Goal: Information Seeking & Learning: Learn about a topic

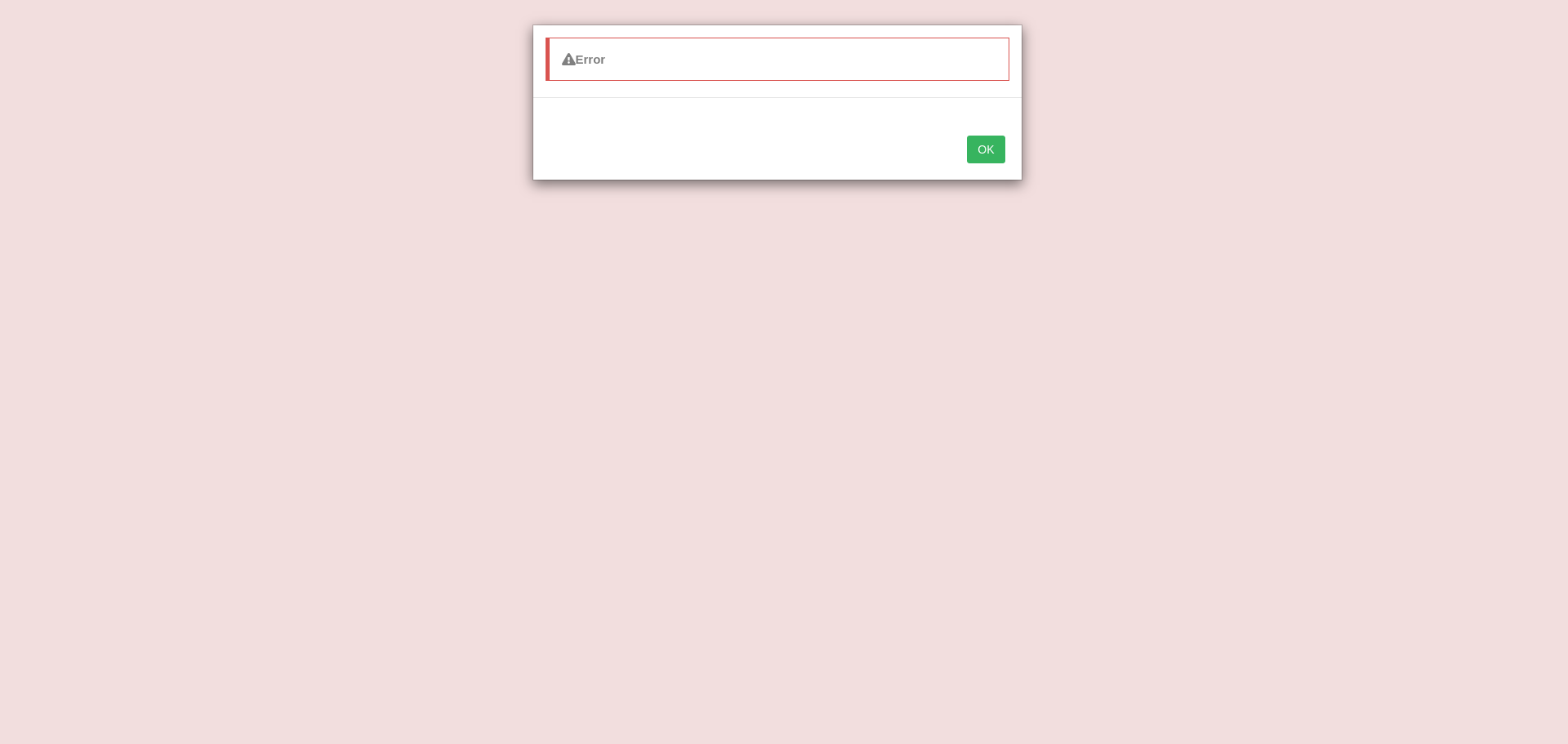
click at [980, 152] on button "OK" at bounding box center [986, 149] width 37 height 28
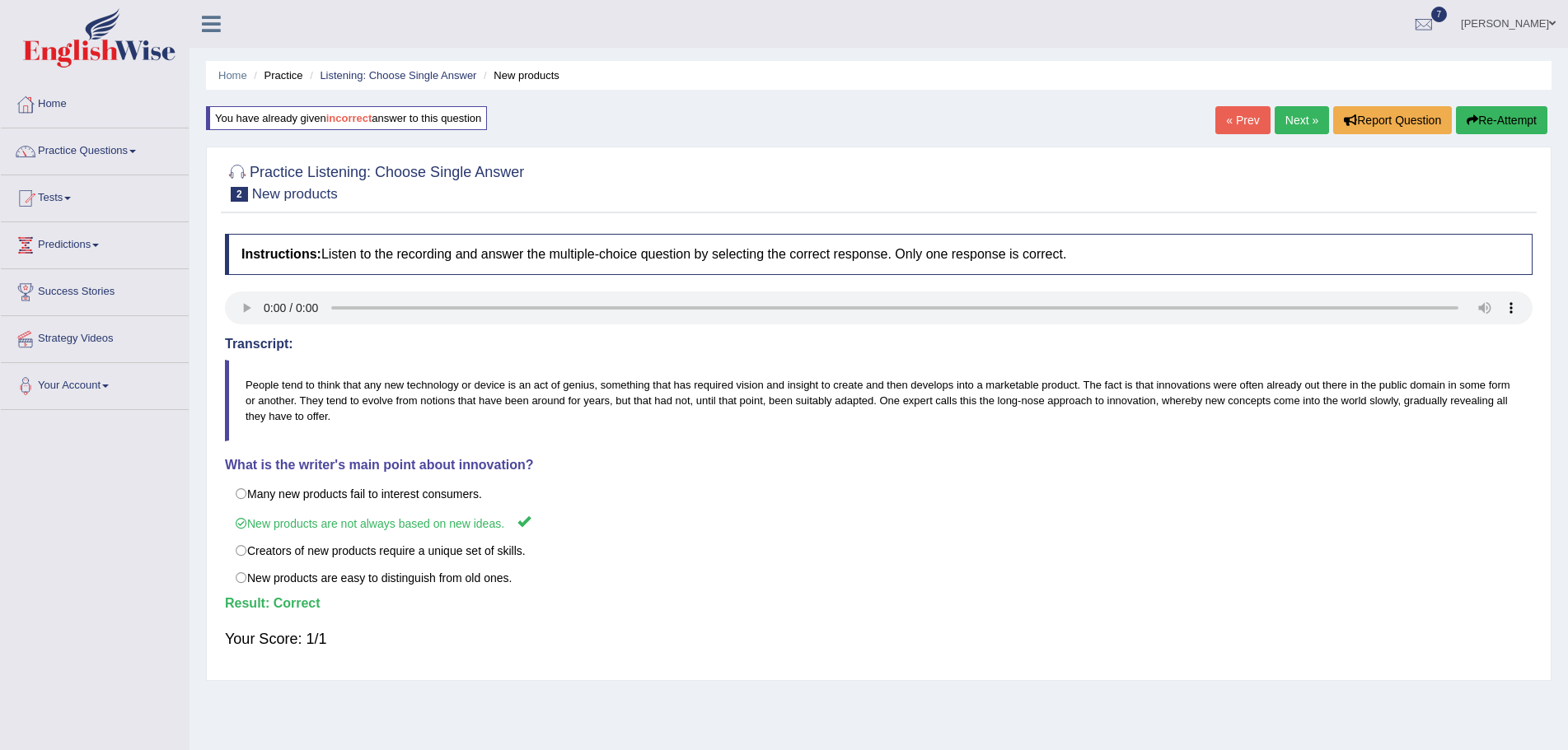
click at [1283, 119] on link "Next »" at bounding box center [1302, 120] width 55 height 28
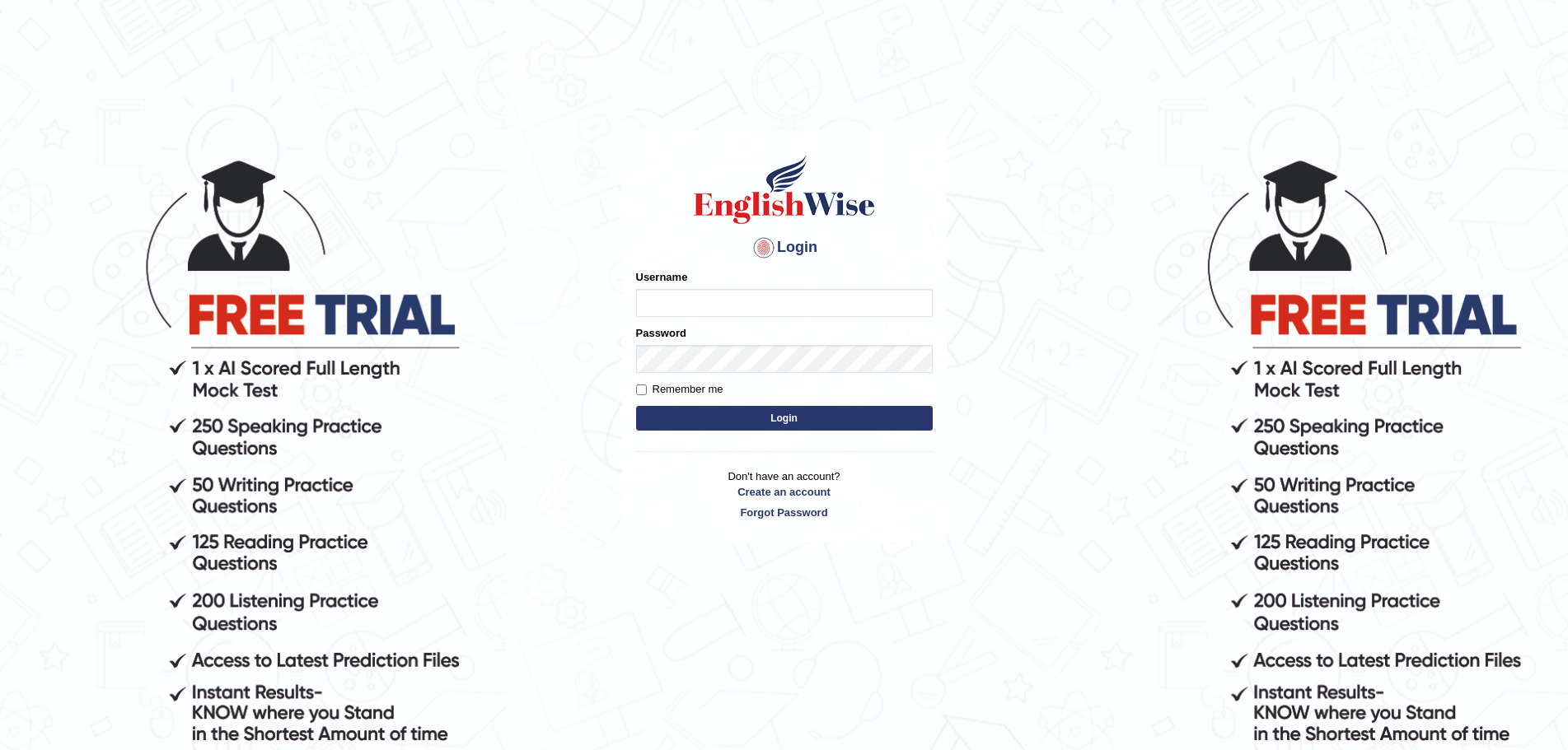
type input "Mugwunali"
click at [792, 418] on button "Login" at bounding box center [784, 418] width 297 height 25
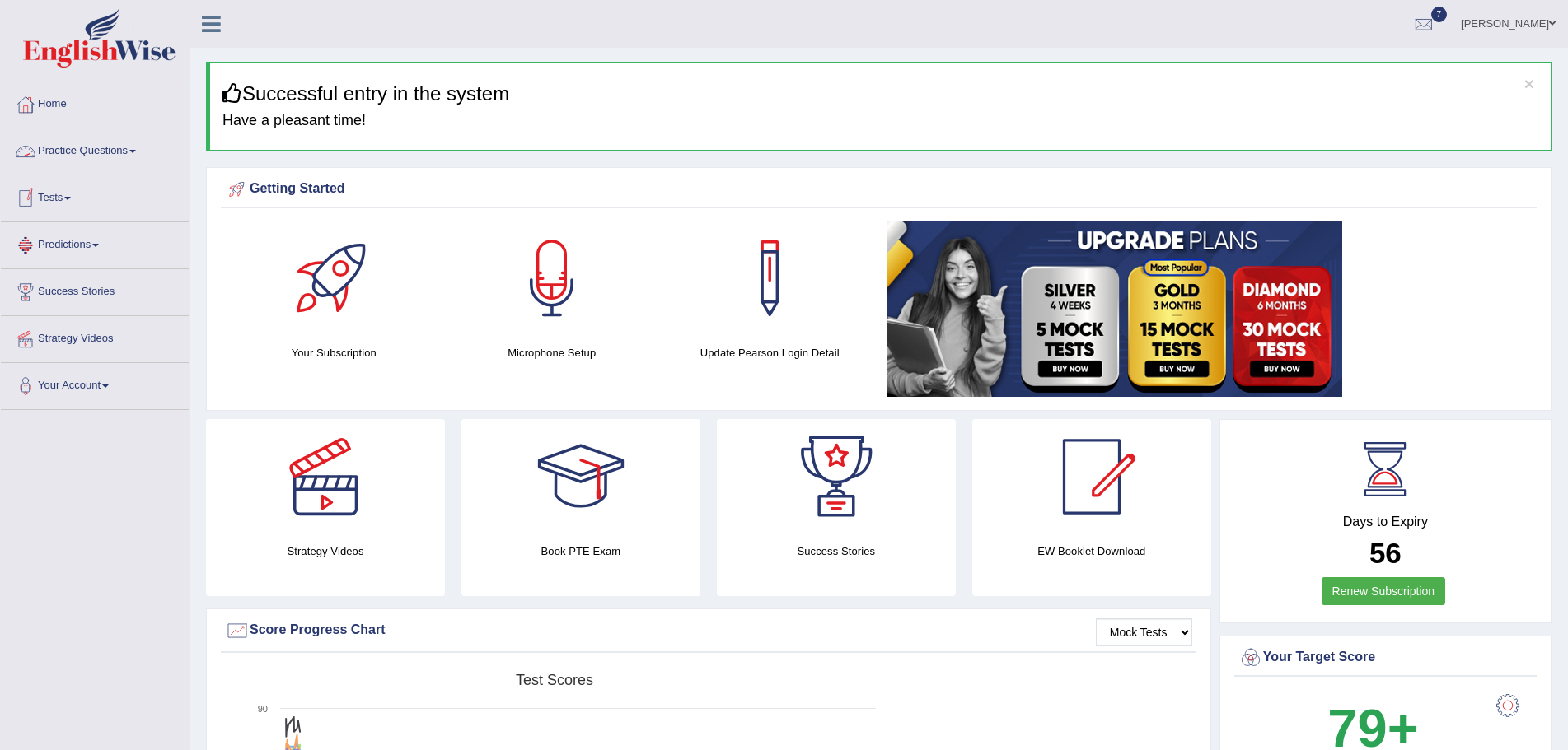
click at [136, 148] on link "Practice Questions" at bounding box center [95, 149] width 188 height 41
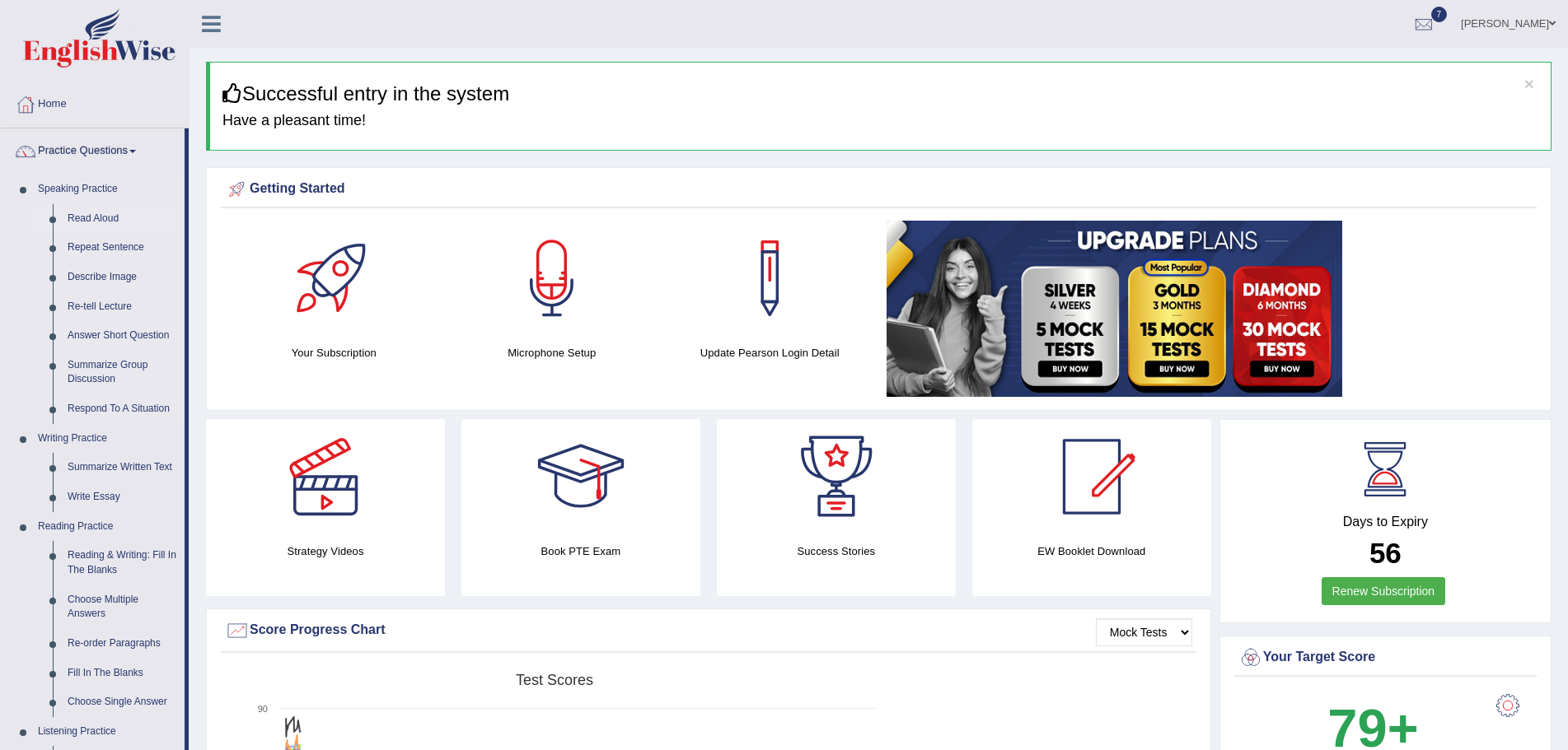
click at [84, 216] on link "Read Aloud" at bounding box center [122, 219] width 125 height 30
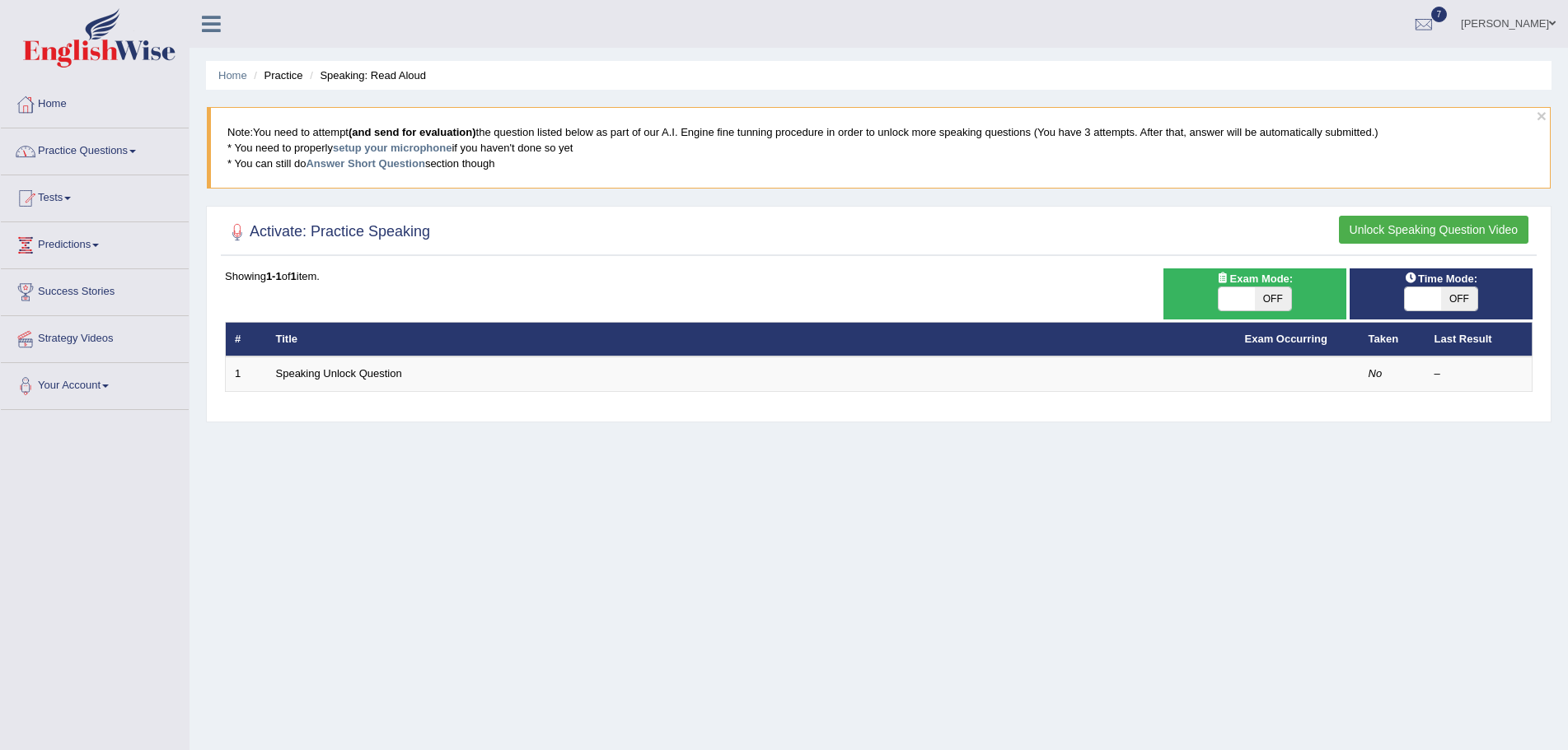
click at [139, 149] on link "Practice Questions" at bounding box center [95, 149] width 188 height 41
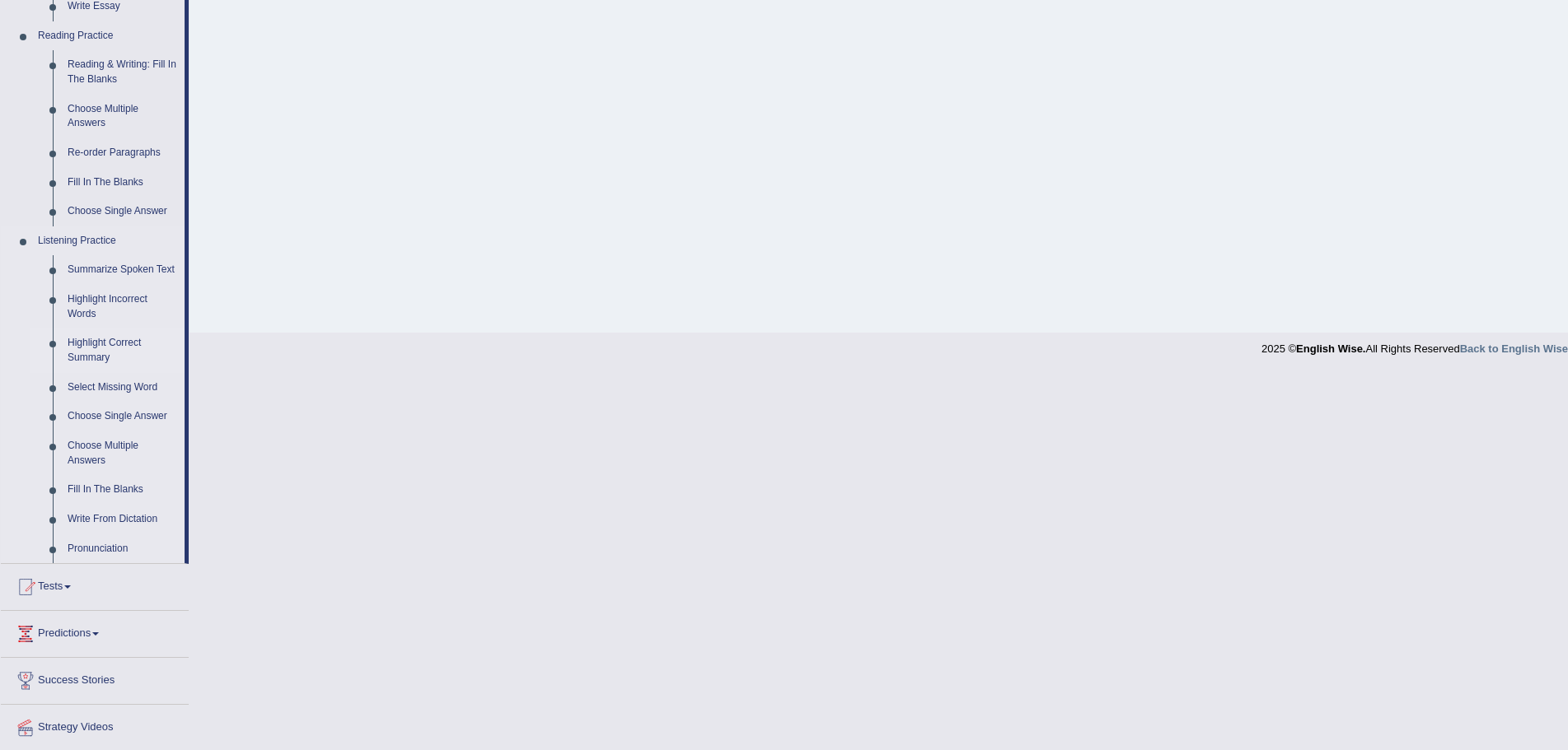
scroll to position [495, 0]
click at [109, 412] on link "Choose Single Answer" at bounding box center [122, 413] width 125 height 30
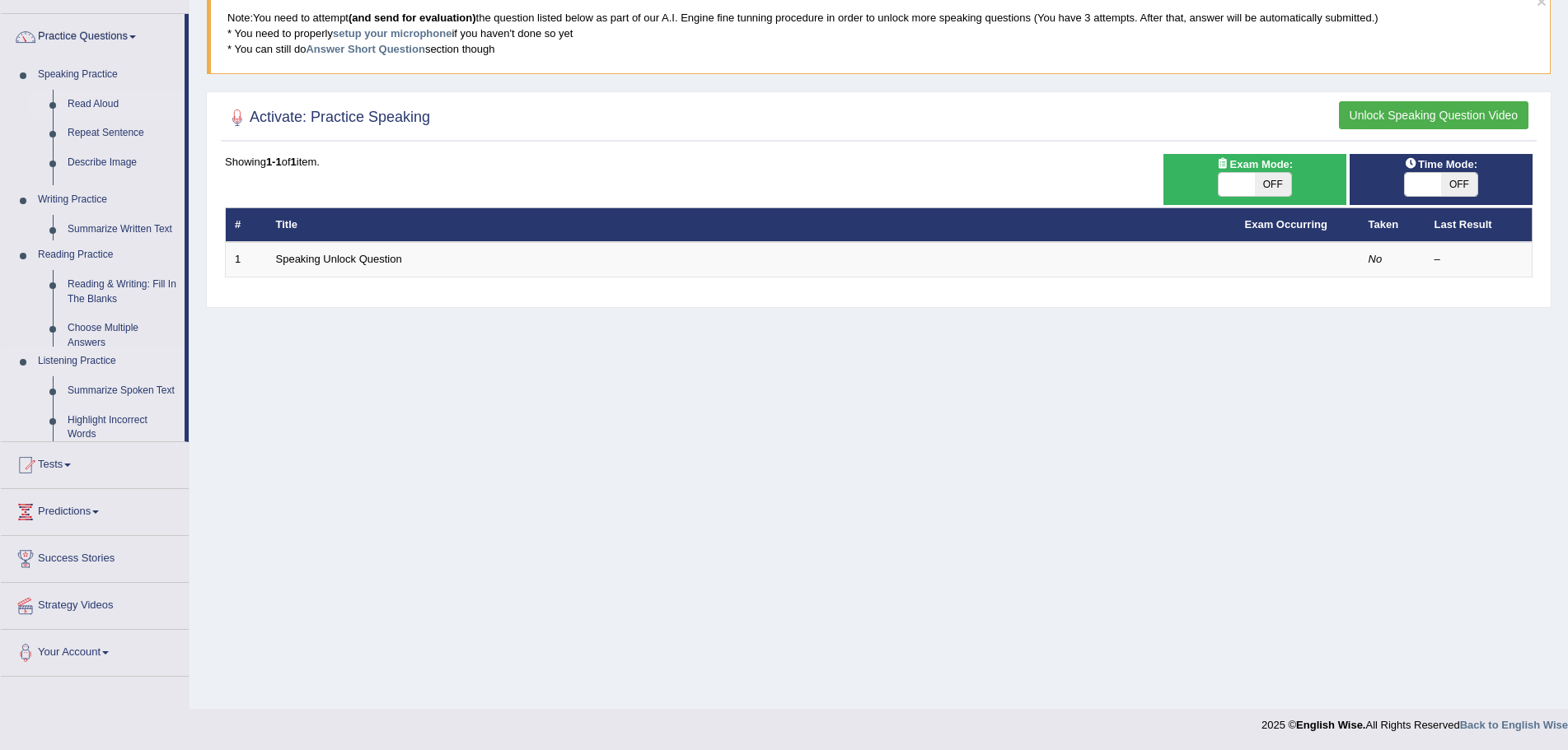
scroll to position [114, 0]
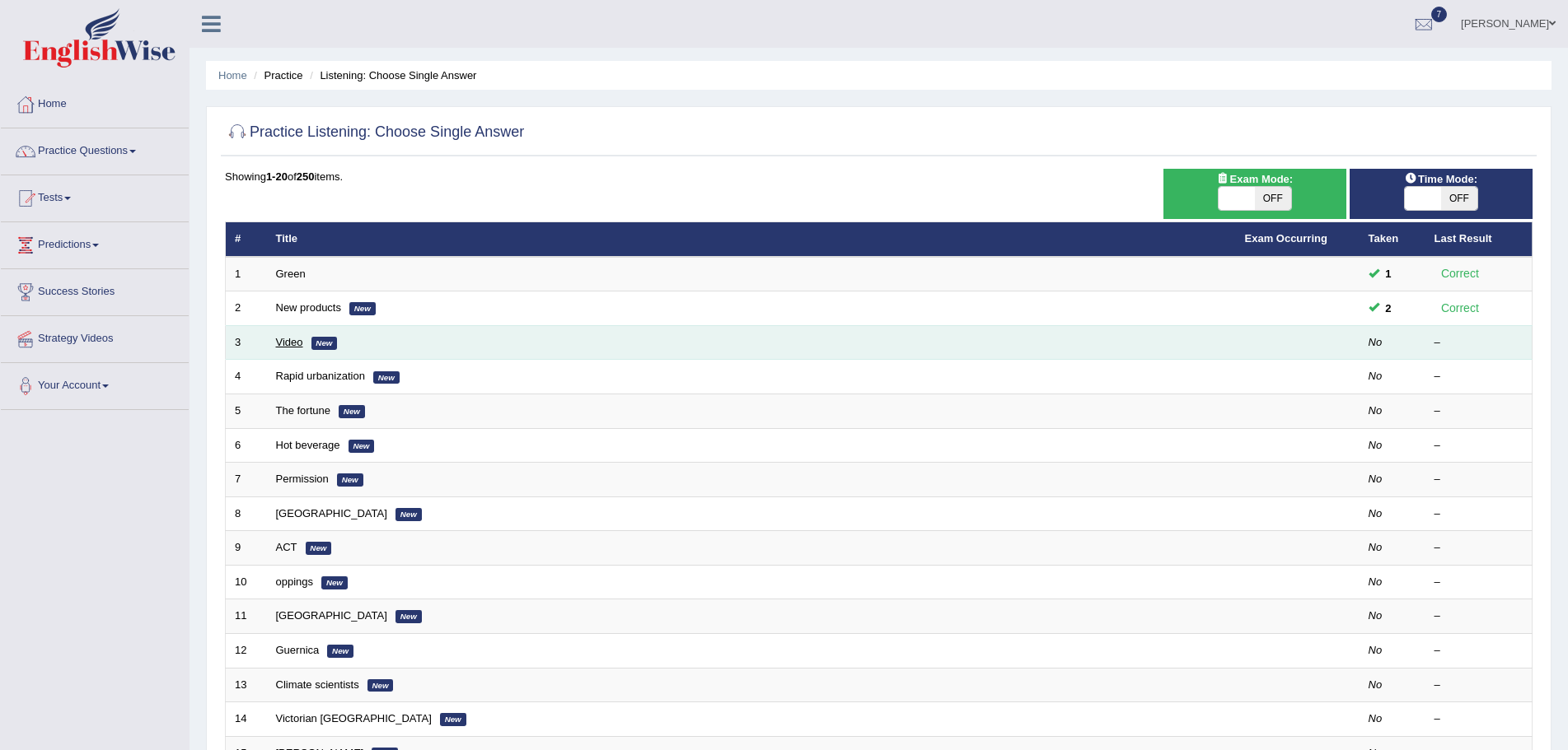
click at [290, 341] on link "Video" at bounding box center [290, 342] width 27 height 12
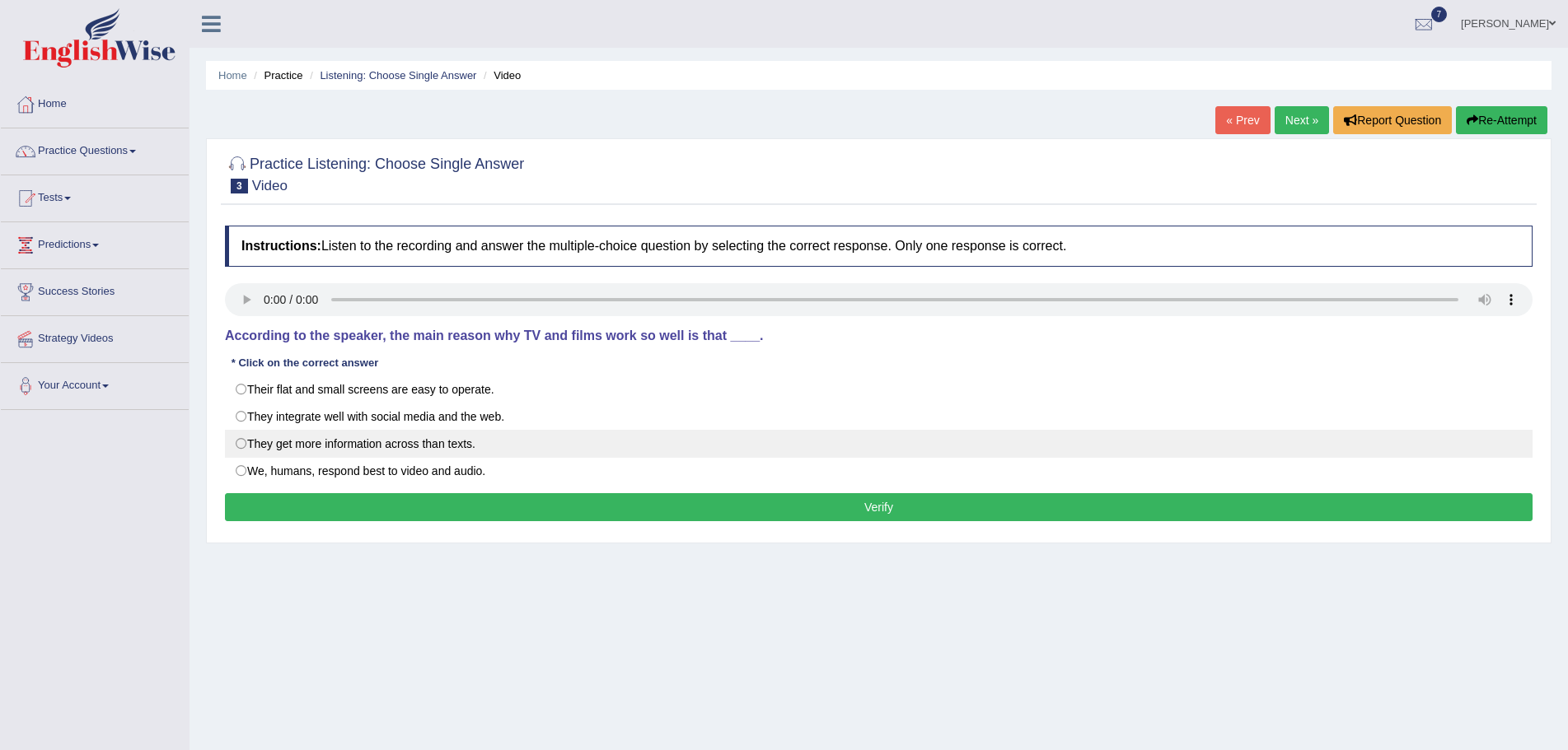
click at [239, 445] on label "They get more information across than texts." at bounding box center [878, 443] width 1307 height 28
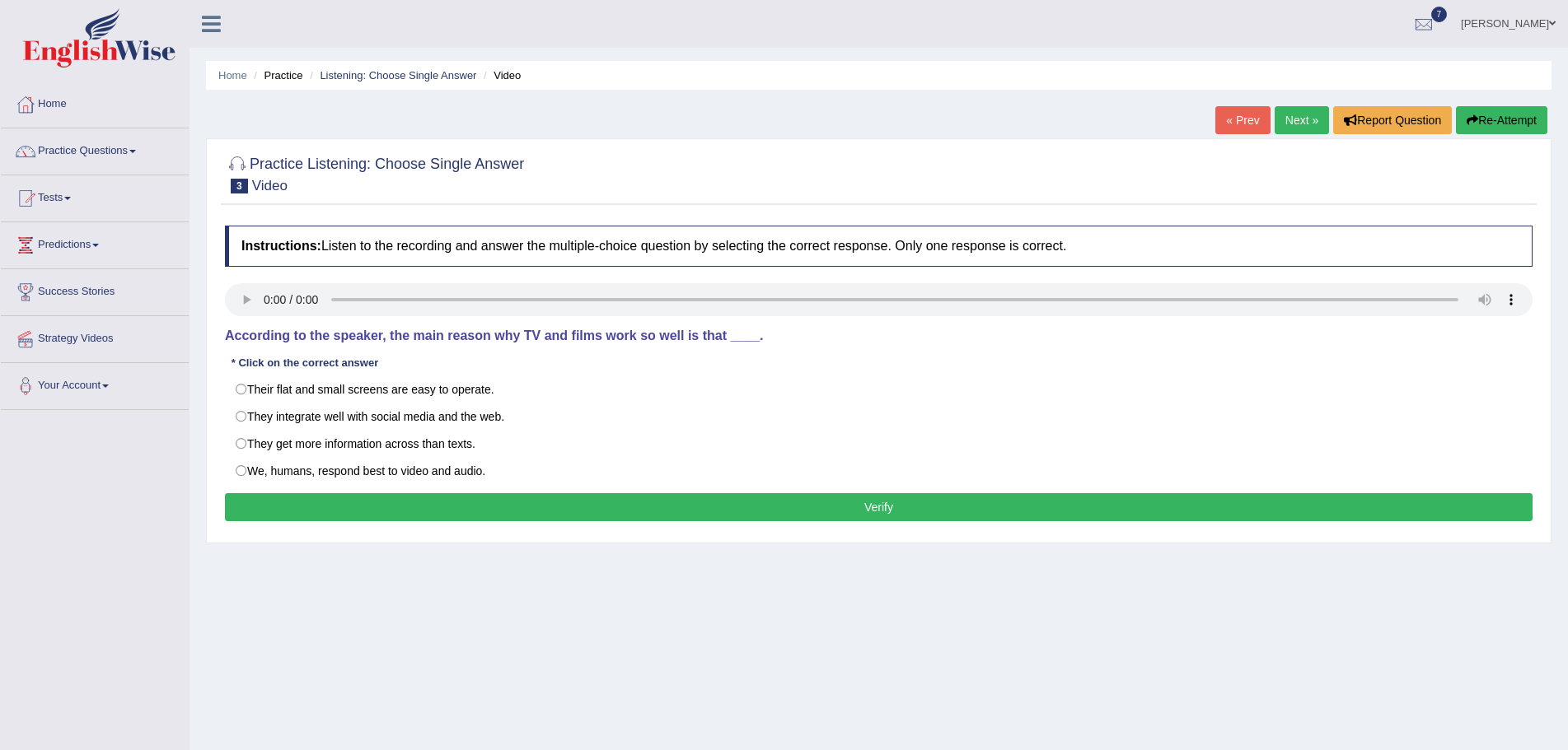
radio input "true"
click at [650, 502] on button "Verify" at bounding box center [878, 507] width 1307 height 28
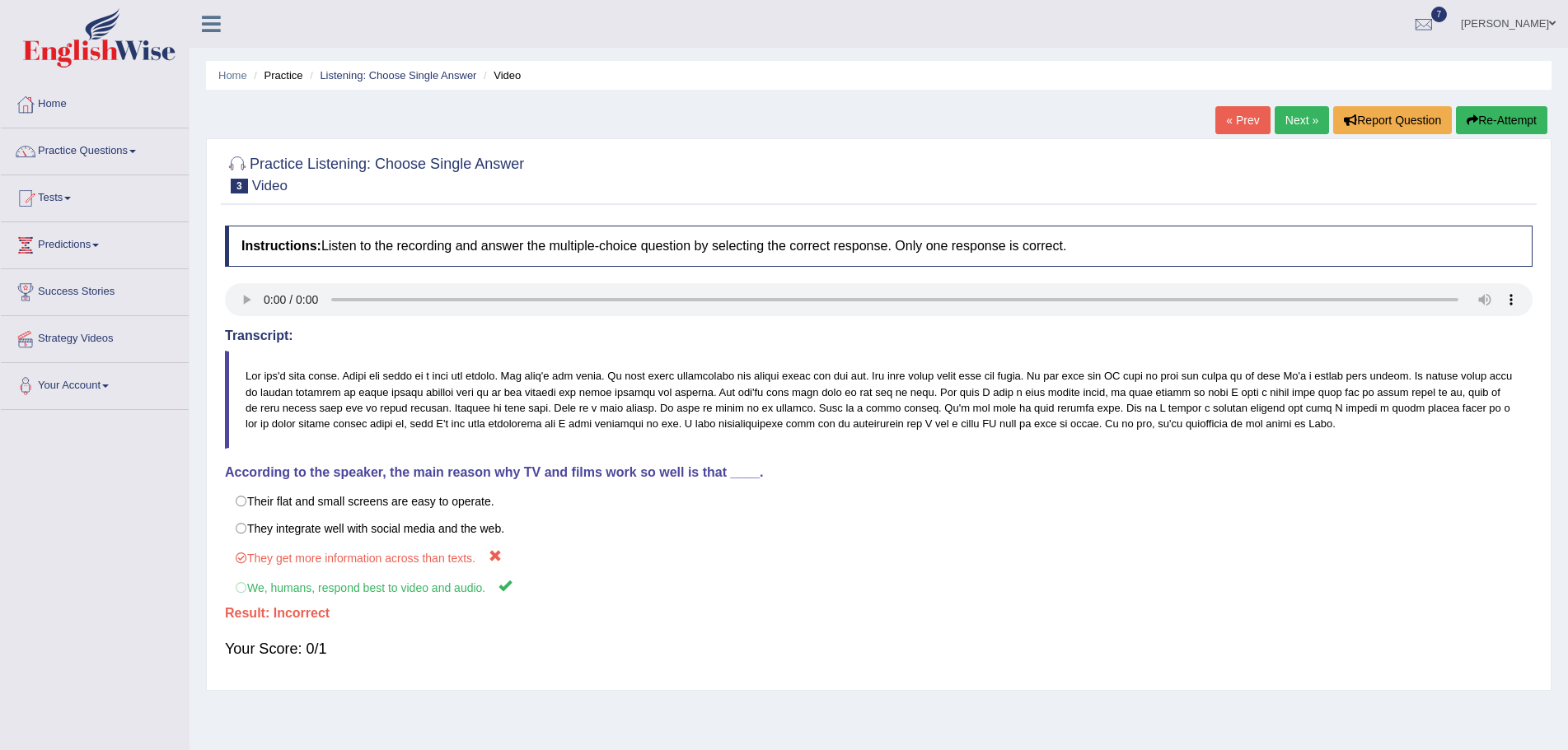
click at [1506, 120] on button "Re-Attempt" at bounding box center [1501, 120] width 91 height 28
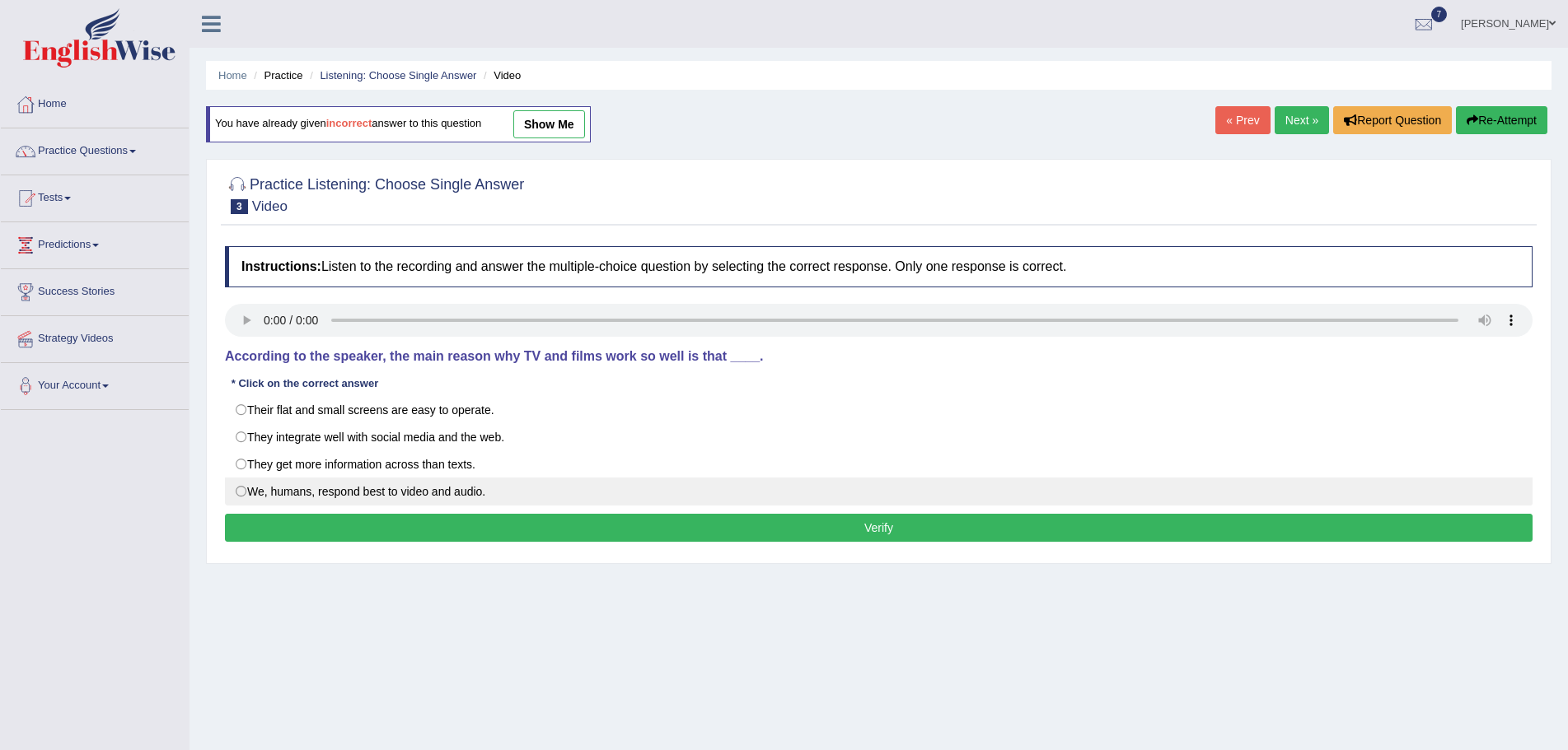
click at [242, 491] on label "We, humans, respond best to video and audio." at bounding box center [878, 491] width 1307 height 28
radio input "true"
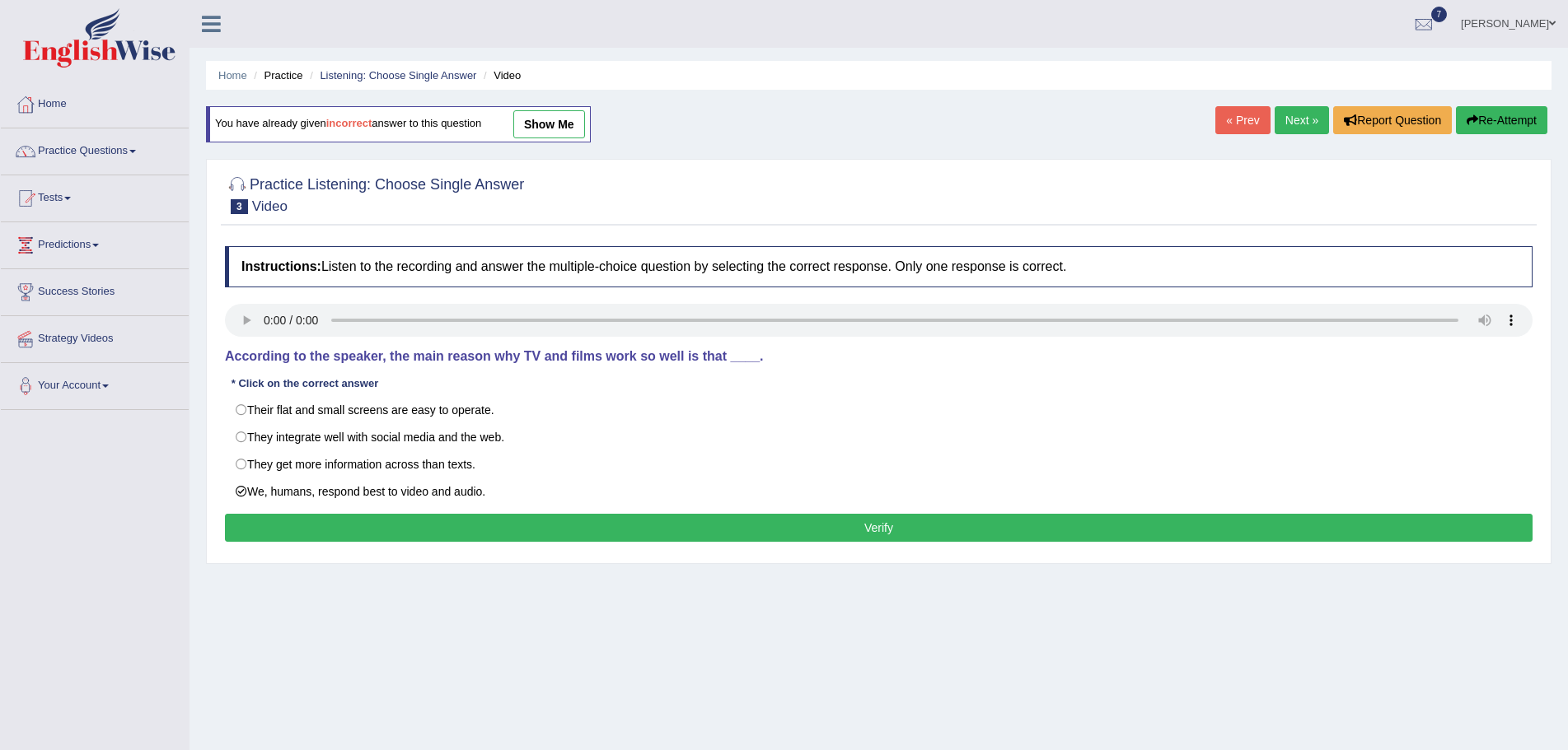
click at [766, 525] on button "Verify" at bounding box center [878, 528] width 1307 height 28
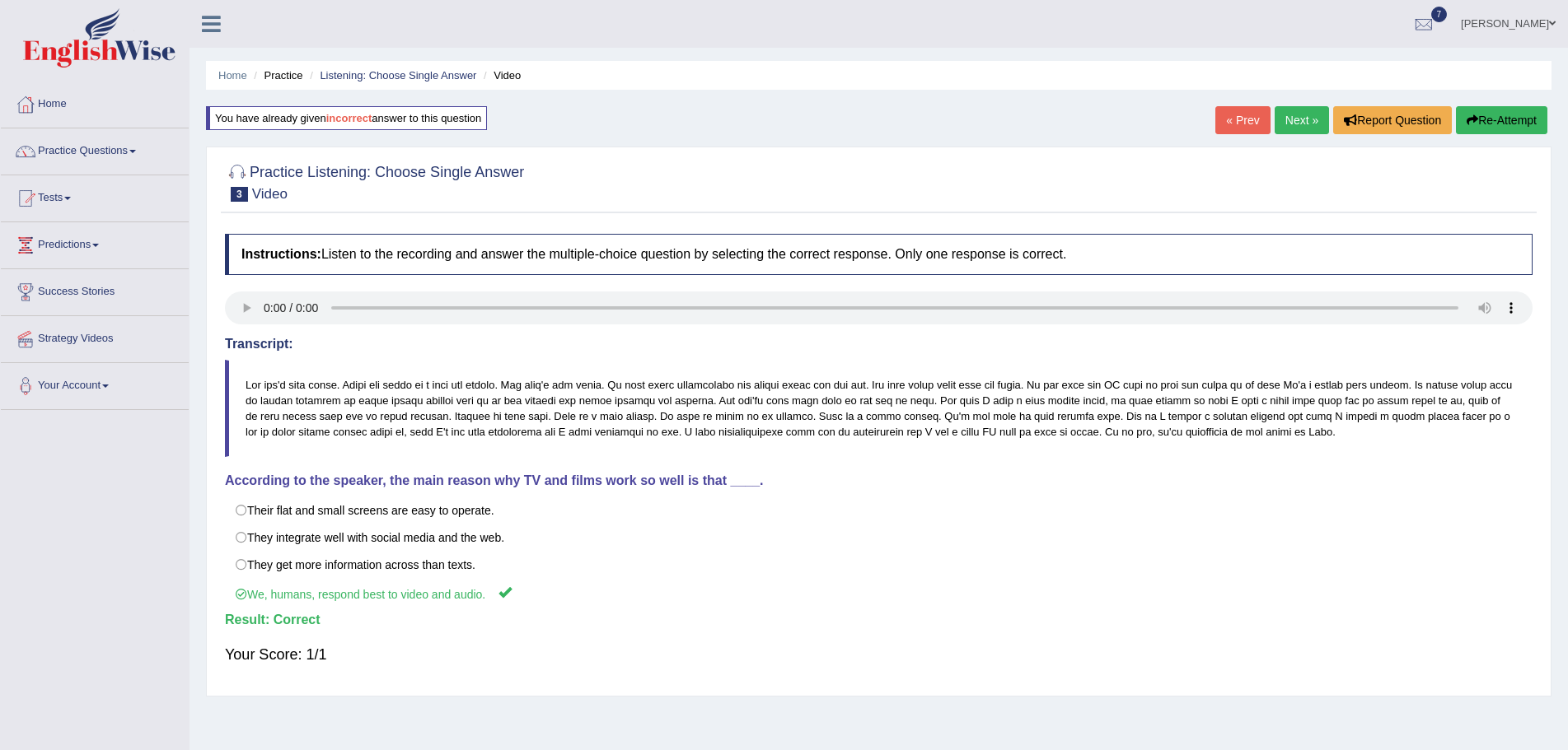
click at [1289, 119] on link "Next »" at bounding box center [1302, 120] width 55 height 28
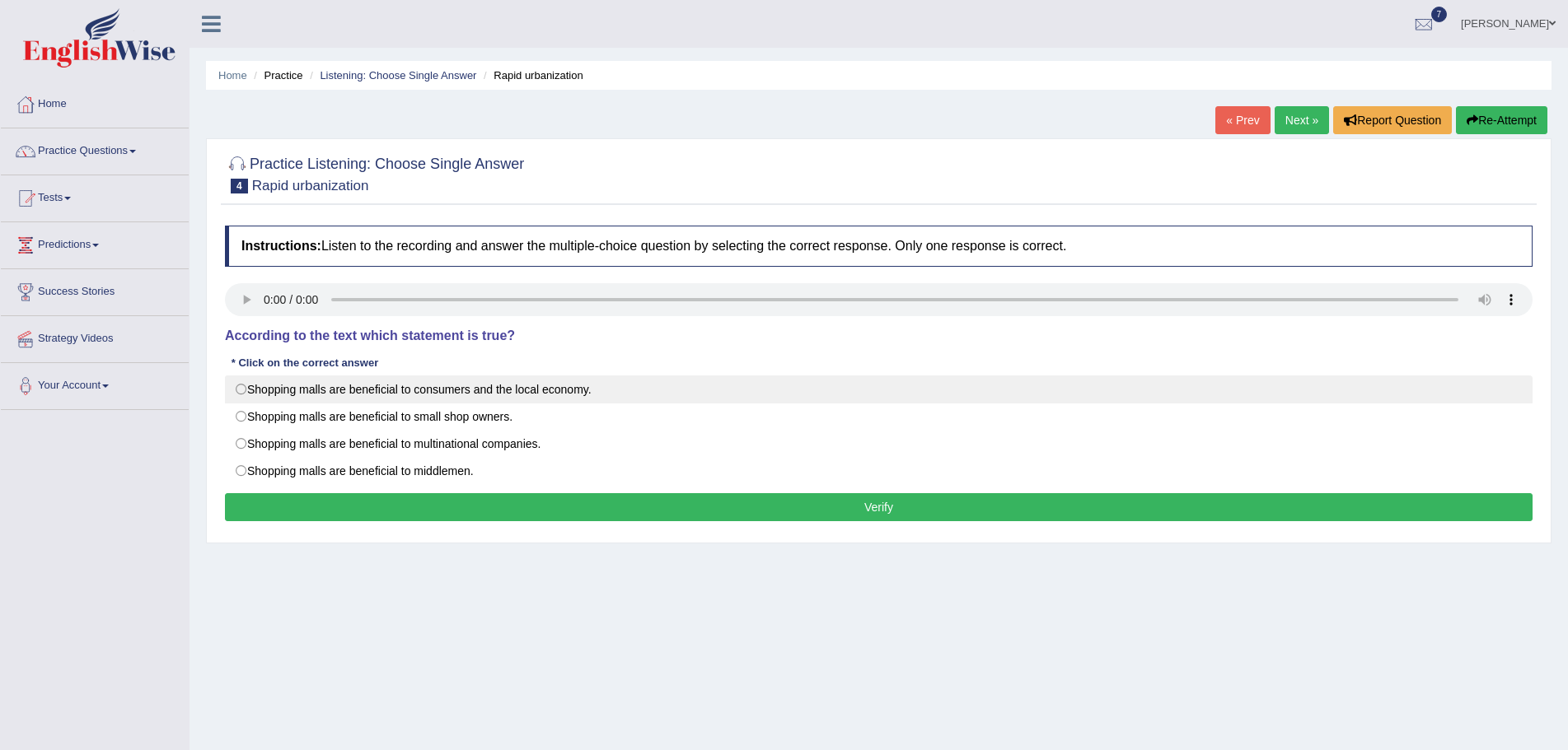
click at [238, 389] on label "Shopping malls are beneficial to consumers and the local economy." at bounding box center [878, 390] width 1307 height 28
radio input "true"
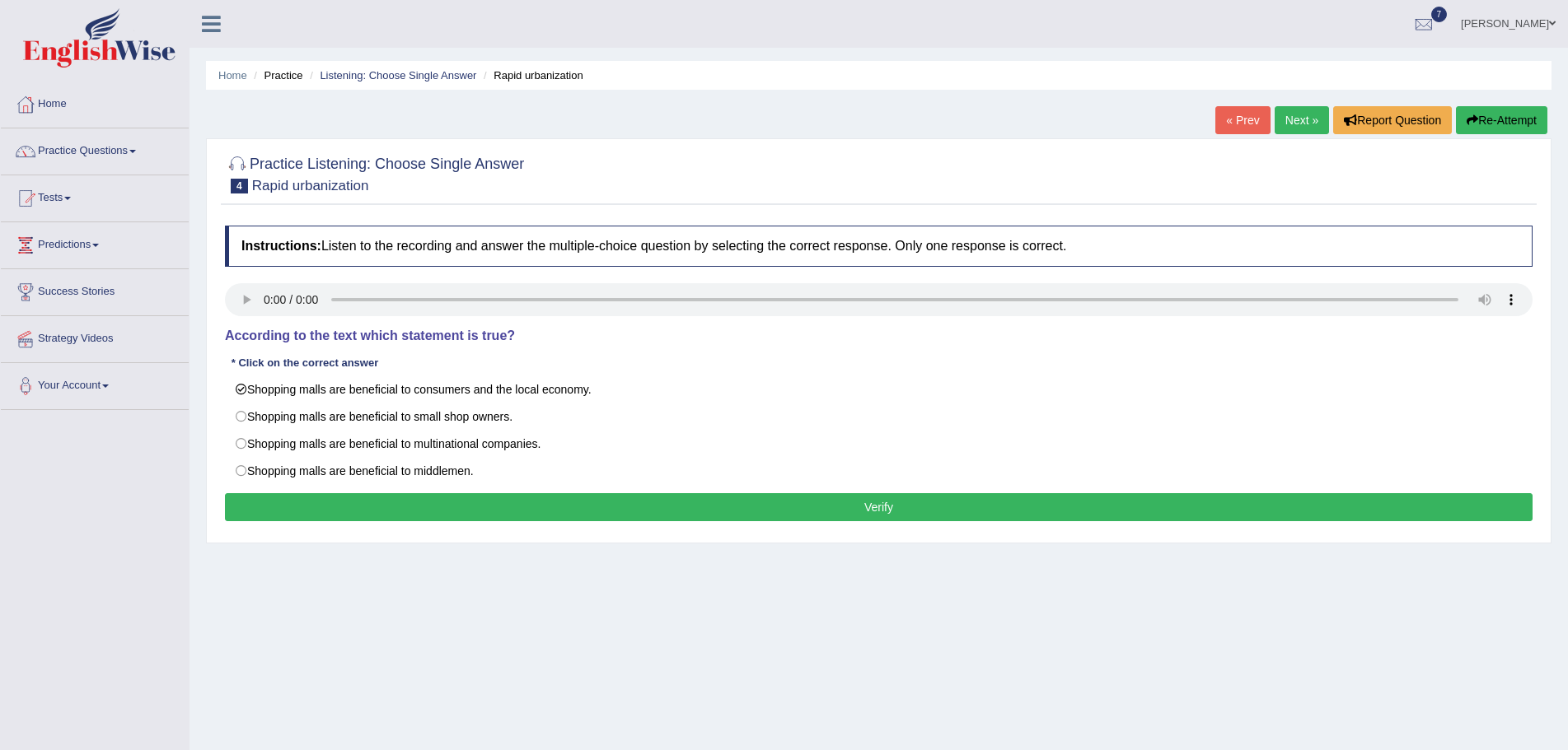
click at [694, 508] on button "Verify" at bounding box center [878, 507] width 1307 height 28
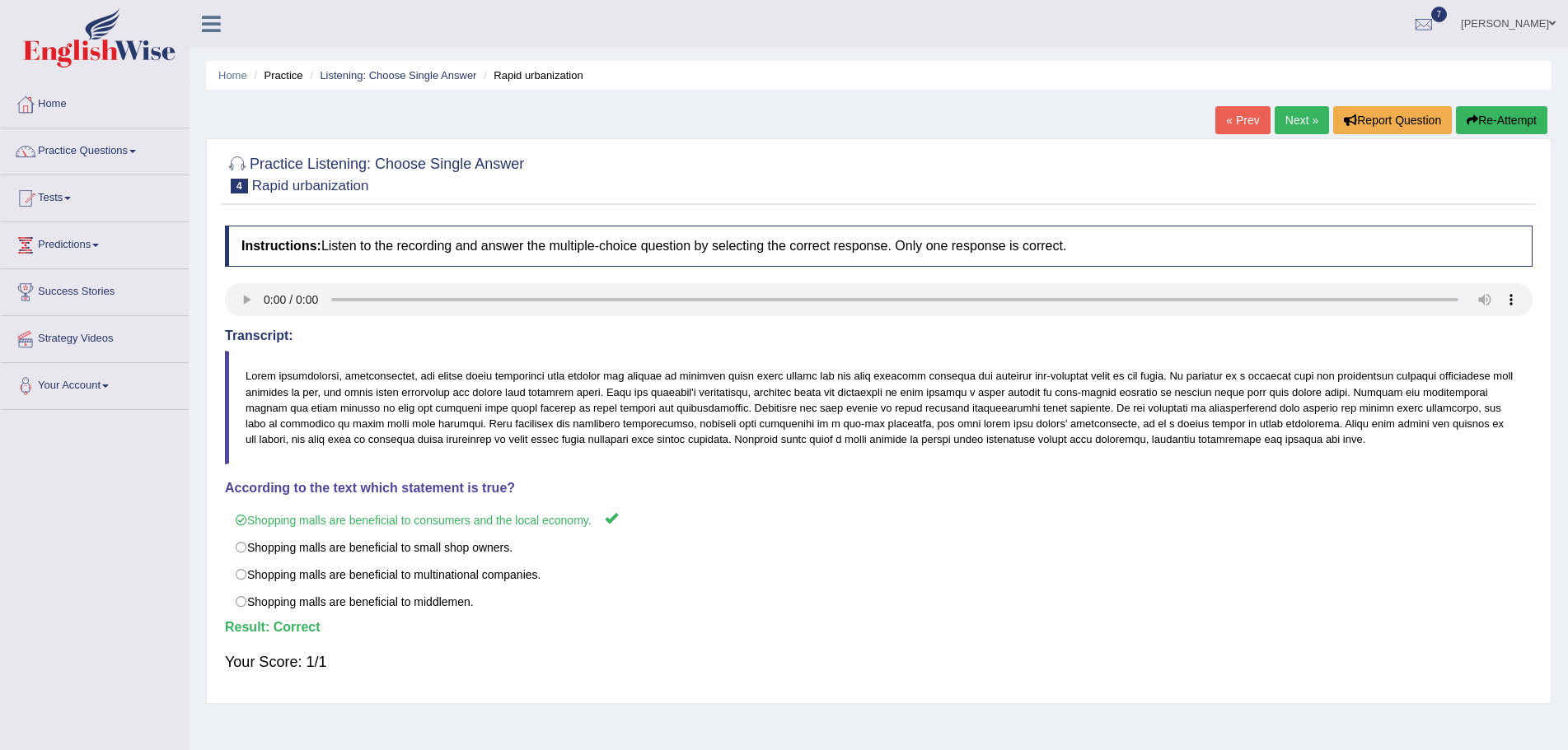
click at [1300, 120] on link "Next »" at bounding box center [1302, 120] width 55 height 28
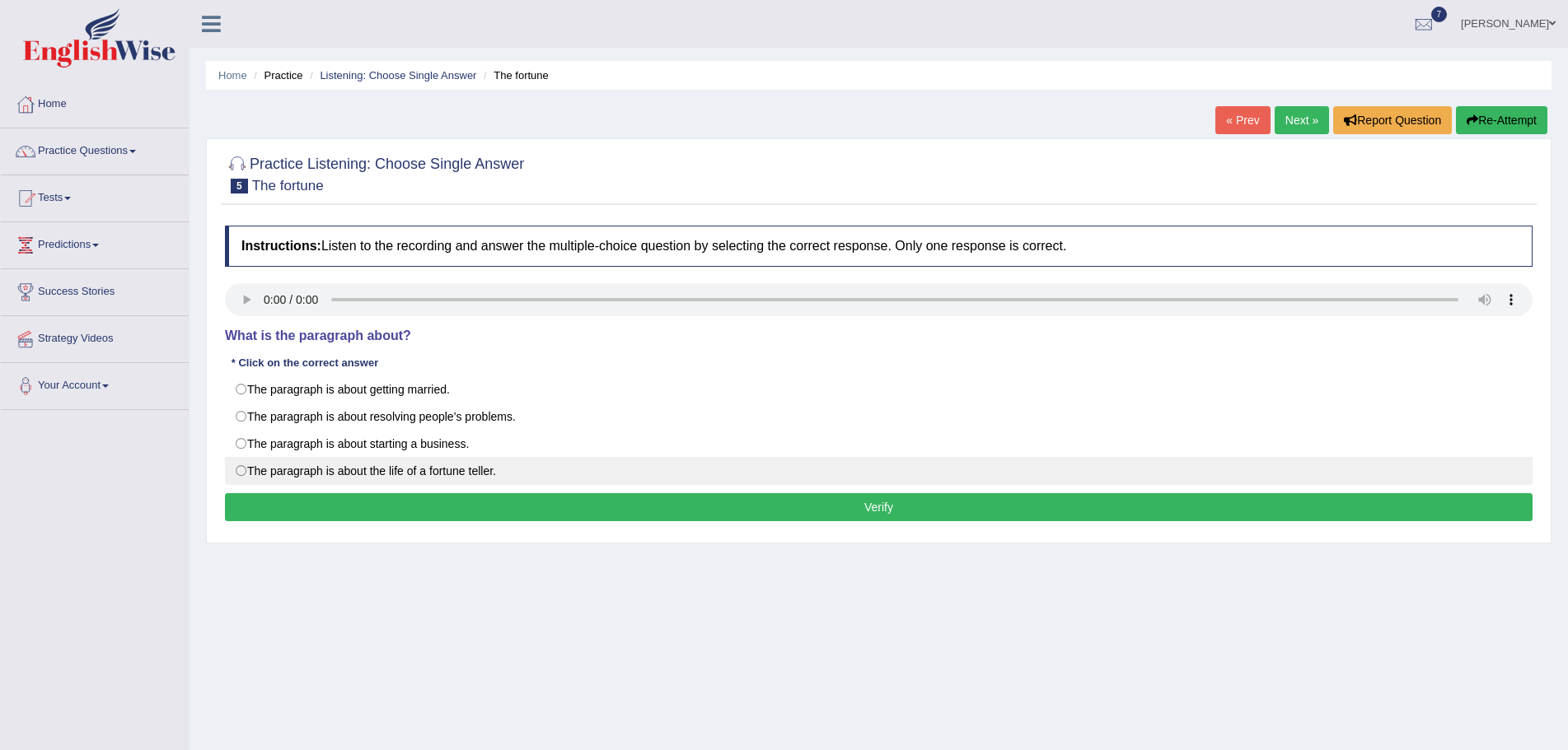
click at [238, 470] on label "The paragraph is about the life of a fortune teller." at bounding box center [878, 471] width 1307 height 28
radio input "true"
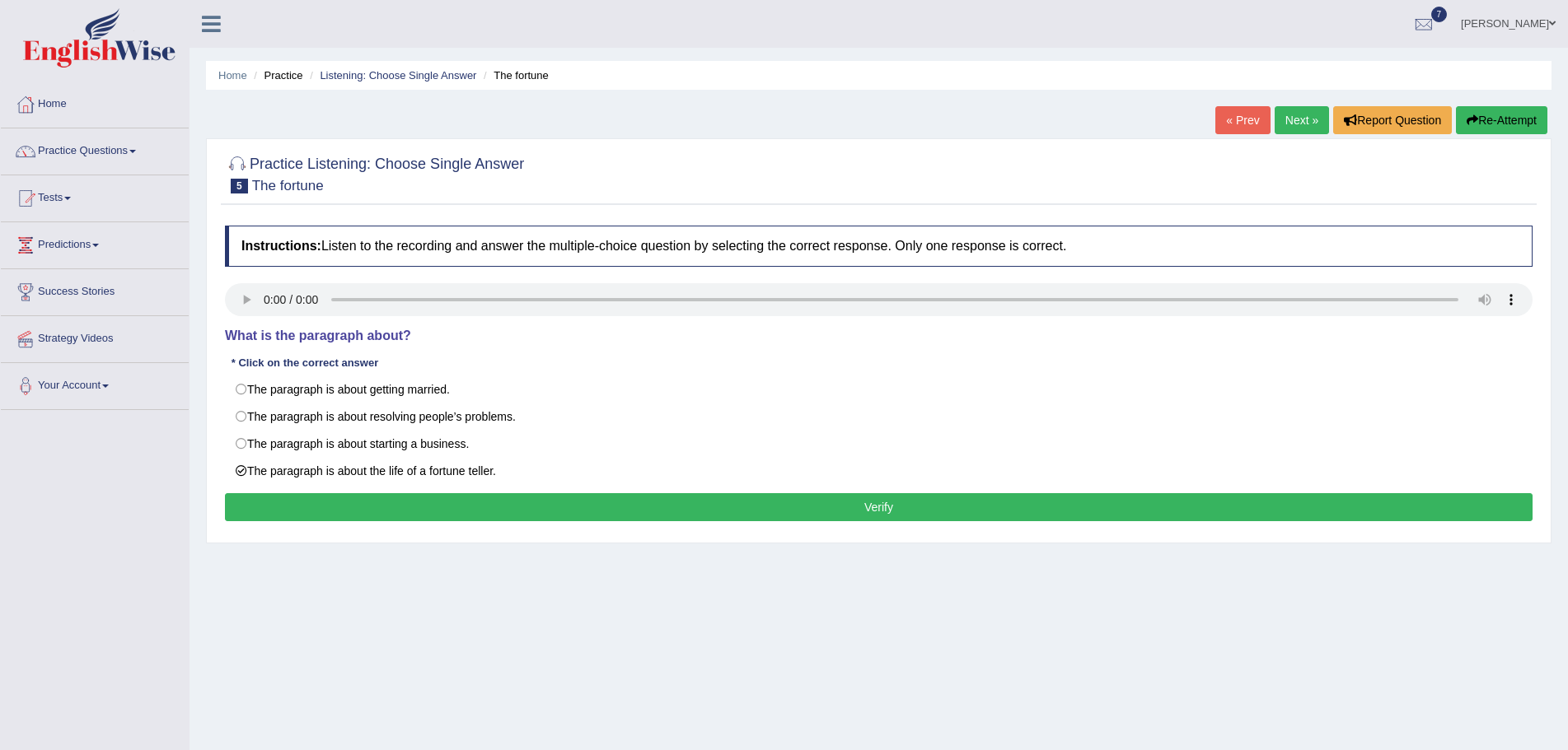
click at [755, 505] on button "Verify" at bounding box center [878, 507] width 1307 height 28
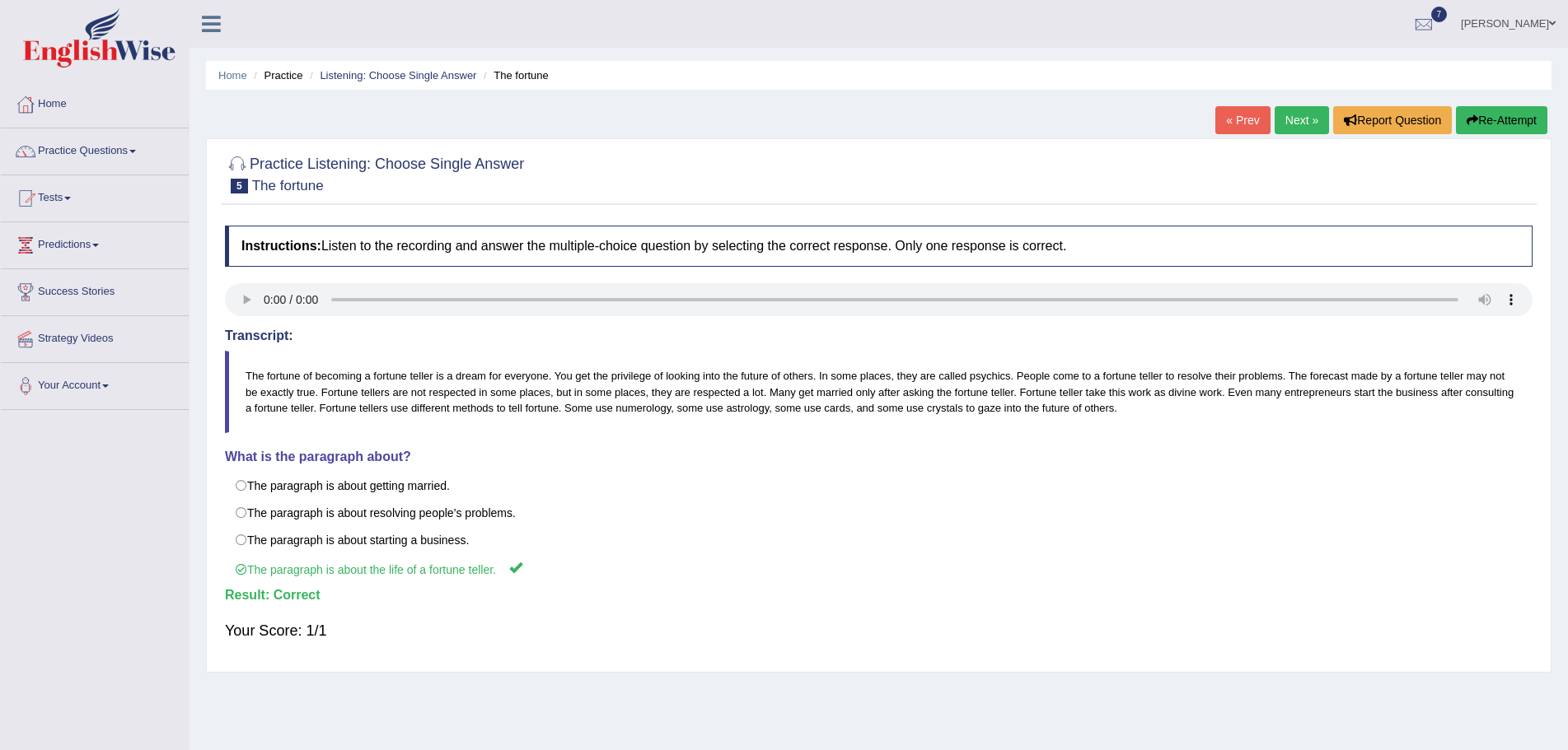
click at [1295, 116] on link "Next »" at bounding box center [1302, 120] width 55 height 28
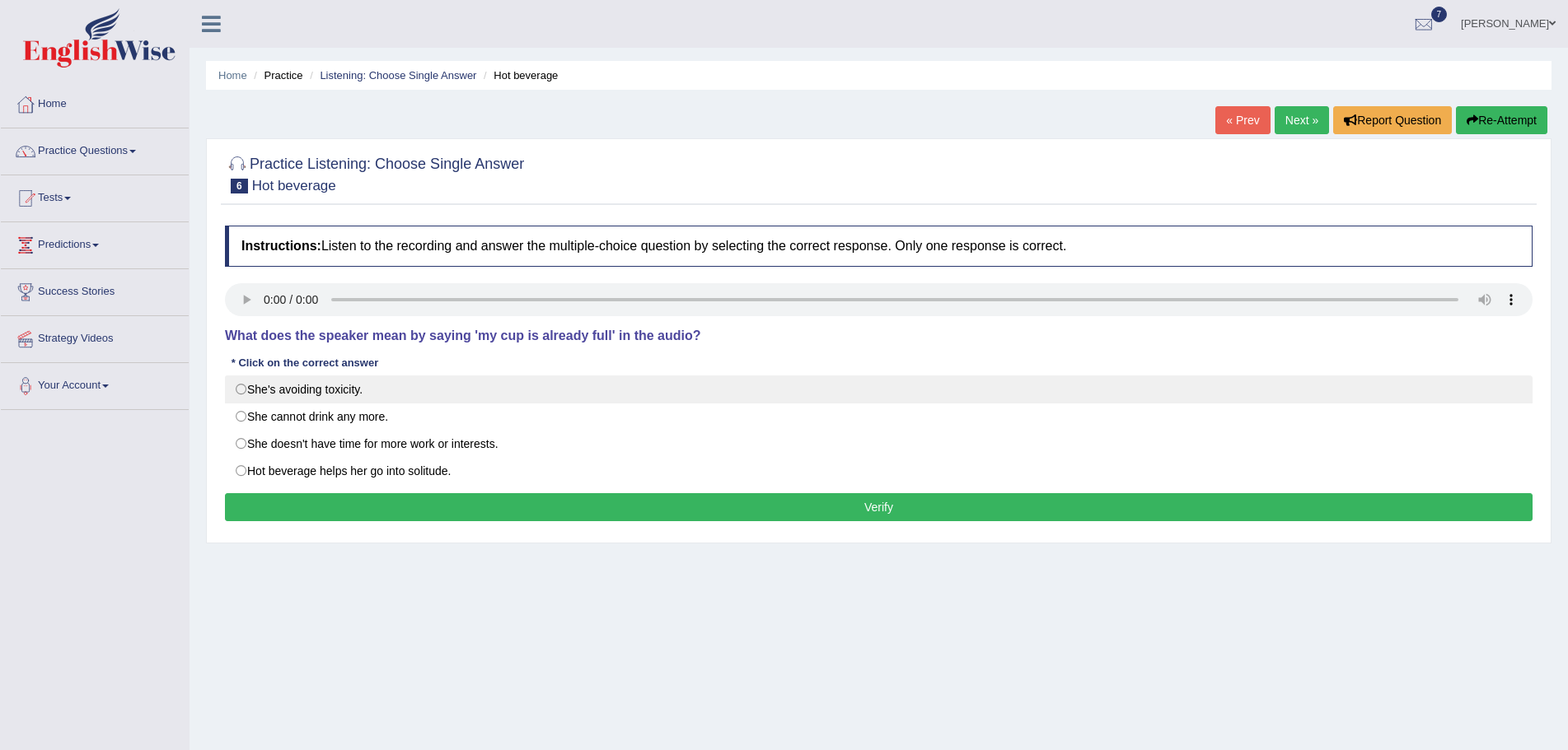
click at [241, 390] on label "She's avoiding toxicity." at bounding box center [878, 390] width 1307 height 28
radio input "true"
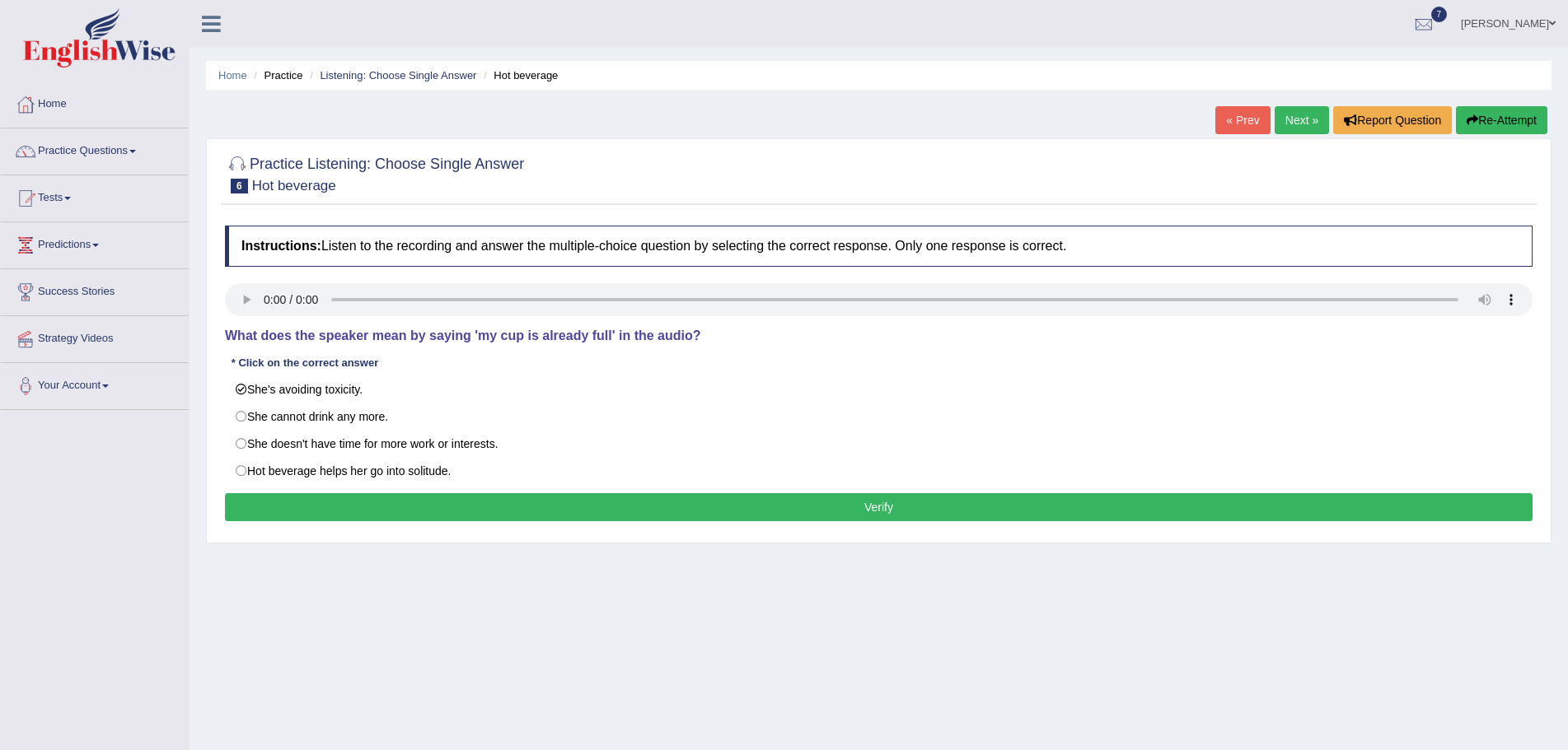
click at [660, 507] on button "Verify" at bounding box center [878, 507] width 1307 height 28
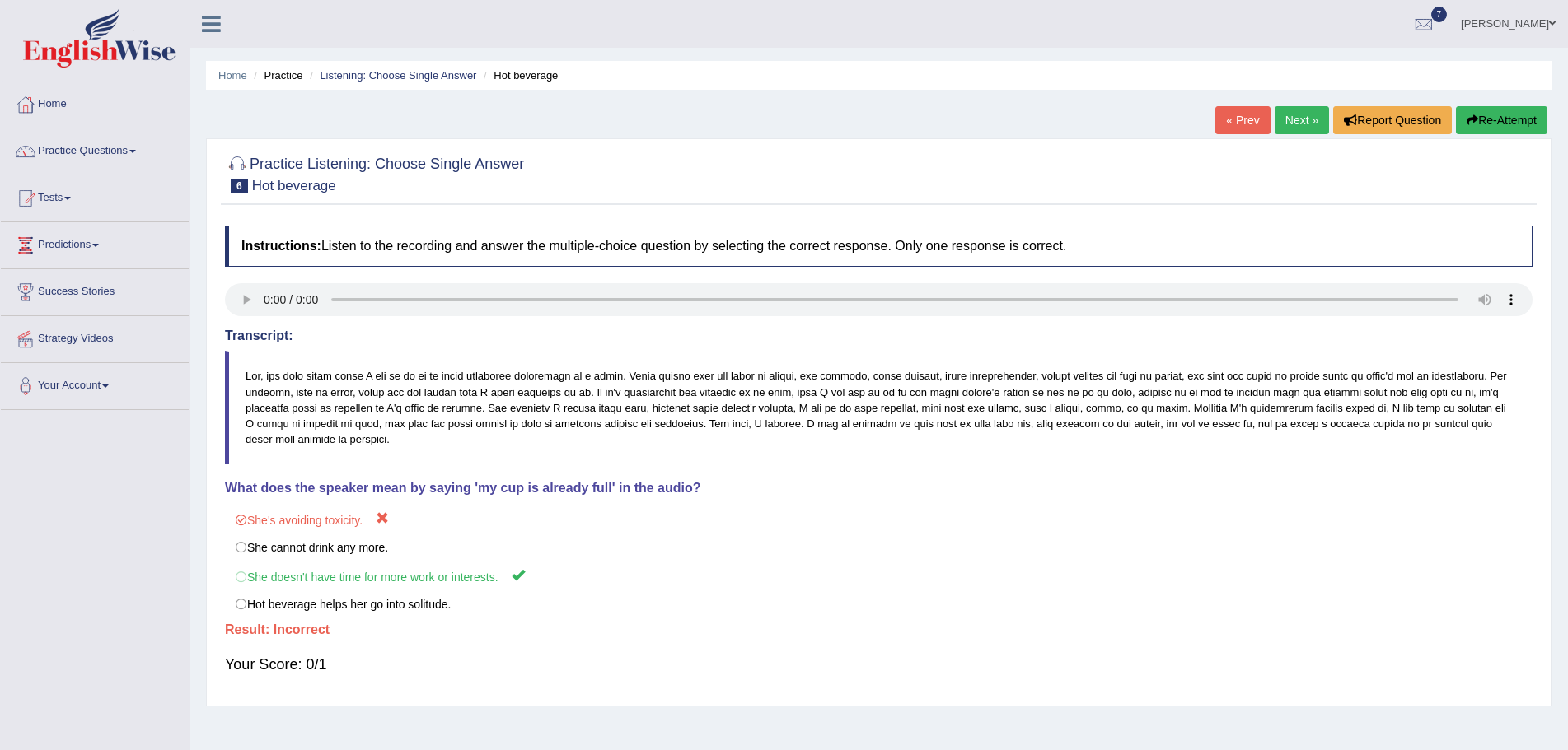
click at [1480, 117] on button "Re-Attempt" at bounding box center [1501, 120] width 91 height 28
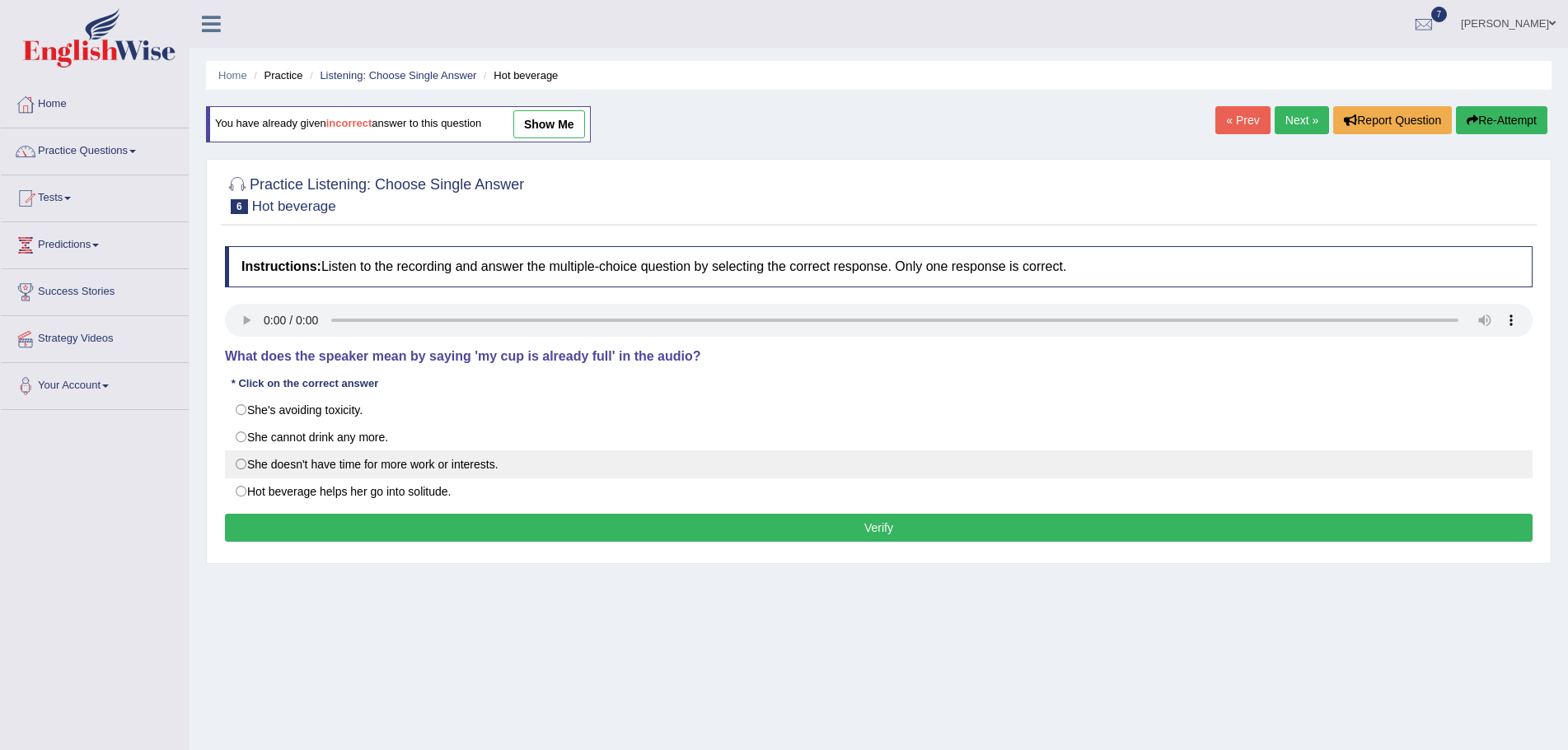
click at [242, 466] on label "She doesn't have time for more work or interests." at bounding box center [878, 464] width 1307 height 28
radio input "true"
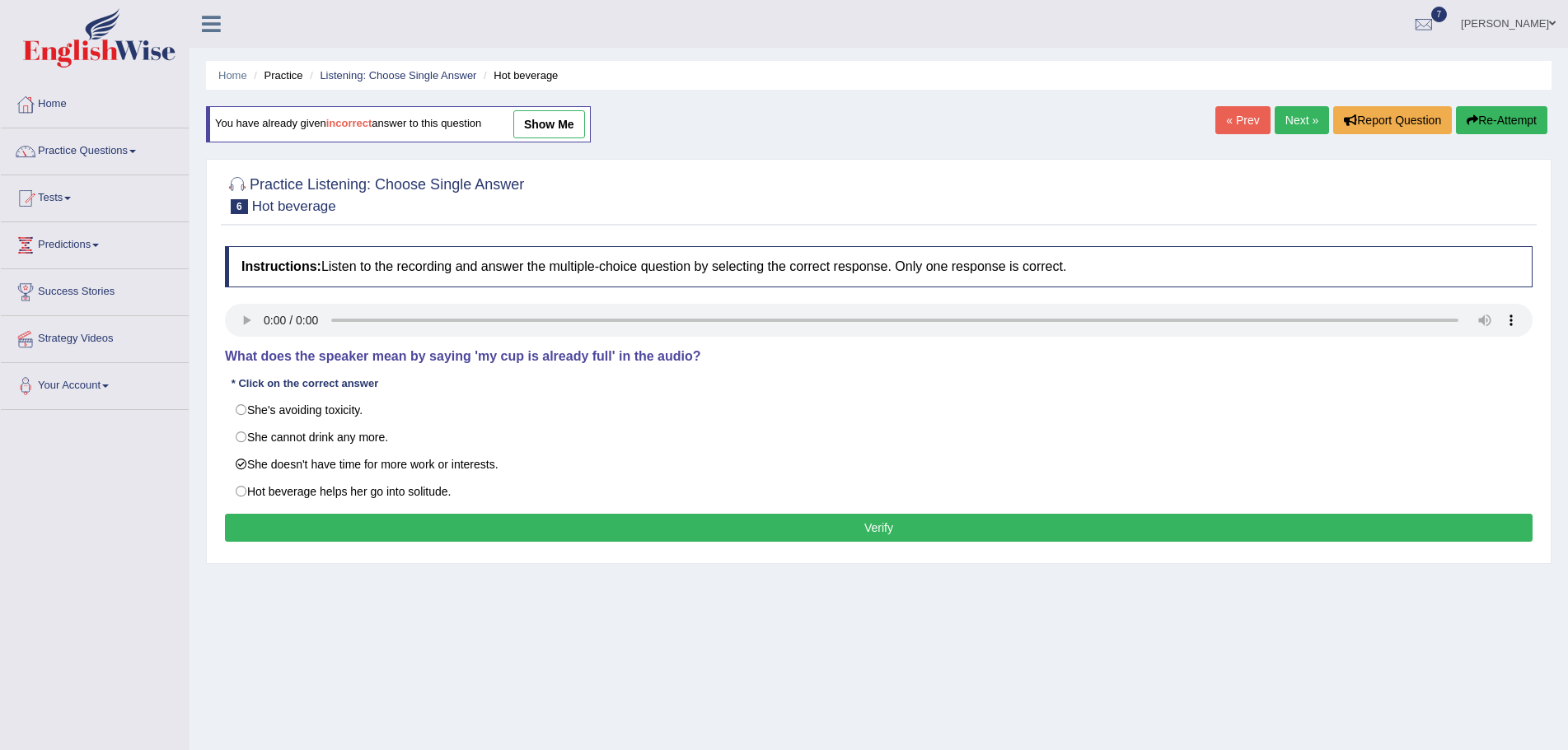
click at [586, 530] on button "Verify" at bounding box center [878, 528] width 1307 height 28
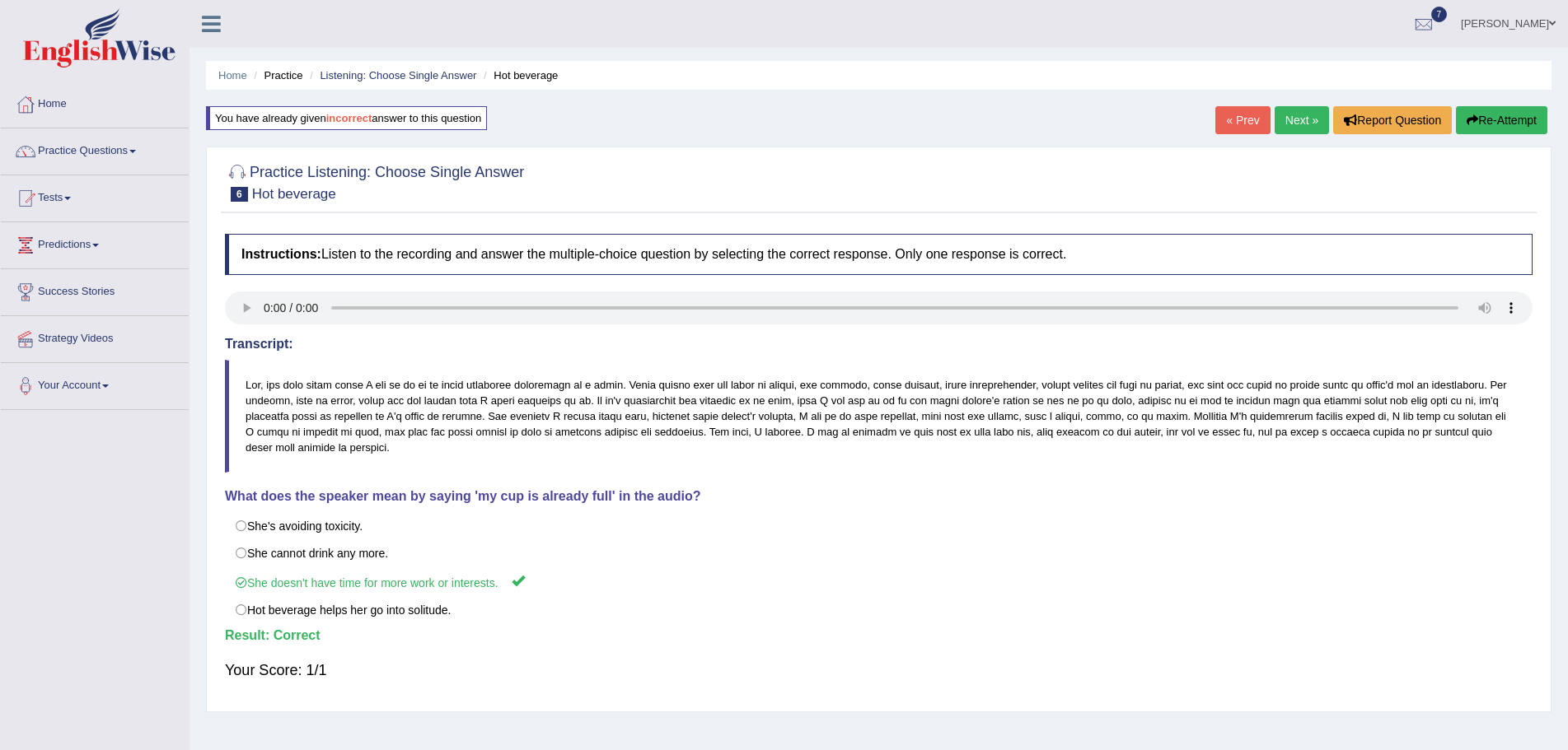
click at [1288, 114] on link "Next »" at bounding box center [1302, 120] width 55 height 28
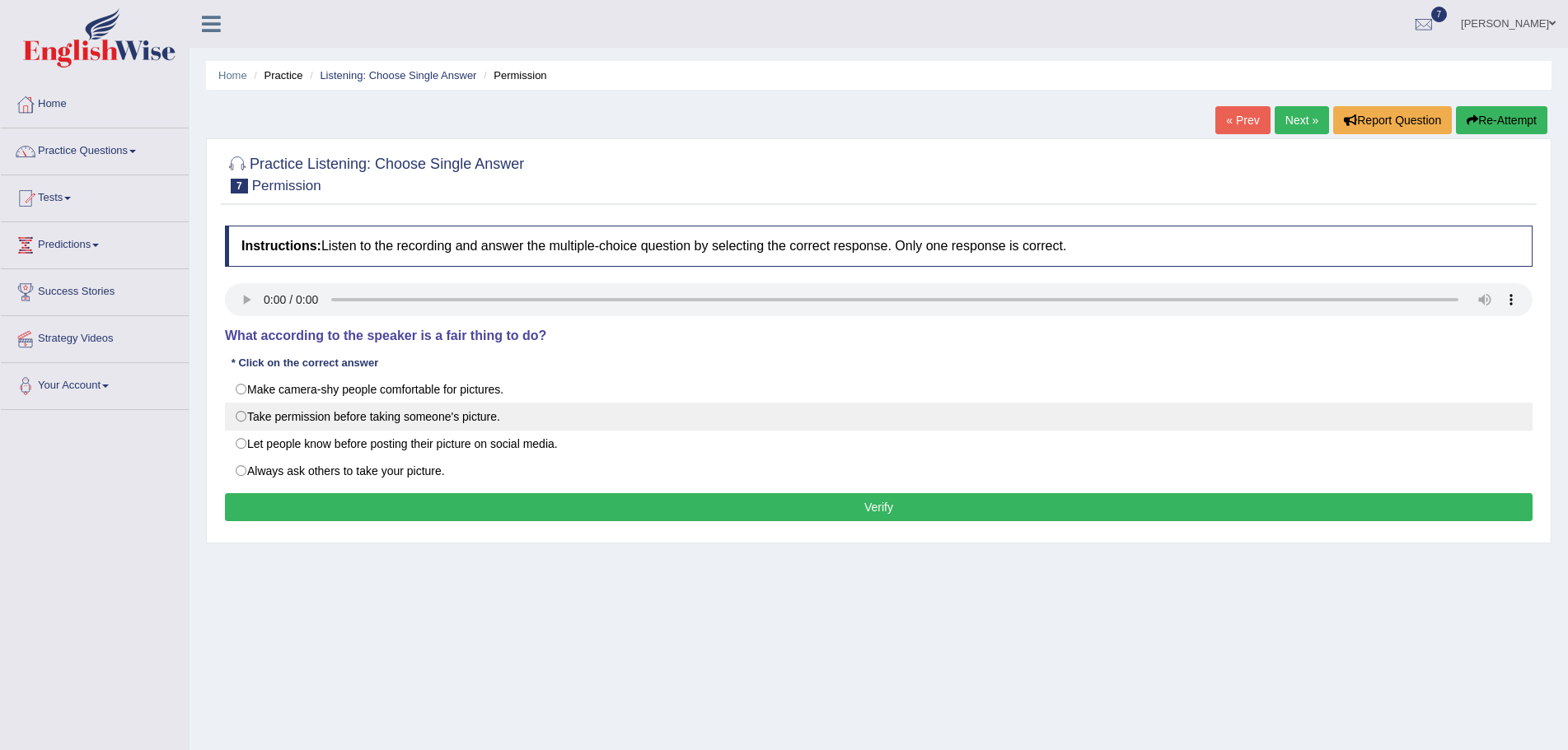
click at [242, 418] on label "Take permission before taking someone's picture." at bounding box center [878, 416] width 1307 height 28
radio input "true"
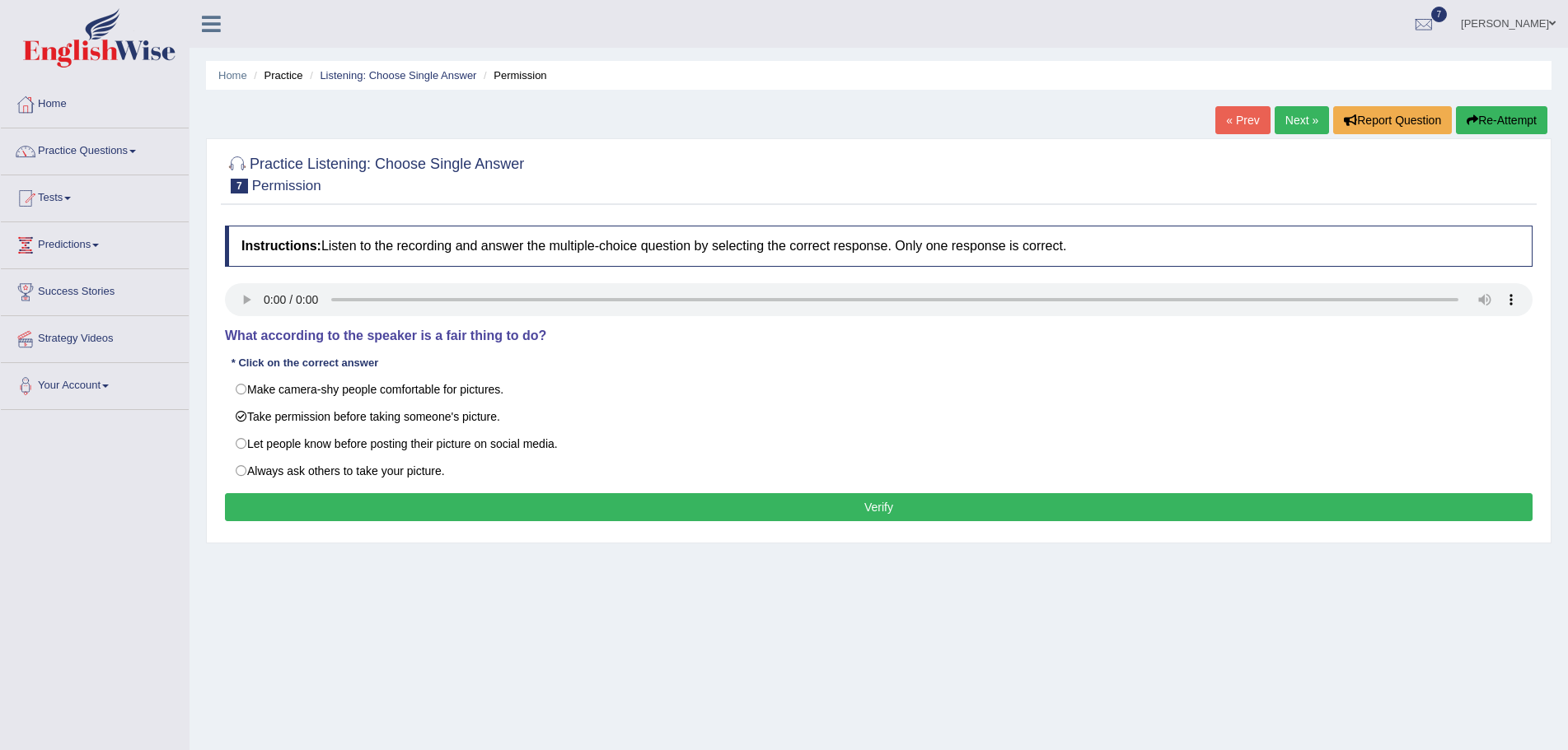
click at [599, 518] on button "Verify" at bounding box center [878, 507] width 1307 height 28
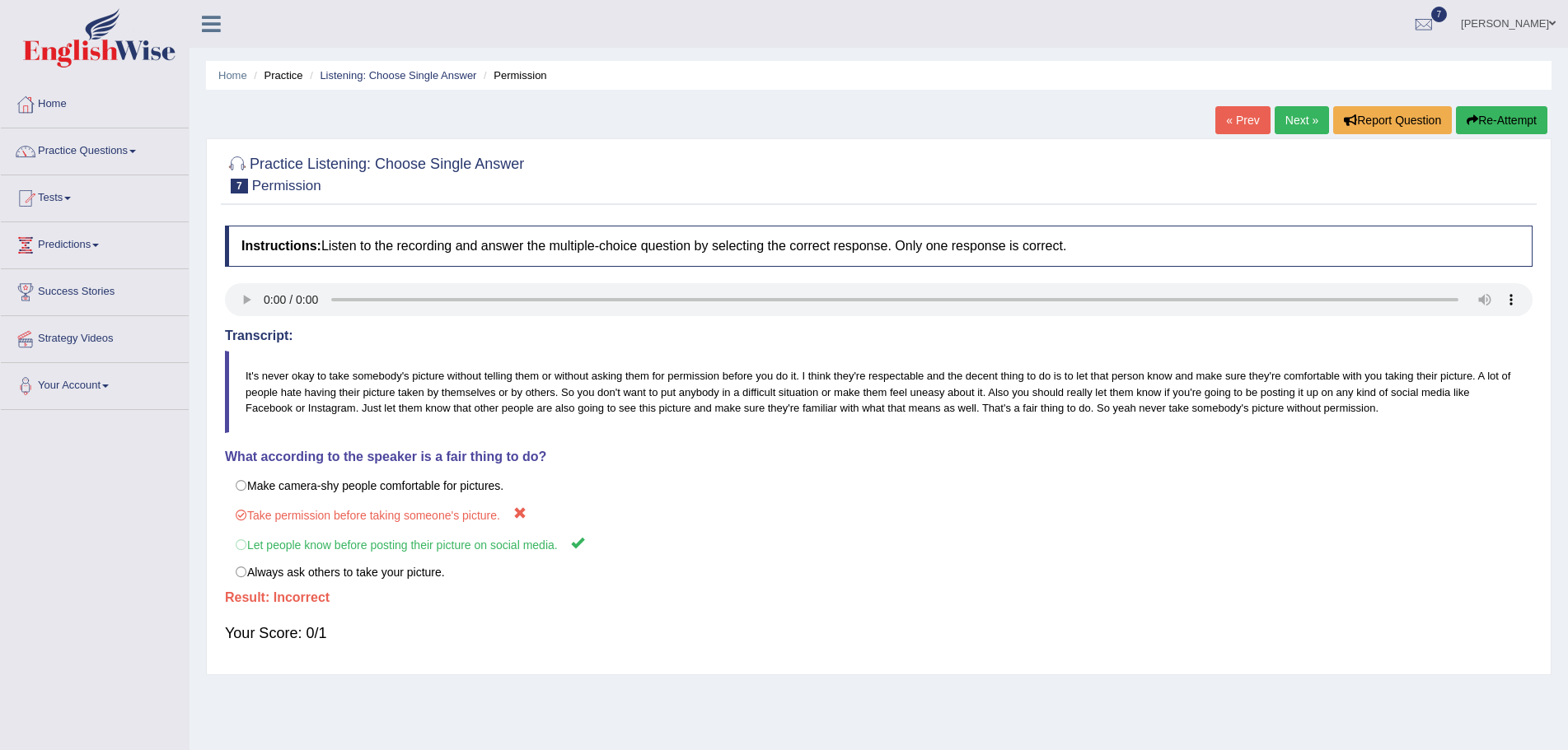
click at [1480, 116] on button "Re-Attempt" at bounding box center [1501, 120] width 91 height 28
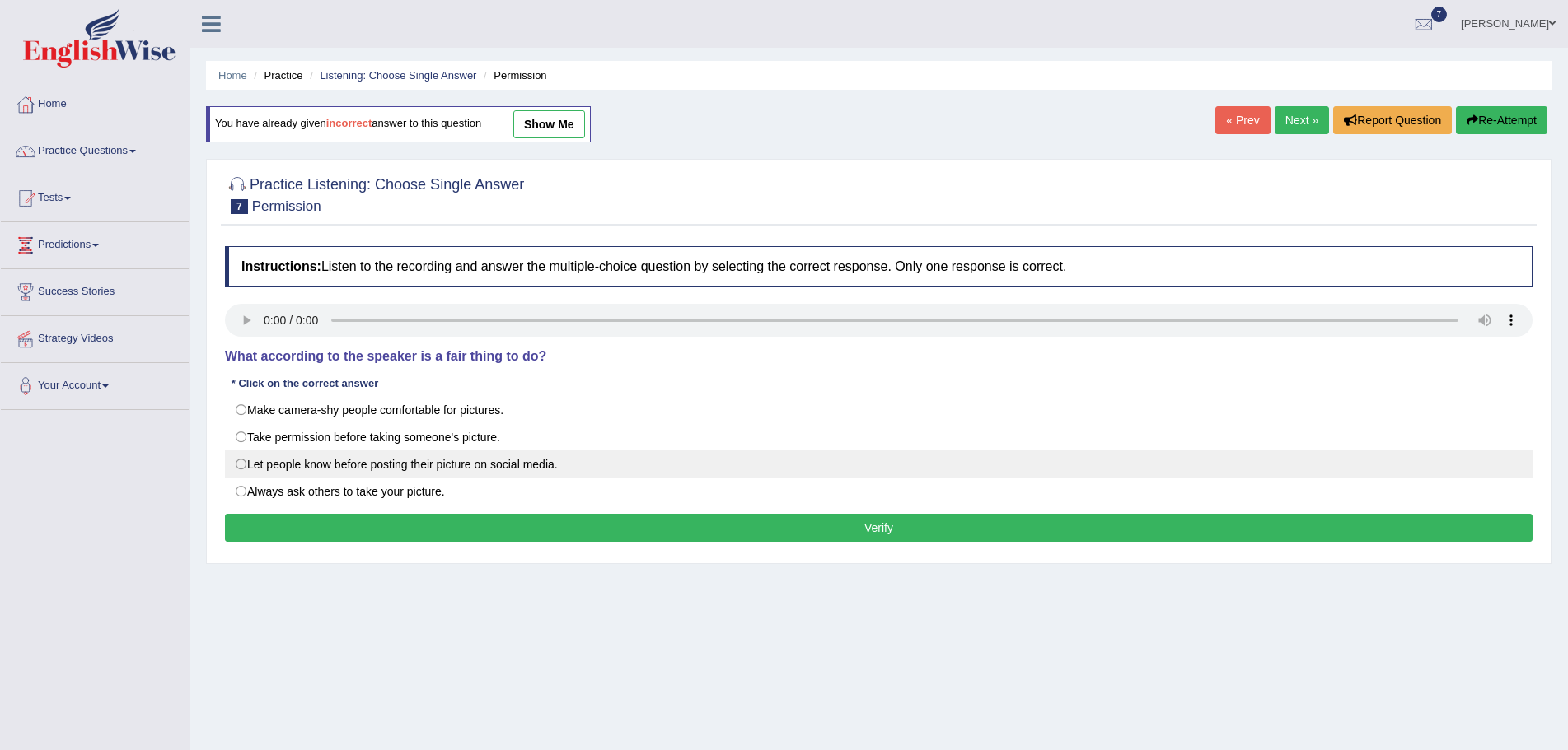
click at [241, 466] on label "Let people know before posting their picture on social media." at bounding box center [878, 464] width 1307 height 28
radio input "true"
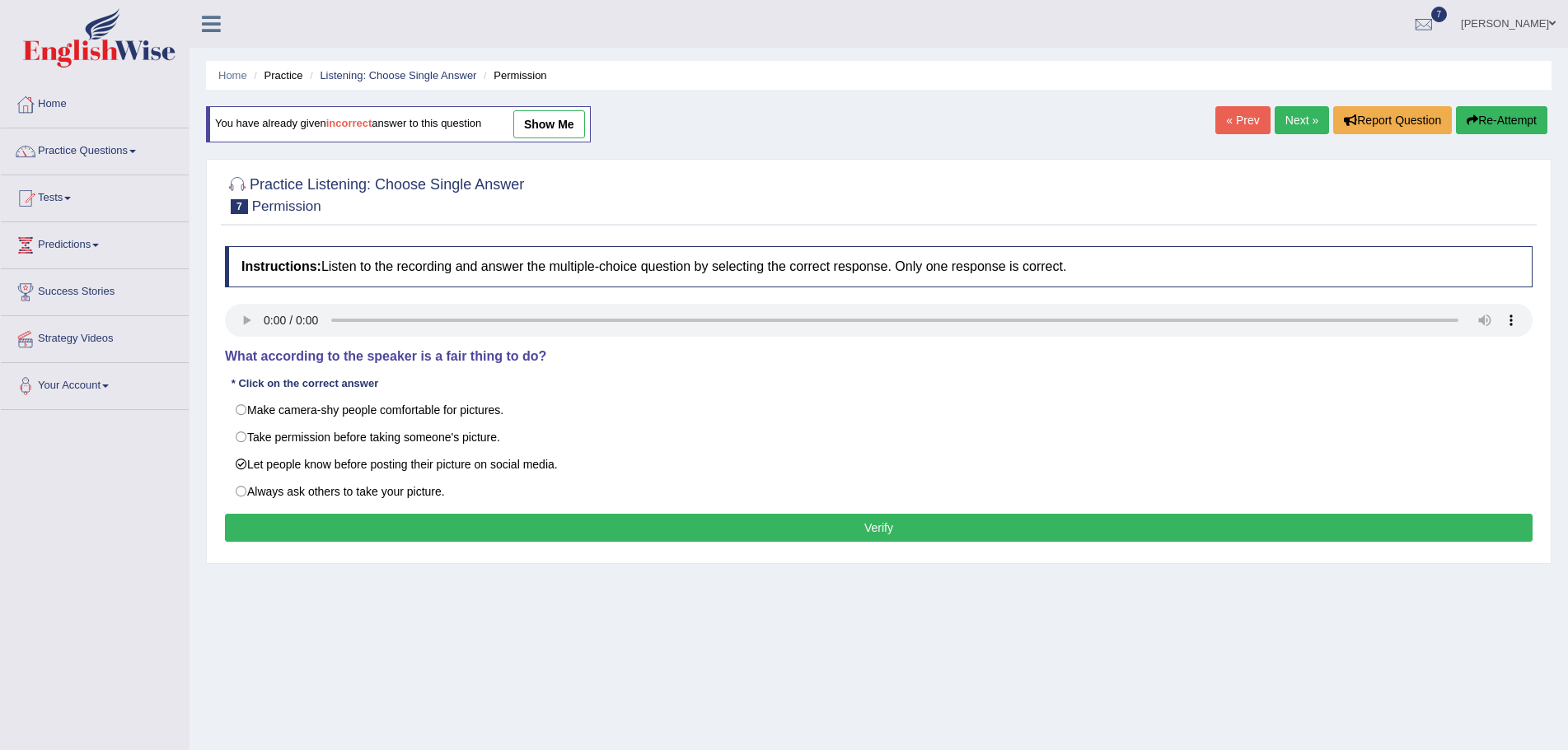
click at [802, 532] on button "Verify" at bounding box center [878, 528] width 1307 height 28
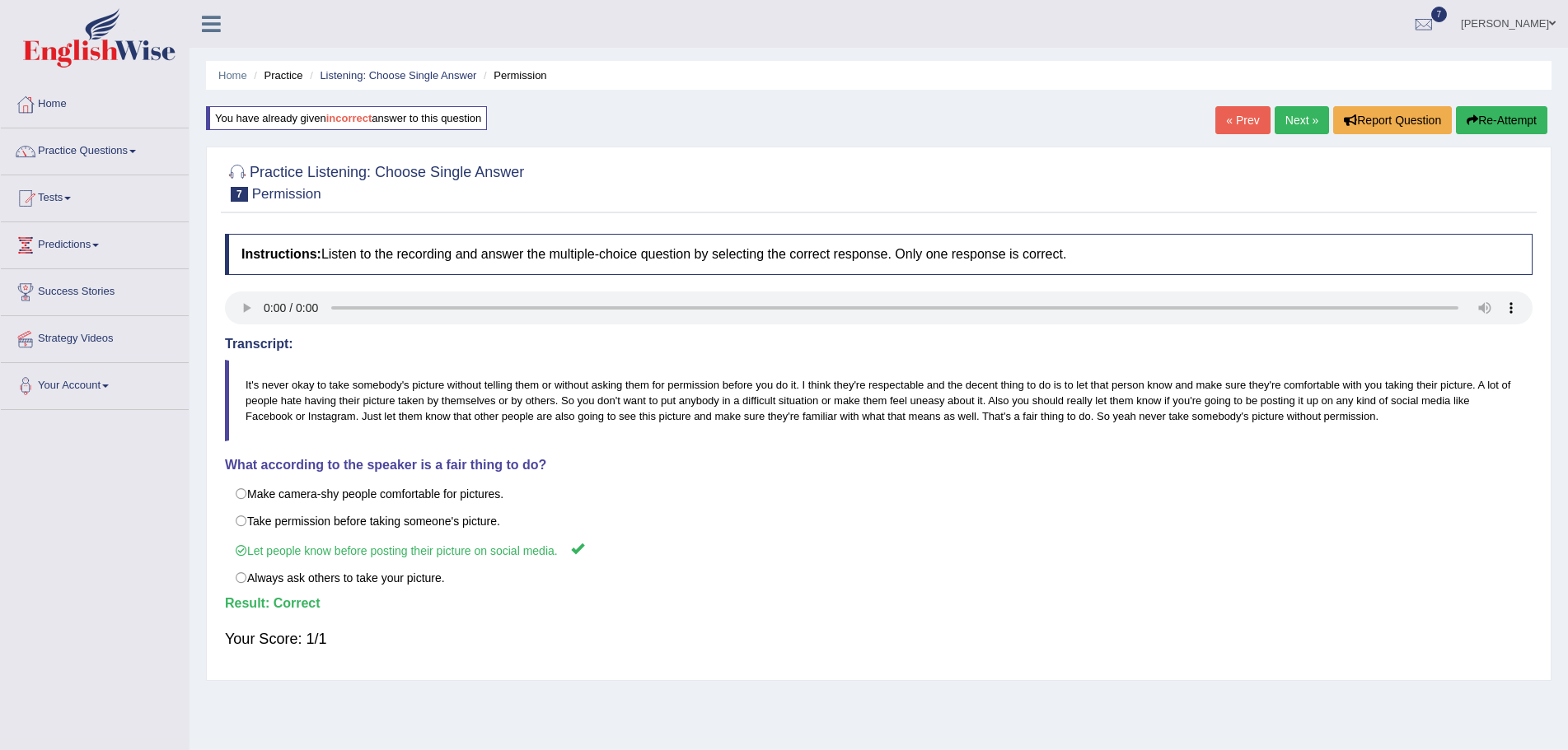
click at [1283, 120] on link "Next »" at bounding box center [1302, 120] width 55 height 28
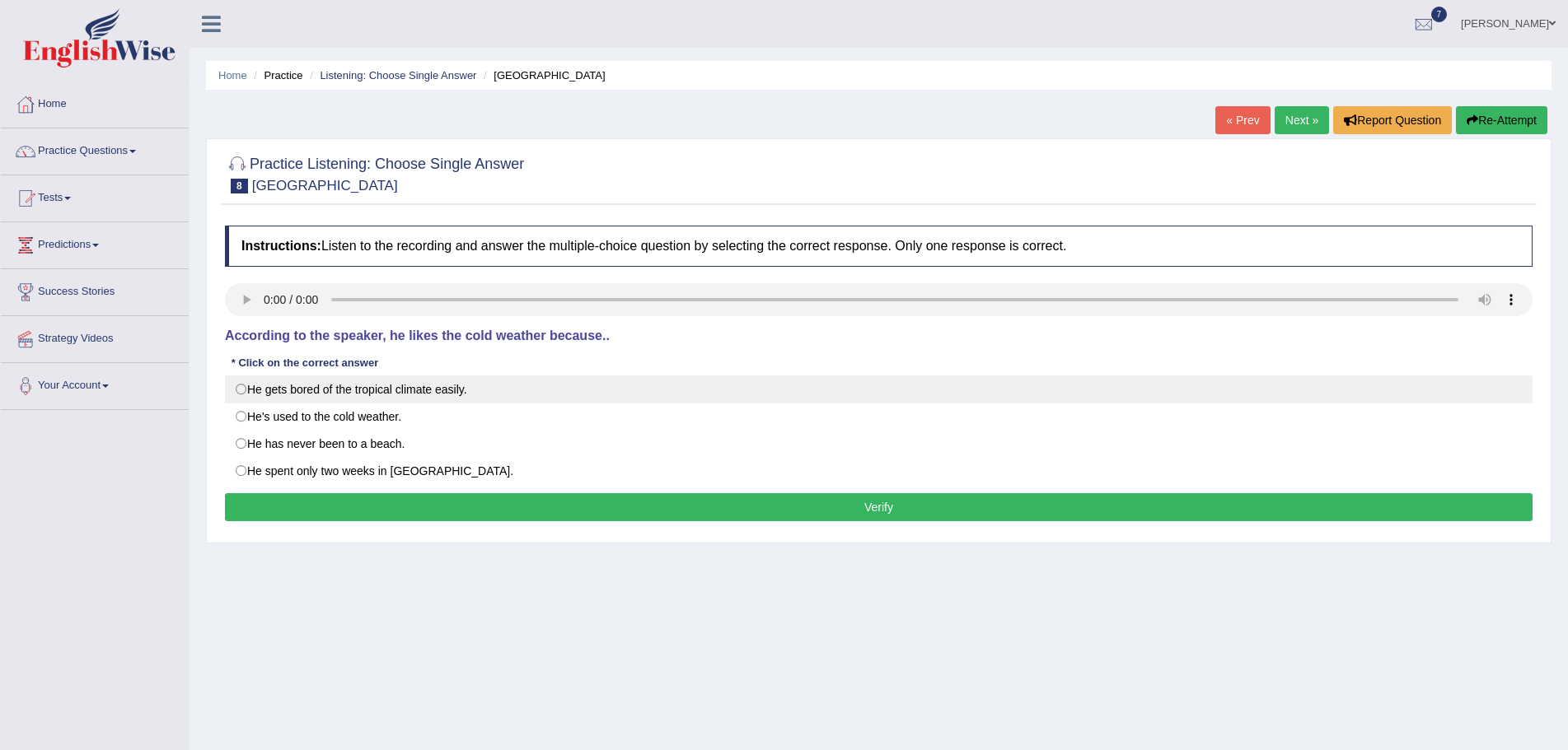
click at [242, 390] on label "He gets bored of the tropical climate easily." at bounding box center [878, 390] width 1307 height 28
radio input "true"
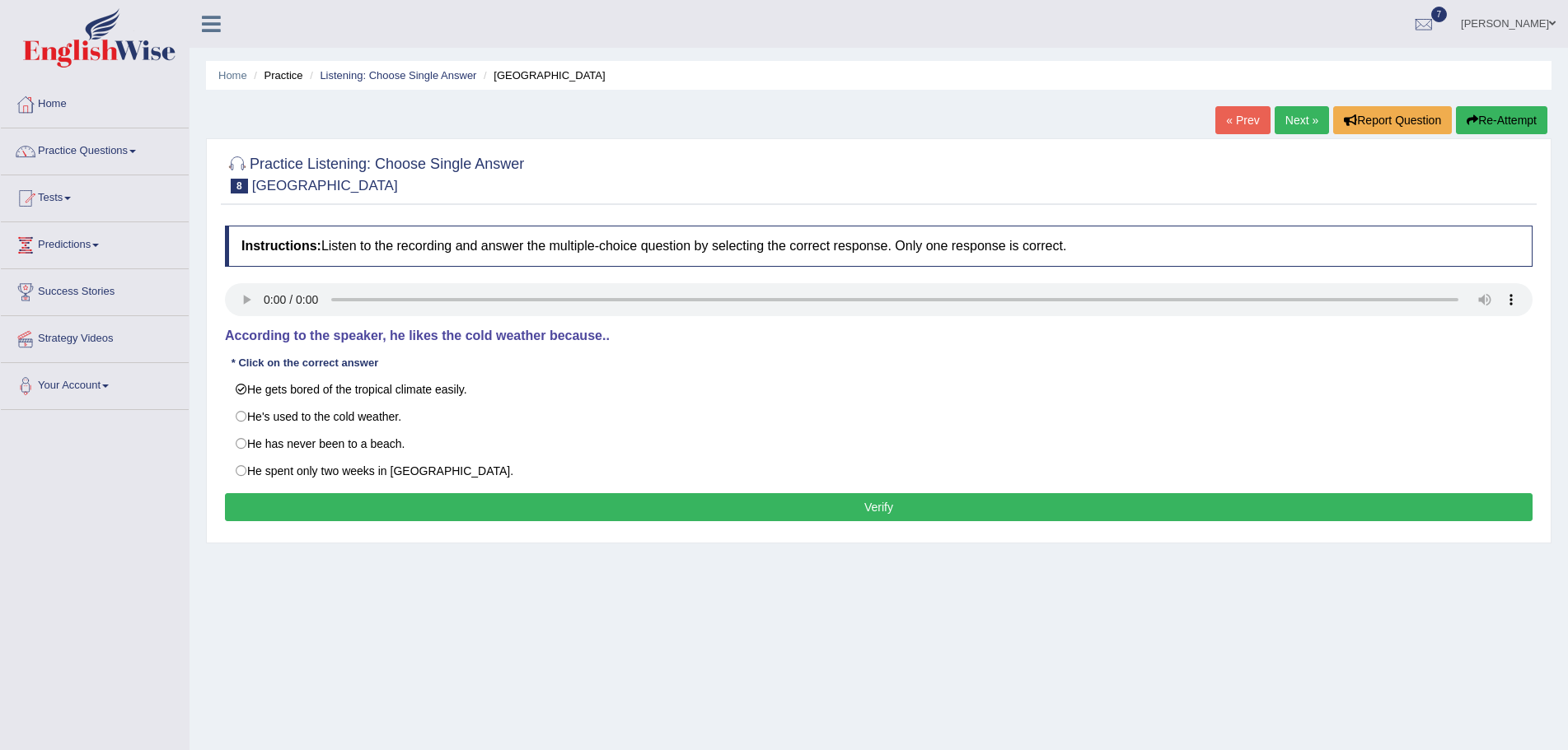
click at [399, 503] on button "Verify" at bounding box center [878, 507] width 1307 height 28
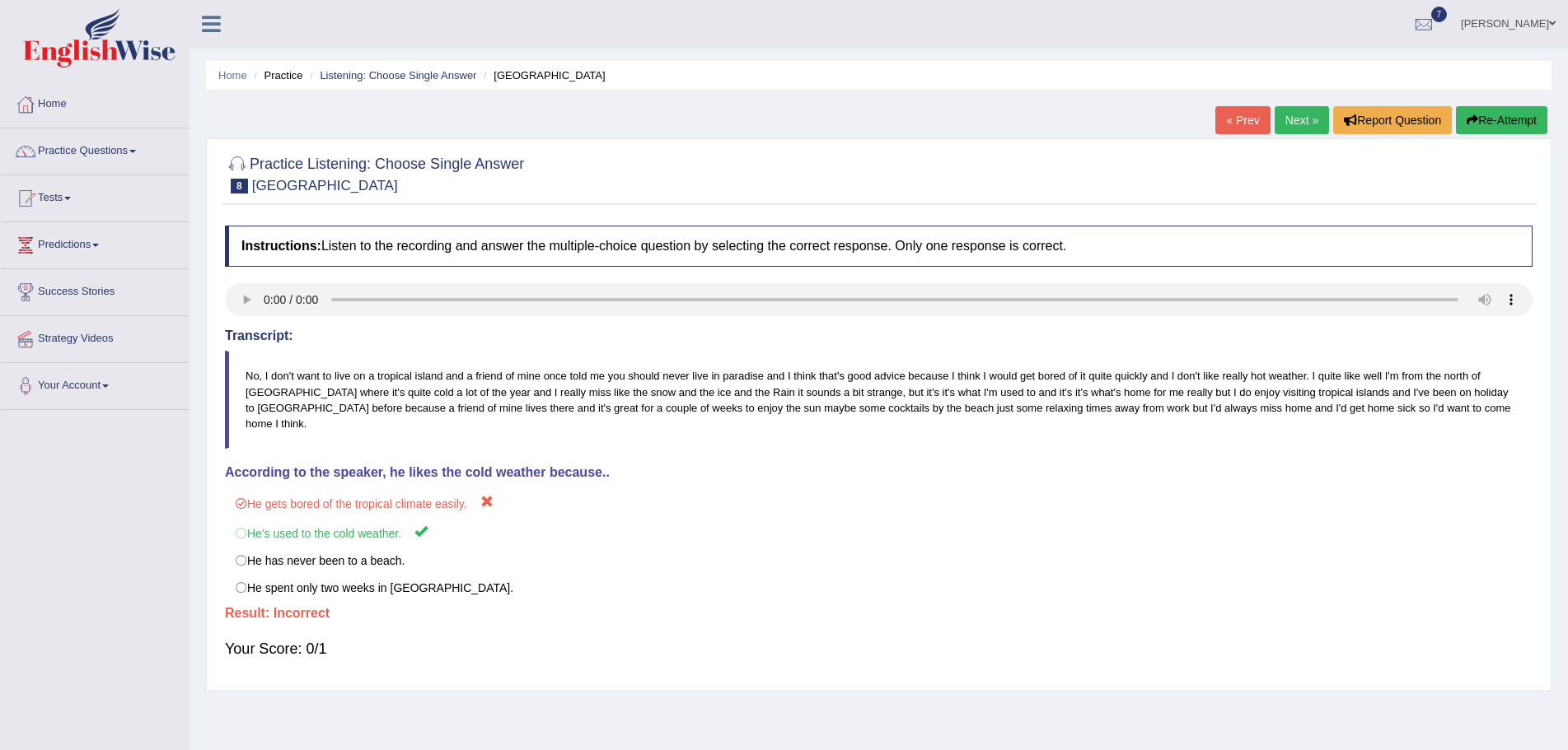
click at [1496, 126] on button "Re-Attempt" at bounding box center [1501, 120] width 91 height 28
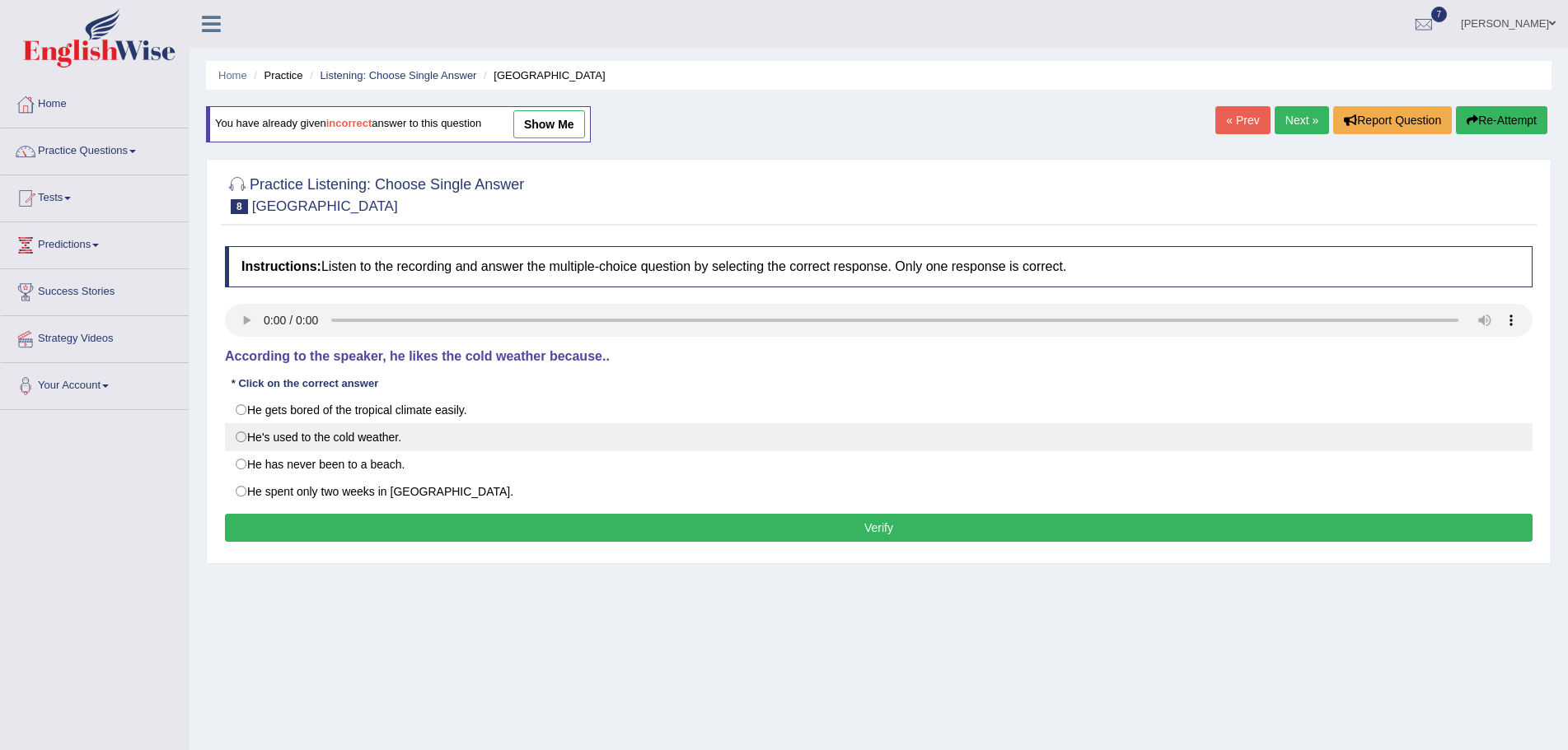
click at [242, 438] on label "He's used to the cold weather." at bounding box center [878, 437] width 1307 height 28
radio input "true"
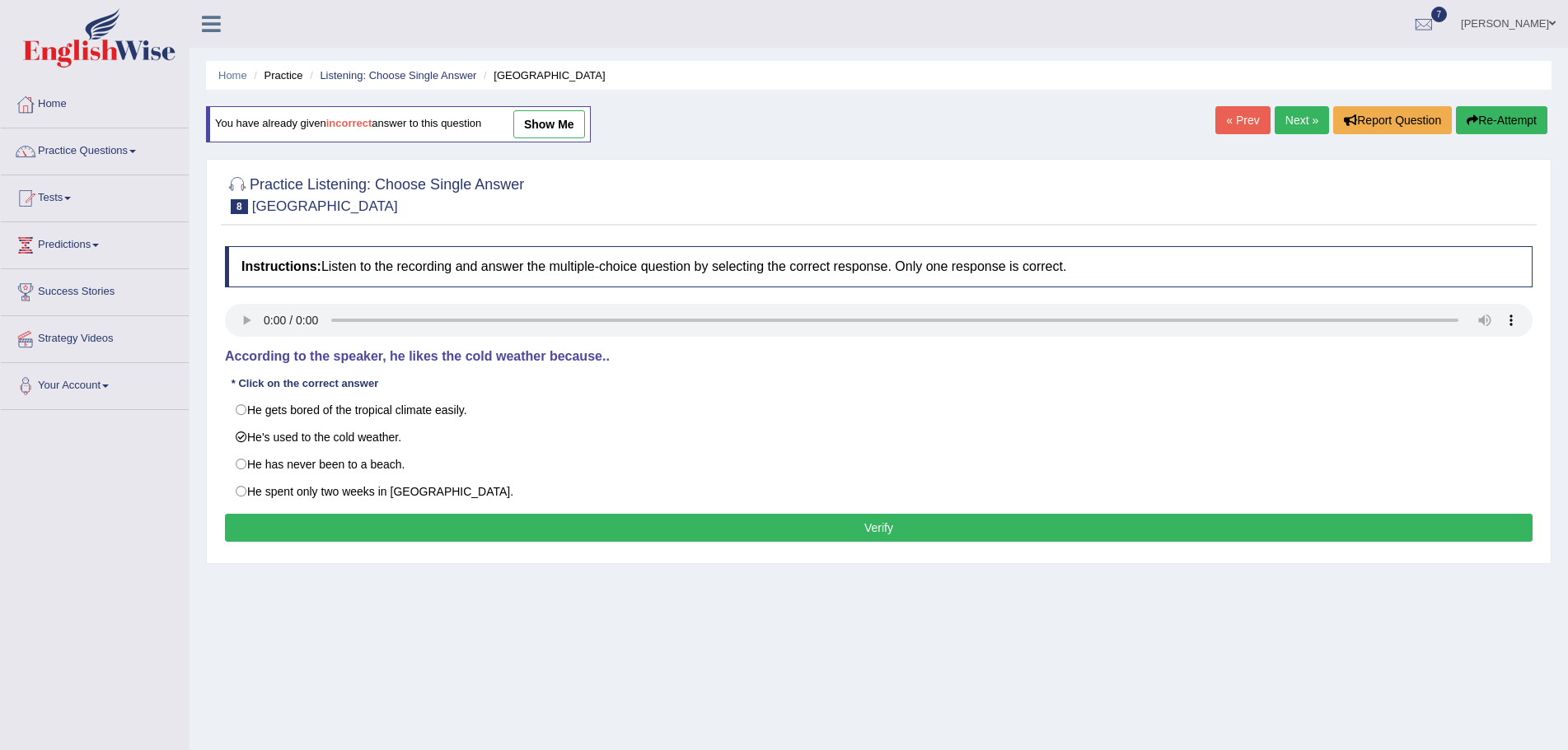
click at [677, 532] on button "Verify" at bounding box center [878, 528] width 1307 height 28
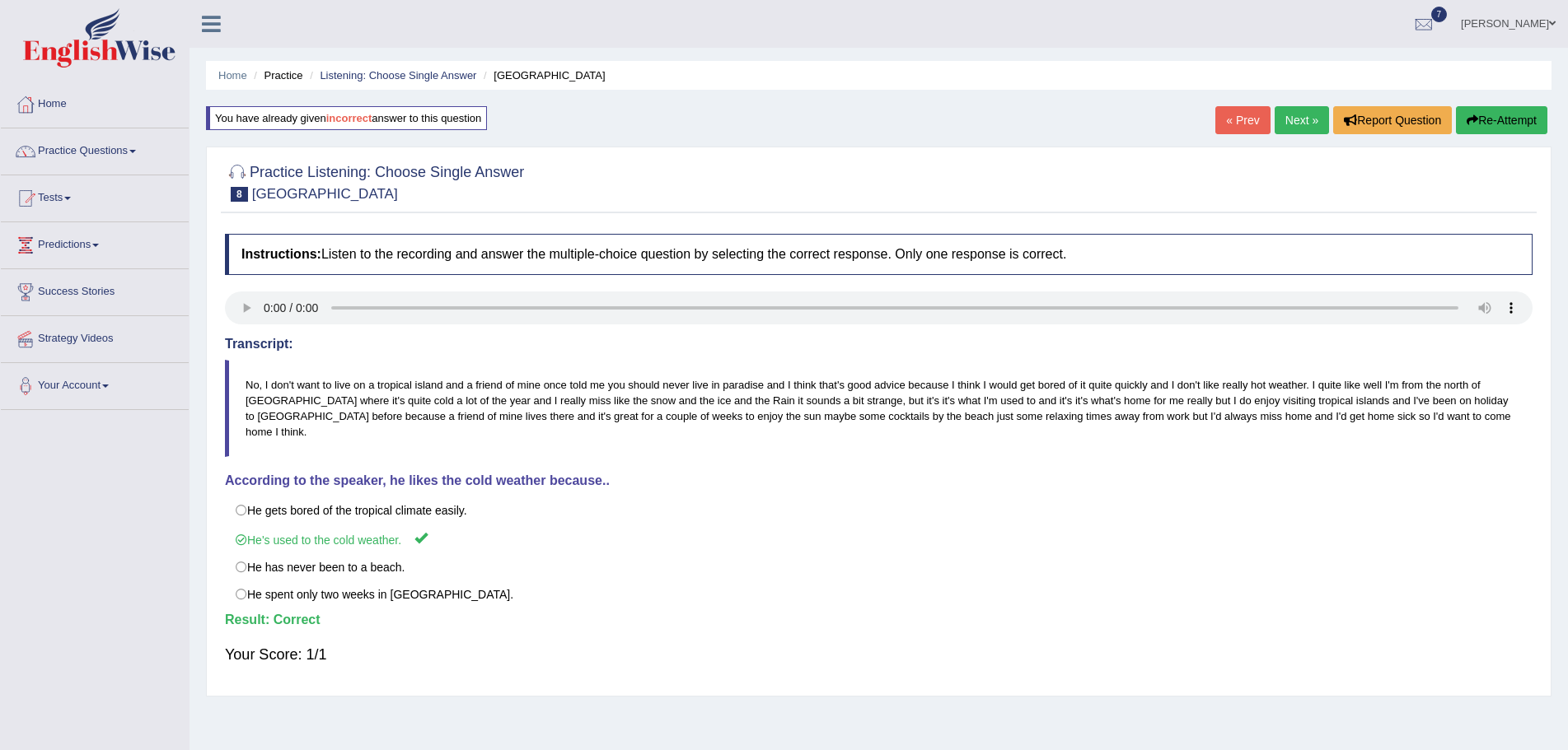
click at [1289, 116] on link "Next »" at bounding box center [1302, 120] width 55 height 28
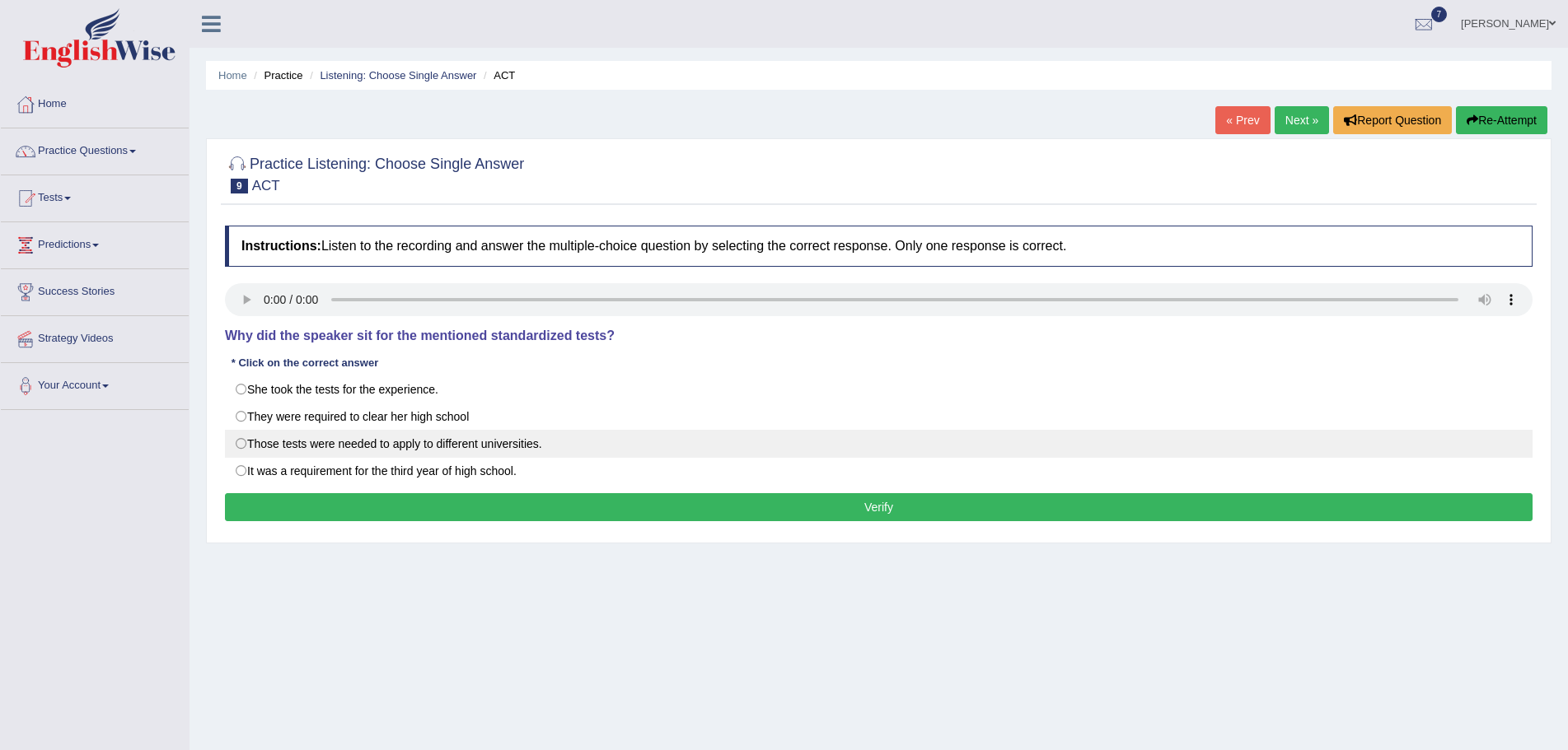
click at [237, 441] on label "Those tests were needed to apply to different universities." at bounding box center [878, 443] width 1307 height 28
radio input "true"
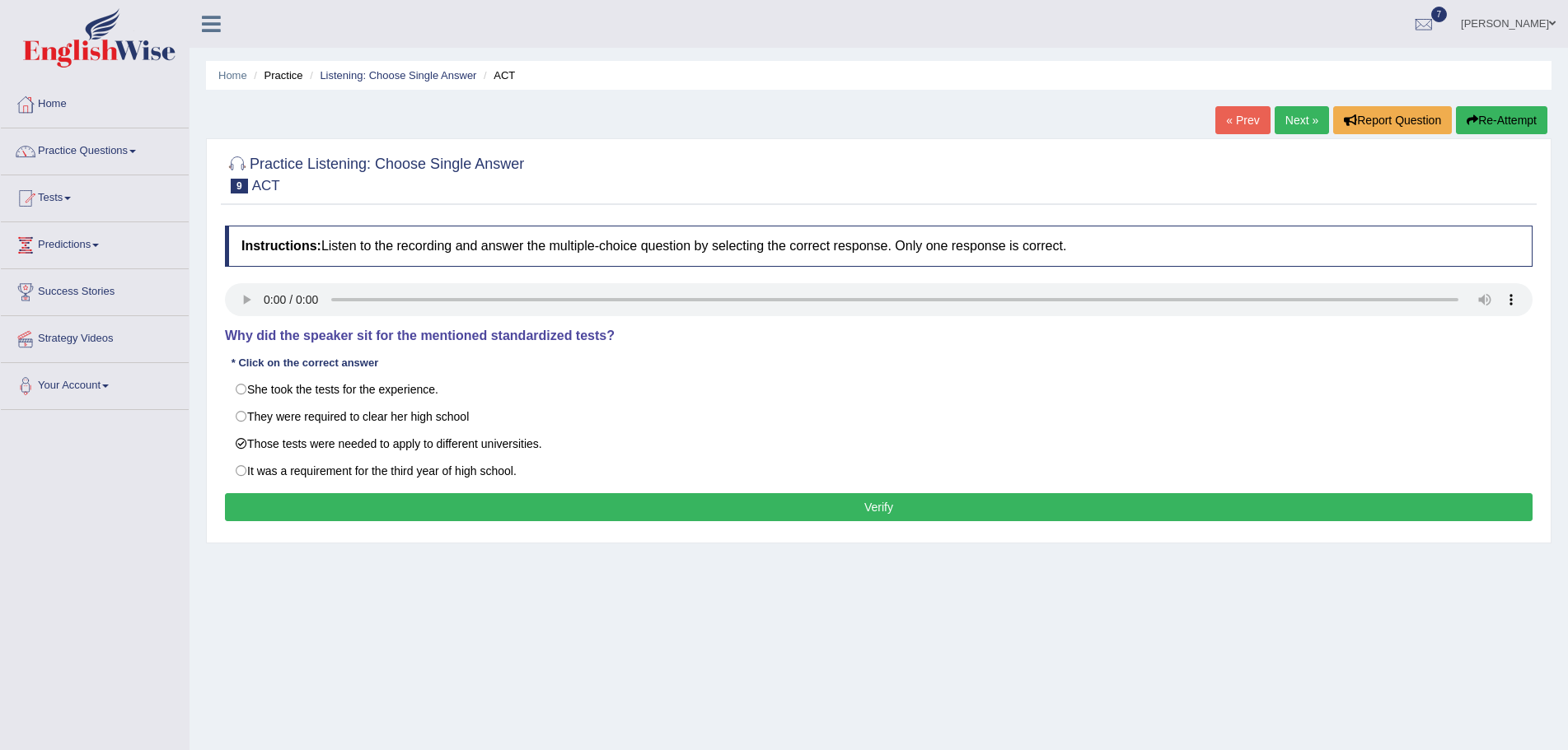
click at [645, 507] on button "Verify" at bounding box center [878, 507] width 1307 height 28
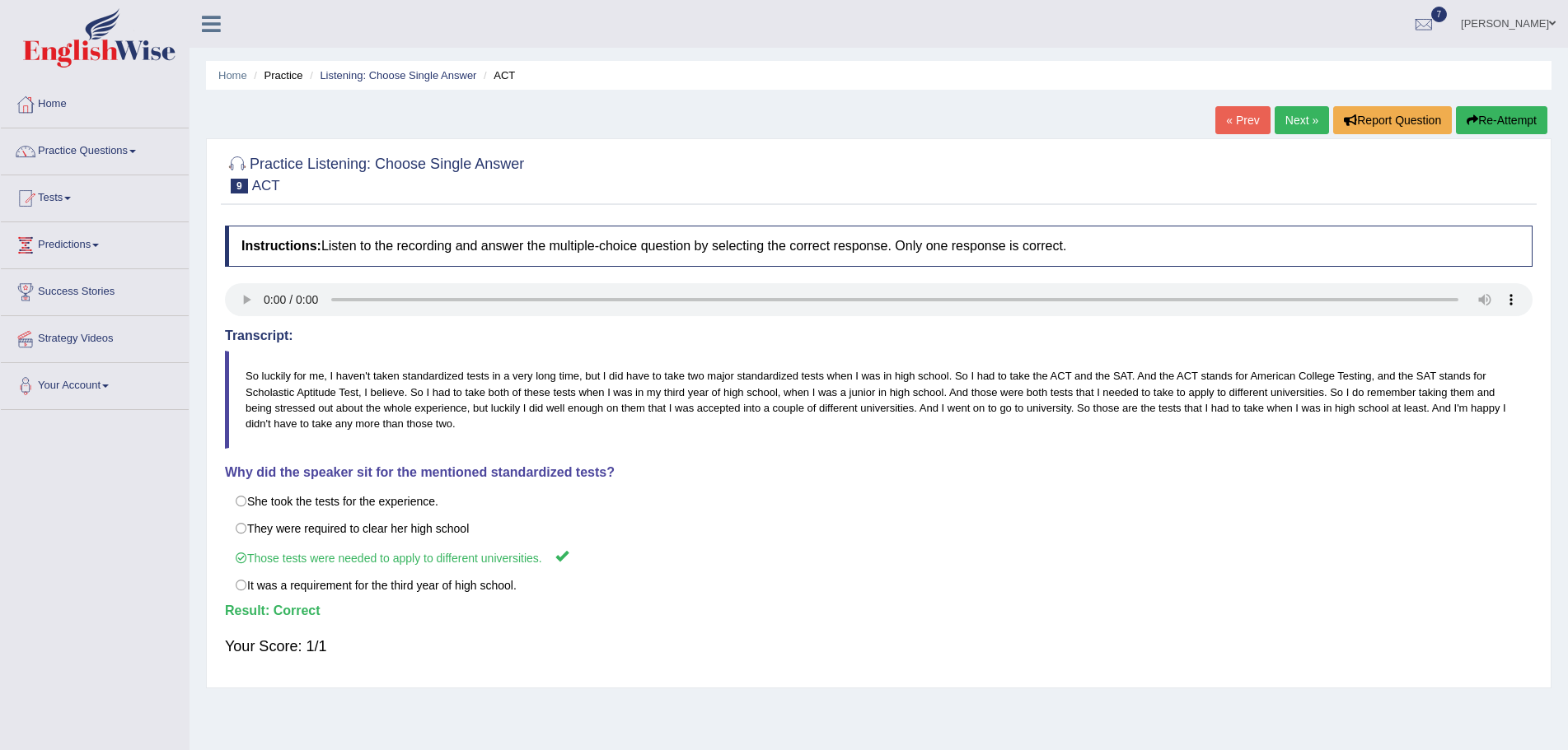
click at [1295, 116] on link "Next »" at bounding box center [1302, 120] width 55 height 28
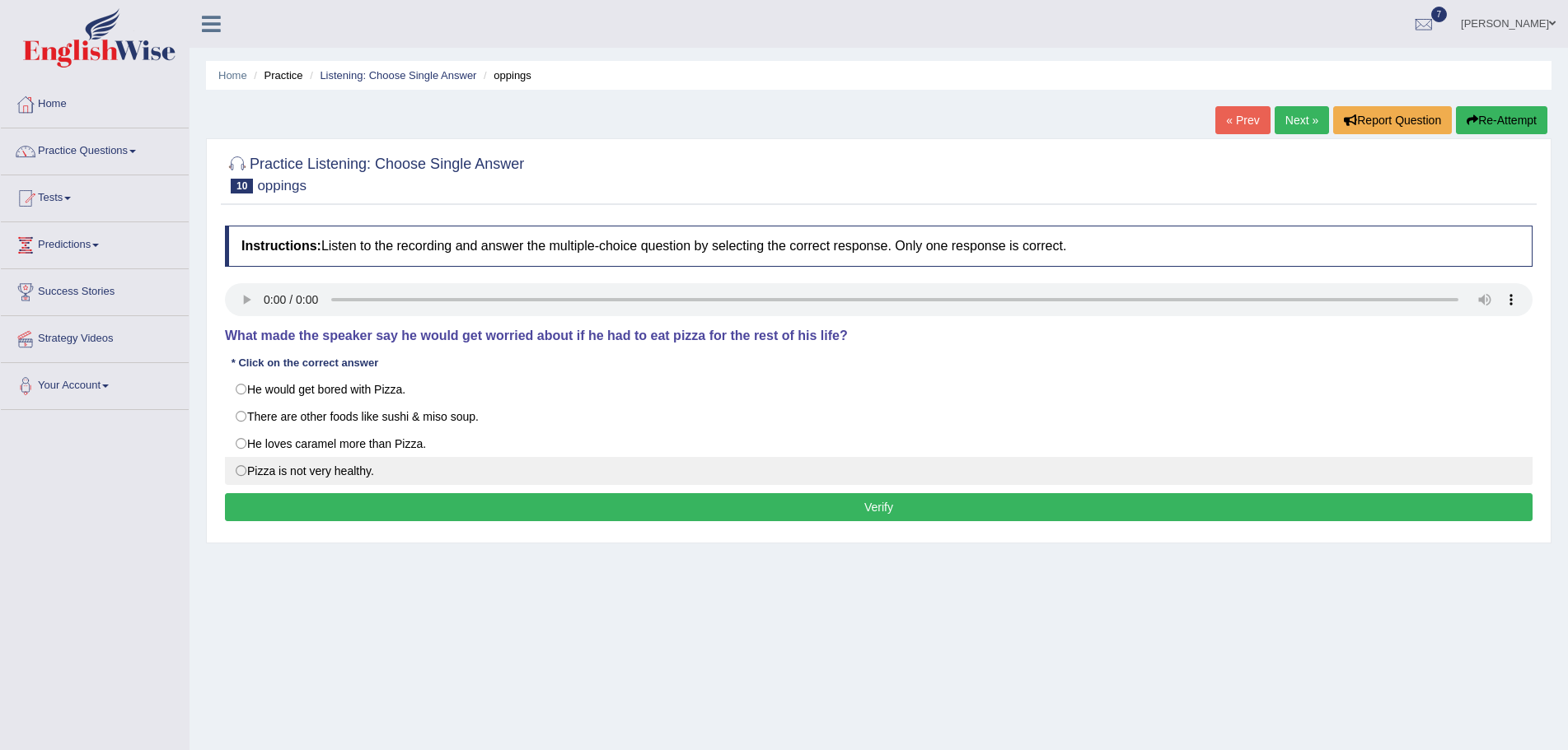
click at [238, 470] on label "Pizza is not very healthy." at bounding box center [878, 471] width 1307 height 28
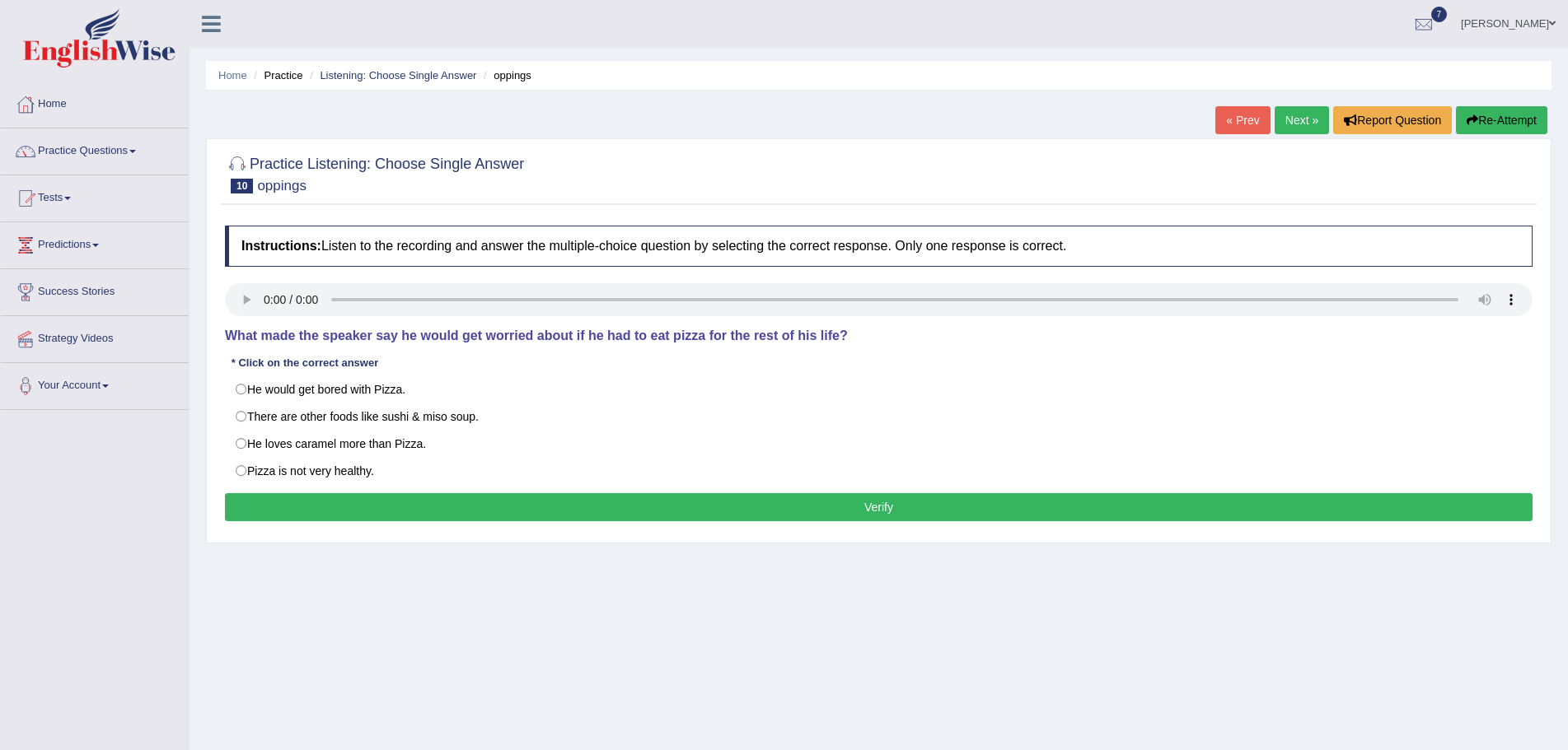
radio input "true"
click at [796, 508] on button "Verify" at bounding box center [878, 507] width 1307 height 28
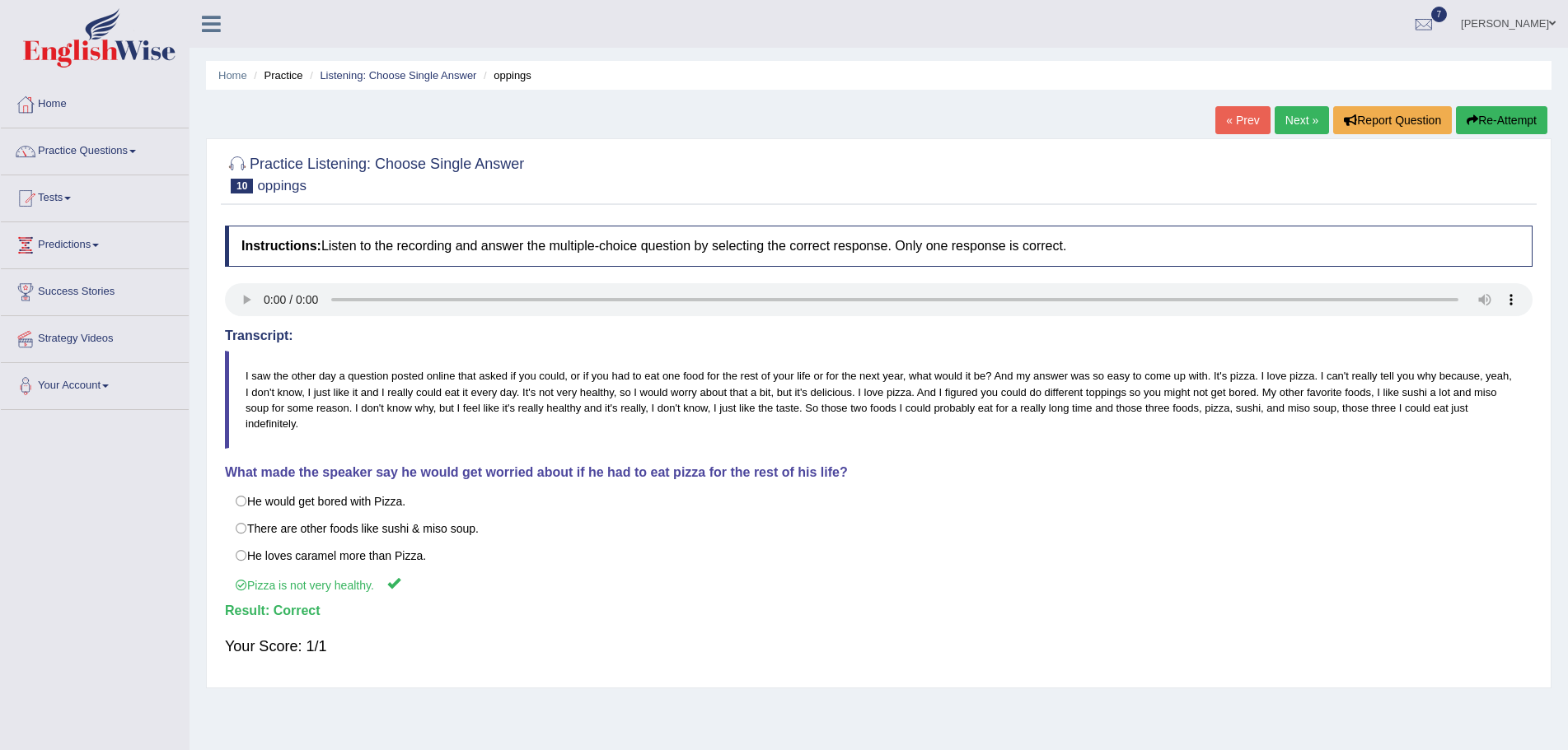
click at [1292, 120] on link "Next »" at bounding box center [1302, 120] width 55 height 28
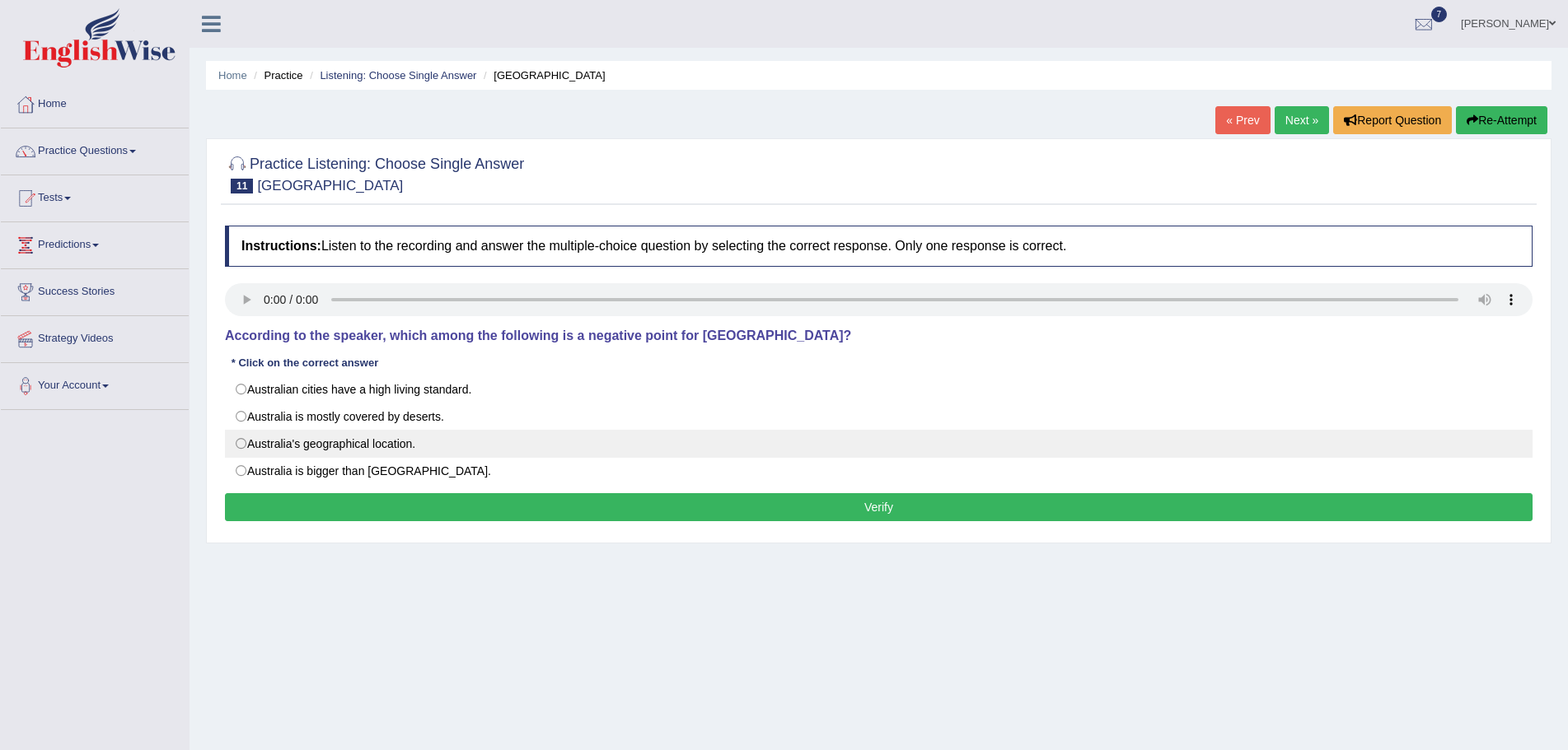
click at [242, 444] on label "Australia's geographical location." at bounding box center [878, 443] width 1307 height 28
radio input "true"
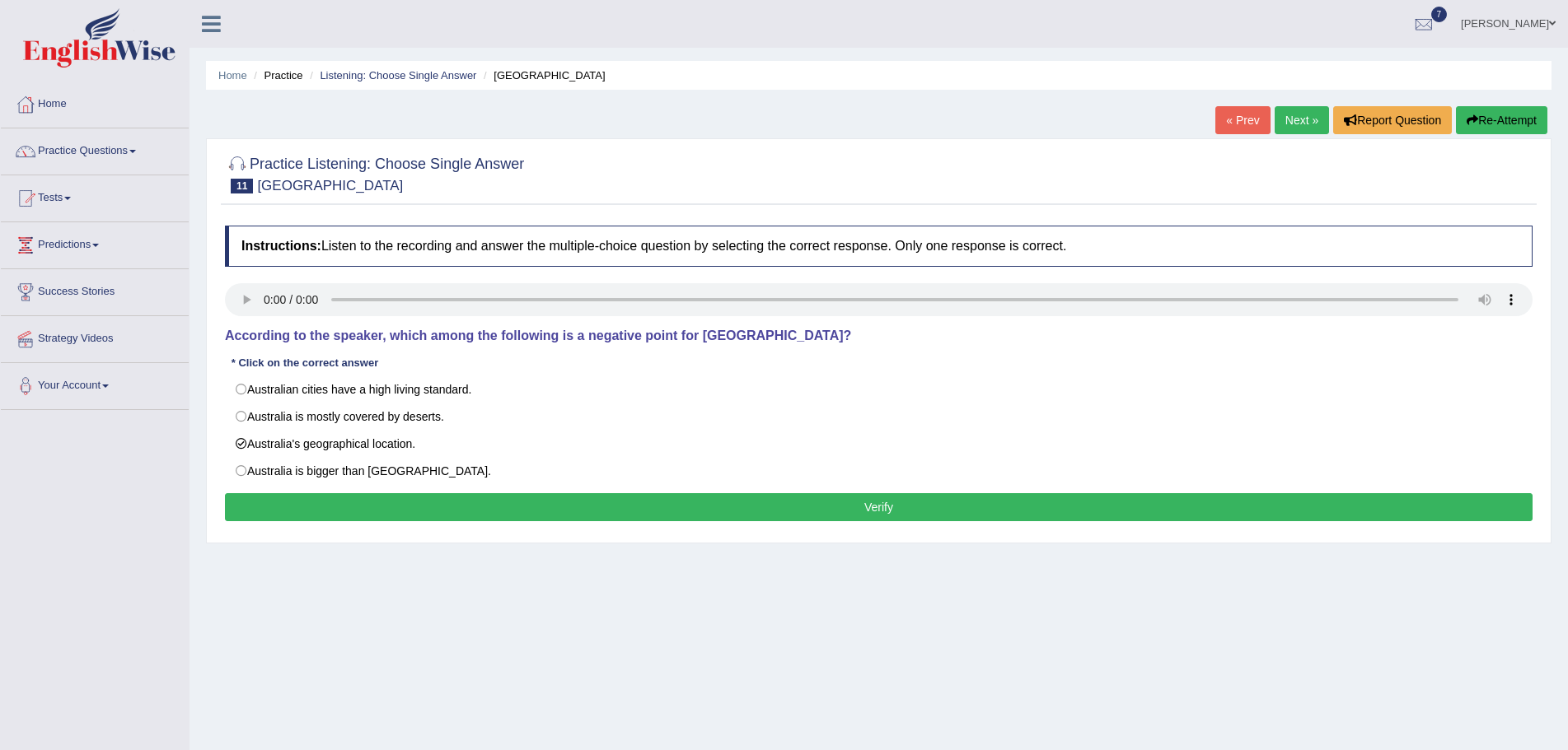
click at [573, 506] on button "Verify" at bounding box center [878, 507] width 1307 height 28
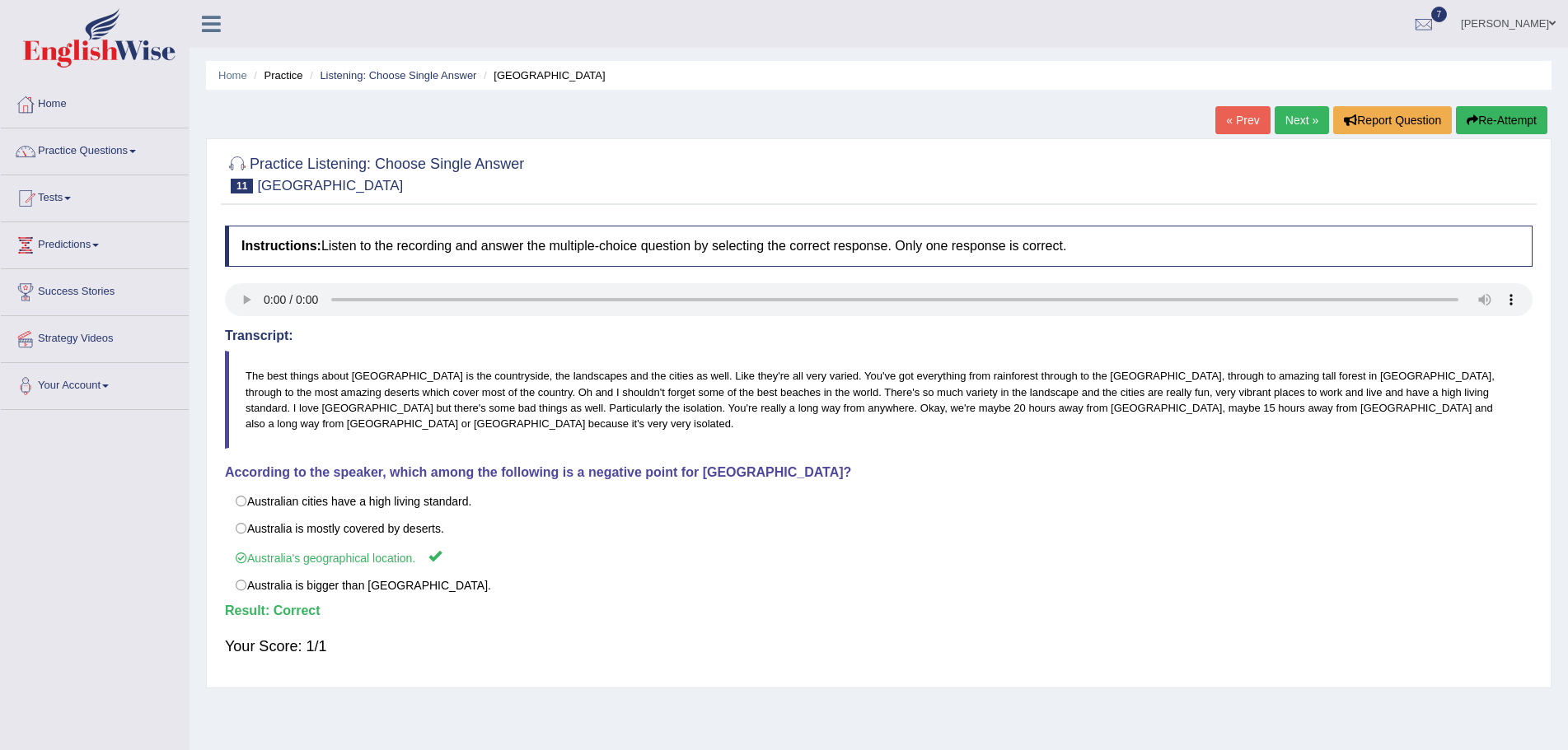
click at [1287, 120] on link "Next »" at bounding box center [1302, 120] width 55 height 28
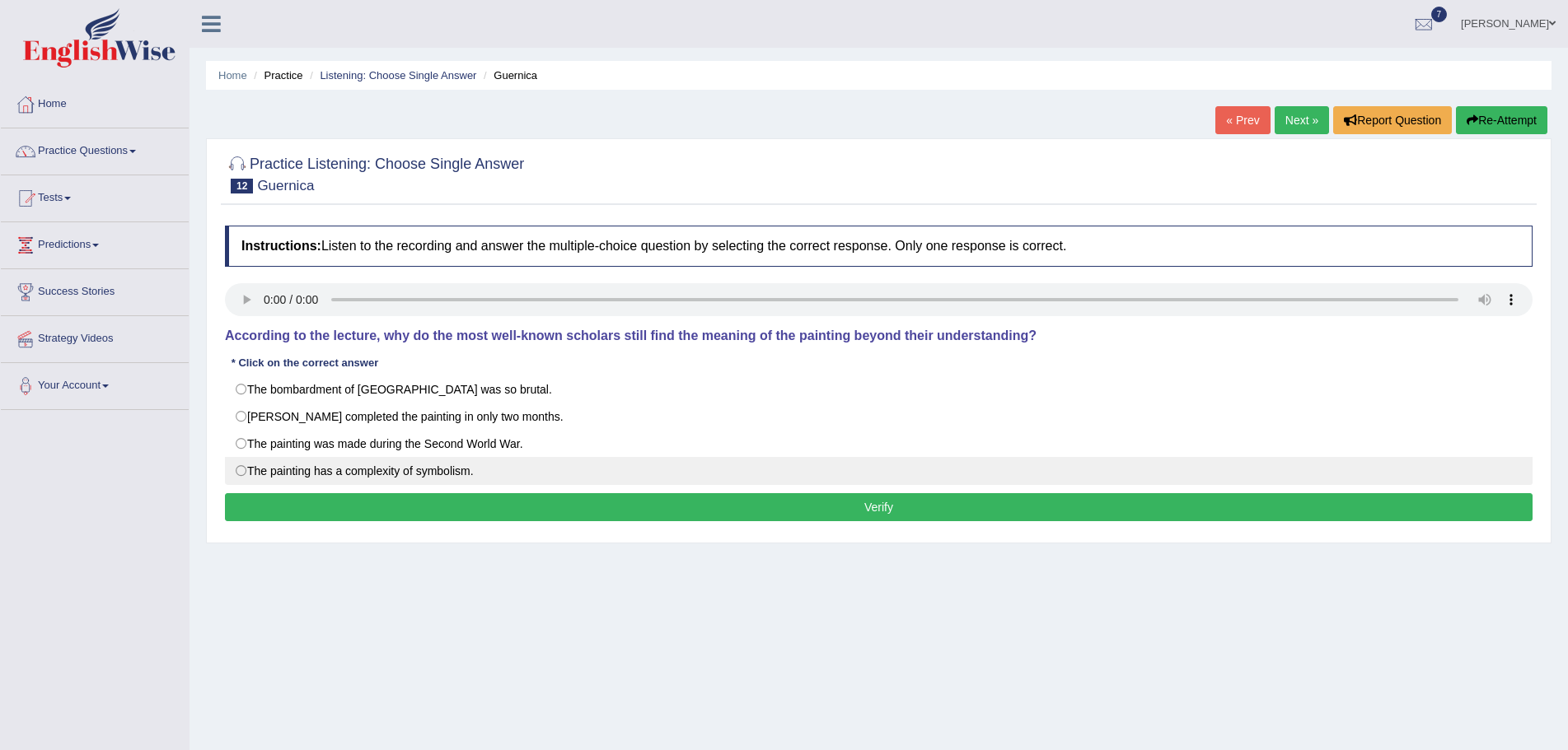
click at [239, 468] on label "The painting has a complexity of symbolism." at bounding box center [878, 471] width 1307 height 28
radio input "true"
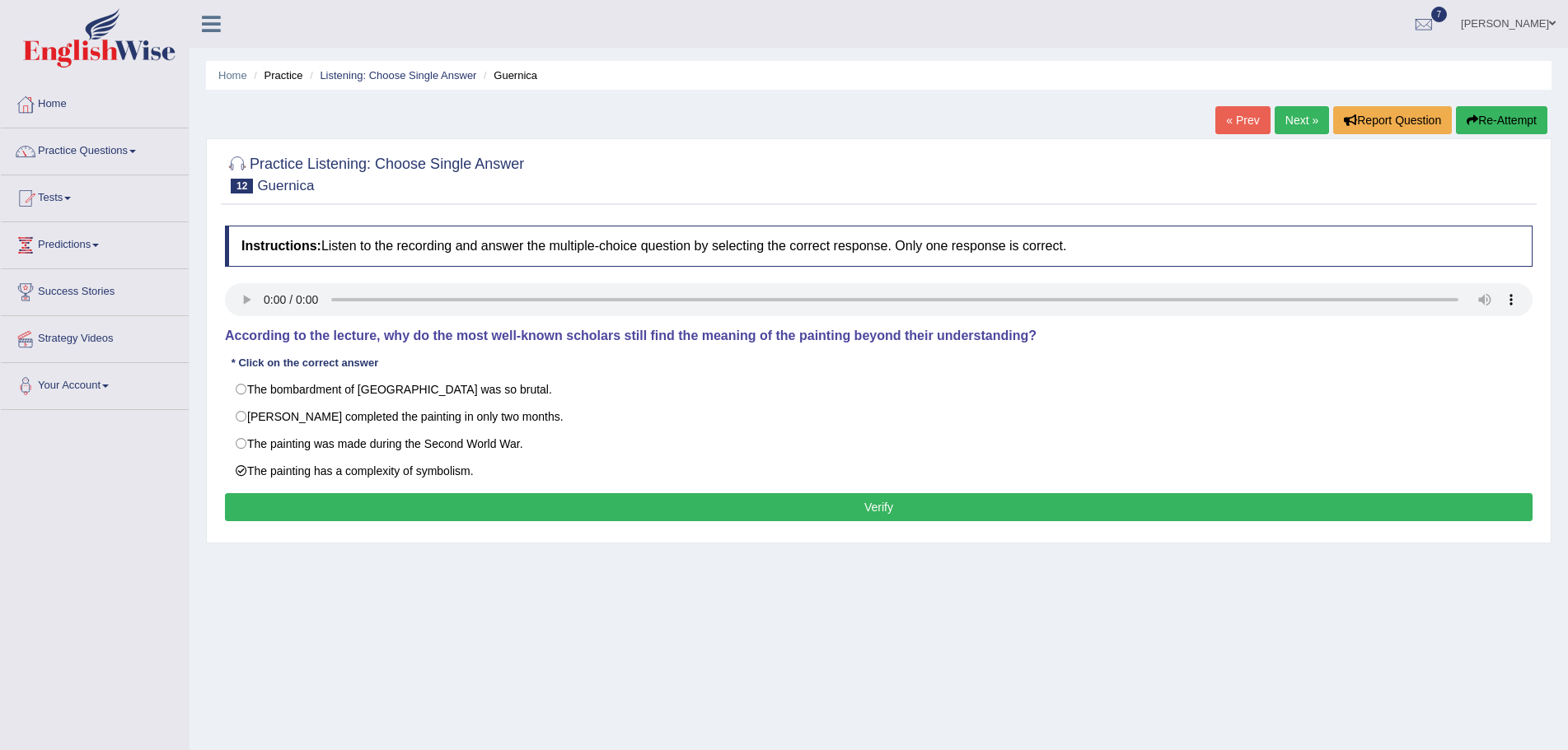
click at [730, 509] on button "Verify" at bounding box center [878, 507] width 1307 height 28
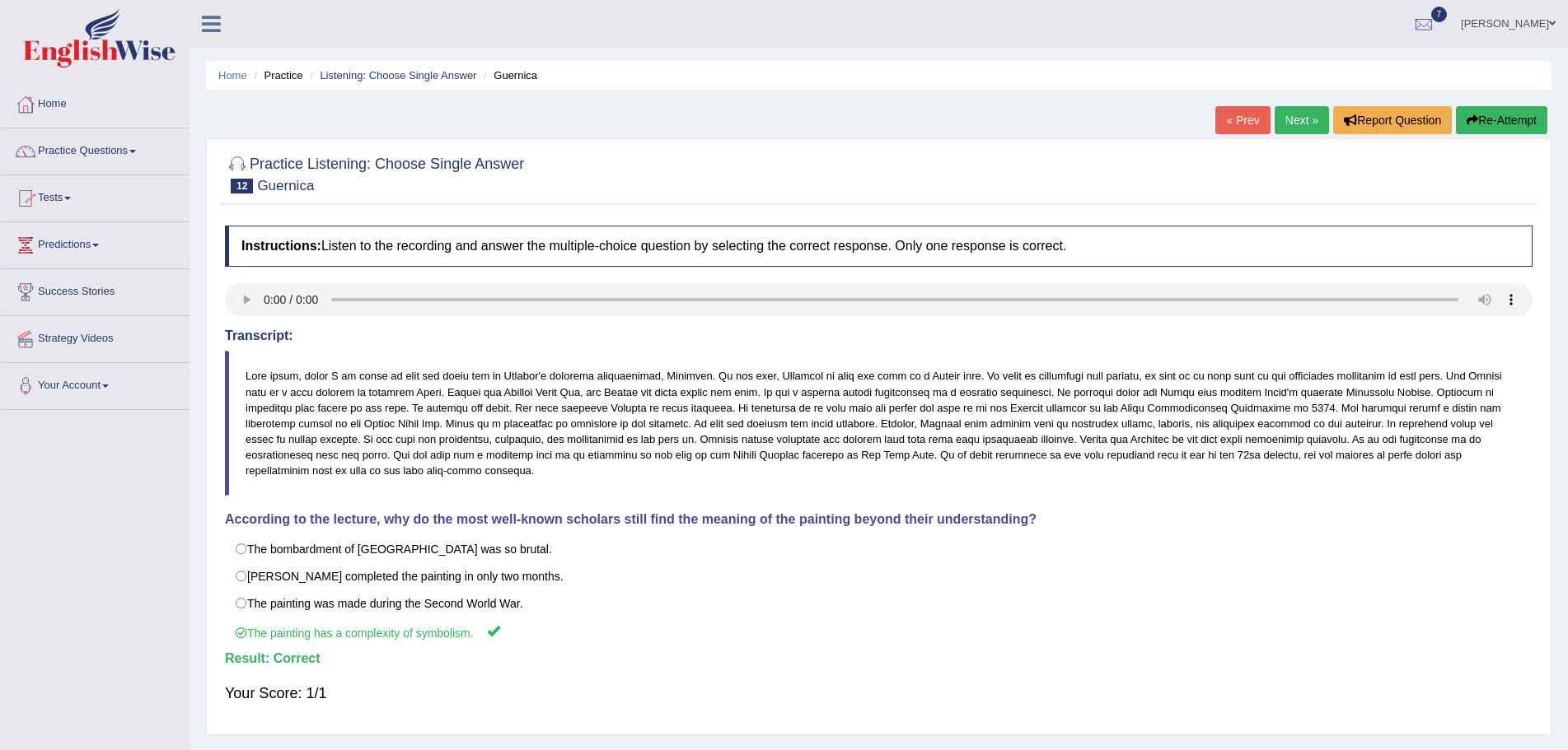
click at [1289, 116] on link "Next »" at bounding box center [1302, 120] width 55 height 28
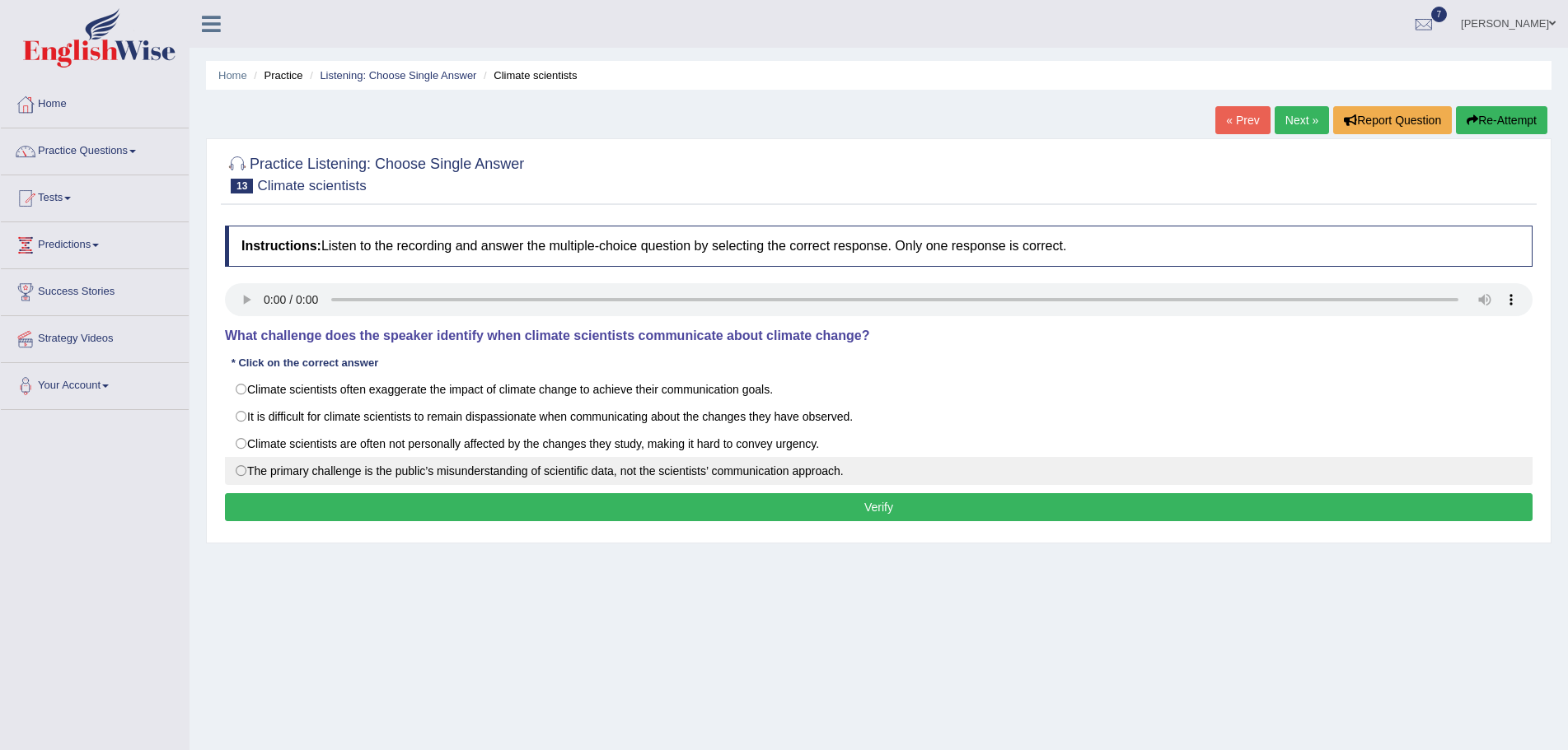
click at [238, 471] on label "The primary challenge is the public’s misunderstanding of scientific data, not …" at bounding box center [878, 471] width 1307 height 28
radio input "true"
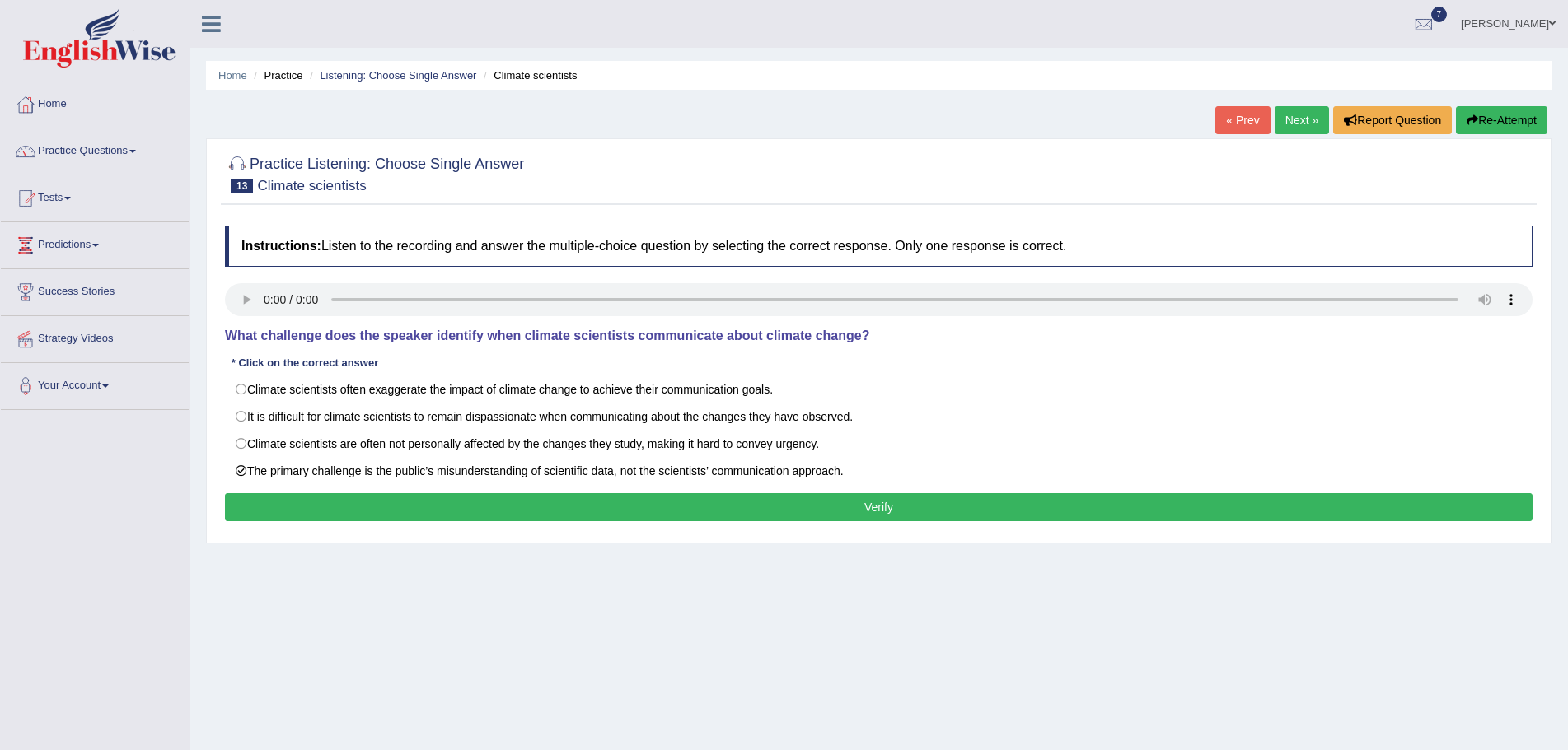
click at [291, 504] on button "Verify" at bounding box center [878, 507] width 1307 height 28
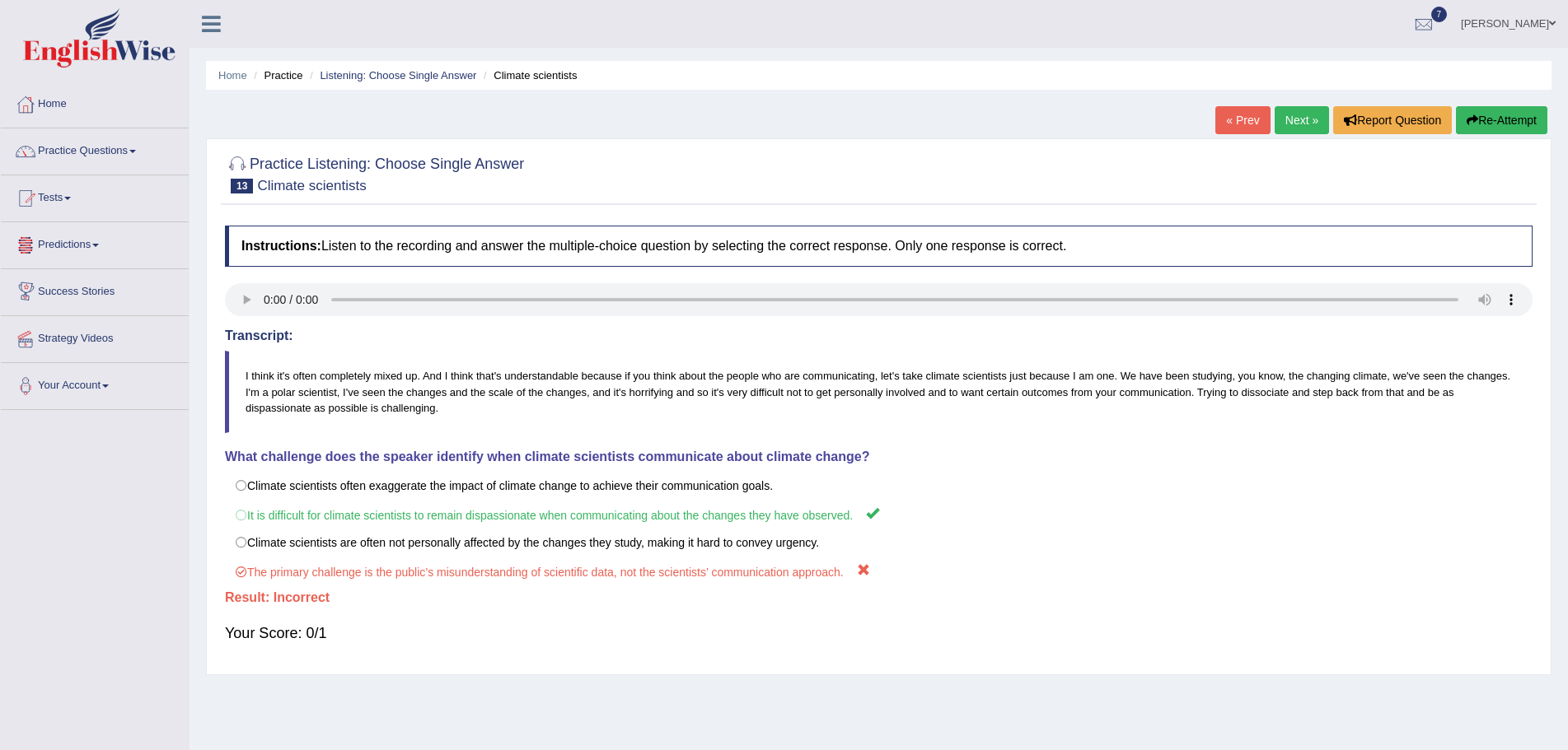
click at [1489, 116] on button "Re-Attempt" at bounding box center [1501, 120] width 91 height 28
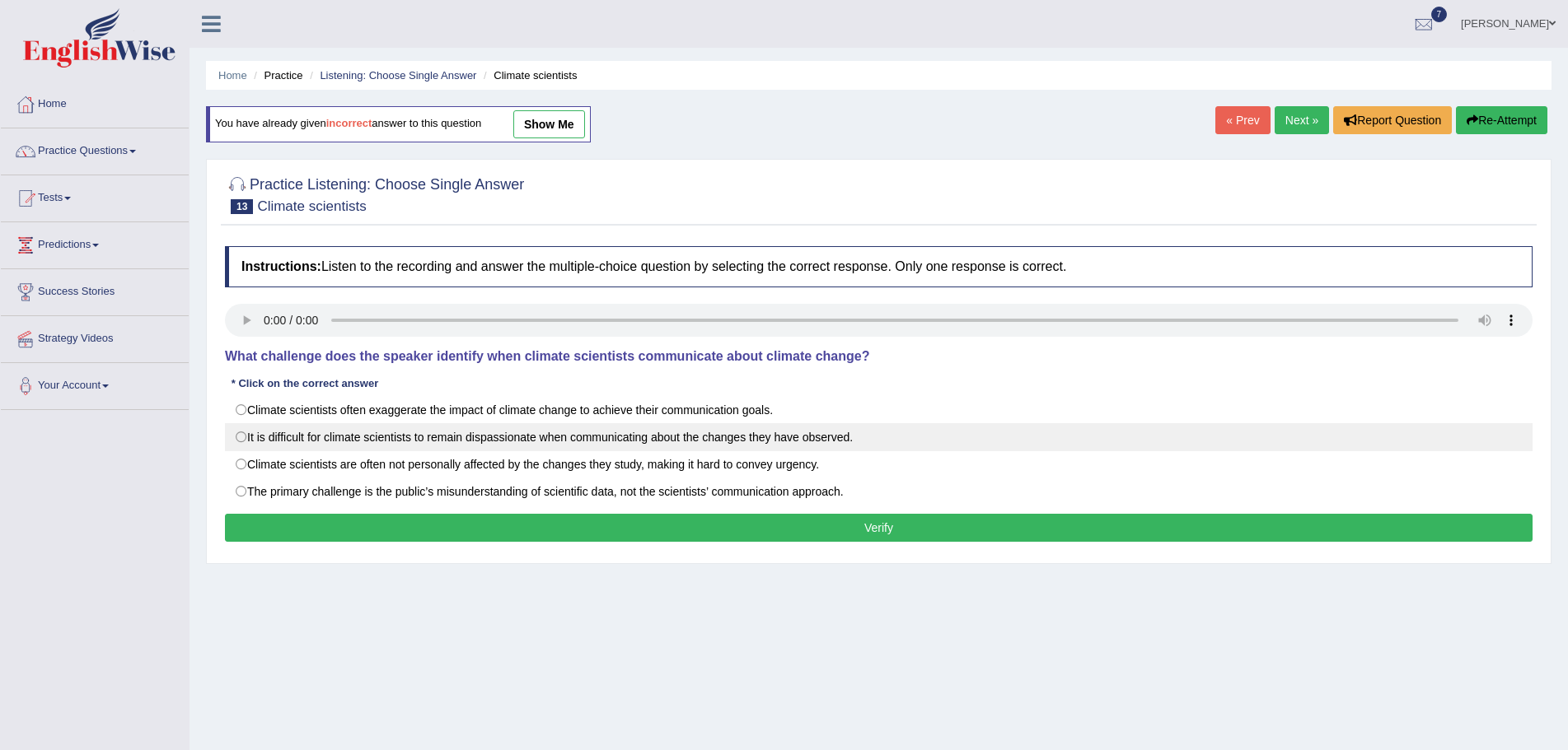
click at [243, 437] on label "It is difficult for climate scientists to remain dispassionate when communicati…" at bounding box center [878, 437] width 1307 height 28
radio input "true"
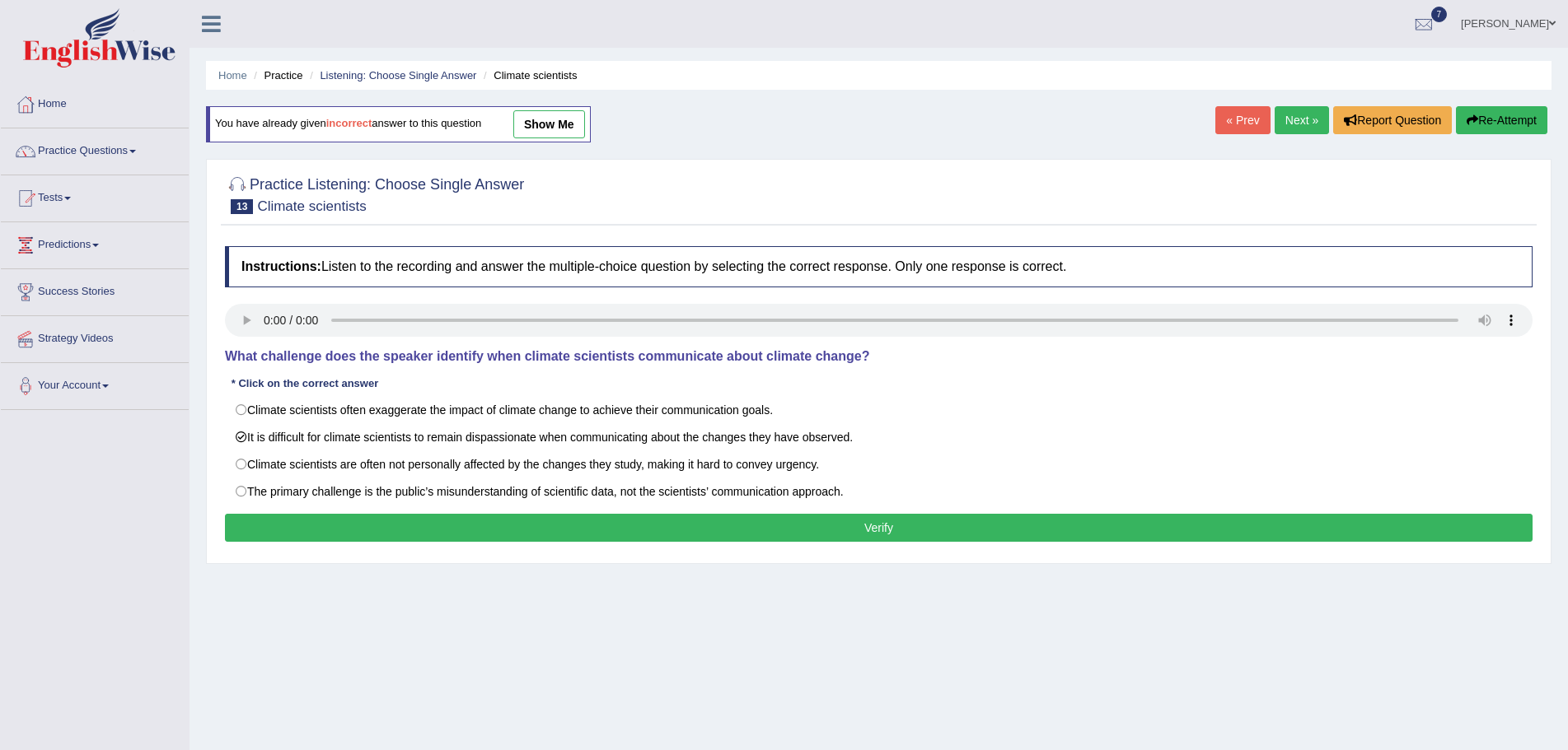
click at [563, 530] on button "Verify" at bounding box center [878, 528] width 1307 height 28
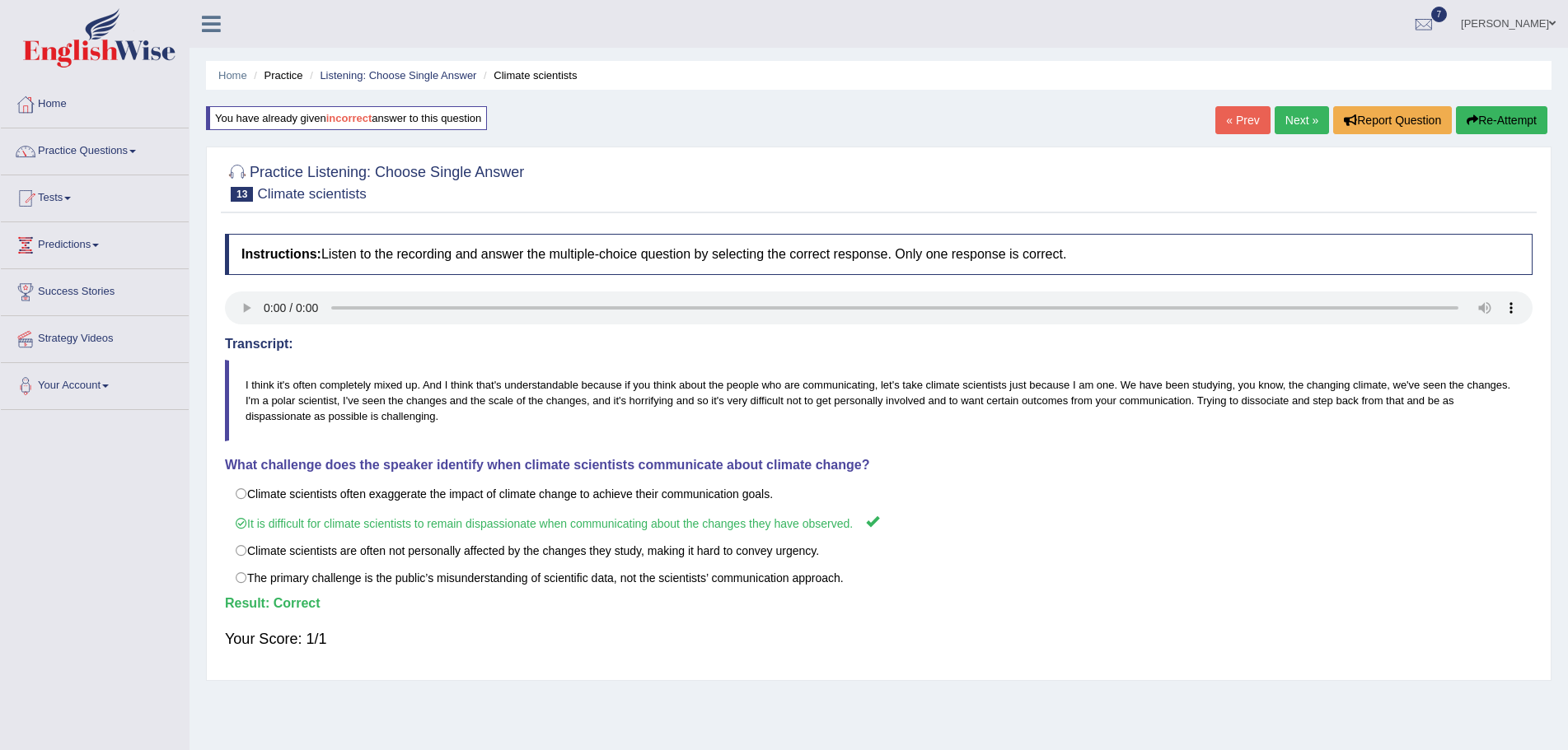
click at [1289, 114] on link "Next »" at bounding box center [1302, 120] width 55 height 28
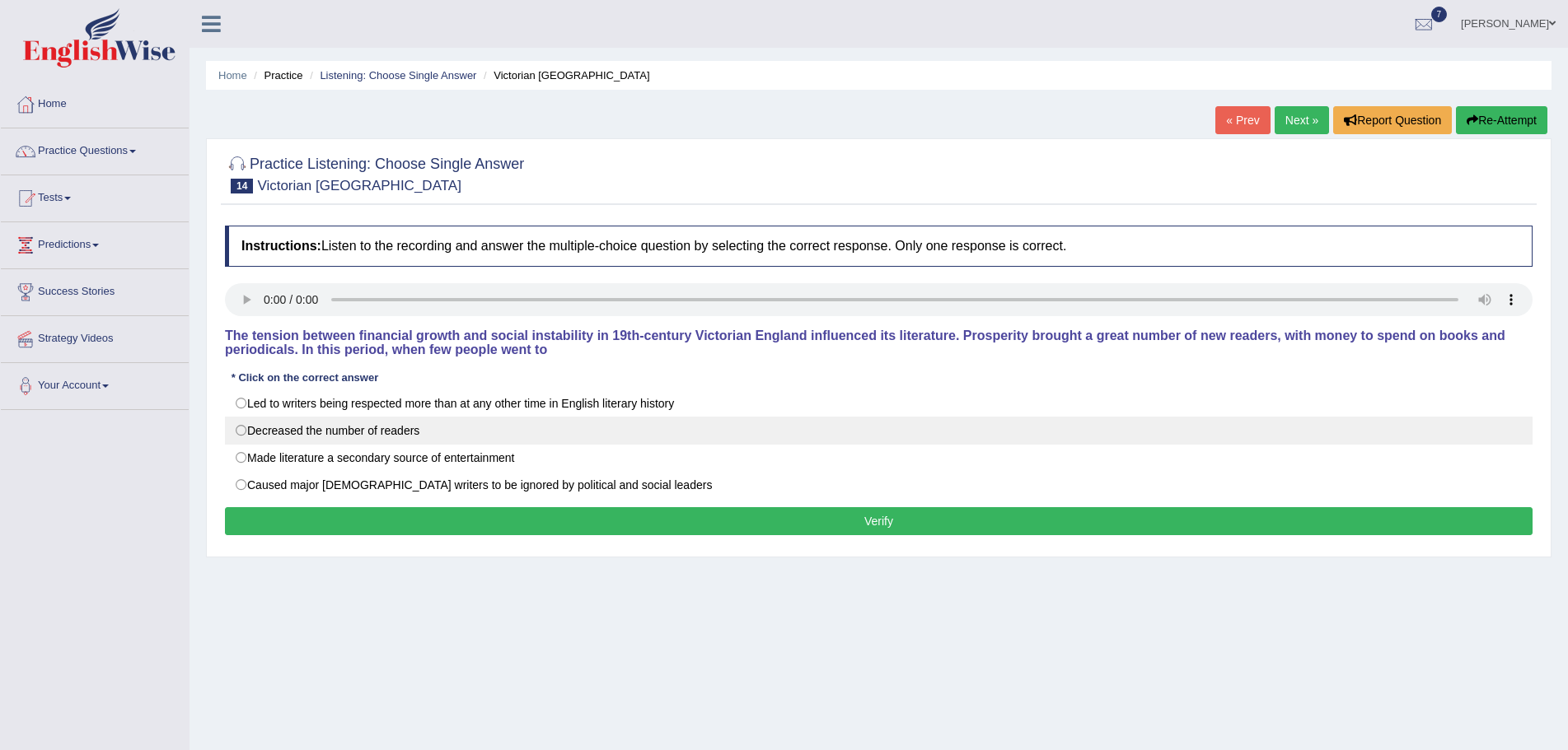
click at [239, 431] on label "Decreased the number of readers" at bounding box center [878, 431] width 1307 height 28
radio input "true"
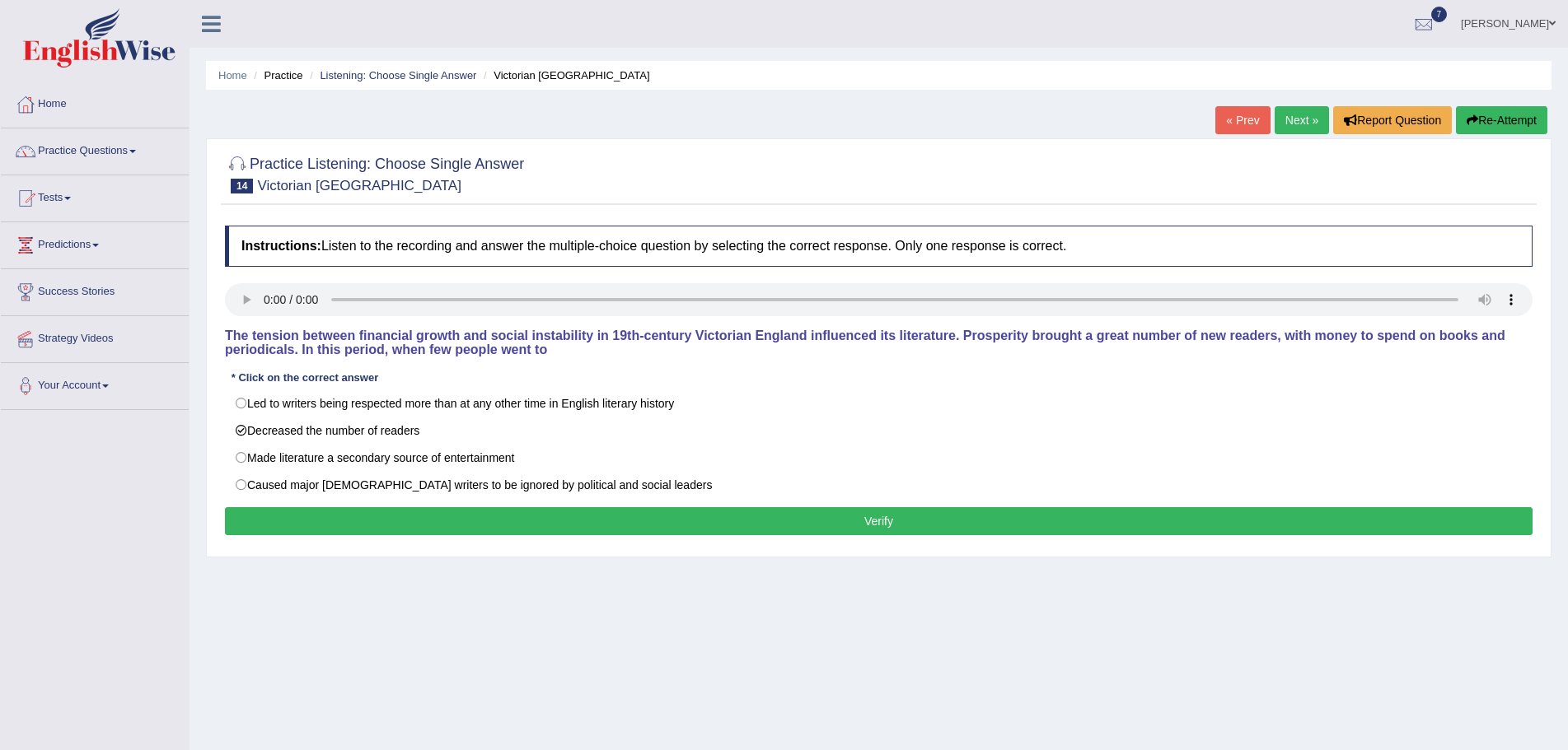
click at [683, 519] on button "Verify" at bounding box center [878, 521] width 1307 height 28
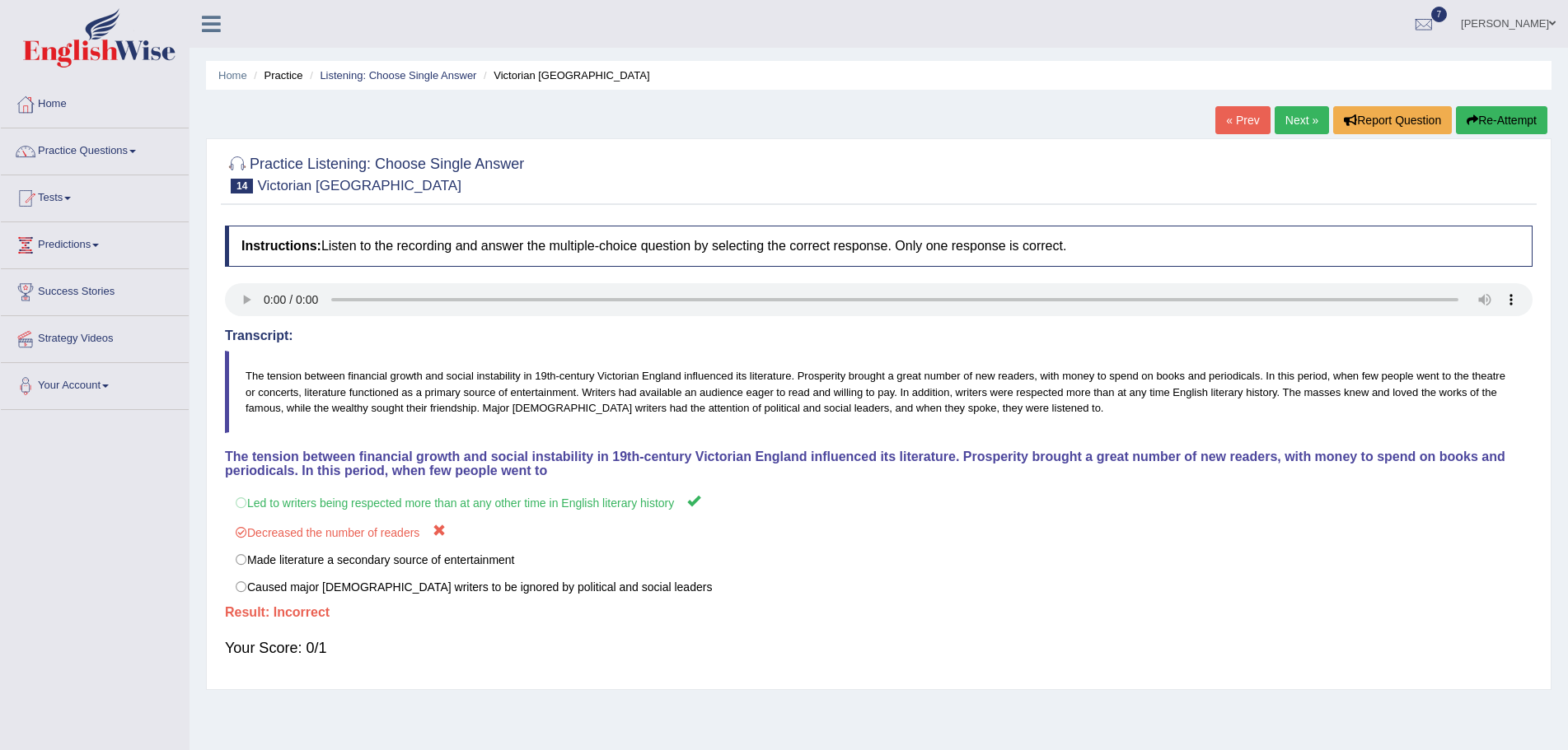
click at [1485, 119] on button "Re-Attempt" at bounding box center [1501, 120] width 91 height 28
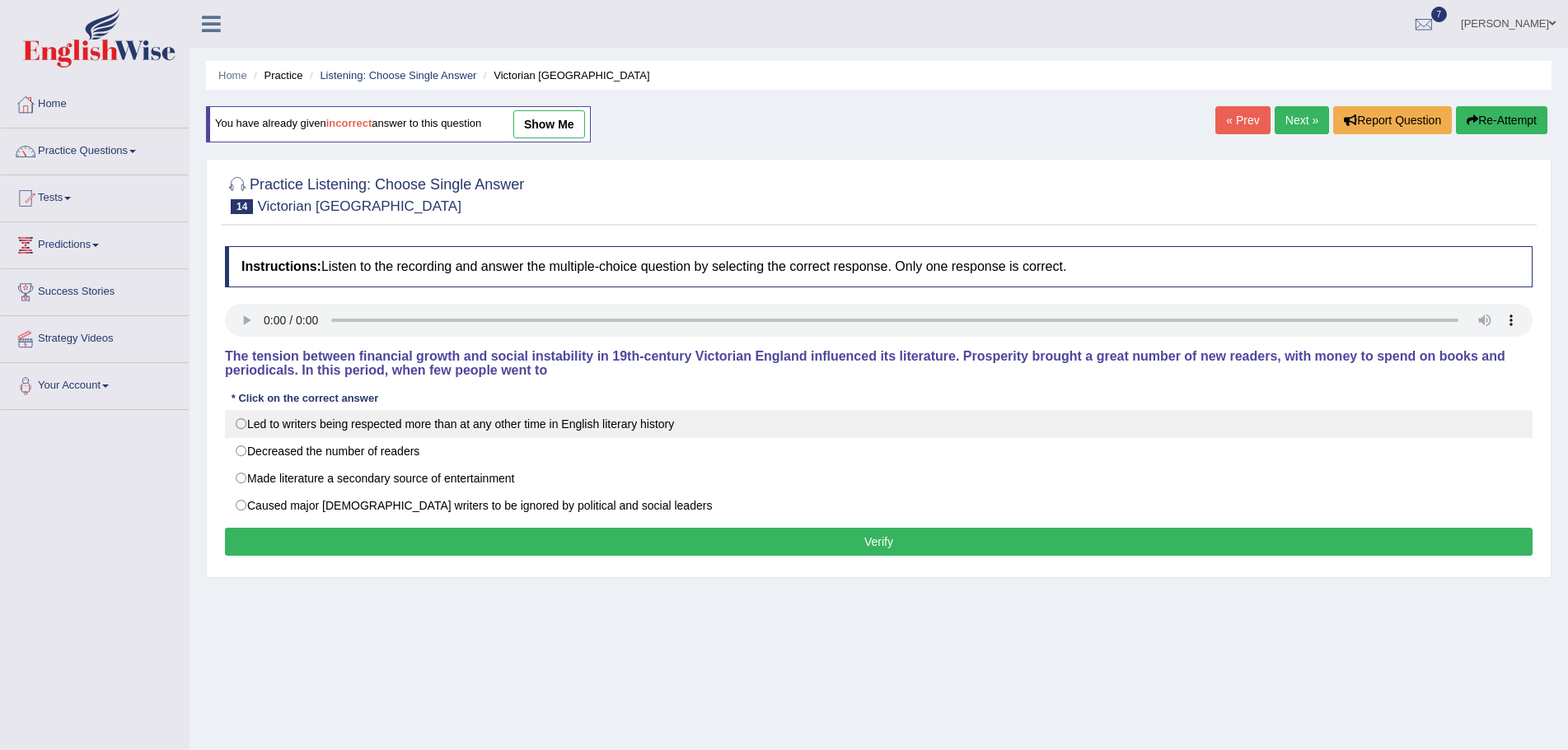
click at [242, 425] on label "Led to writers being respected more than at any other time in English literary …" at bounding box center [878, 424] width 1307 height 28
radio input "true"
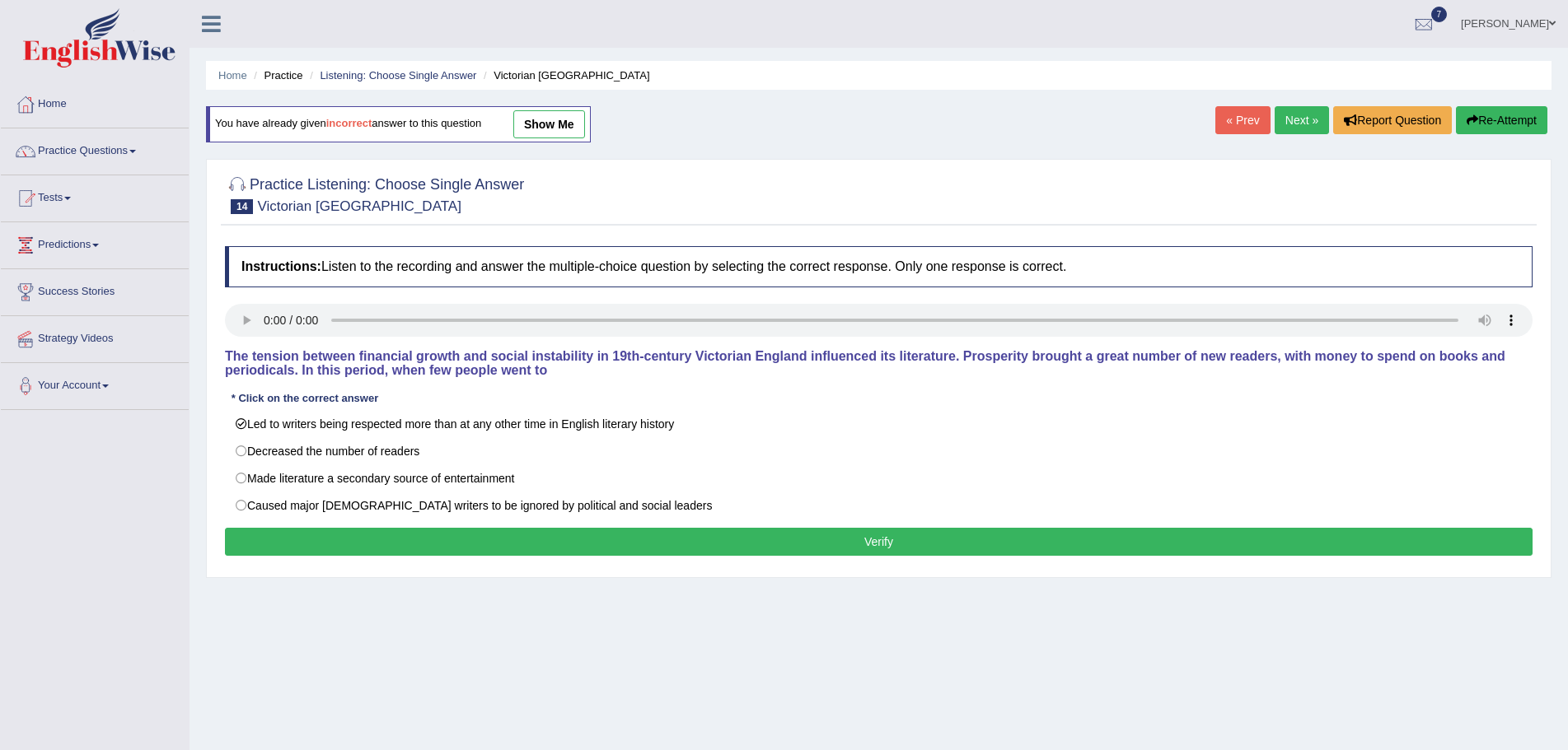
click at [778, 545] on button "Verify" at bounding box center [878, 542] width 1307 height 28
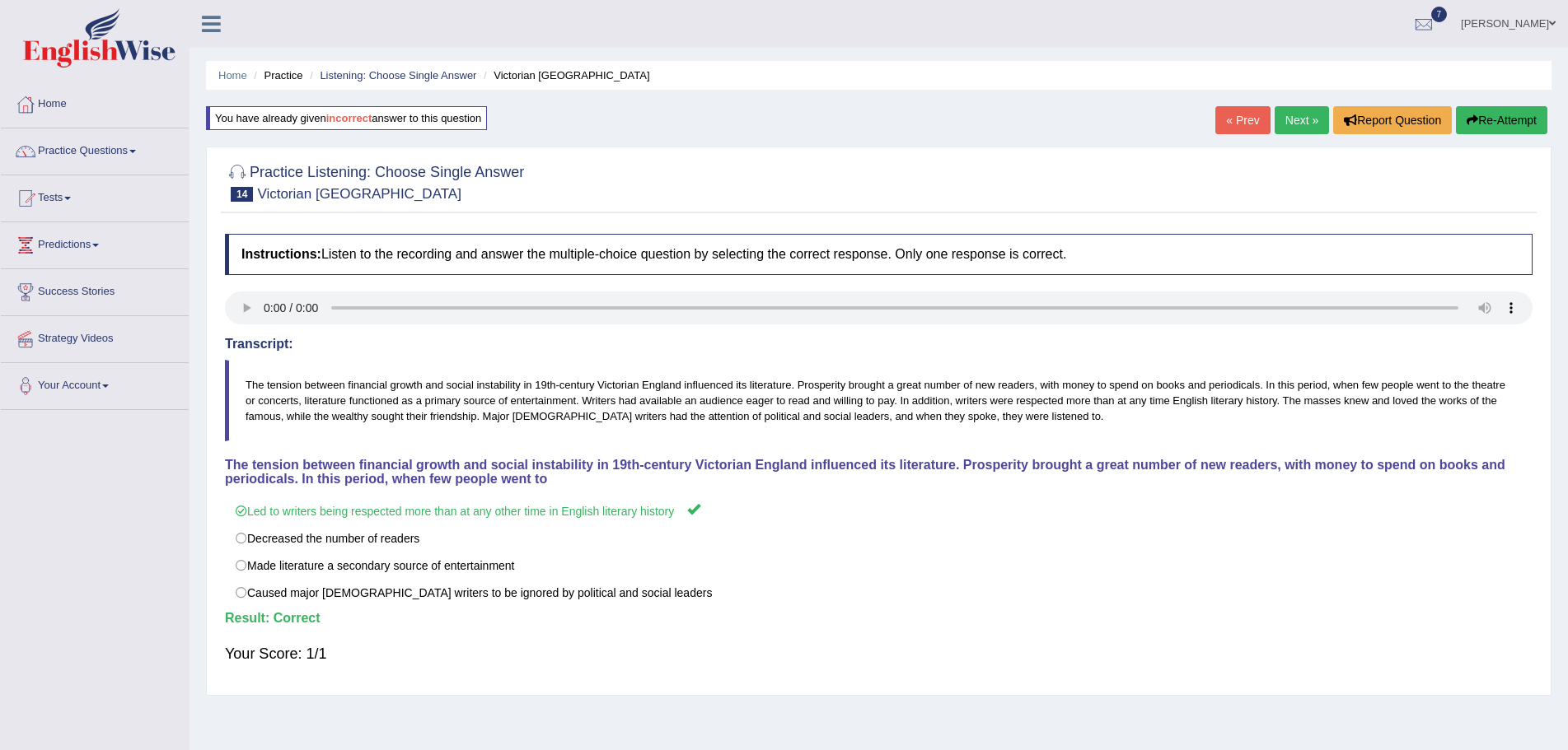
click at [1291, 116] on link "Next »" at bounding box center [1302, 120] width 55 height 28
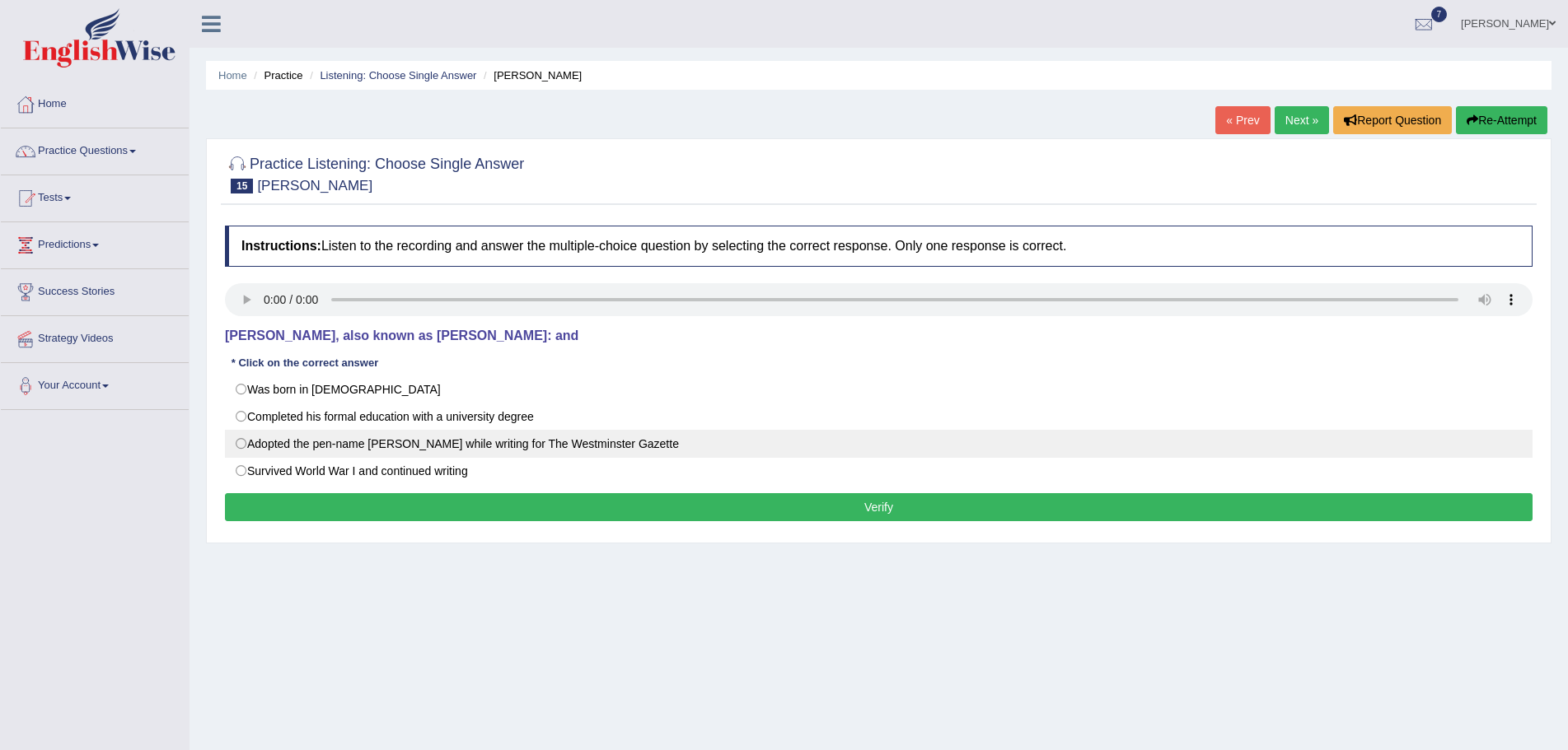
click at [241, 444] on label "Adopted the pen-name Saki while writing for The Westminster Gazette" at bounding box center [878, 443] width 1307 height 28
radio input "true"
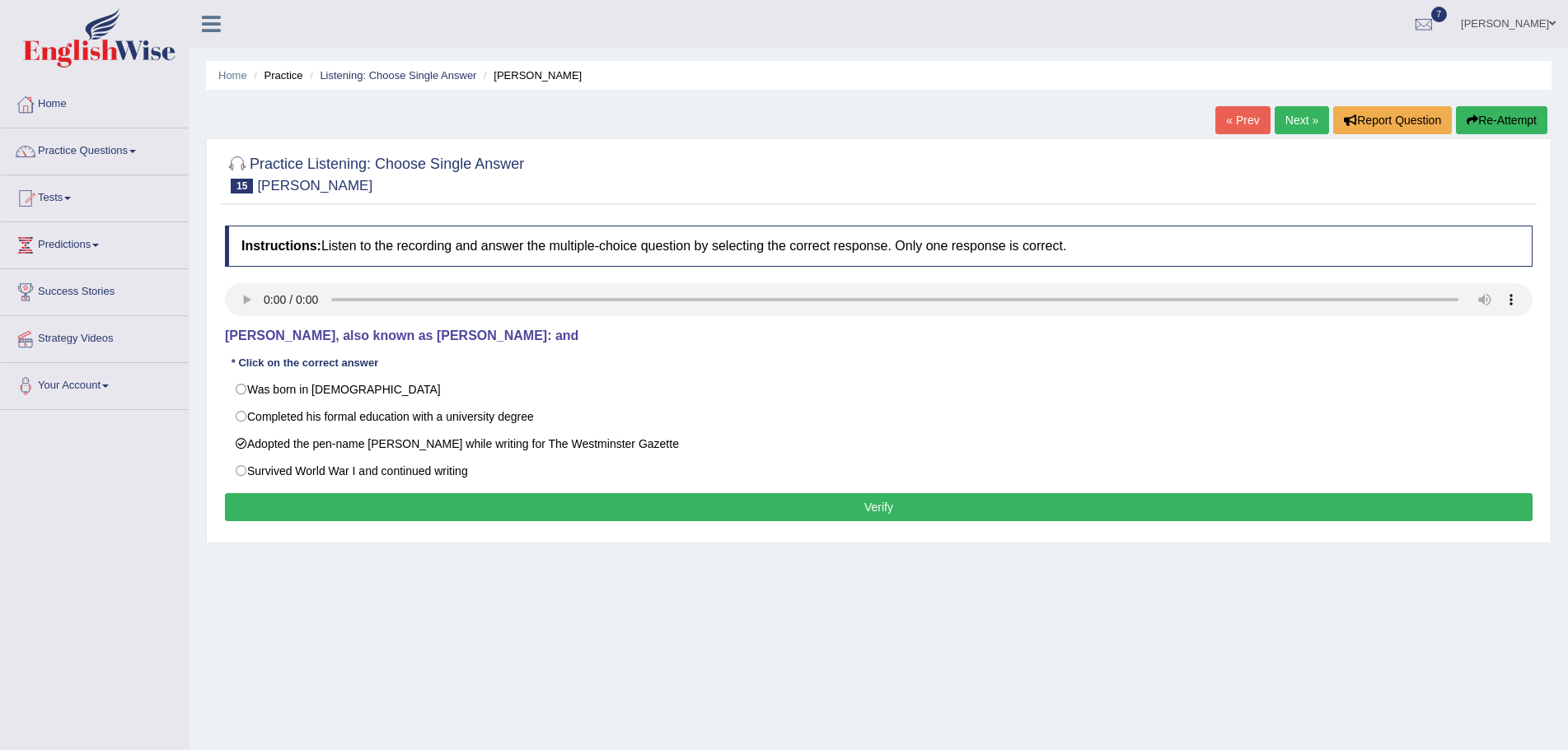
click at [637, 507] on button "Verify" at bounding box center [878, 507] width 1307 height 28
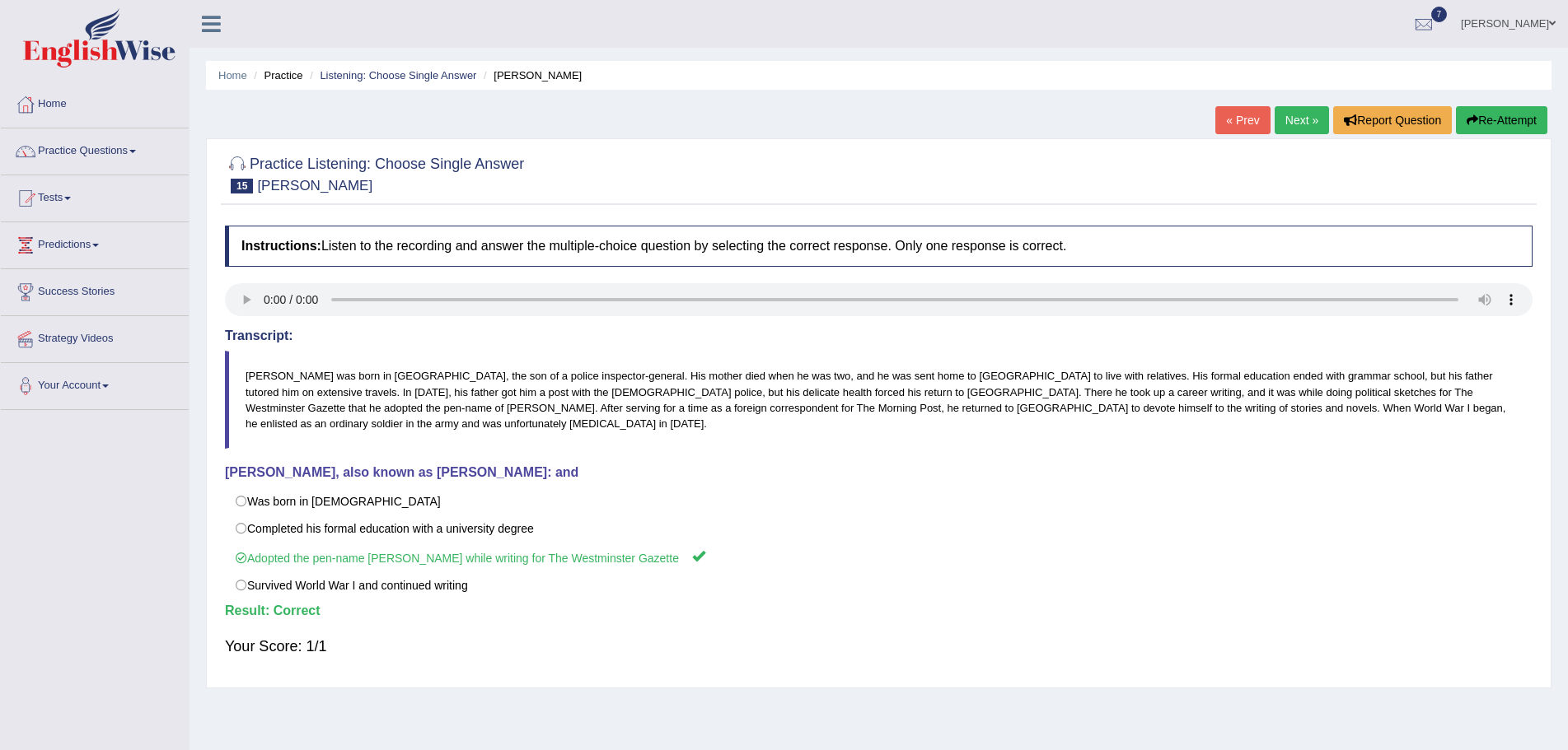
click at [1280, 126] on link "Next »" at bounding box center [1302, 120] width 55 height 28
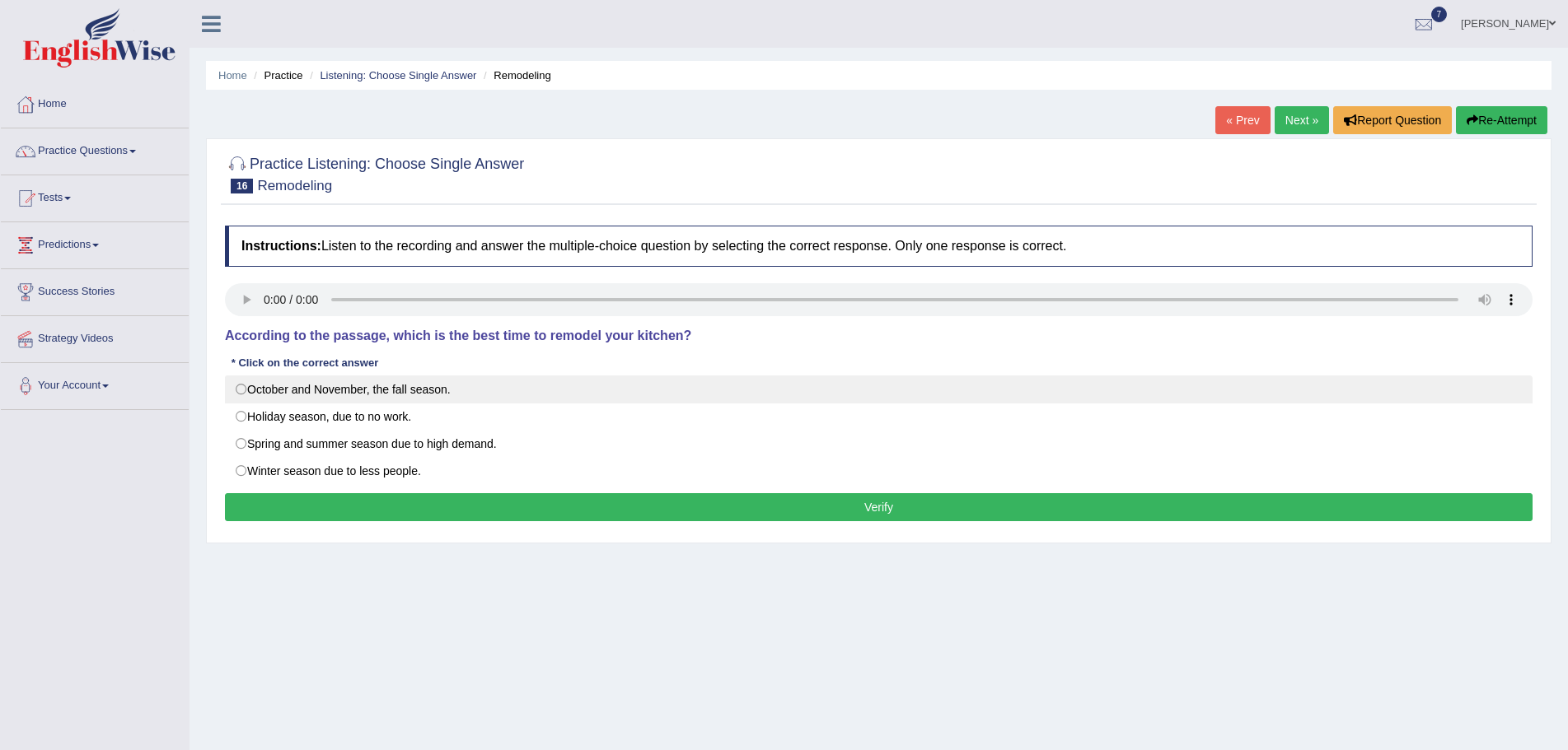
click at [240, 390] on label "October and November, the fall season." at bounding box center [878, 390] width 1307 height 28
radio input "true"
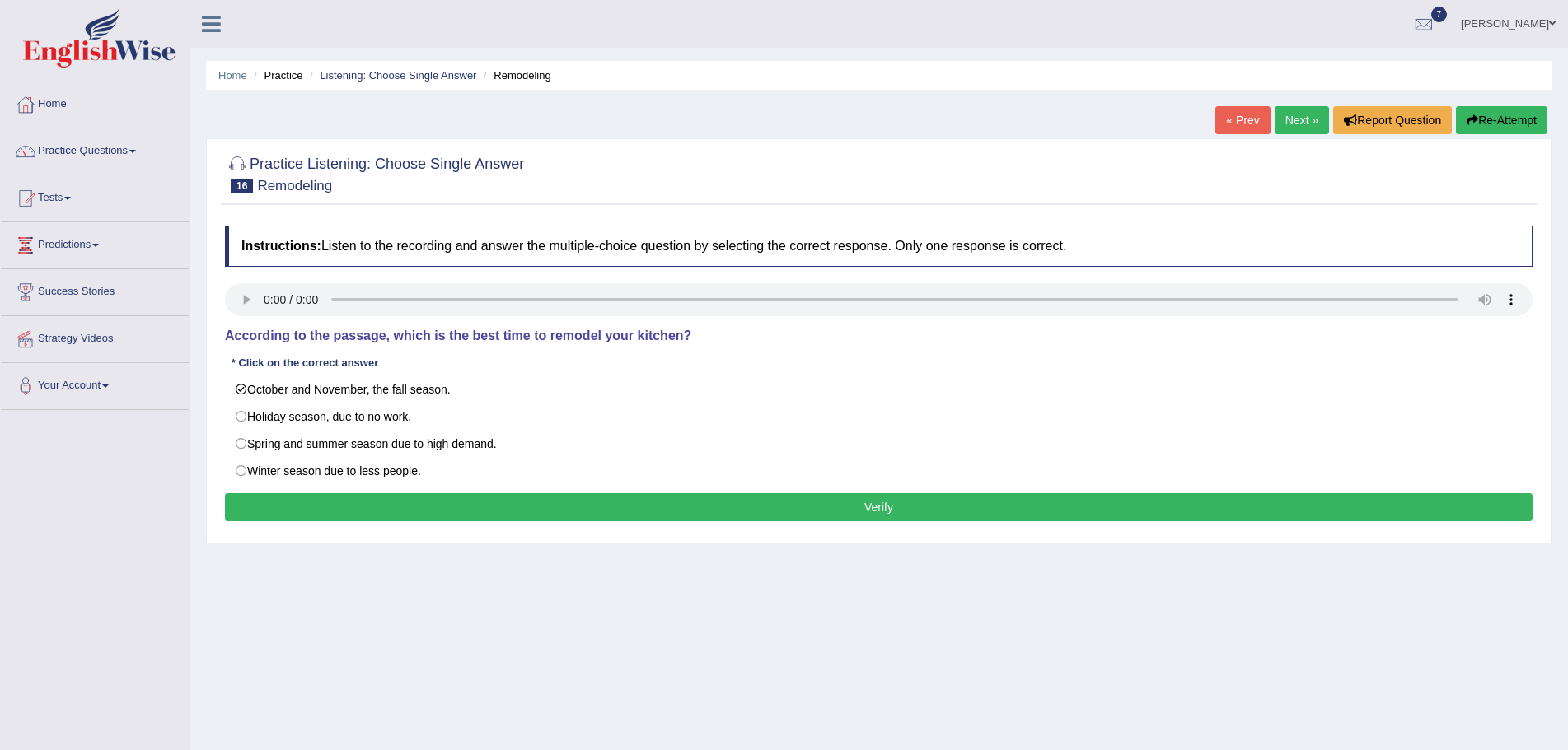
click at [682, 510] on button "Verify" at bounding box center [878, 507] width 1307 height 28
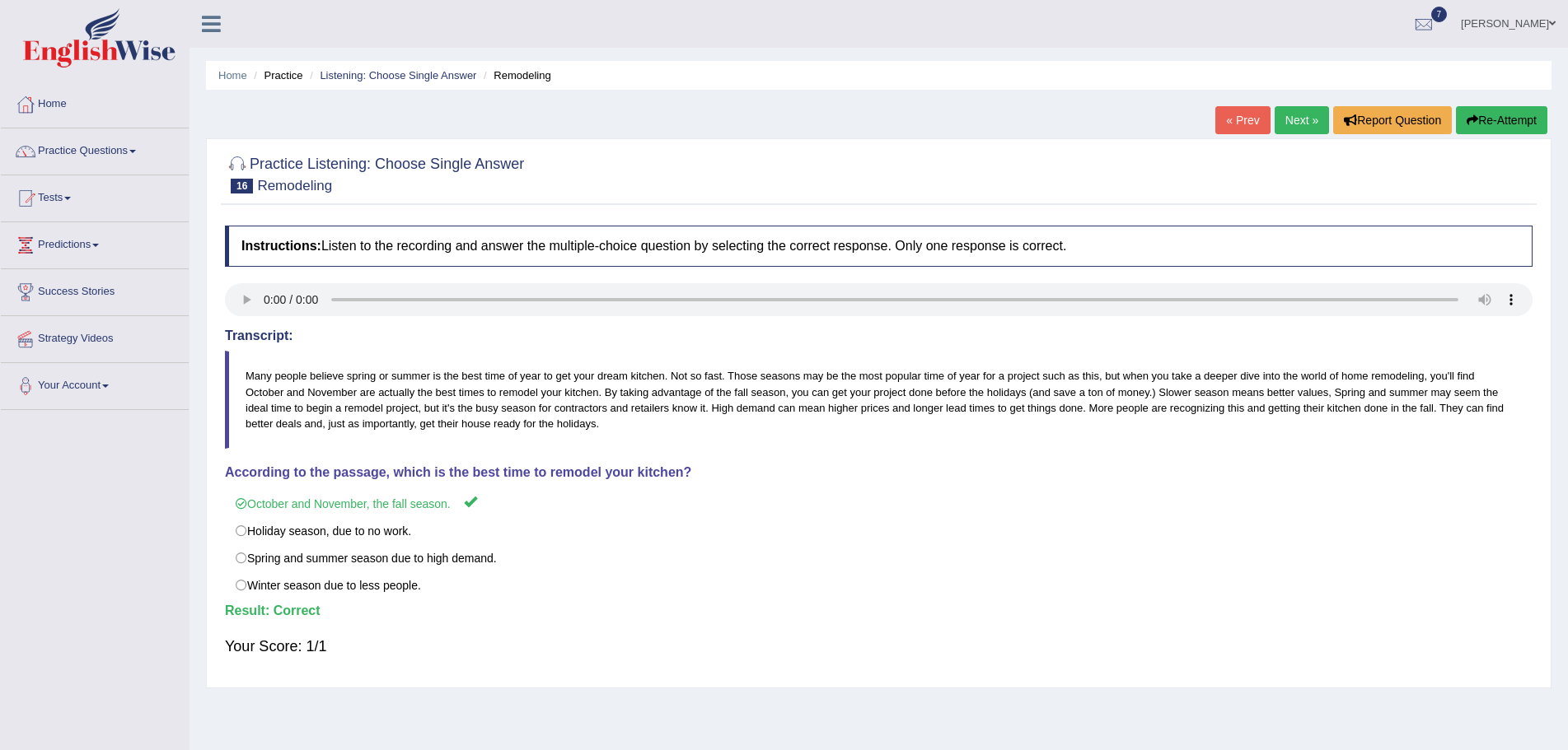
click at [1280, 117] on link "Next »" at bounding box center [1302, 120] width 55 height 28
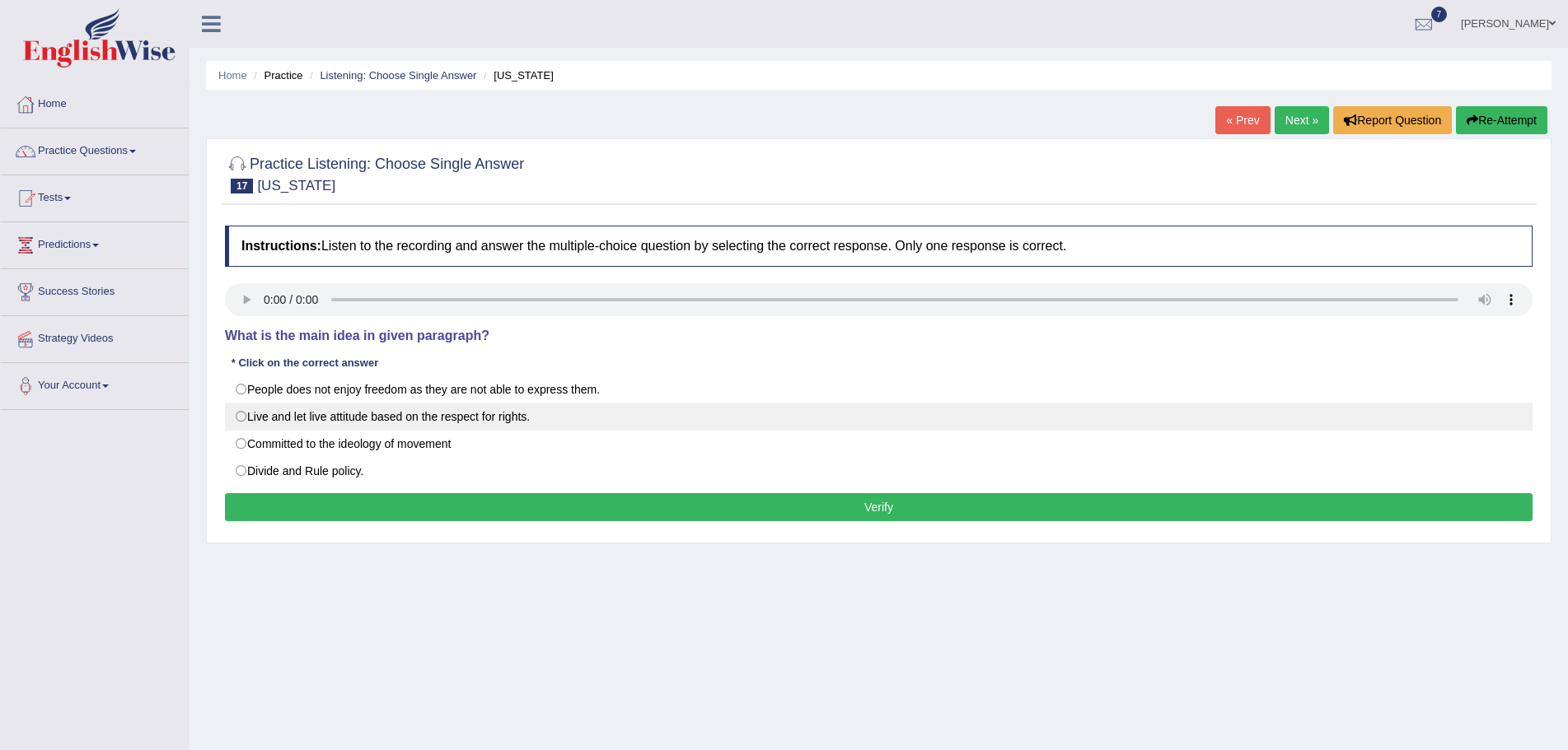
click at [242, 415] on label "Live and let live attitude based on the respect for rights." at bounding box center [878, 416] width 1307 height 28
radio input "true"
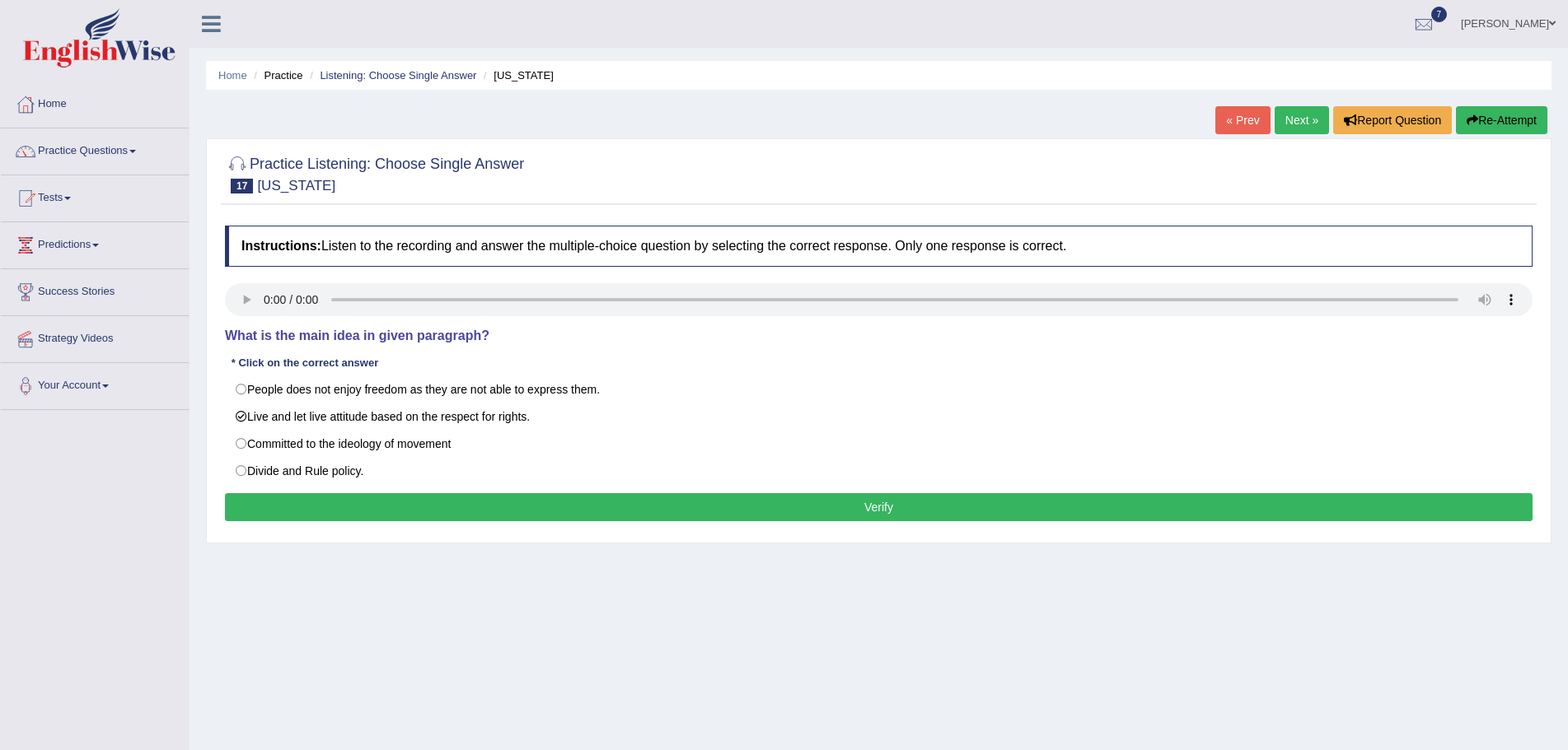
click at [532, 506] on button "Verify" at bounding box center [878, 507] width 1307 height 28
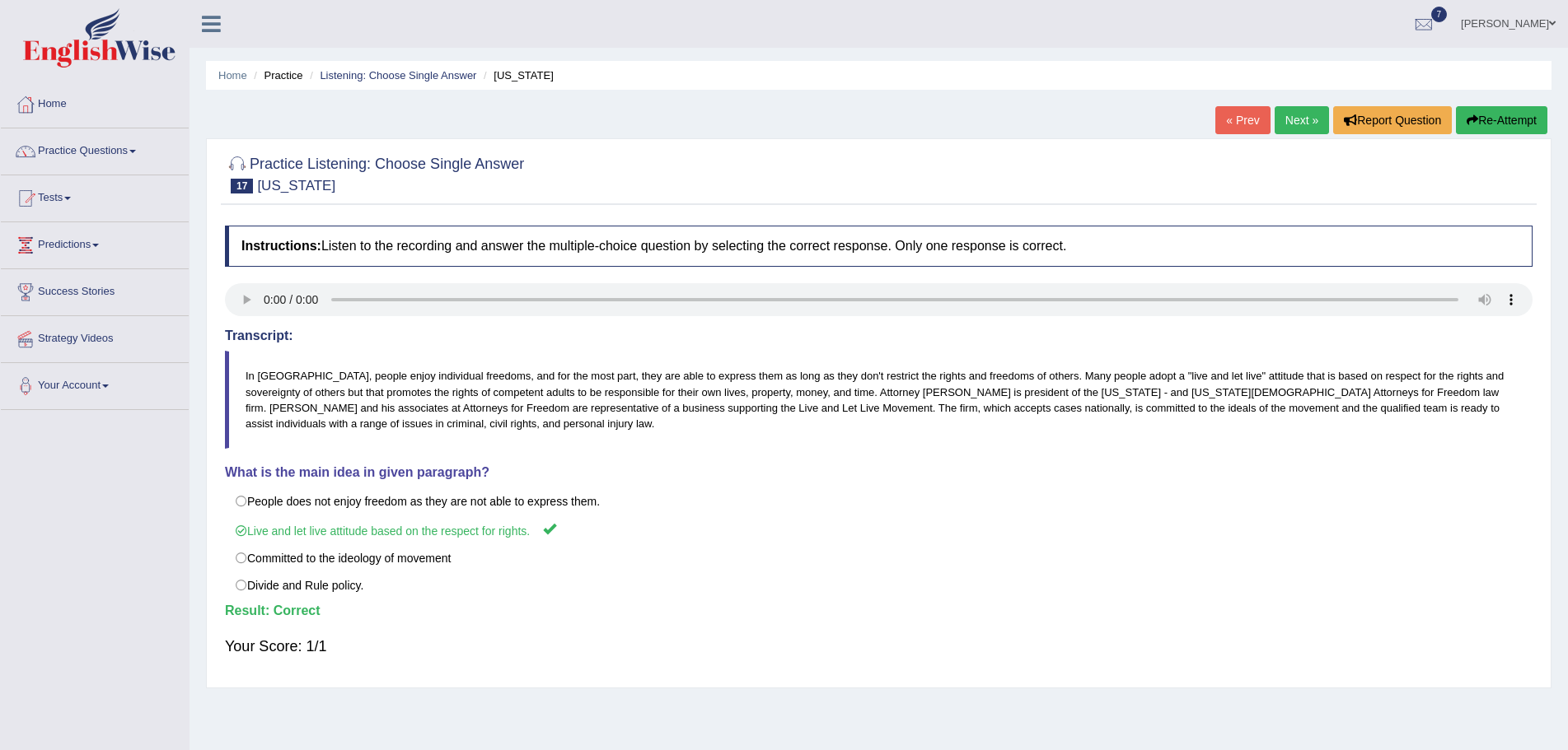
click at [1289, 119] on link "Next »" at bounding box center [1302, 120] width 55 height 28
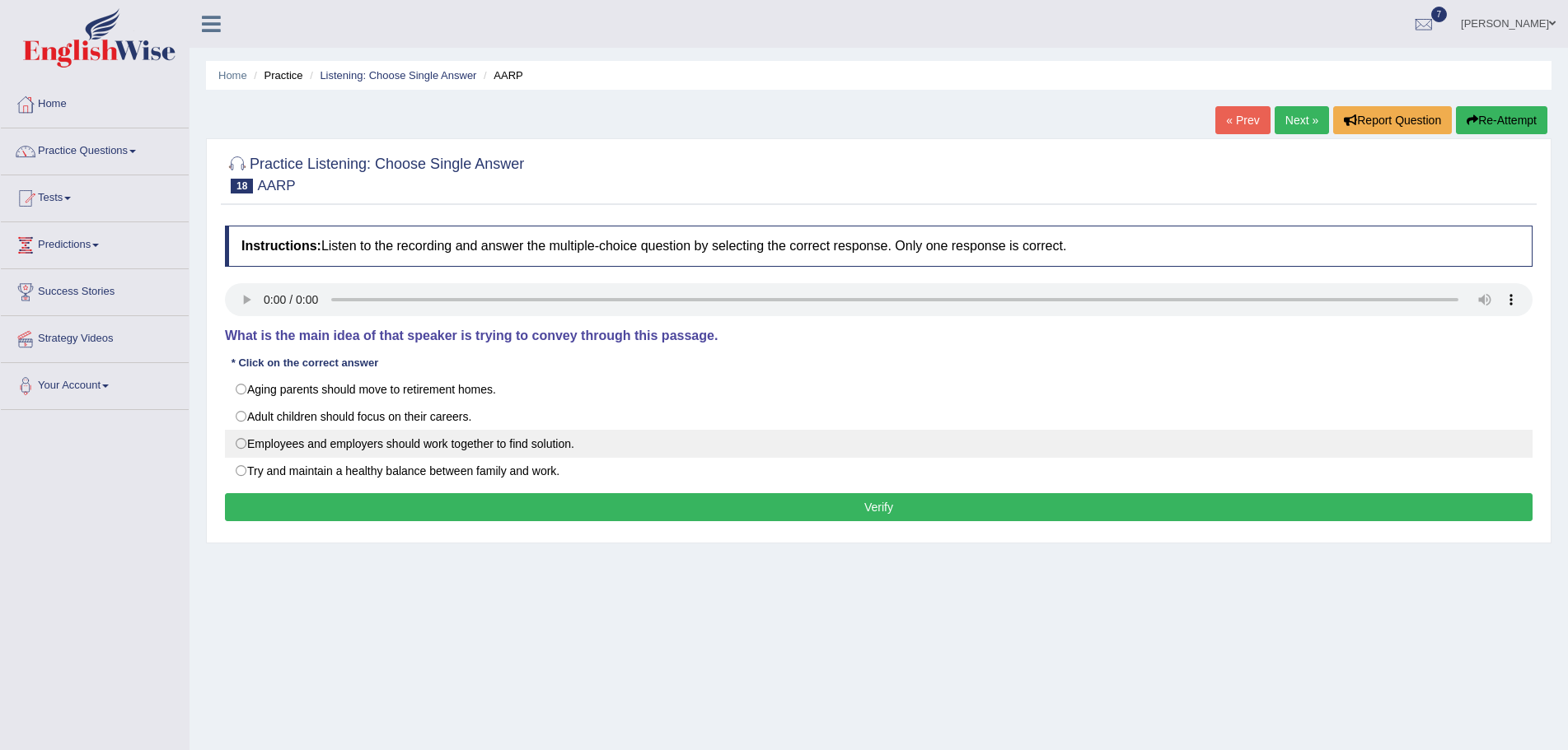
click at [238, 445] on label "Employees and employers should work together to find solution." at bounding box center [878, 443] width 1307 height 28
radio input "true"
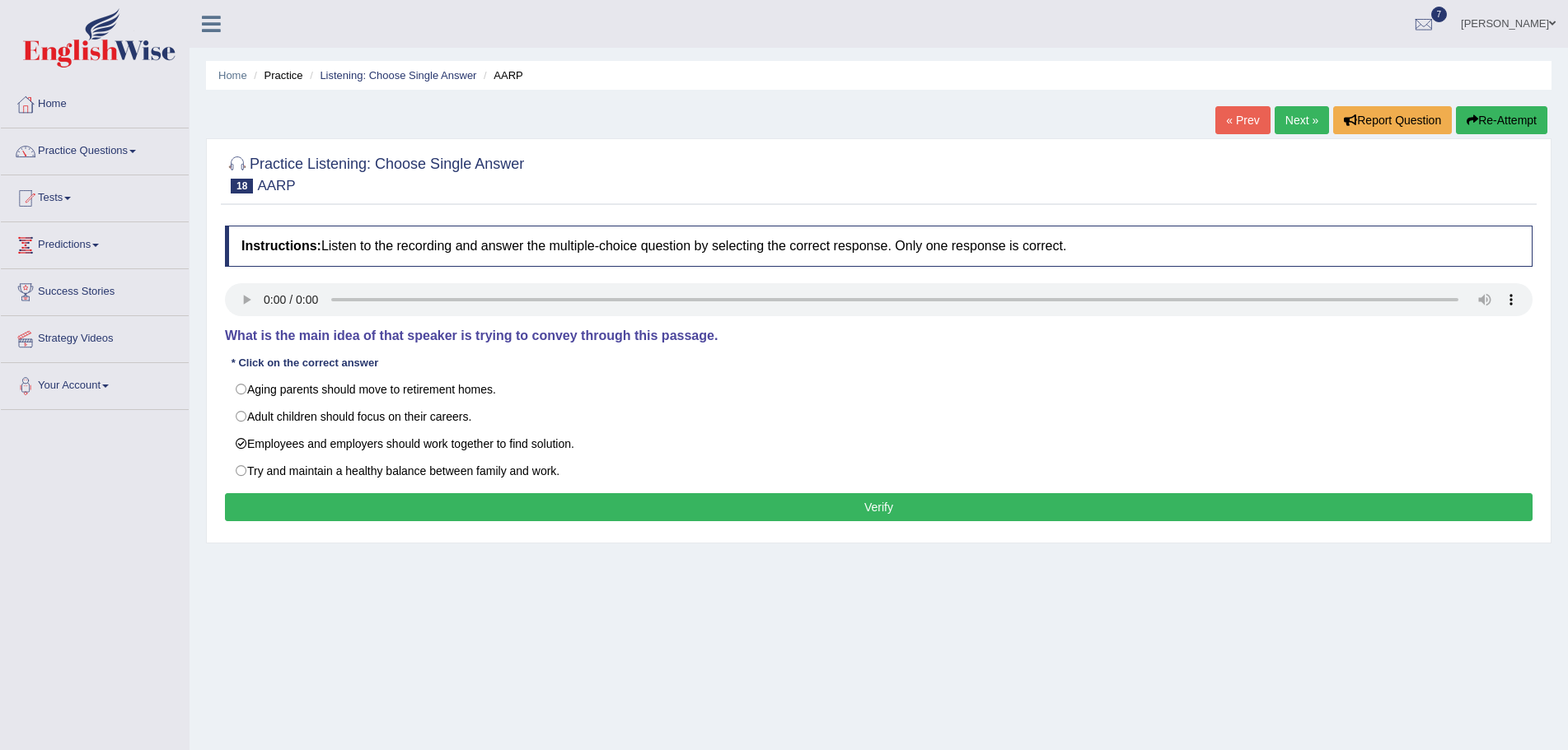
click at [464, 504] on button "Verify" at bounding box center [878, 507] width 1307 height 28
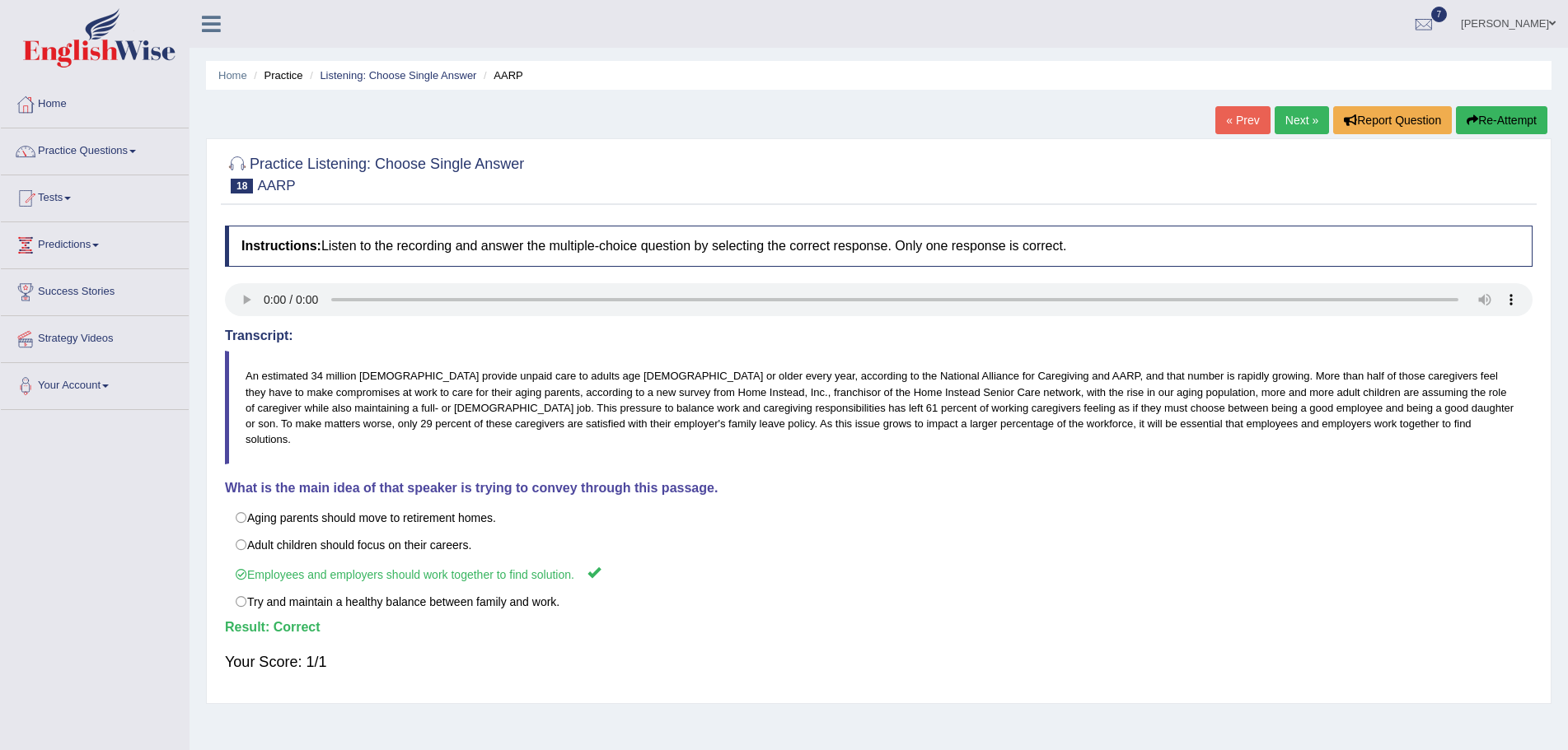
click at [1283, 118] on link "Next »" at bounding box center [1302, 120] width 55 height 28
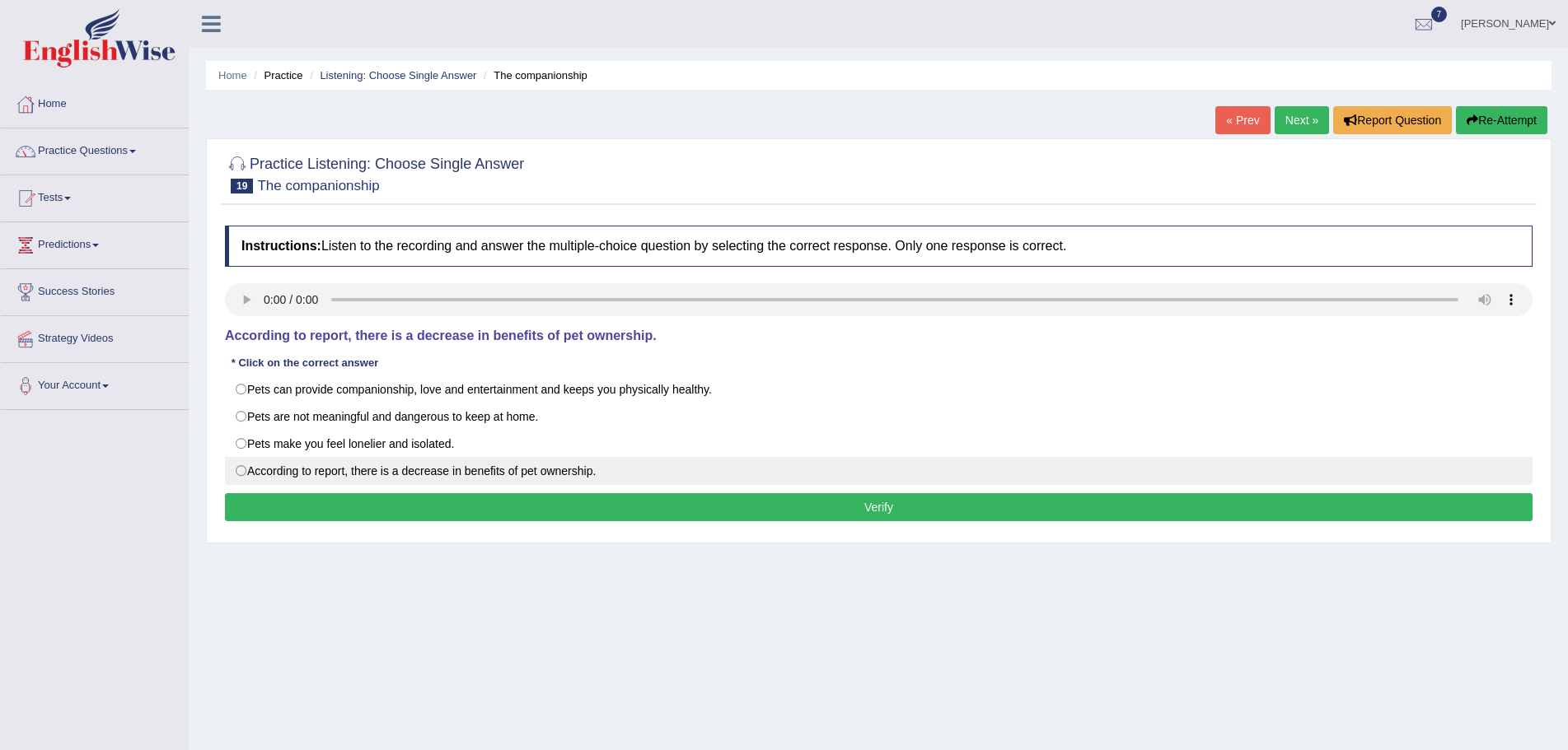
click at [242, 472] on label "According to report, there is a decrease in benefits of pet ownership." at bounding box center [878, 471] width 1307 height 28
radio input "true"
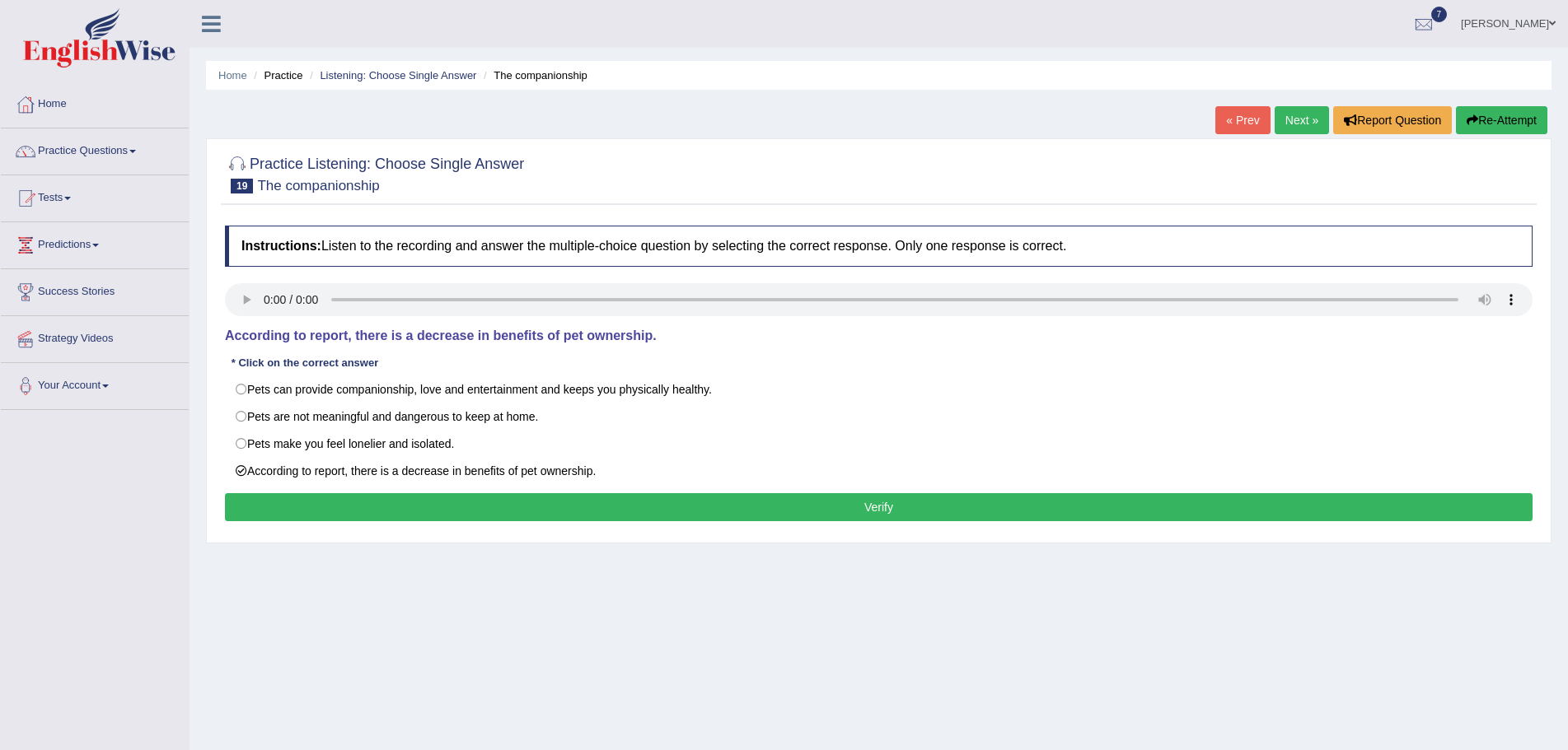
click at [695, 507] on button "Verify" at bounding box center [878, 507] width 1307 height 28
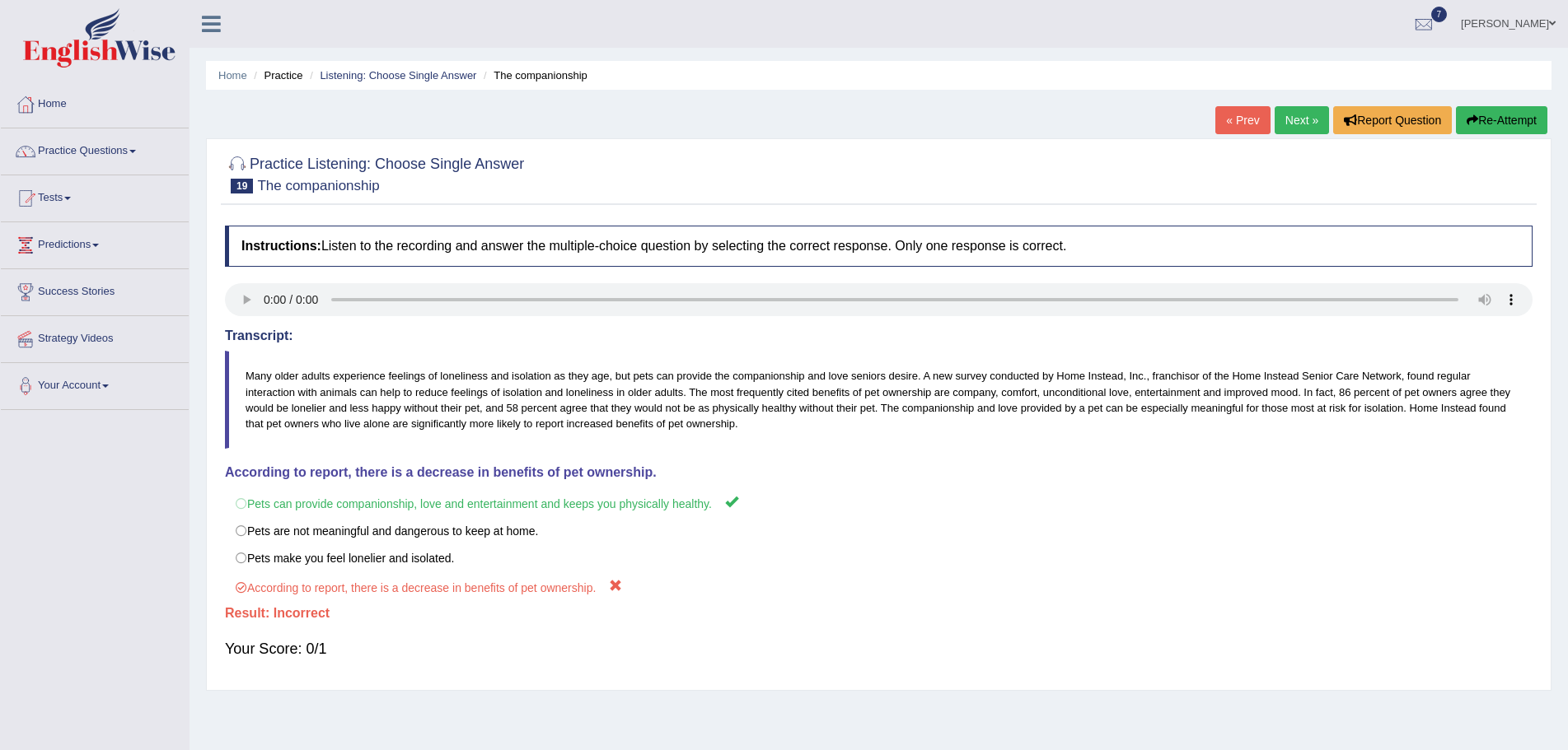
click at [1483, 118] on button "Re-Attempt" at bounding box center [1501, 120] width 91 height 28
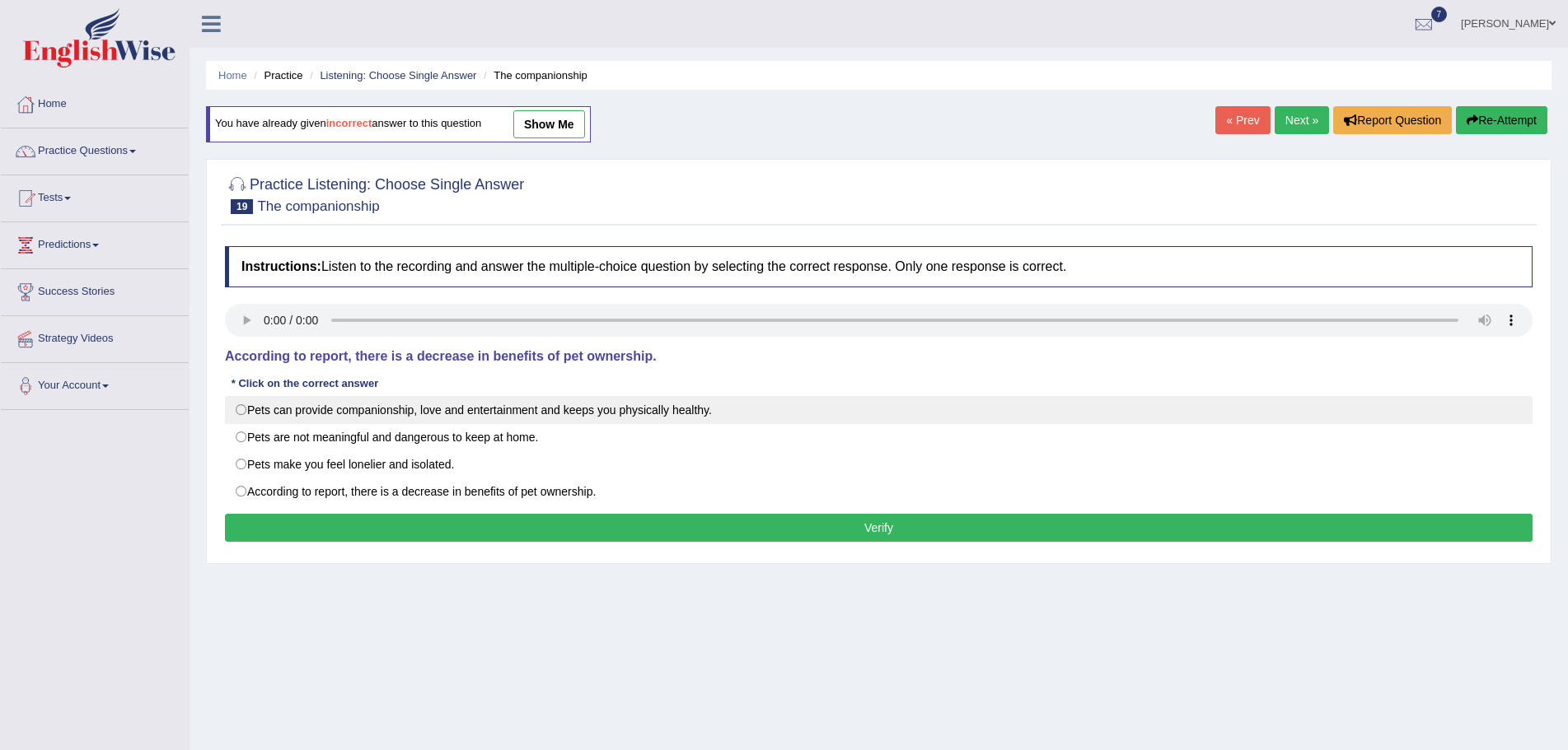
click at [242, 411] on label "Pets can provide companionship, love and entertainment and keeps you physically…" at bounding box center [878, 410] width 1307 height 28
radio input "true"
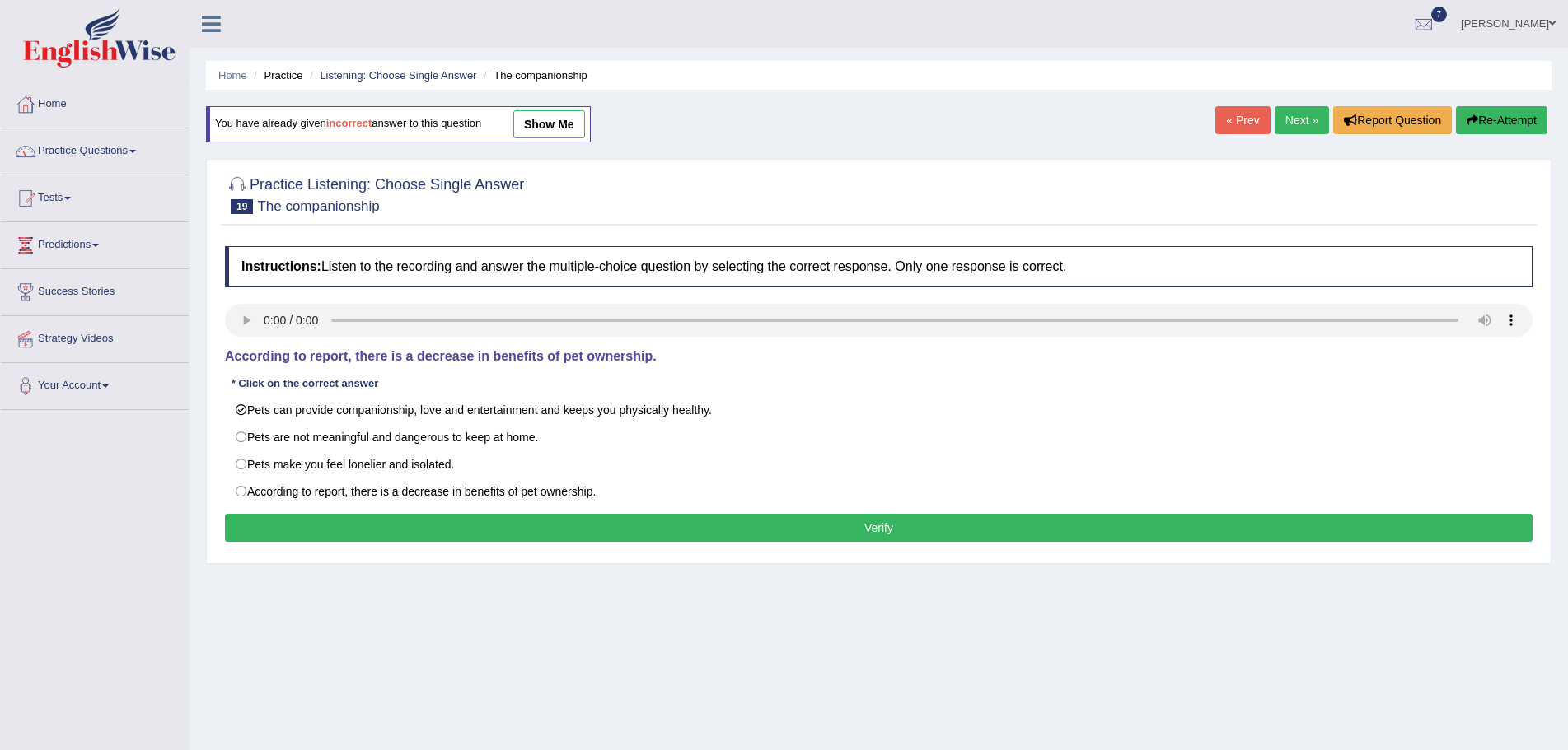
click at [844, 530] on button "Verify" at bounding box center [878, 528] width 1307 height 28
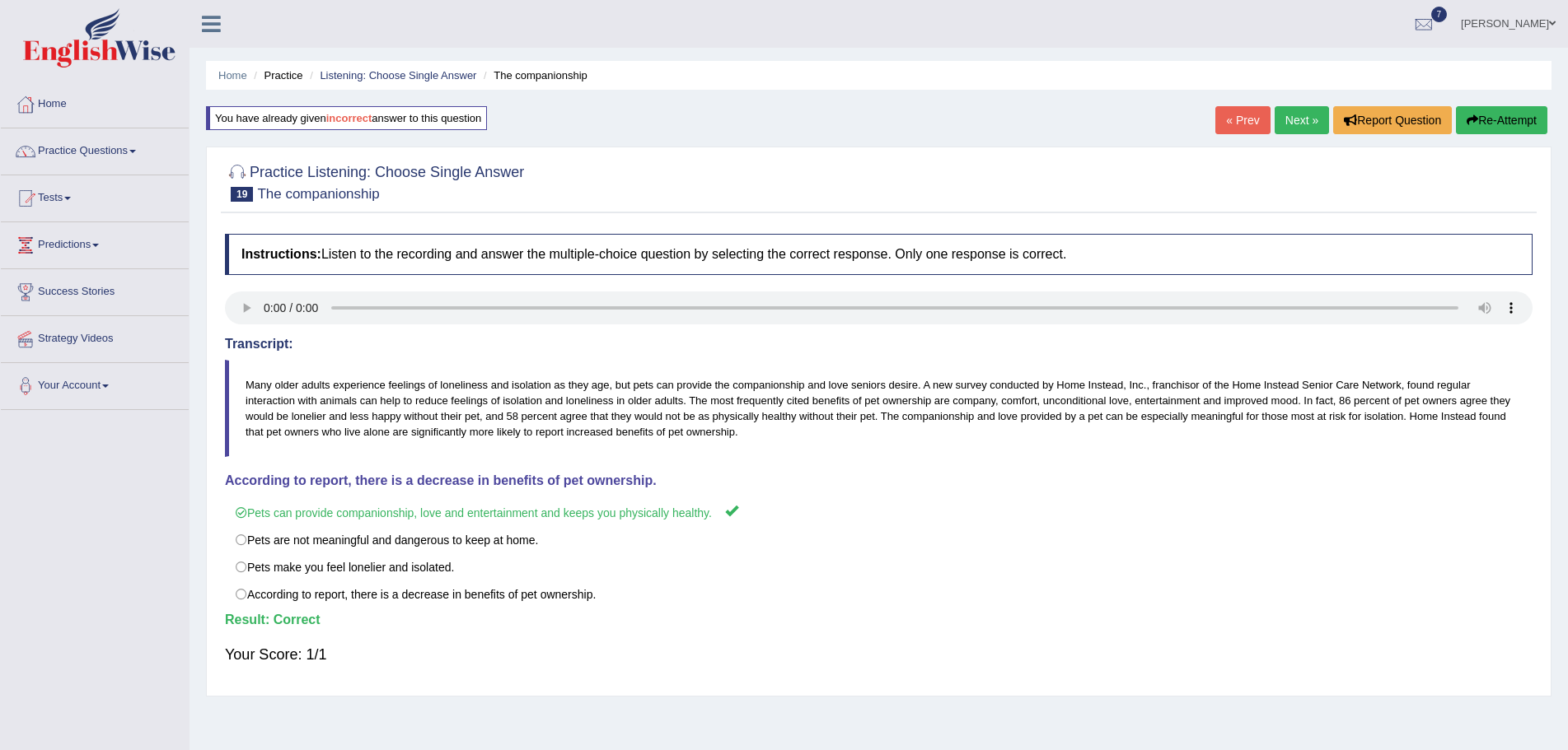
click at [1283, 119] on link "Next »" at bounding box center [1302, 120] width 55 height 28
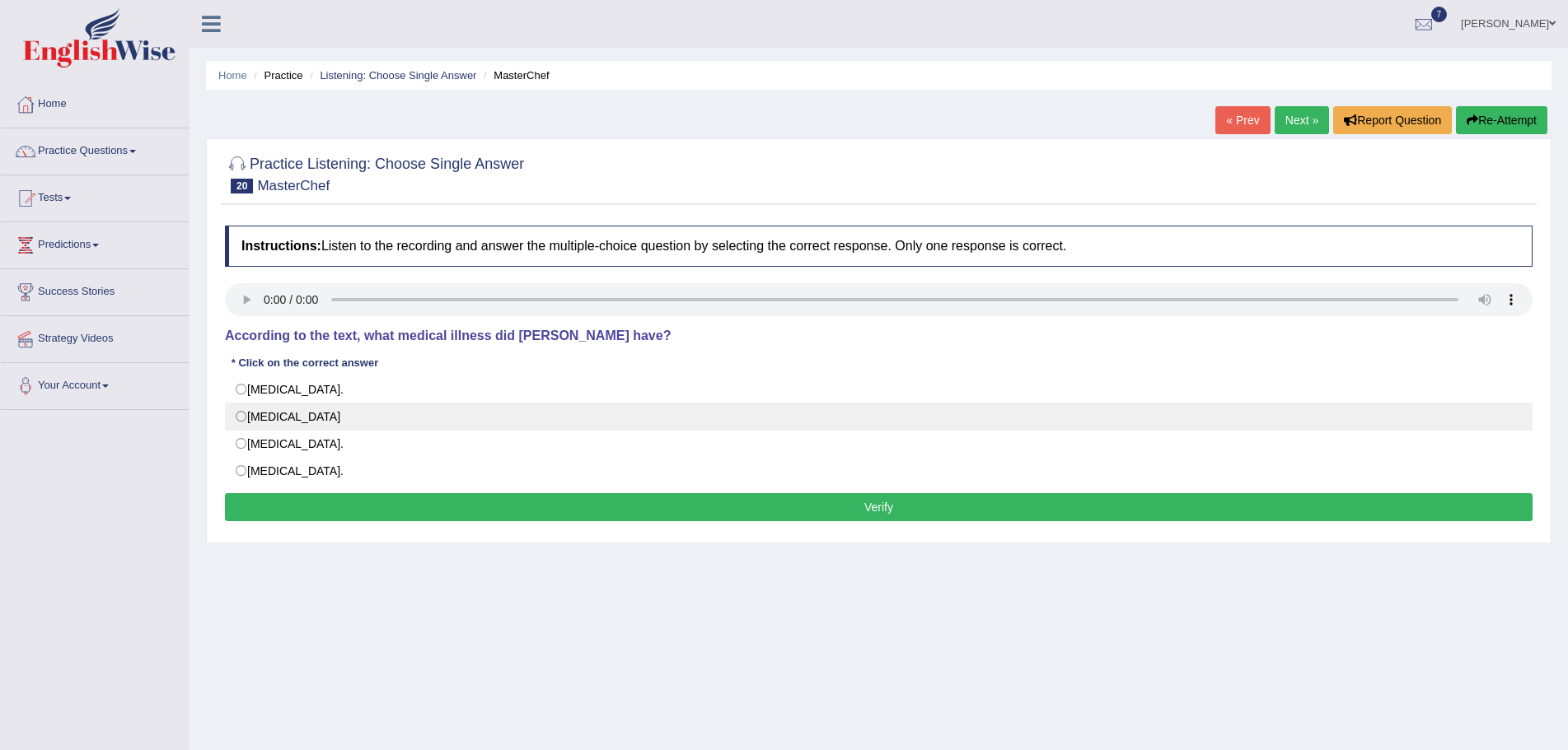
click at [238, 417] on label "Neuromyelitis optica" at bounding box center [878, 416] width 1307 height 28
radio input "true"
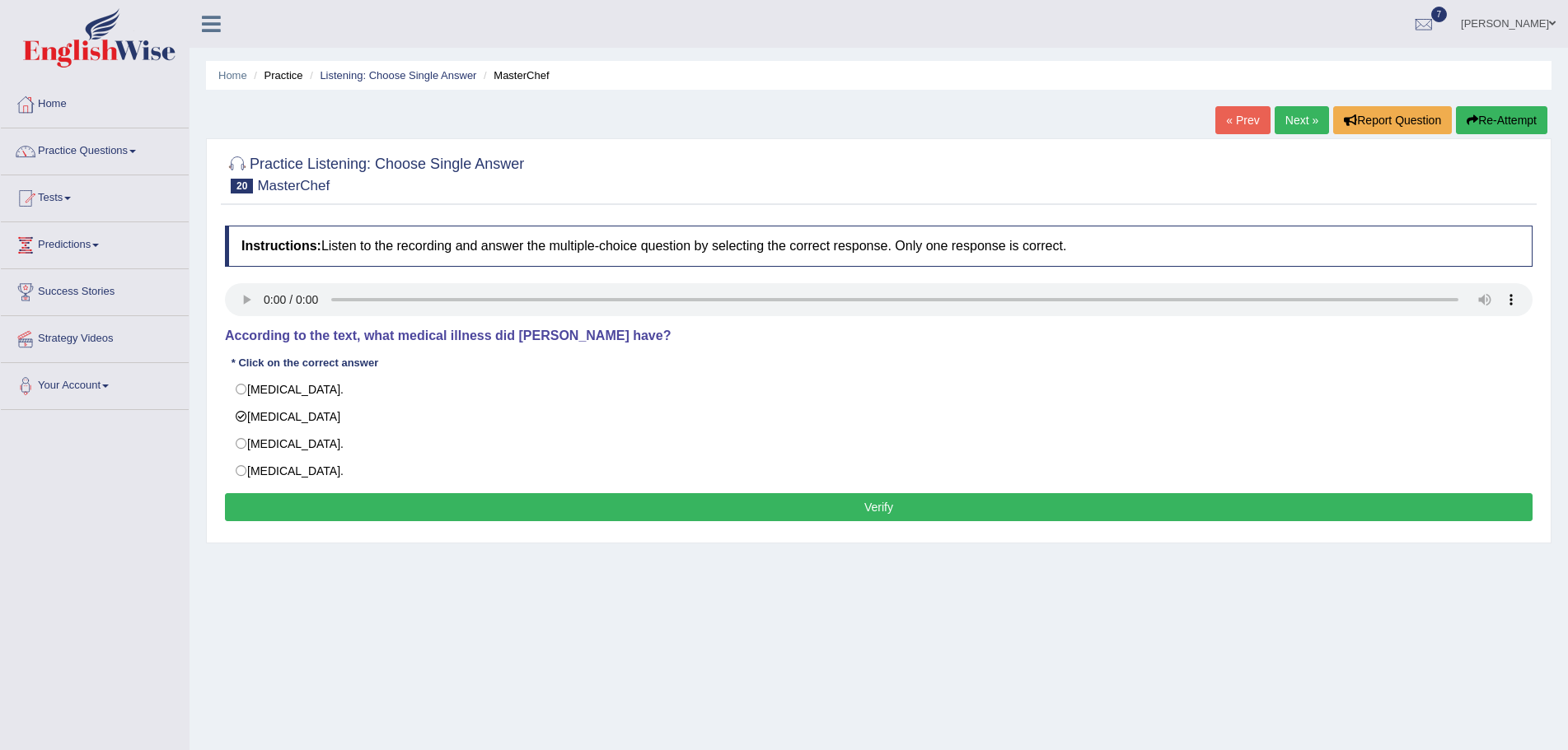
click at [571, 508] on button "Verify" at bounding box center [878, 507] width 1307 height 28
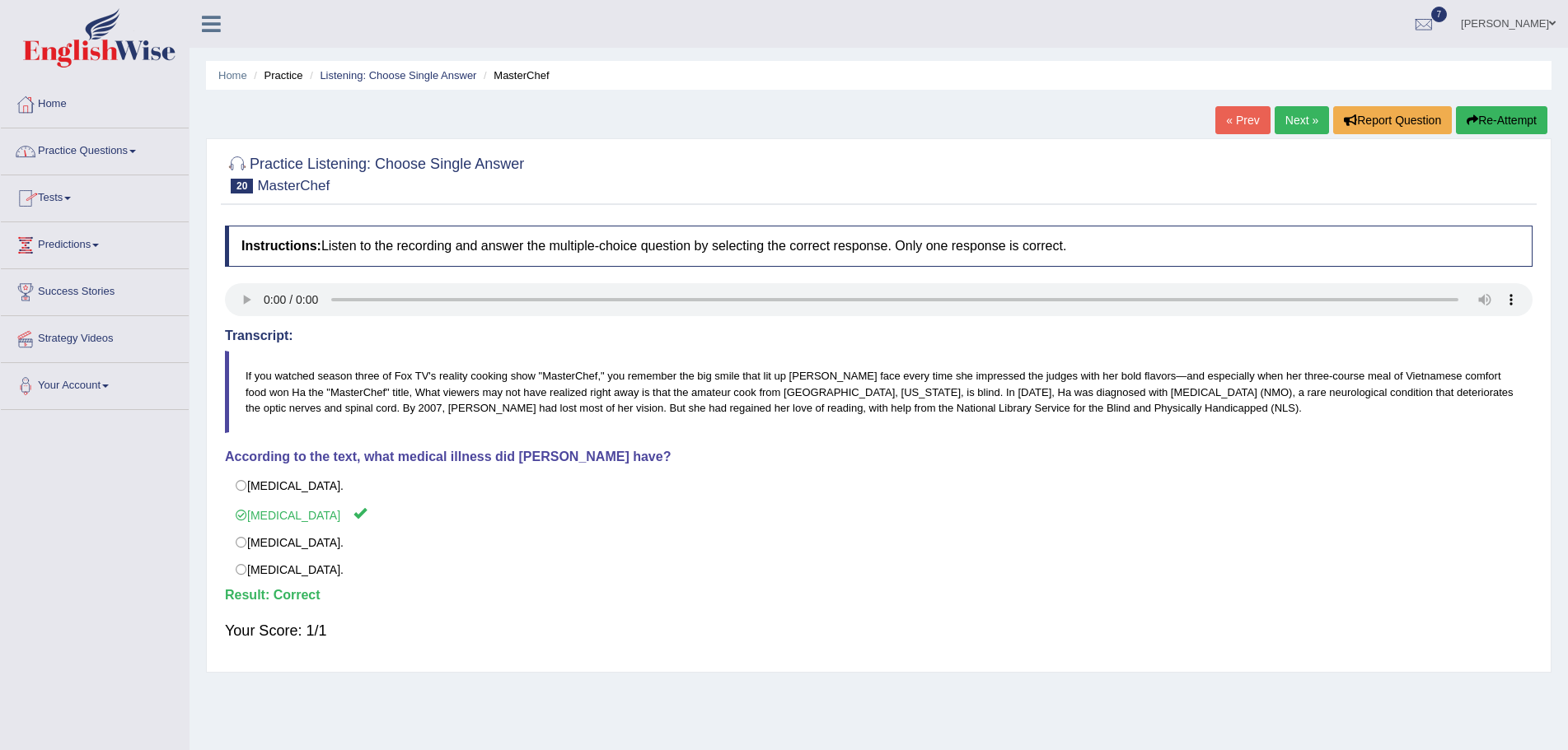
click at [133, 149] on link "Practice Questions" at bounding box center [95, 149] width 188 height 41
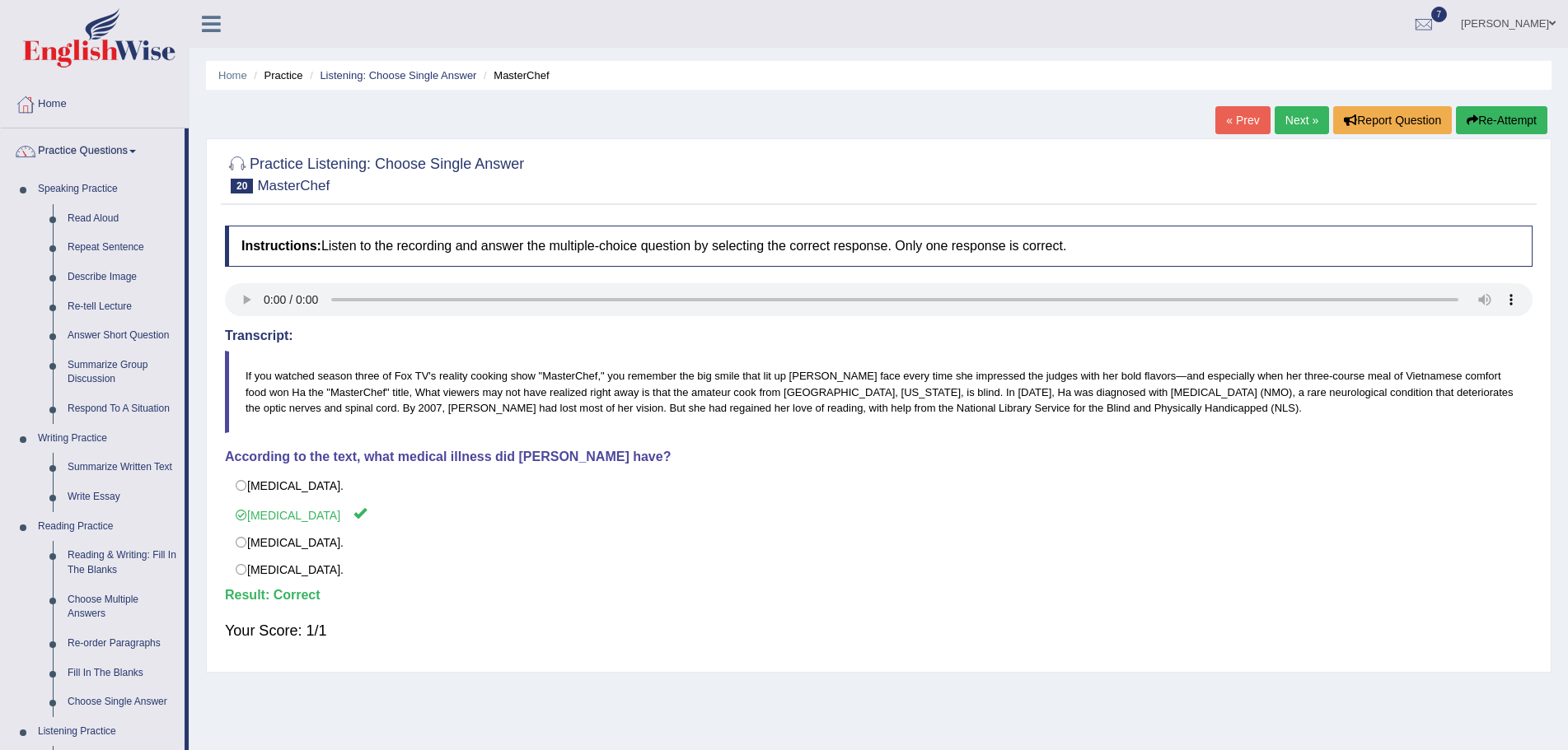
click at [1289, 118] on link "Next »" at bounding box center [1302, 120] width 55 height 28
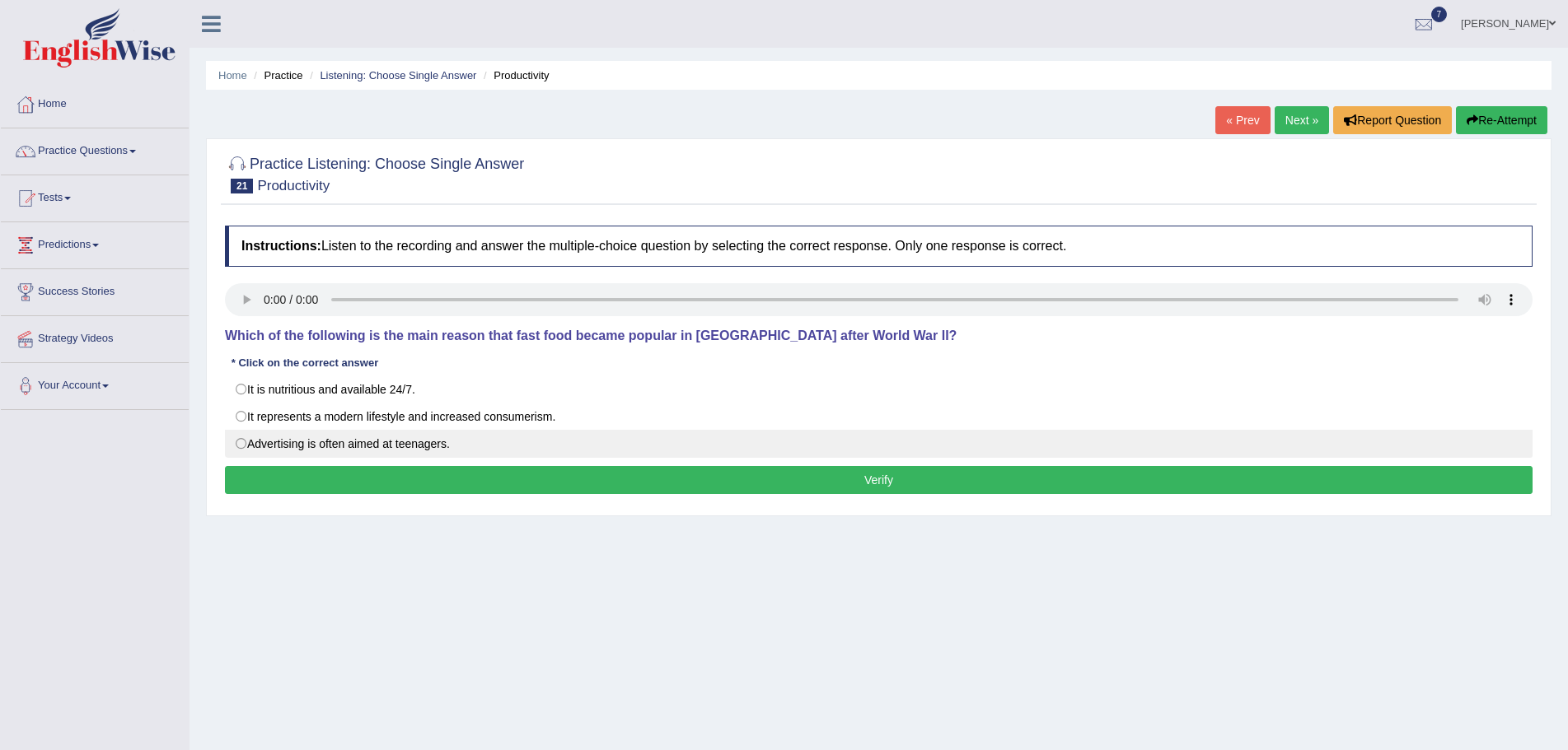
click at [238, 445] on label "Advertising is often aimed at teenagers." at bounding box center [878, 443] width 1307 height 28
radio input "true"
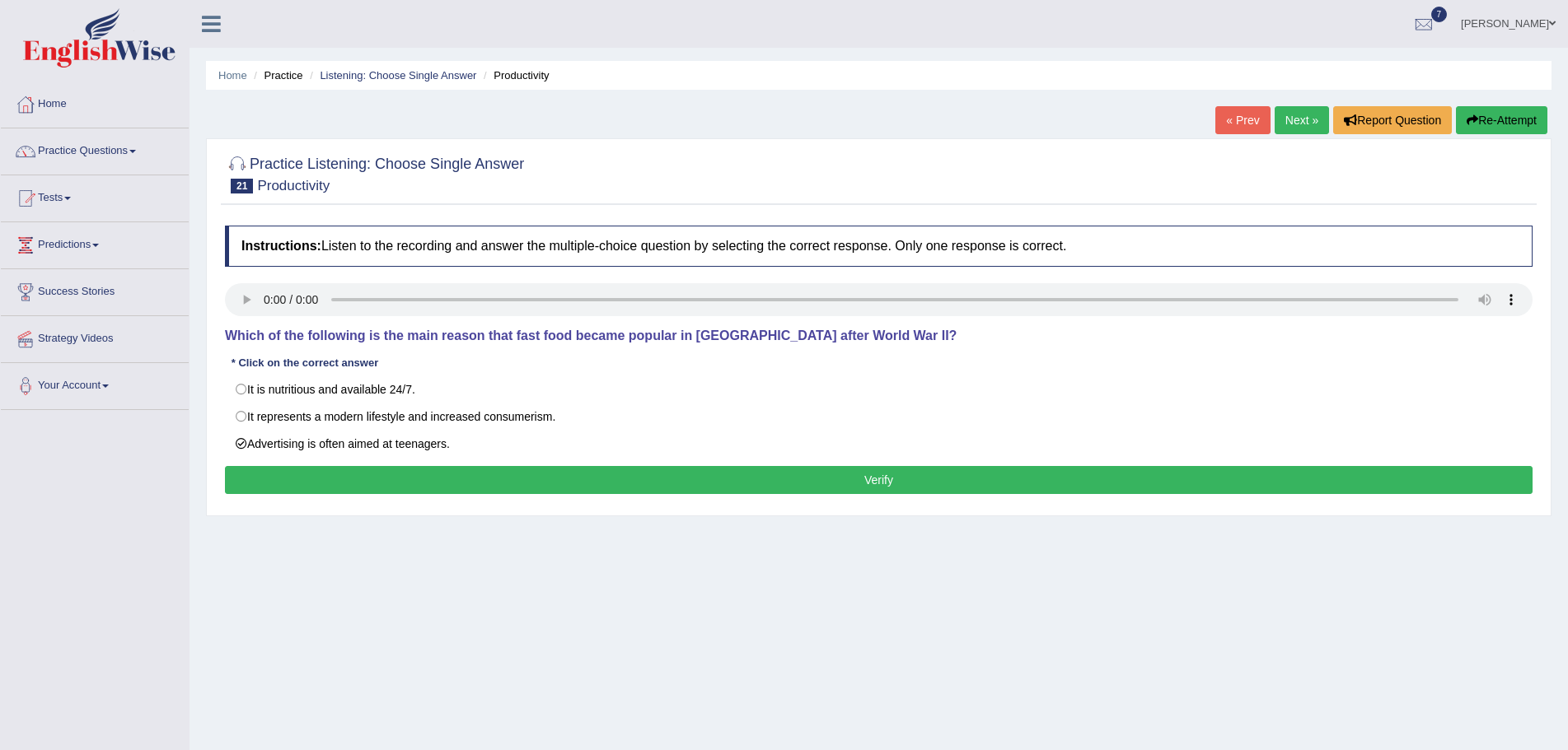
click at [597, 473] on button "Verify" at bounding box center [878, 480] width 1307 height 28
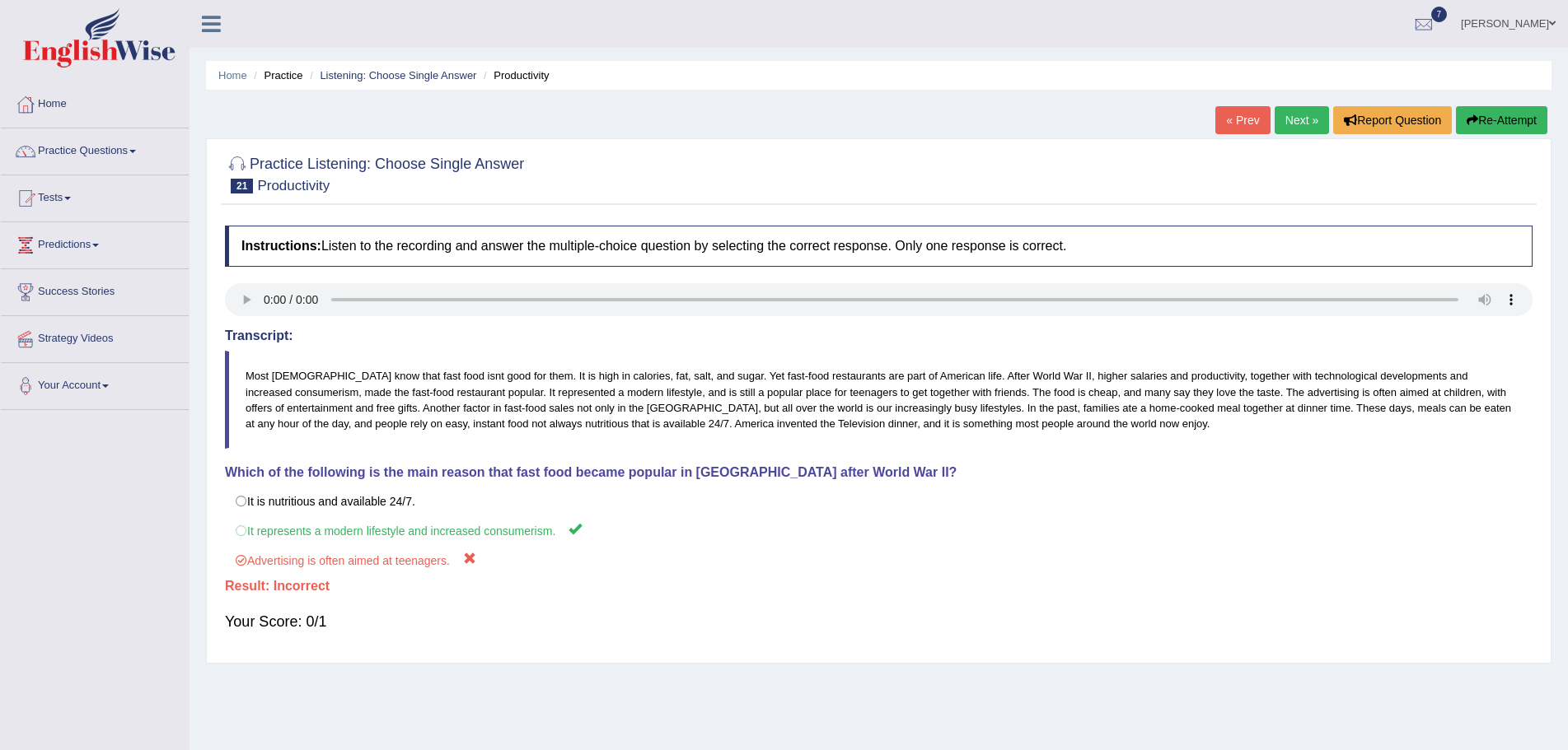
click at [1478, 121] on button "Re-Attempt" at bounding box center [1501, 120] width 91 height 28
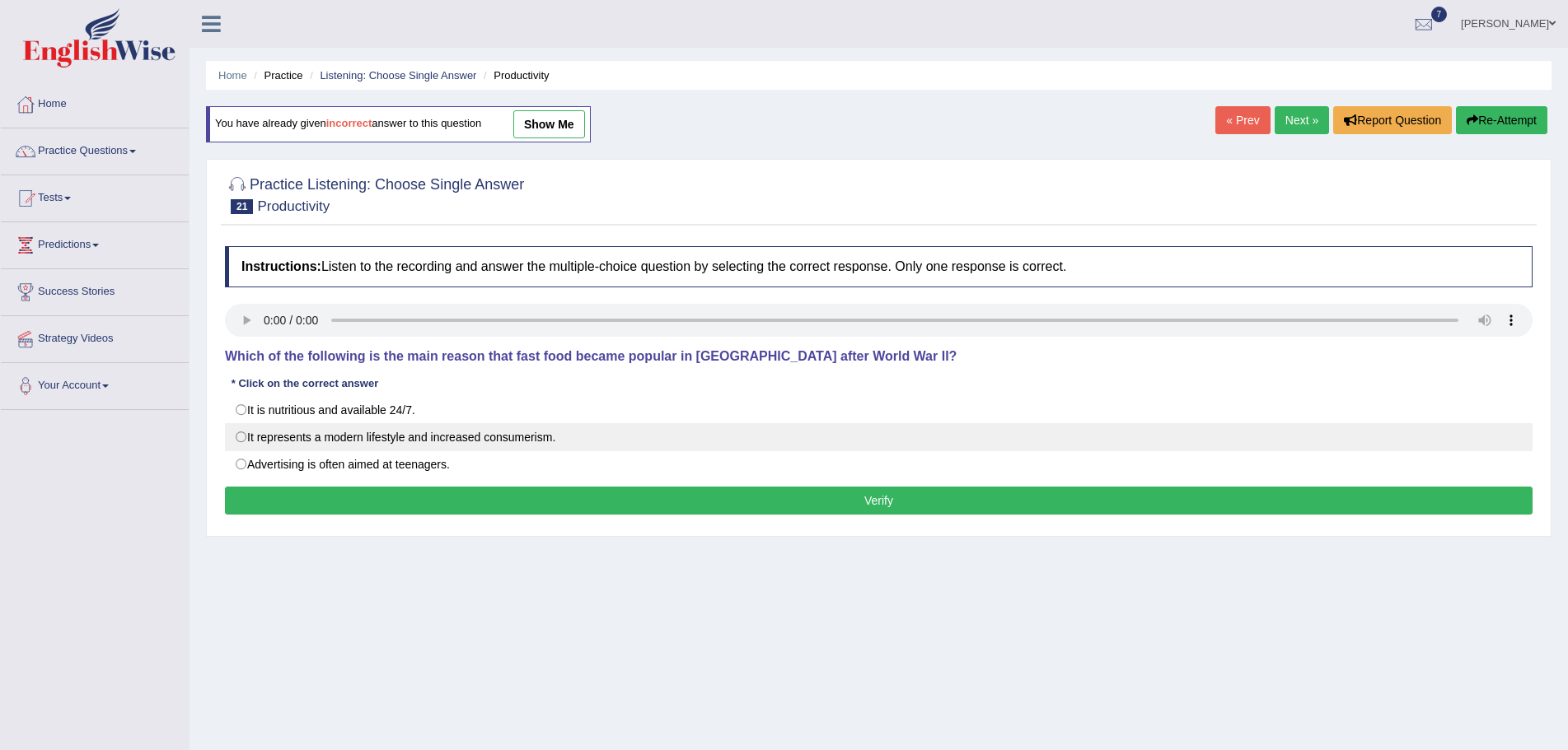
drag, startPoint x: 242, startPoint y: 439, endPoint x: 261, endPoint y: 450, distance: 22.0
click at [245, 442] on label "It represents a modern lifestyle and increased consumerism." at bounding box center [878, 437] width 1307 height 28
radio input "true"
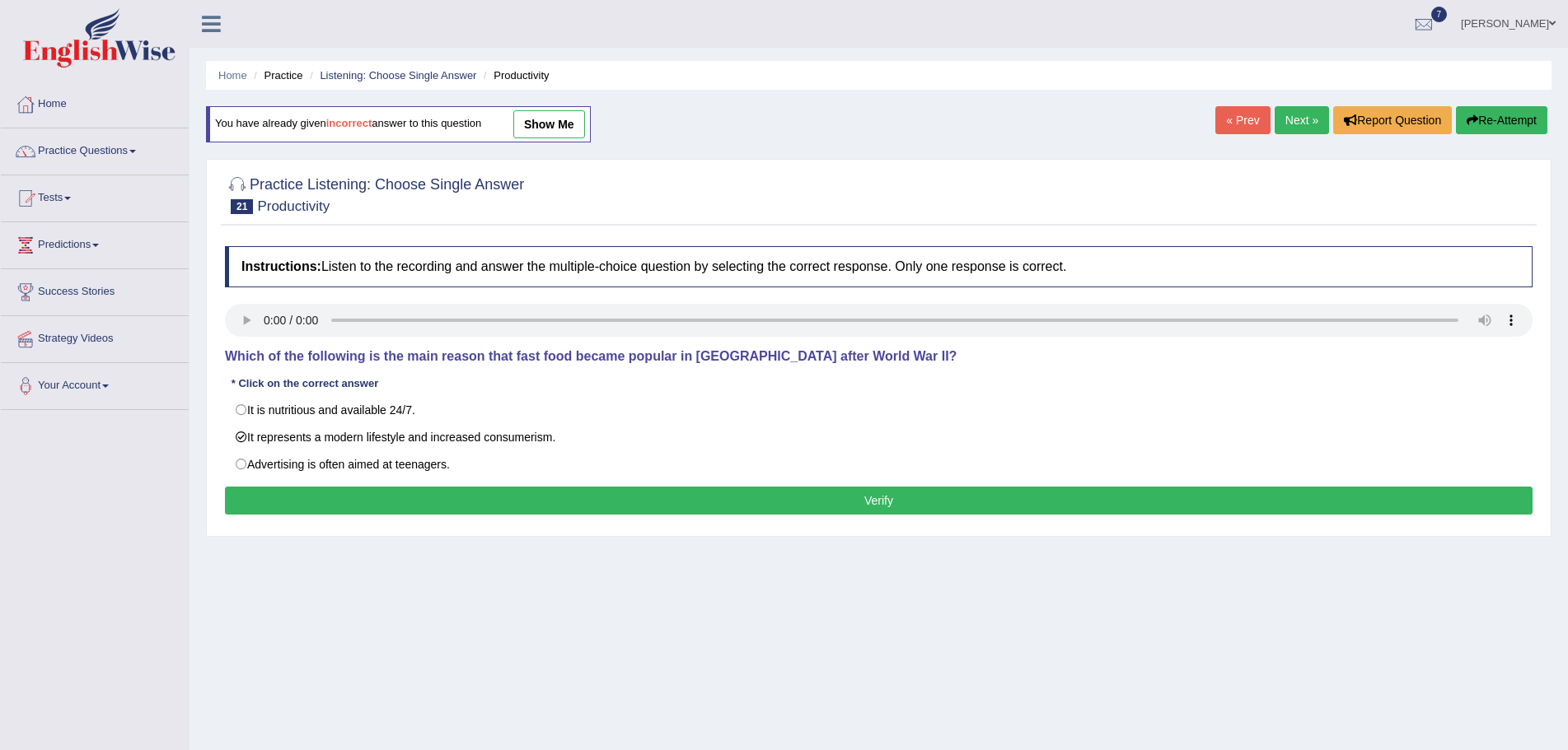
click at [636, 495] on button "Verify" at bounding box center [878, 501] width 1307 height 28
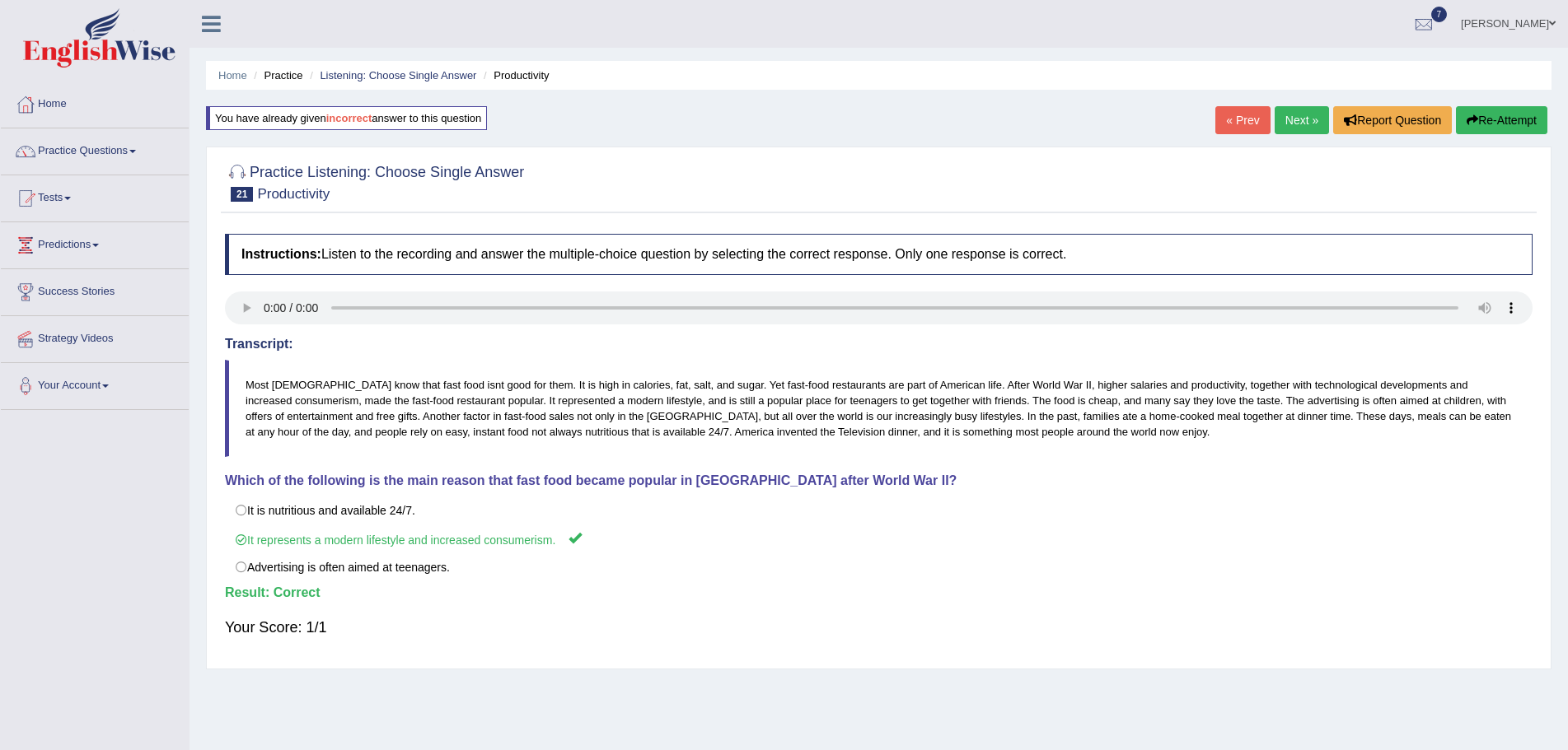
click at [1281, 114] on link "Next »" at bounding box center [1302, 120] width 55 height 28
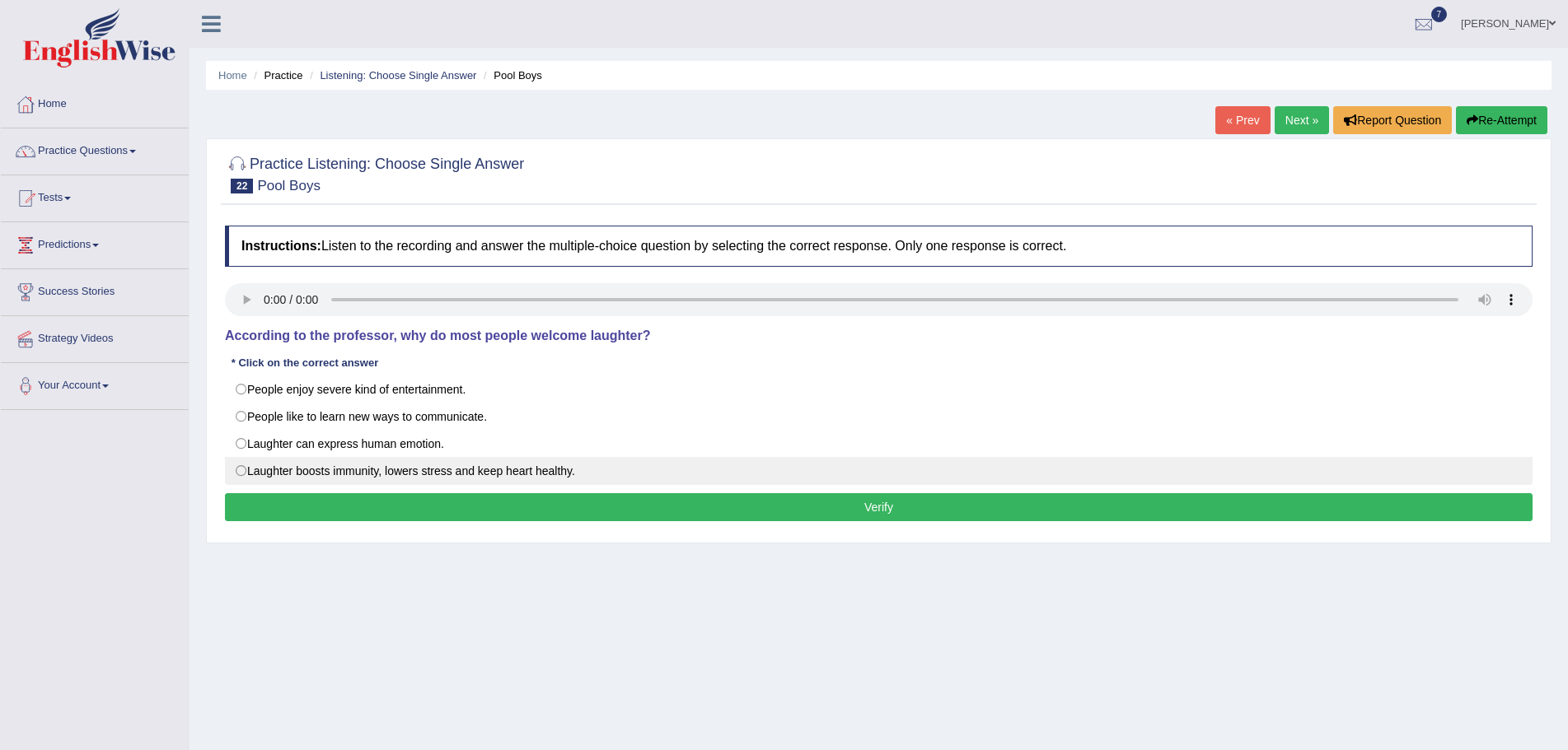
click at [240, 472] on label "Laughter boosts immunity, lowers stress and keep heart healthy." at bounding box center [878, 471] width 1307 height 28
radio input "true"
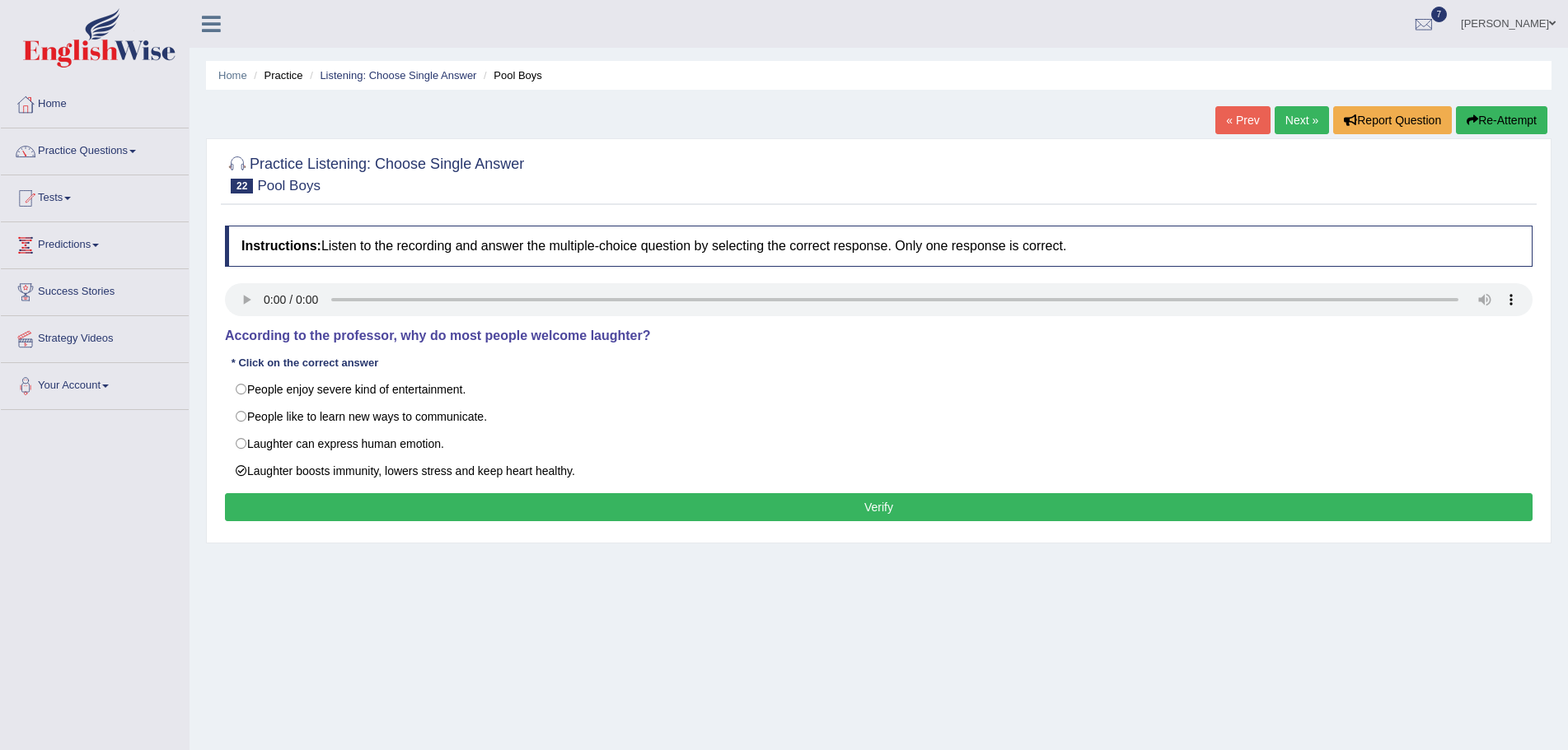
click at [572, 506] on button "Verify" at bounding box center [878, 507] width 1307 height 28
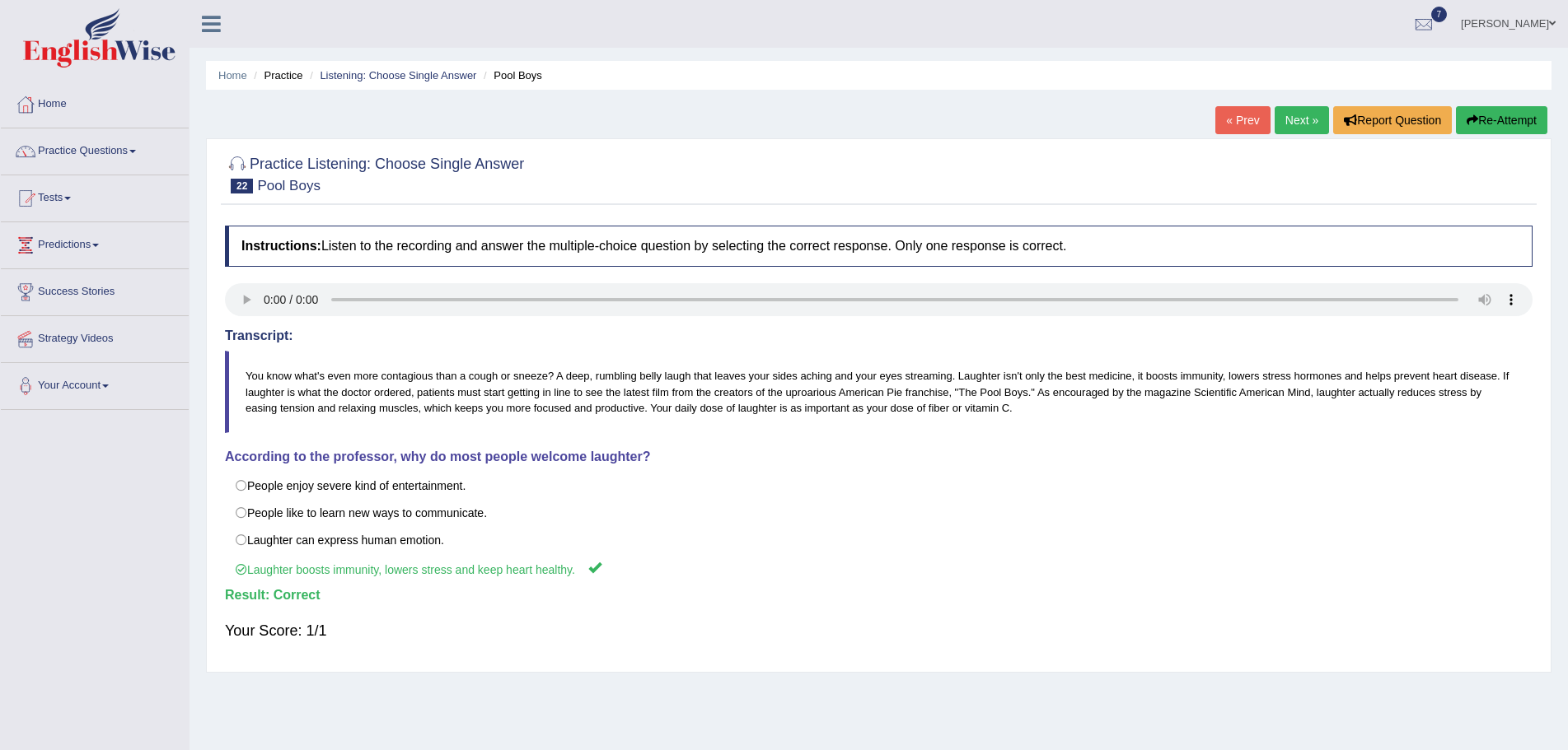
click at [1290, 117] on link "Next »" at bounding box center [1302, 120] width 55 height 28
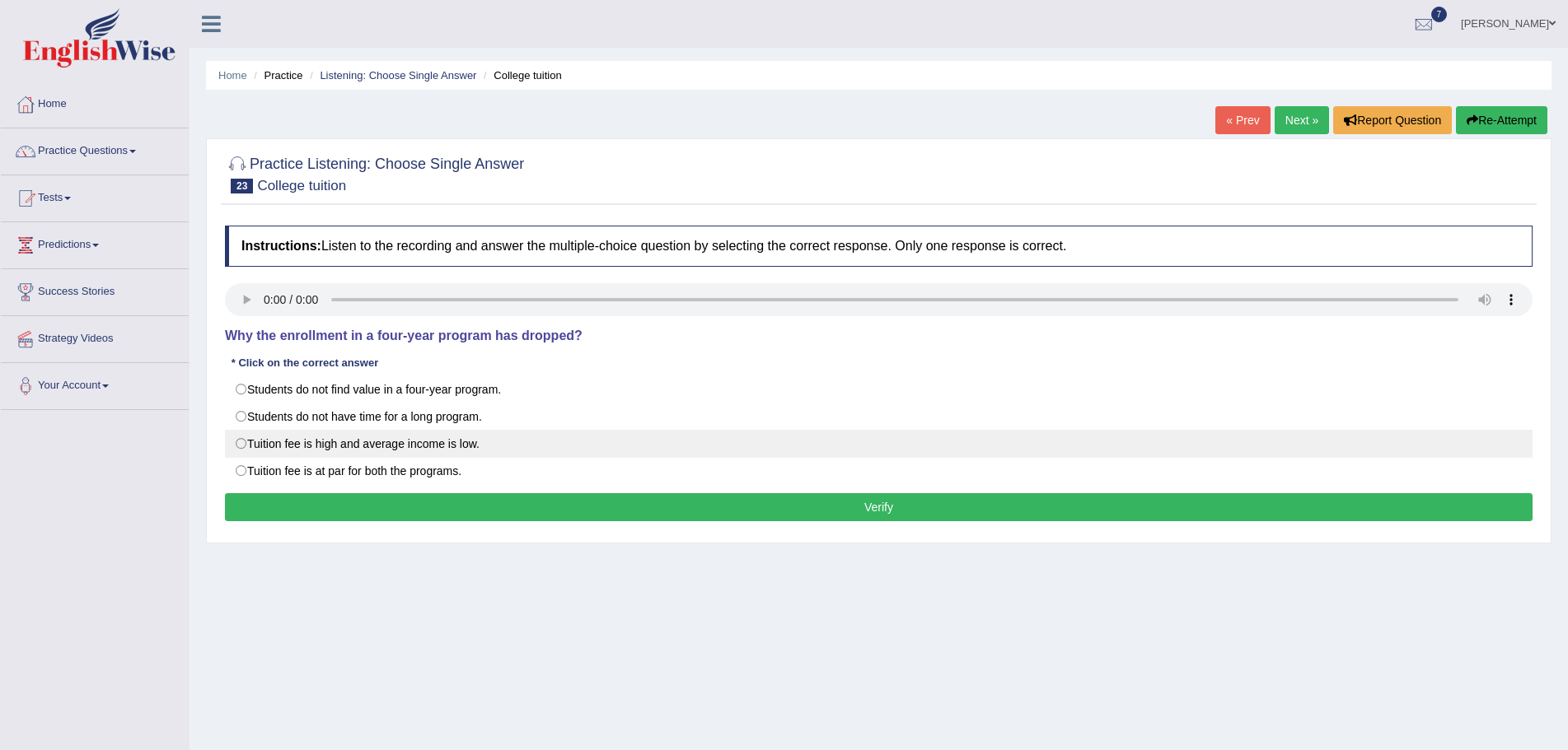
click at [240, 442] on label "Tuition fee is high and average income is low." at bounding box center [878, 443] width 1307 height 28
radio input "true"
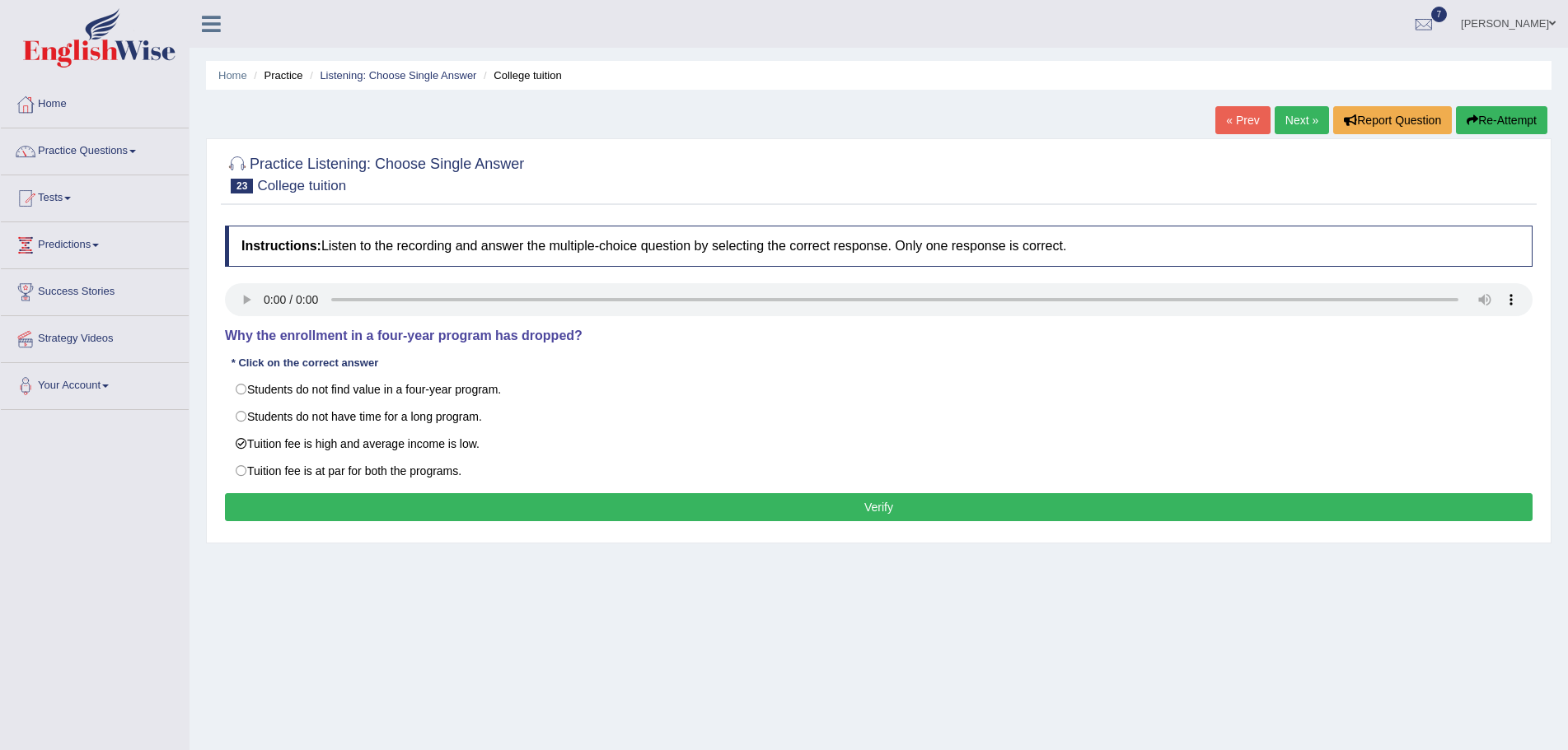
click at [535, 508] on button "Verify" at bounding box center [878, 507] width 1307 height 28
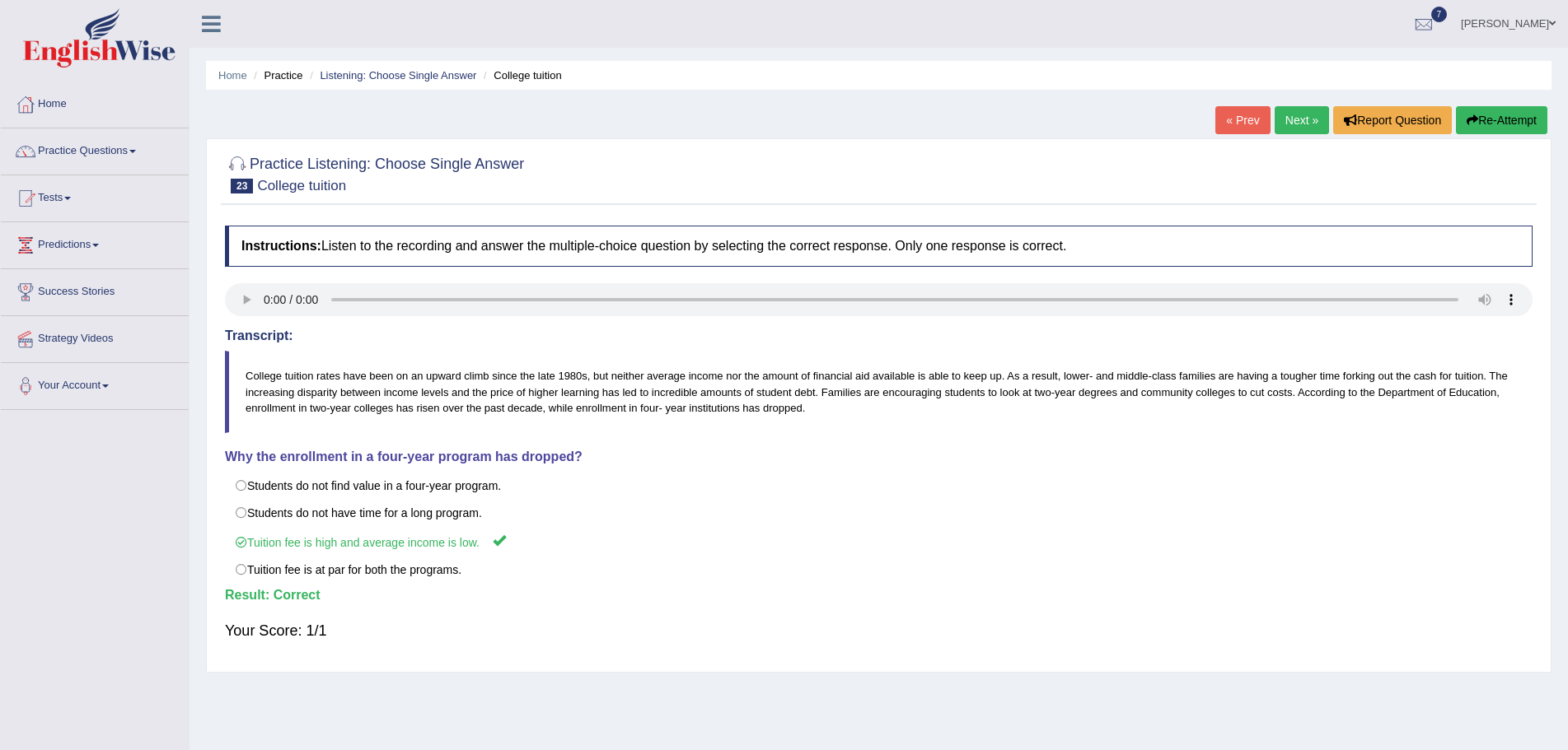
click at [1287, 123] on link "Next »" at bounding box center [1302, 120] width 55 height 28
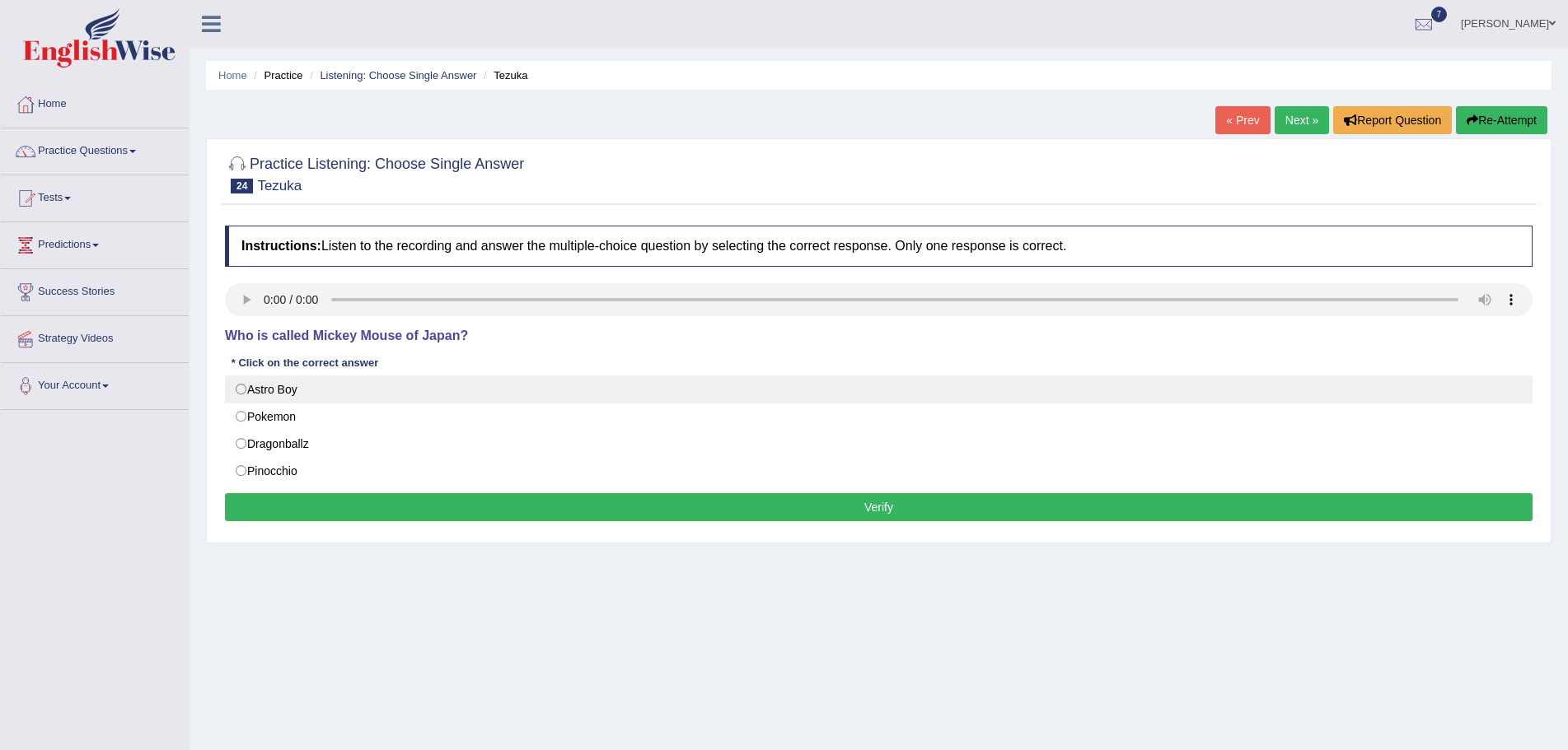
click at [239, 390] on label "Astro Boy" at bounding box center [878, 390] width 1307 height 28
radio input "true"
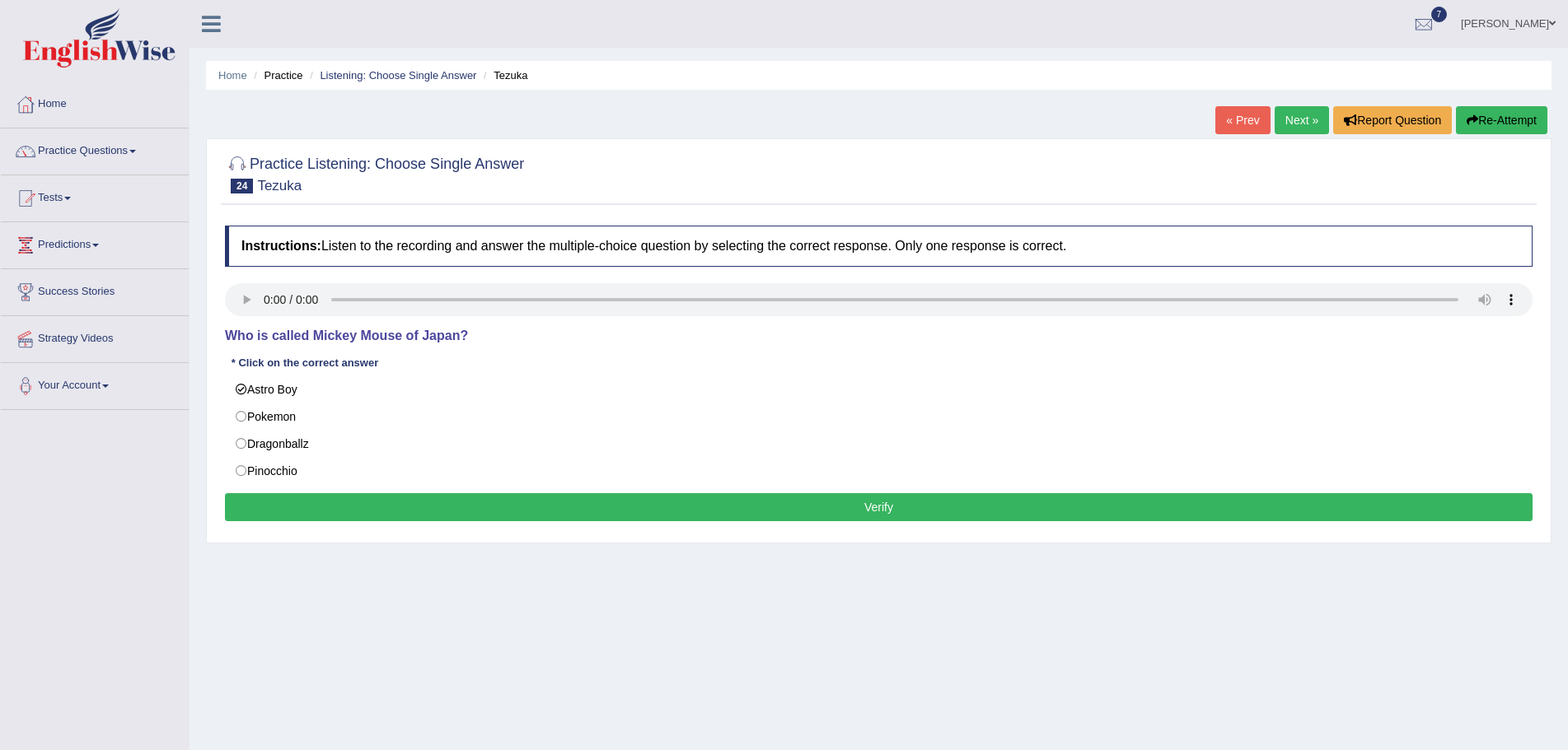
click at [702, 513] on button "Verify" at bounding box center [878, 507] width 1307 height 28
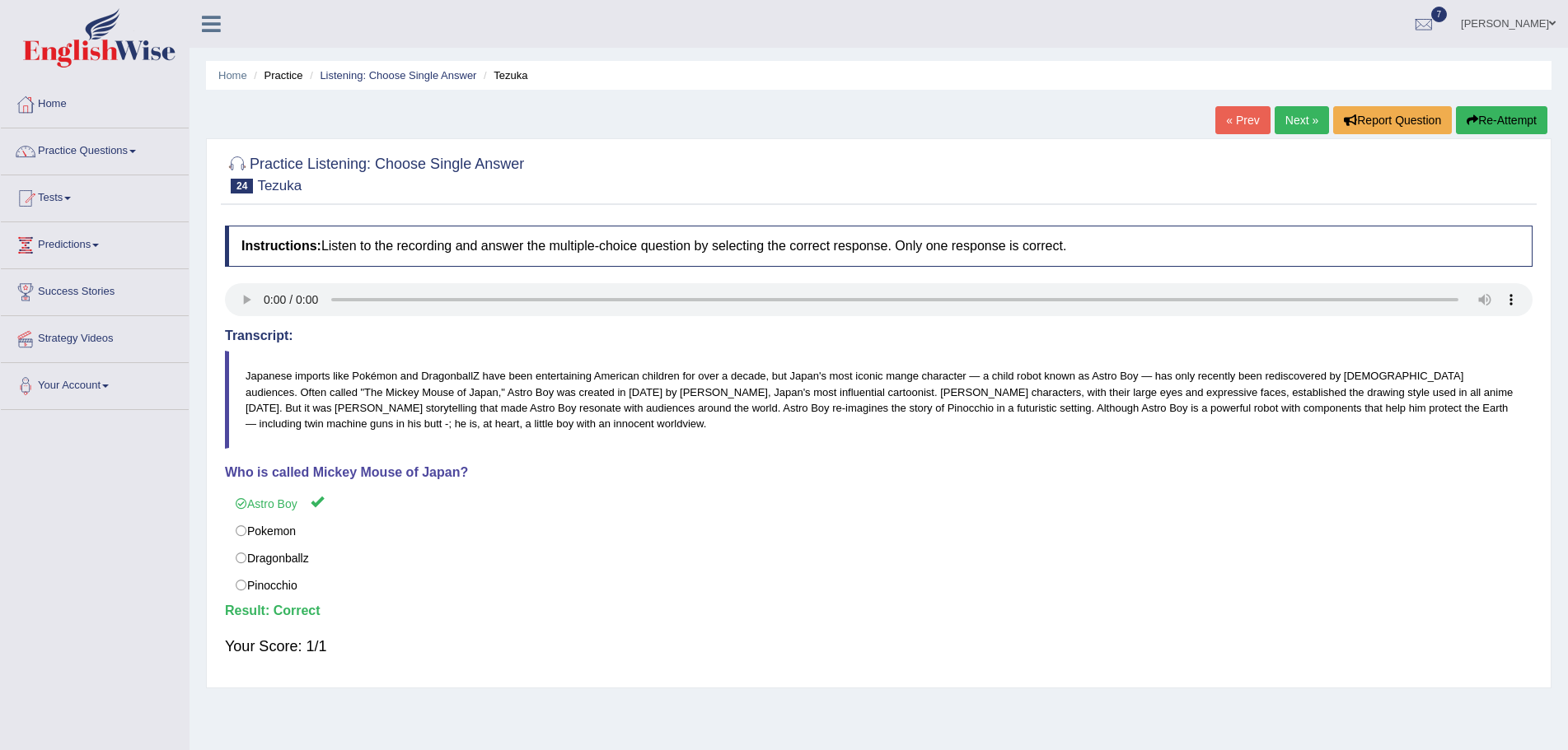
click at [1285, 122] on link "Next »" at bounding box center [1302, 120] width 55 height 28
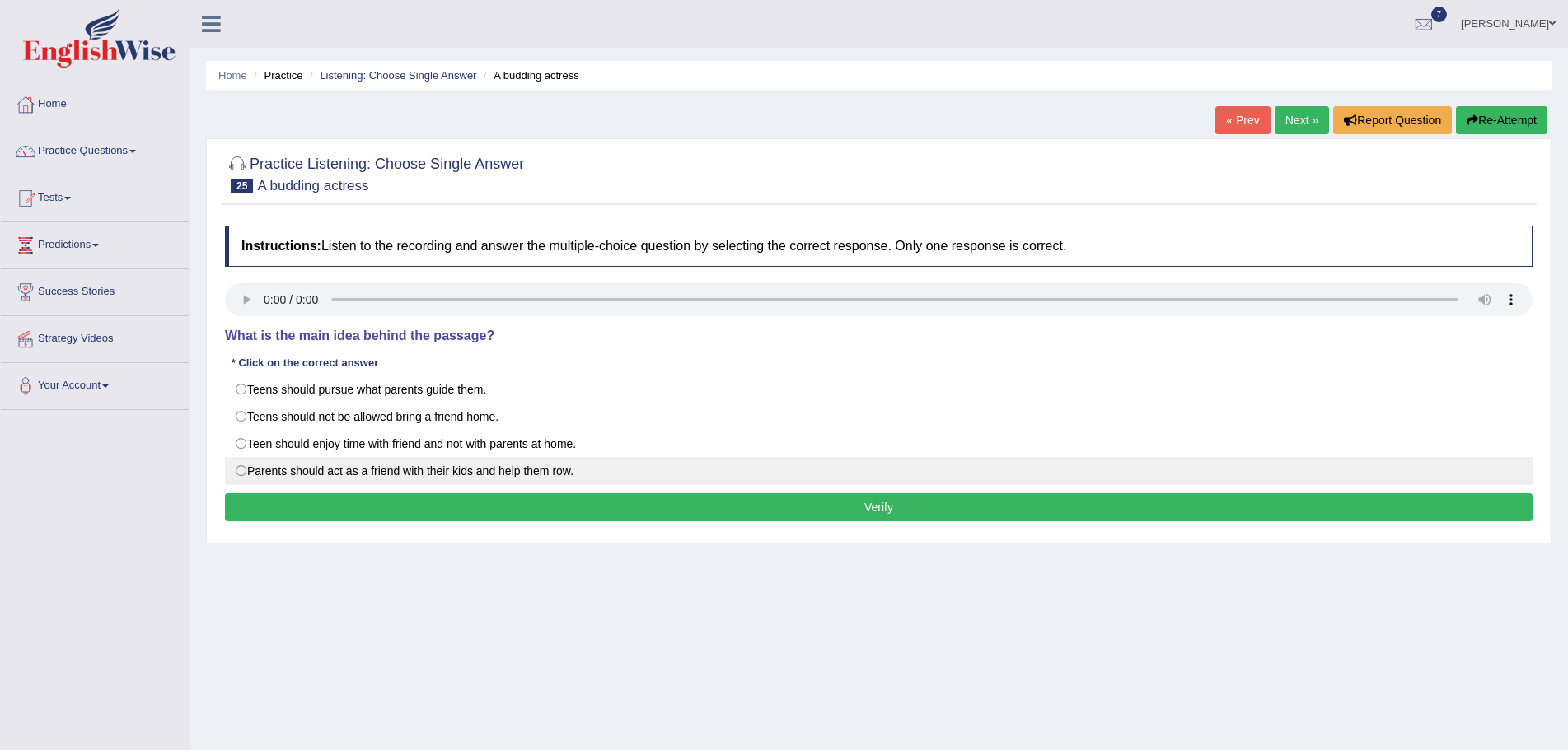
click at [242, 470] on label "Parents should act as a friend with their kids and help them row." at bounding box center [878, 471] width 1307 height 28
radio input "true"
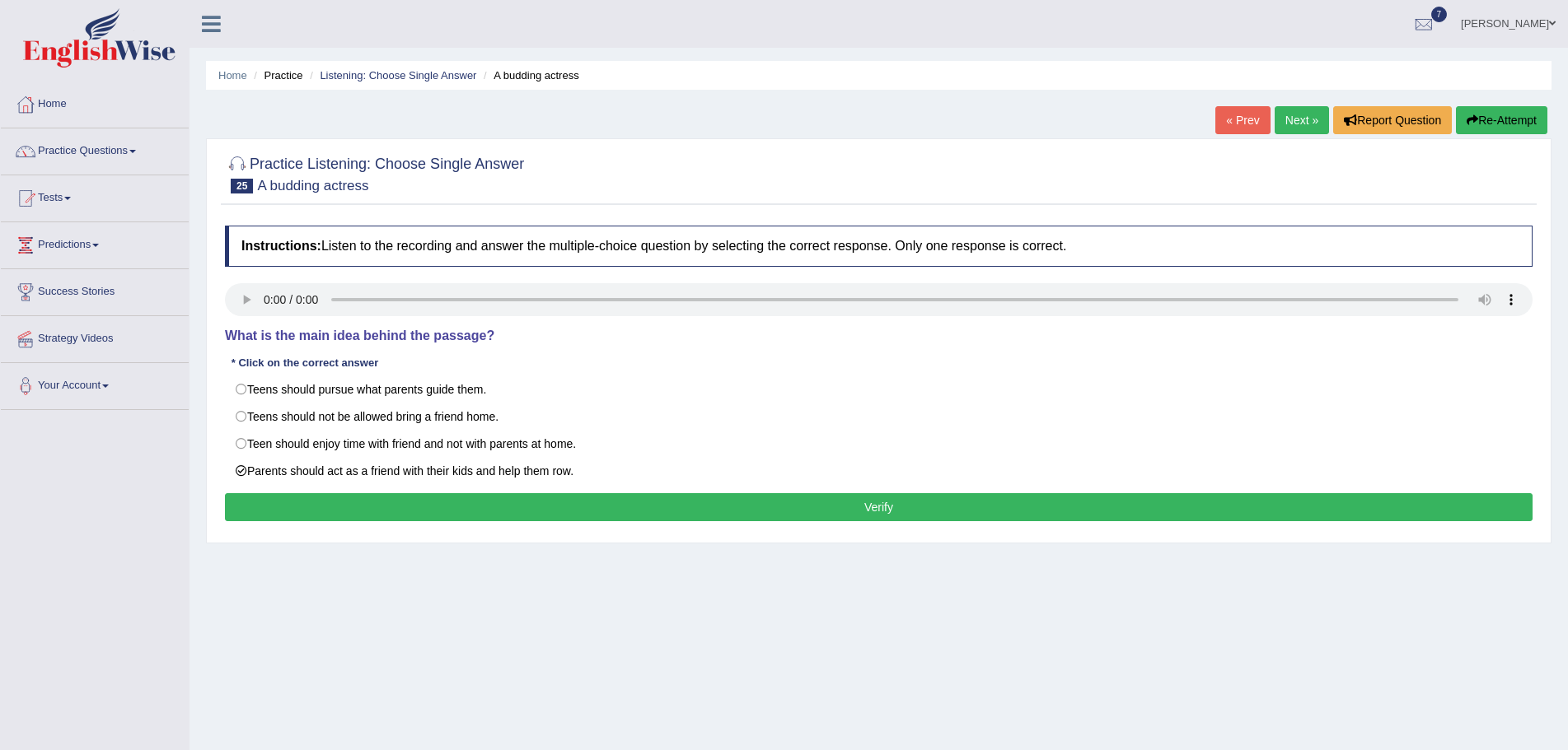
click at [844, 505] on button "Verify" at bounding box center [878, 507] width 1307 height 28
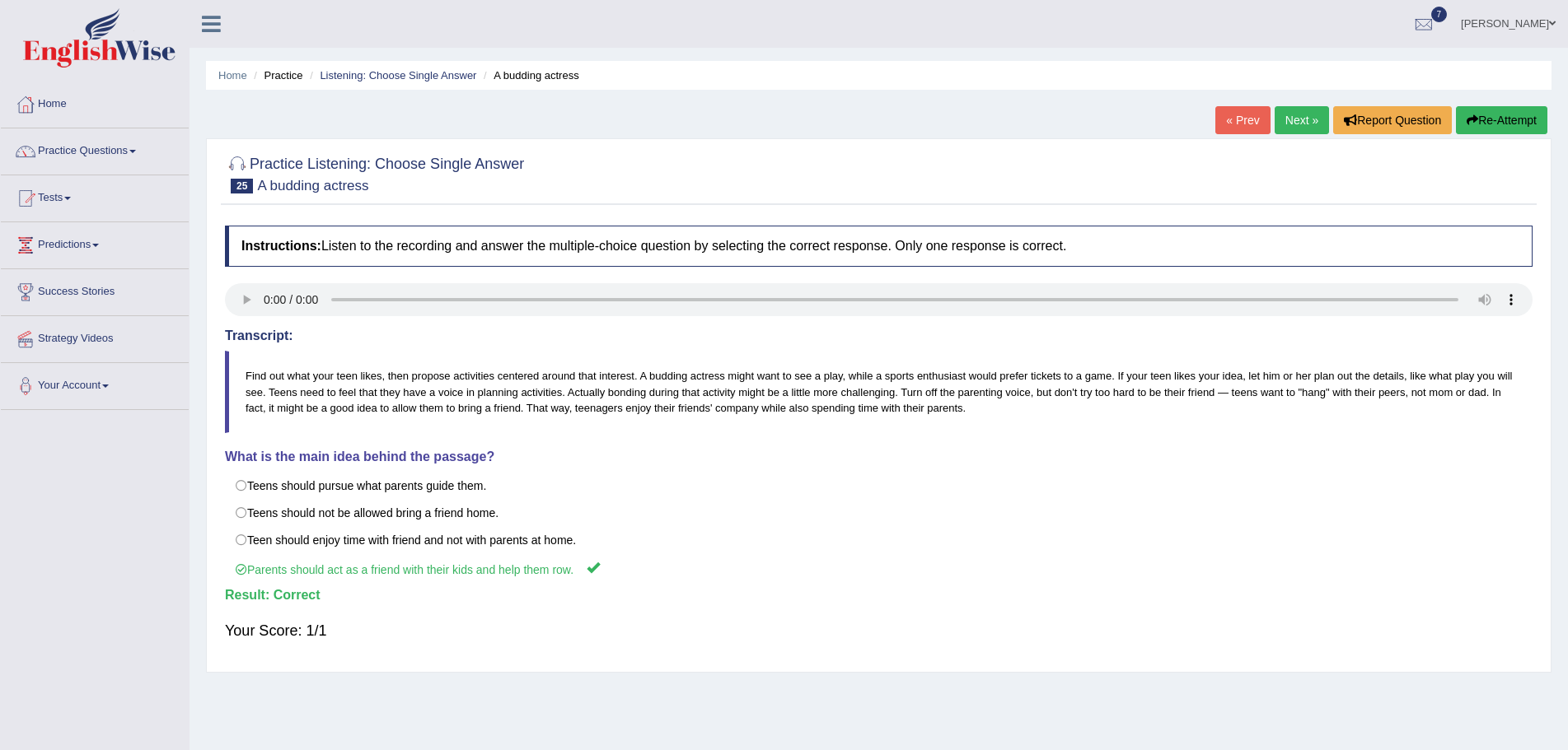
click at [1283, 124] on link "Next »" at bounding box center [1302, 120] width 55 height 28
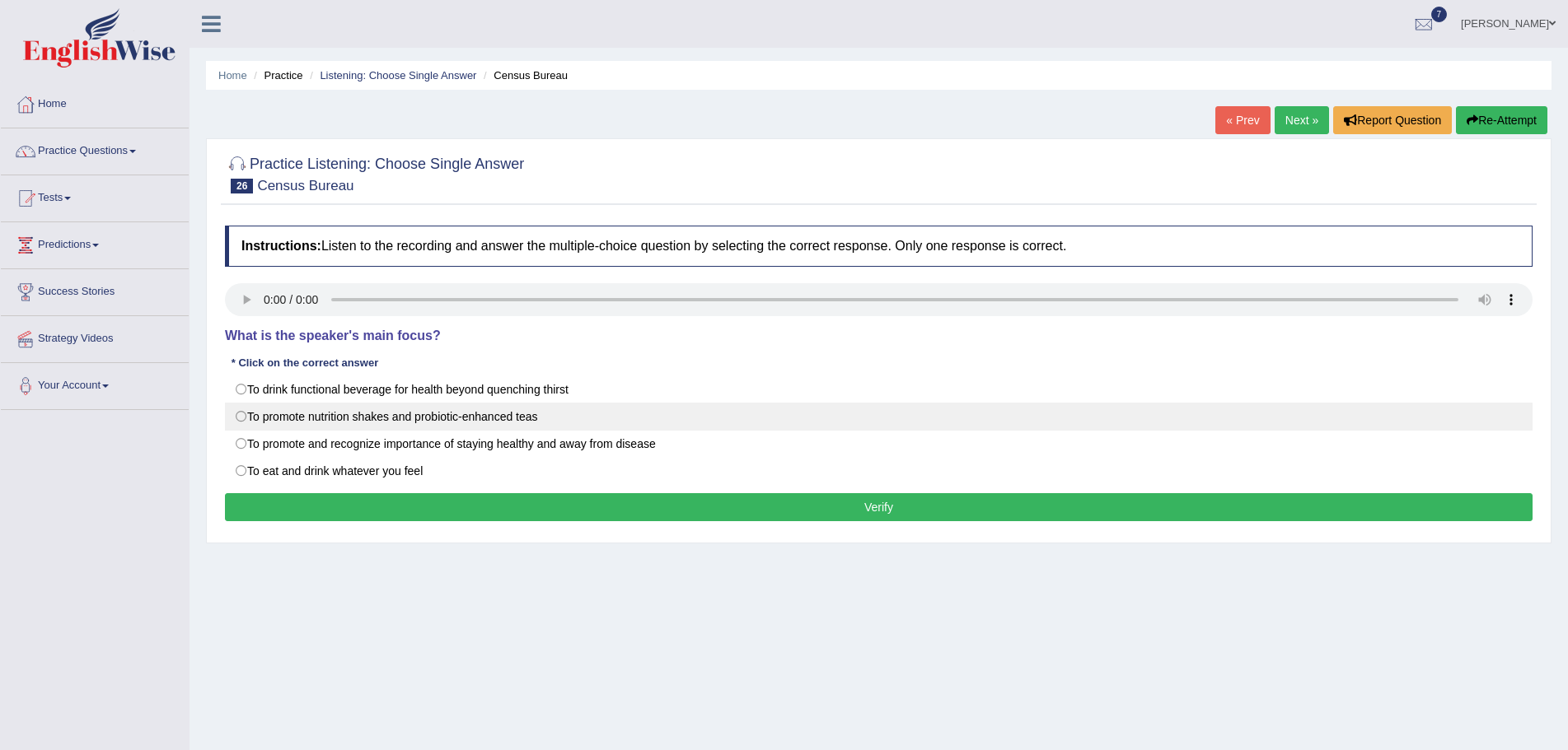
click at [242, 417] on label "To promote nutrition shakes and probiotic-enhanced teas" at bounding box center [878, 416] width 1307 height 28
radio input "true"
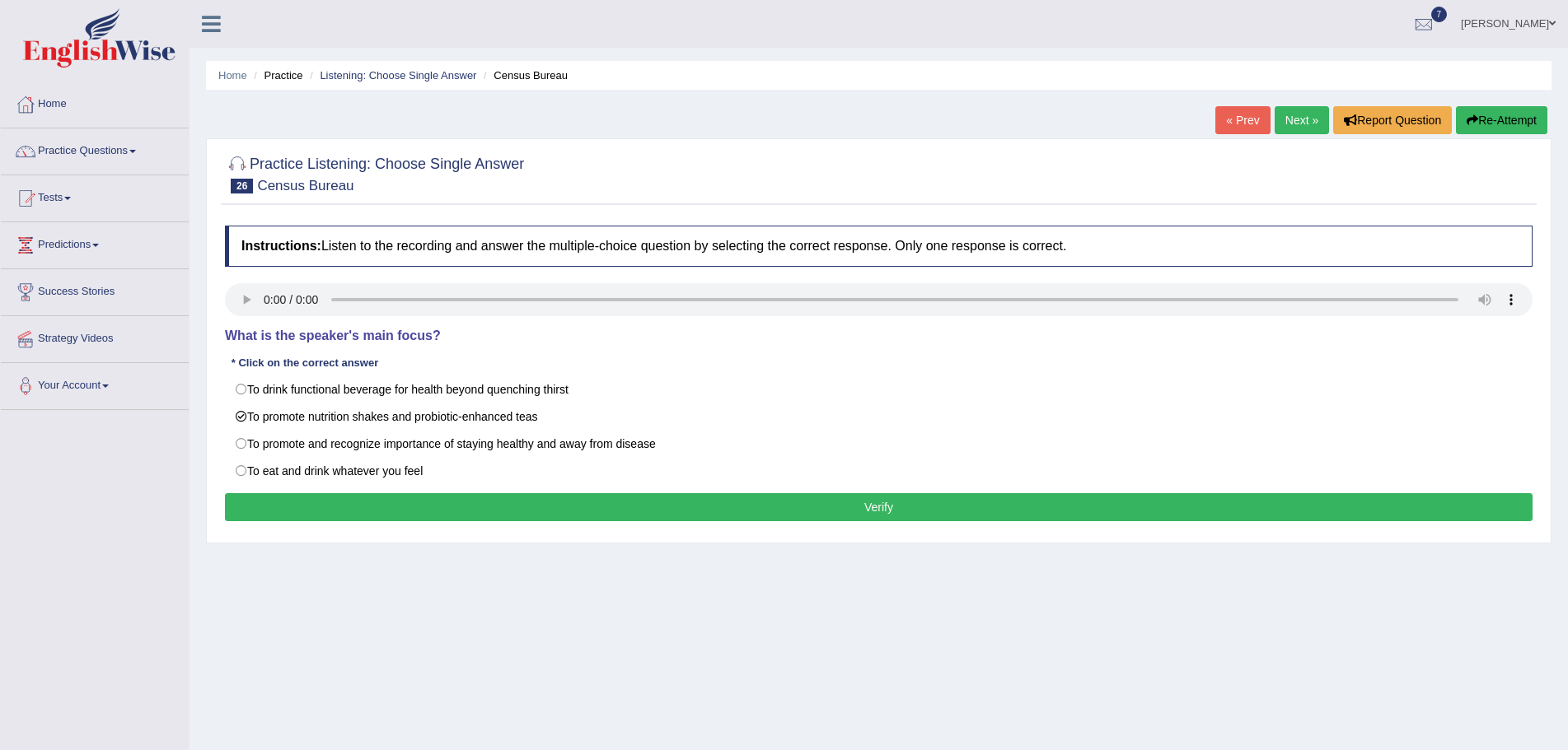
click at [321, 496] on button "Verify" at bounding box center [878, 507] width 1307 height 28
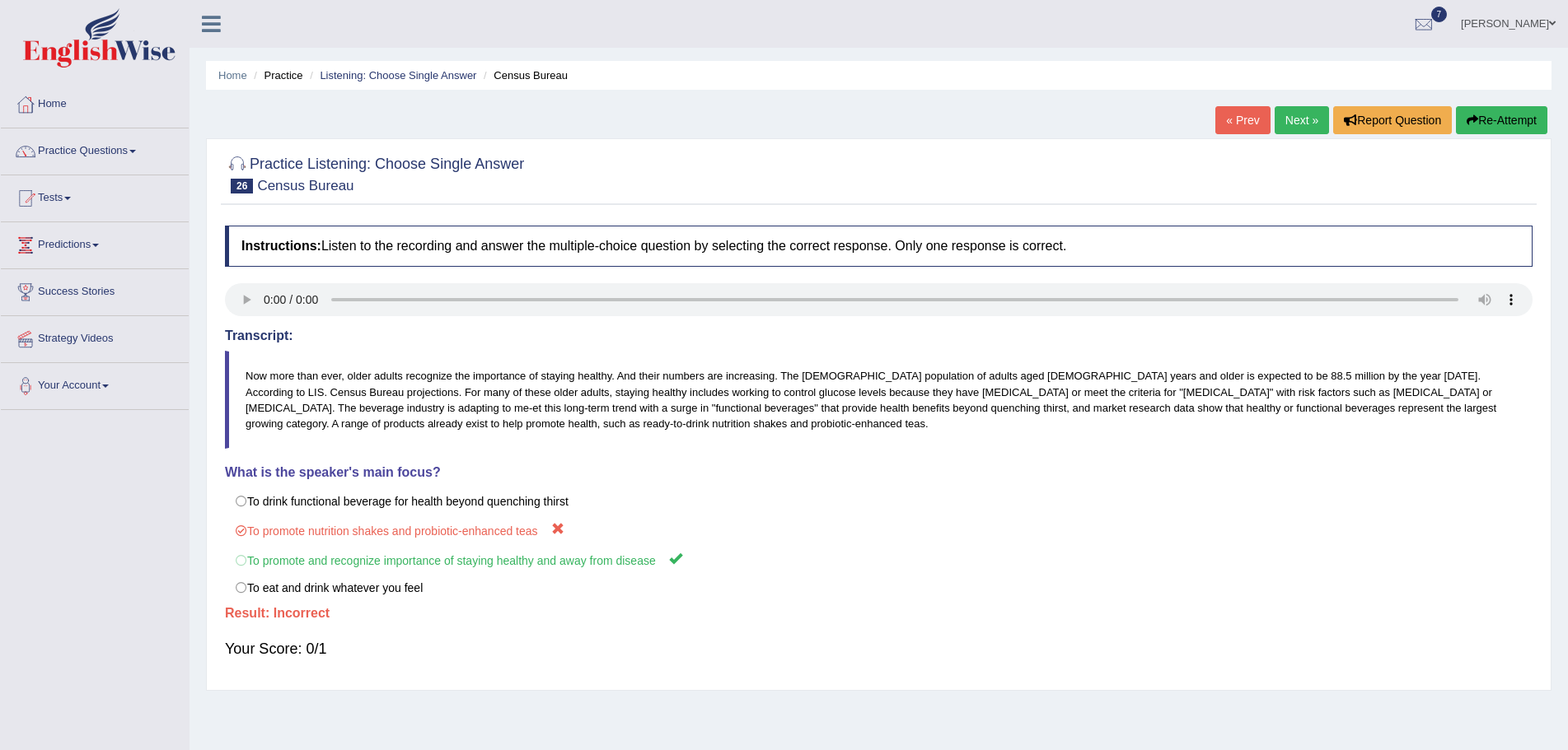
click at [1495, 122] on button "Re-Attempt" at bounding box center [1501, 120] width 91 height 28
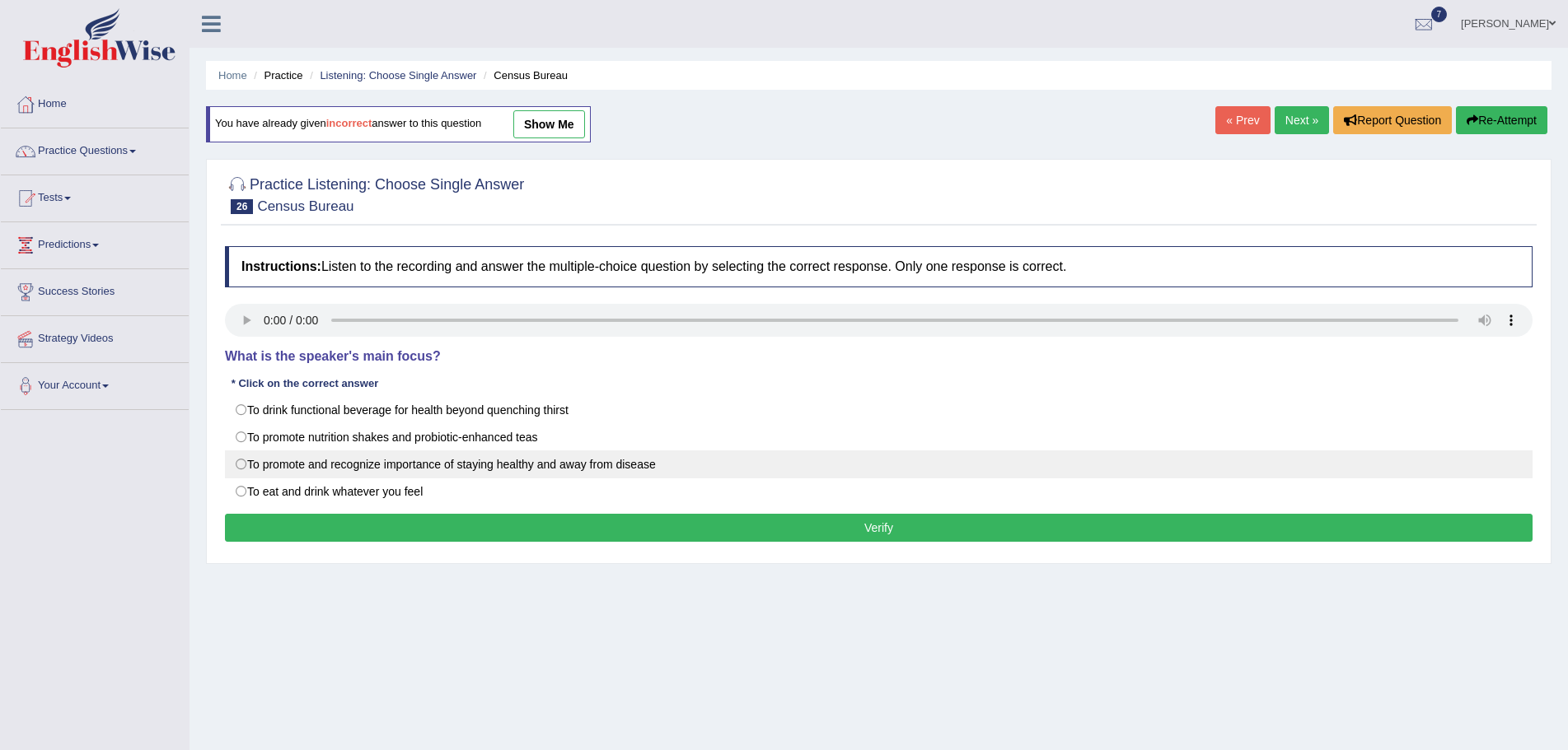
click at [242, 466] on label "To promote and recognize importance of staying healthy and away from disease" at bounding box center [878, 464] width 1307 height 28
radio input "true"
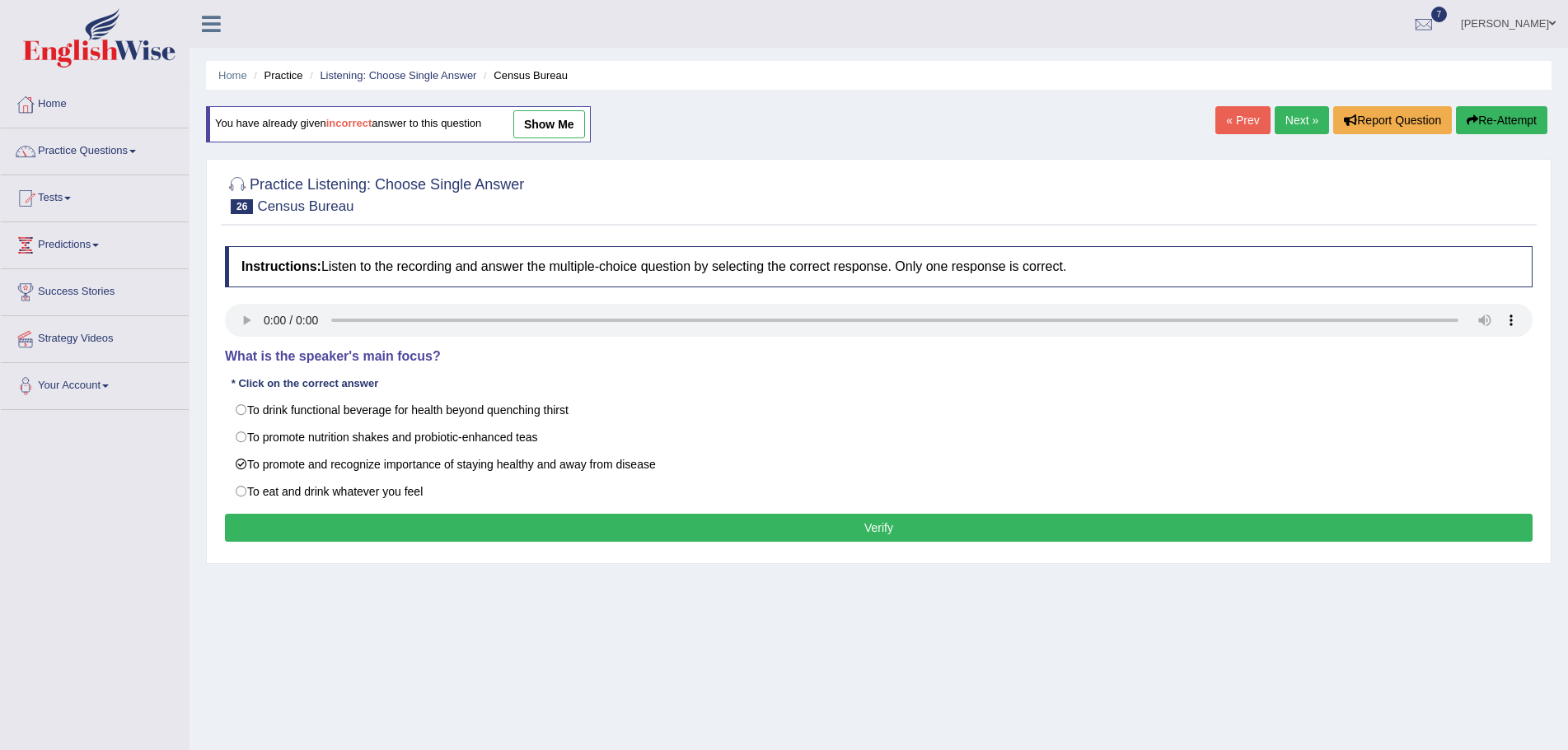
click at [493, 526] on button "Verify" at bounding box center [878, 528] width 1307 height 28
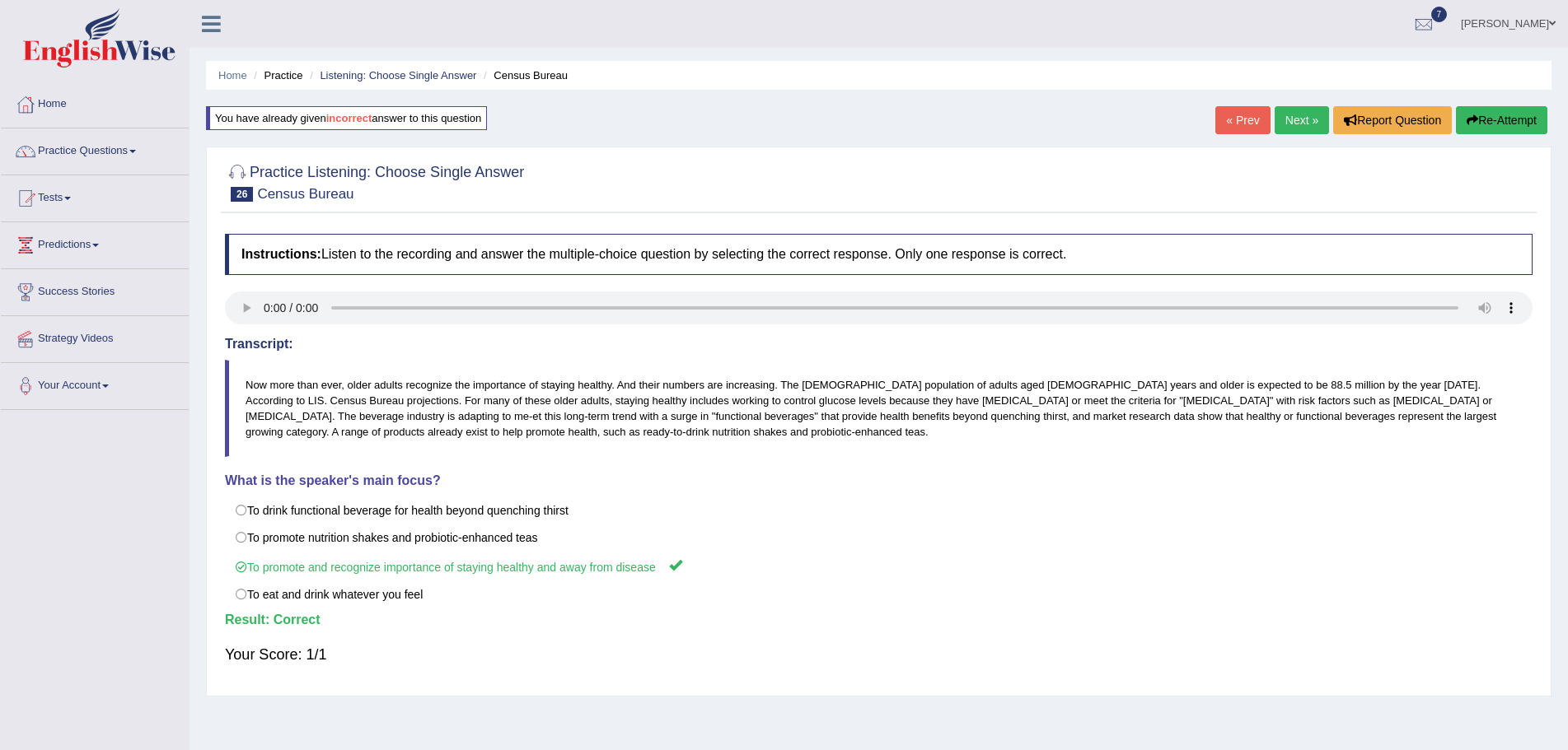
click at [1295, 120] on link "Next »" at bounding box center [1302, 120] width 55 height 28
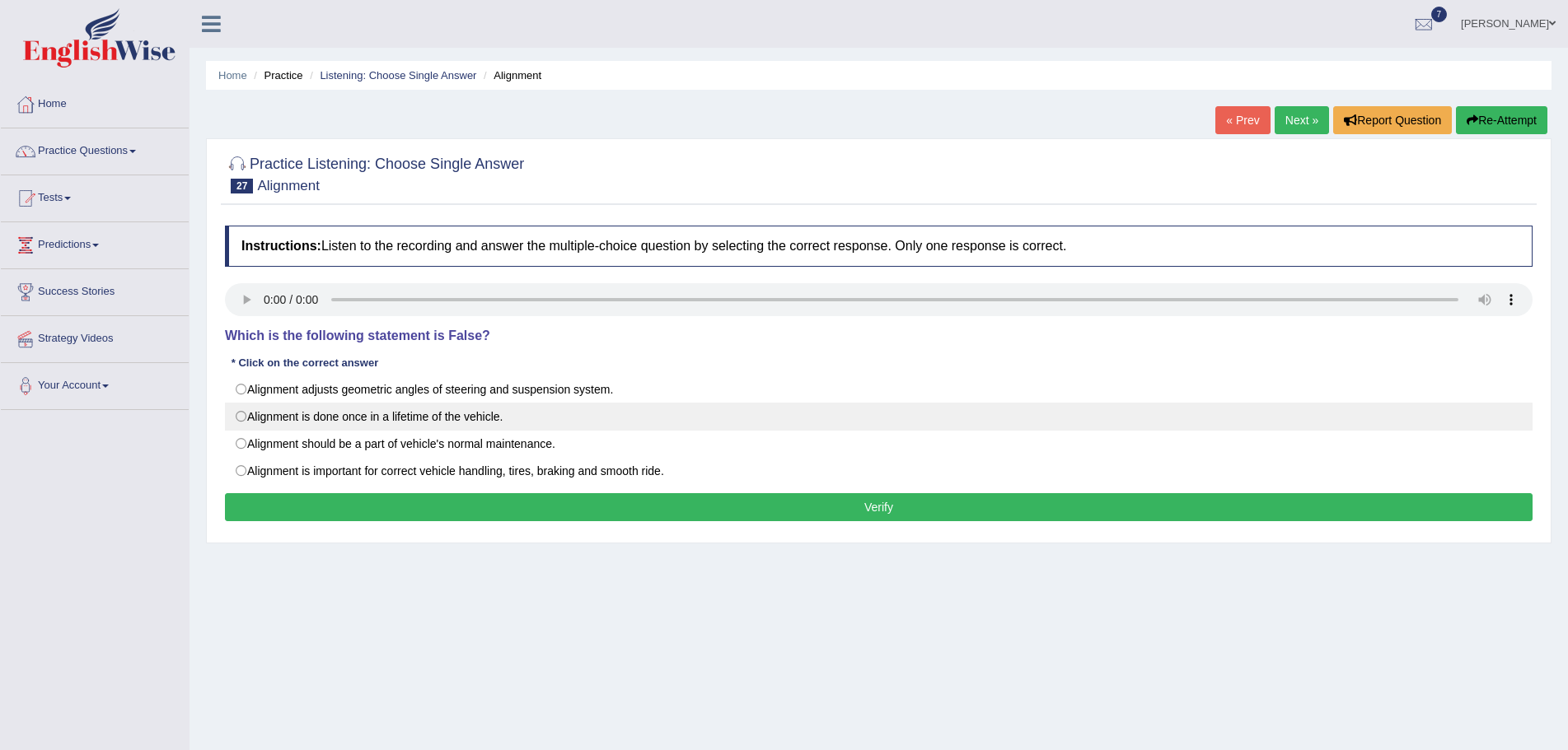
click at [238, 416] on label "Alignment is done once in a lifetime of the vehicle." at bounding box center [878, 416] width 1307 height 28
radio input "true"
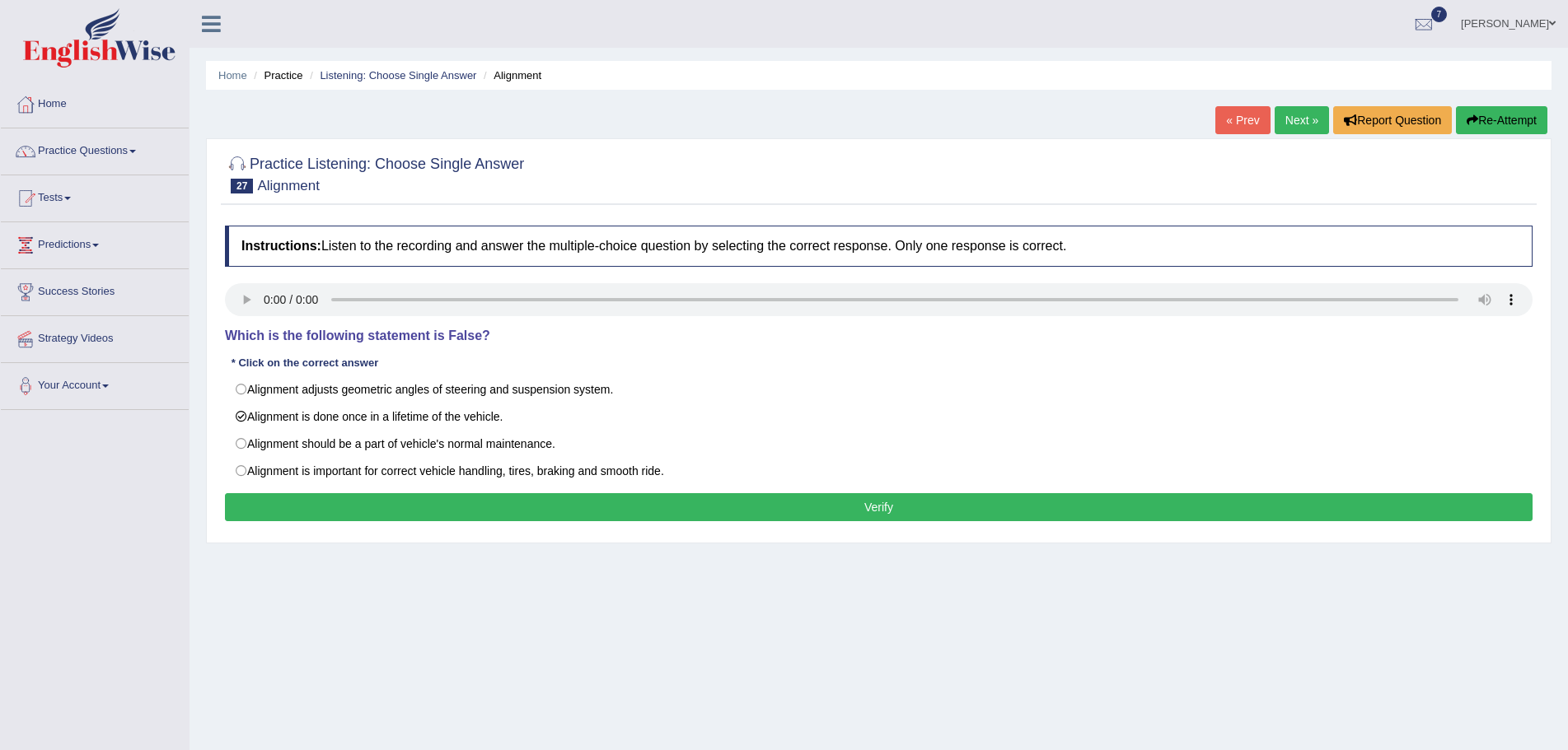
click at [688, 511] on button "Verify" at bounding box center [878, 507] width 1307 height 28
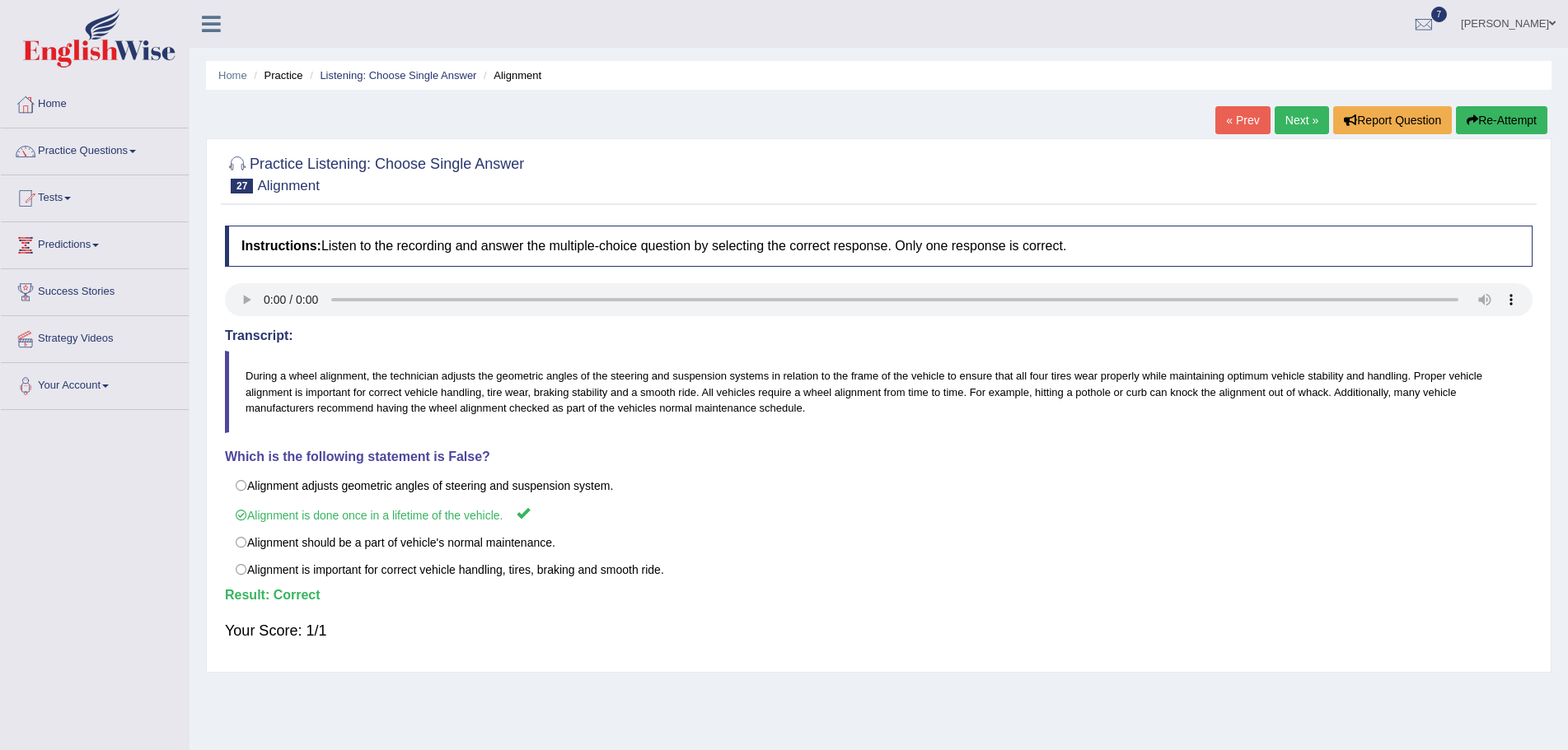
click at [1283, 123] on link "Next »" at bounding box center [1302, 120] width 55 height 28
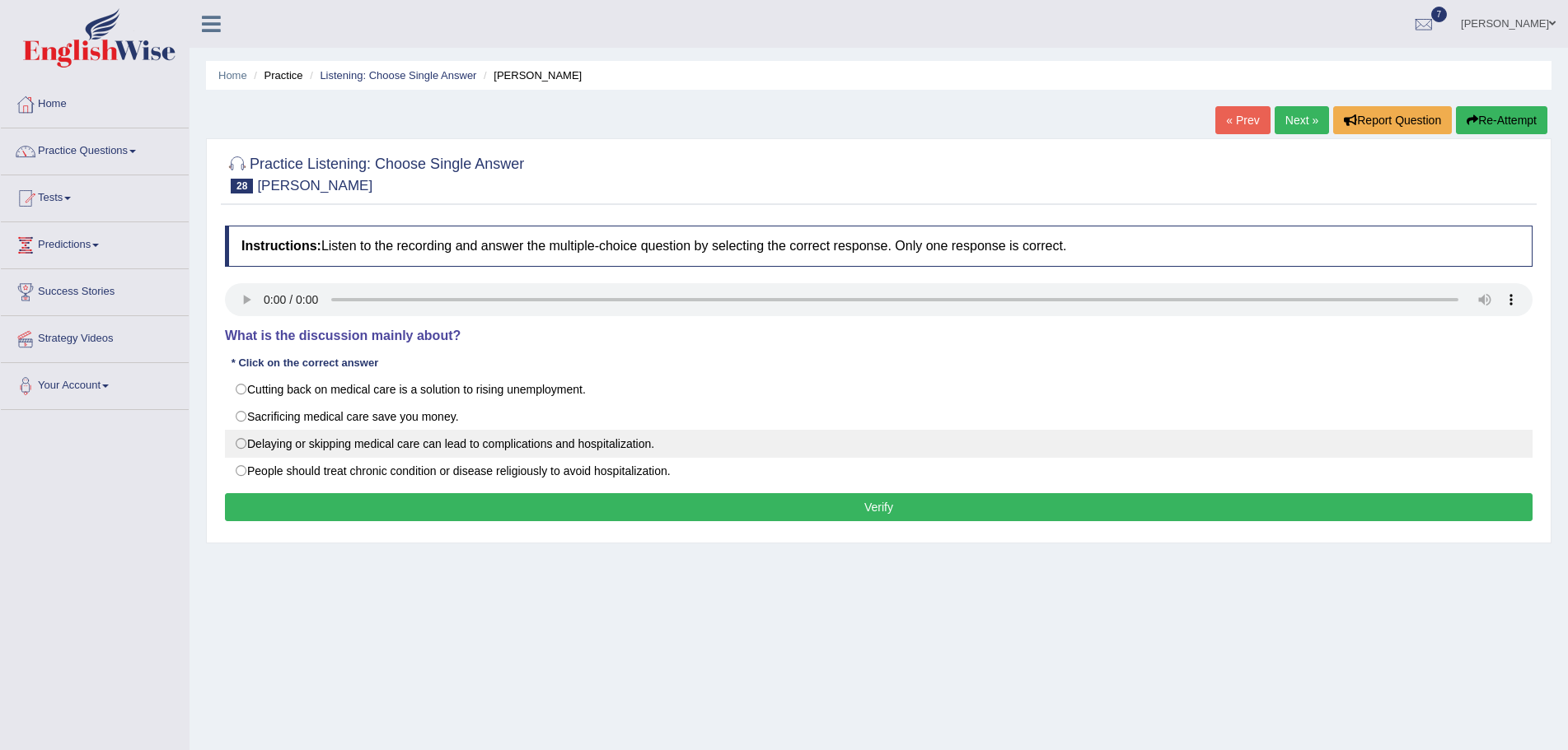
click at [239, 443] on label "Delaying or skipping medical care can lead to complications and hospitalization." at bounding box center [878, 443] width 1307 height 28
radio input "true"
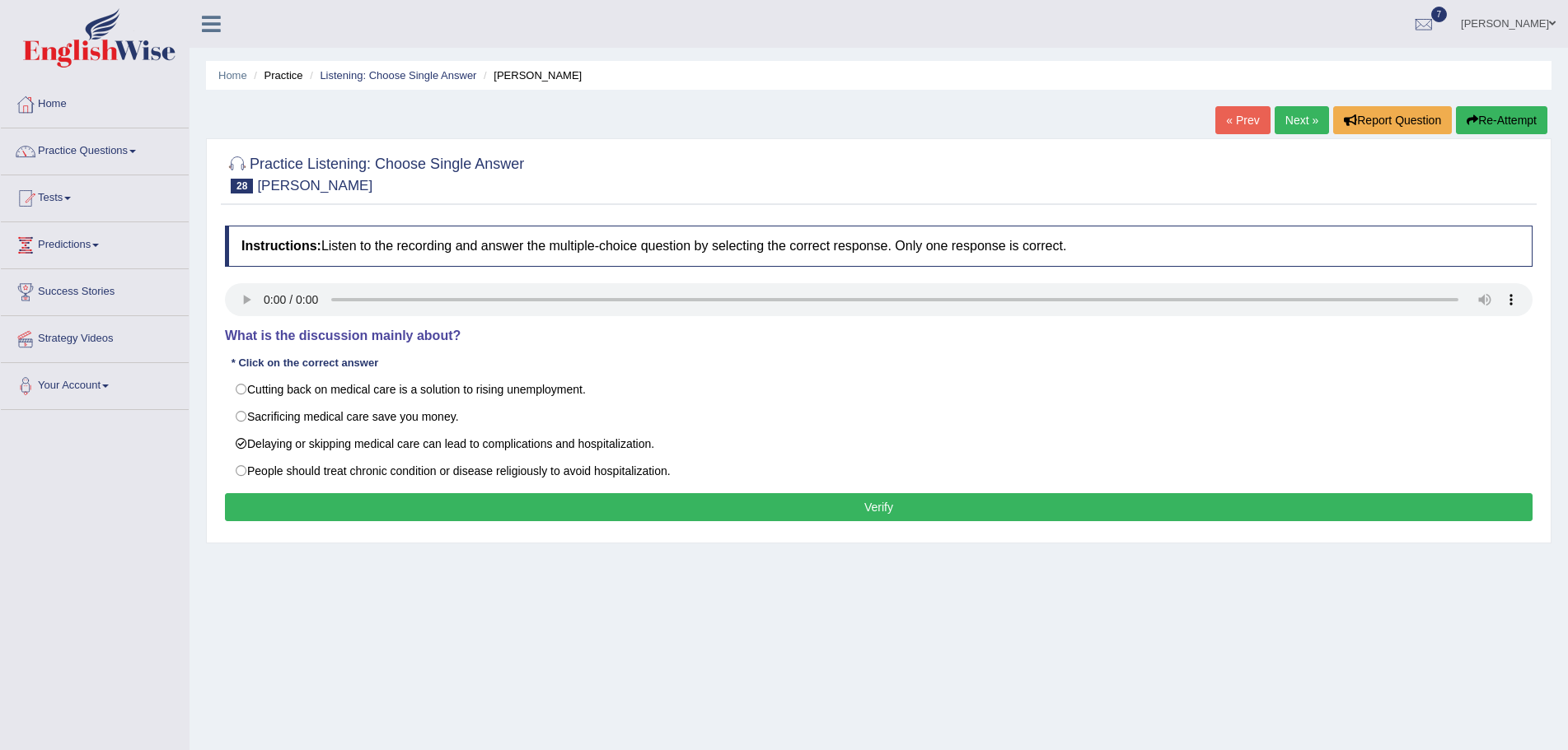
click at [339, 507] on button "Verify" at bounding box center [878, 507] width 1307 height 28
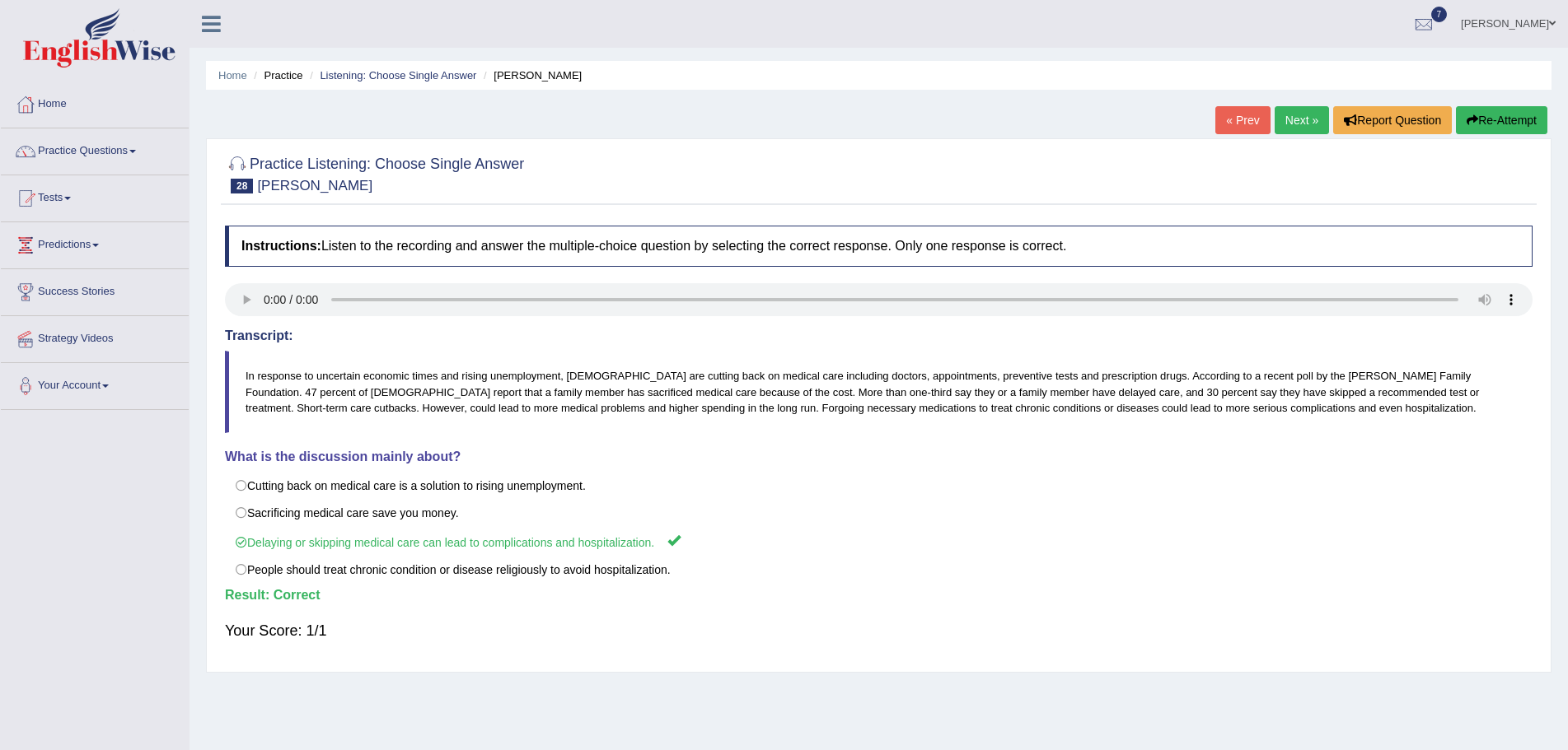
click at [1298, 116] on link "Next »" at bounding box center [1302, 120] width 55 height 28
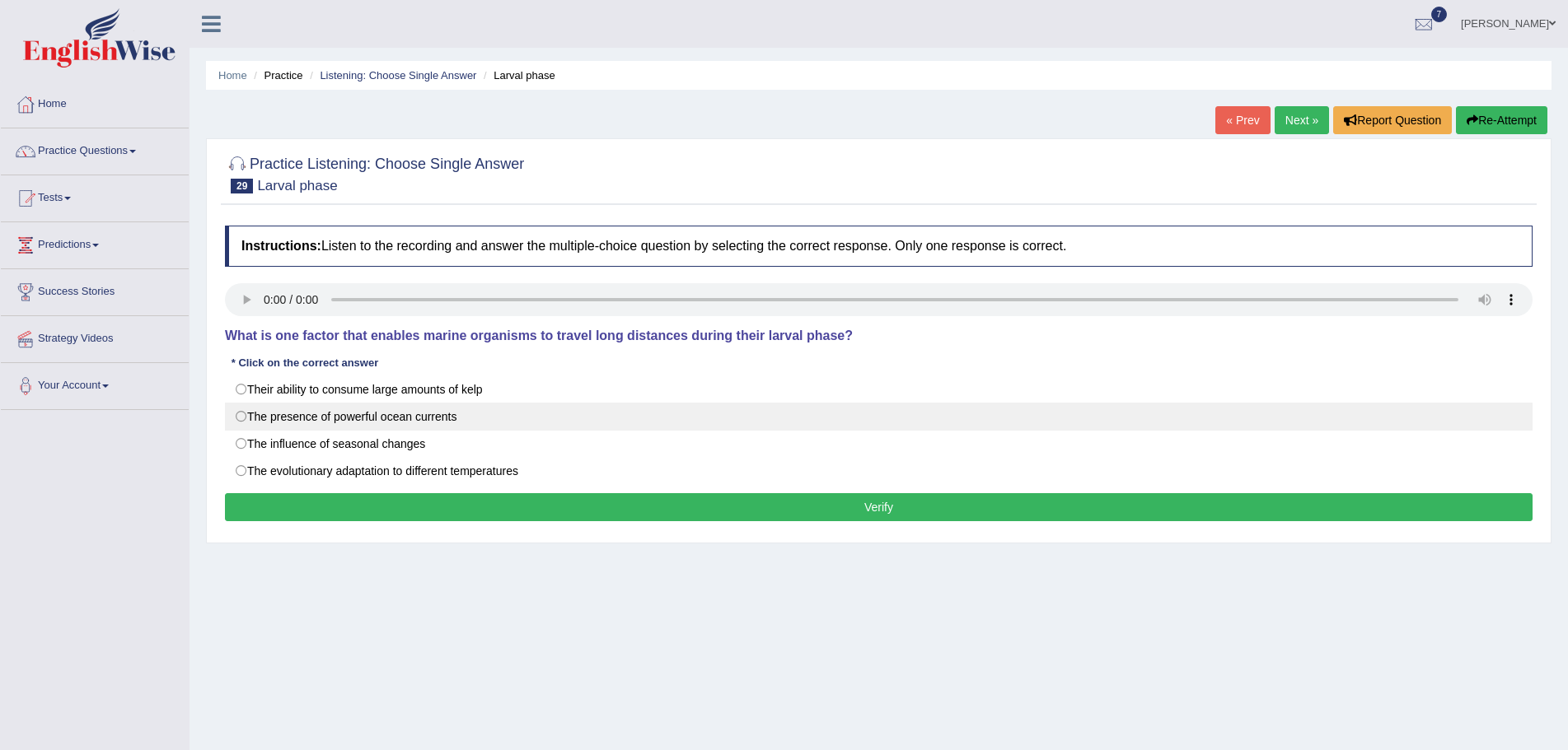
click at [242, 419] on label "The presence of powerful ocean currents" at bounding box center [878, 416] width 1307 height 28
radio input "true"
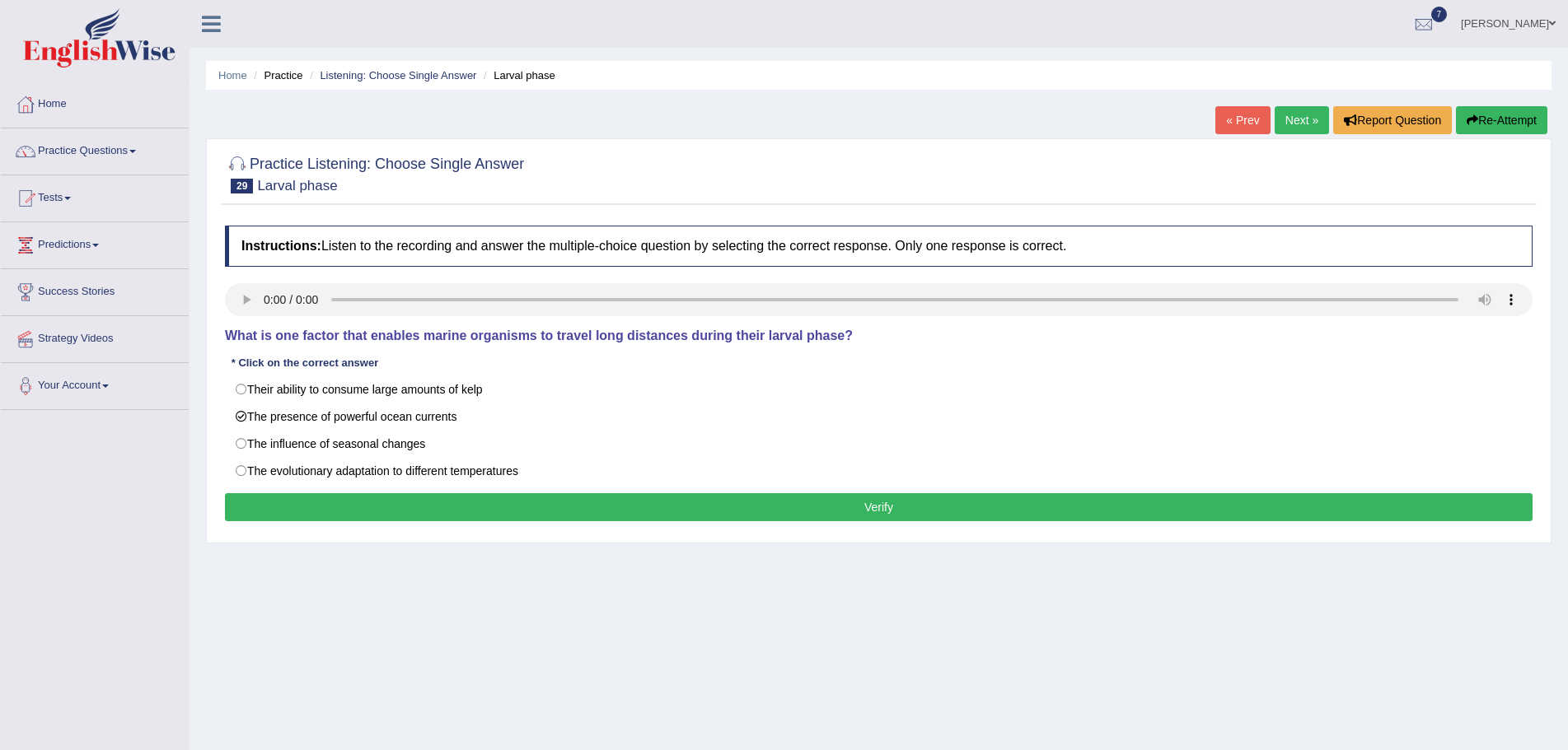
click at [738, 508] on button "Verify" at bounding box center [878, 507] width 1307 height 28
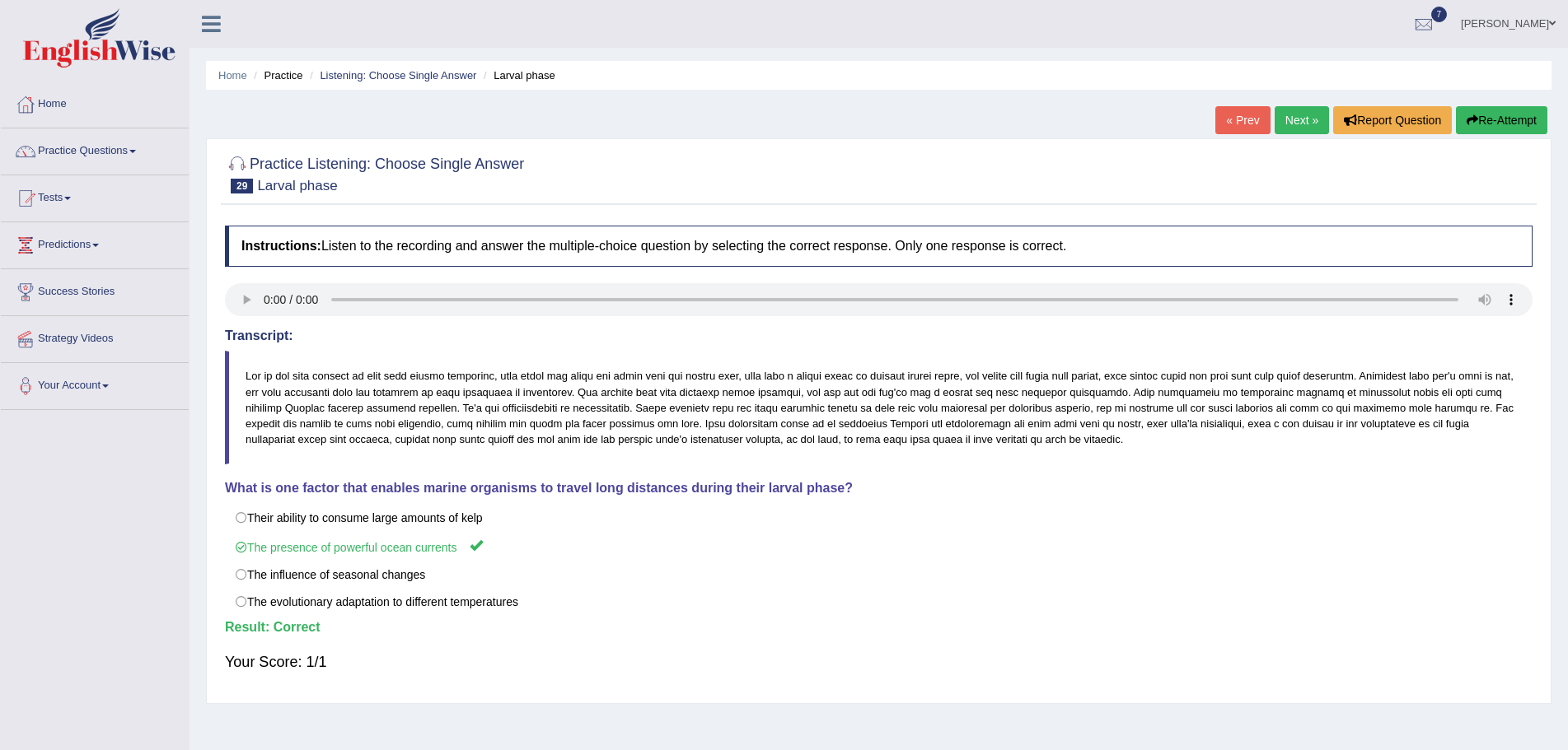
click at [1291, 120] on link "Next »" at bounding box center [1302, 120] width 55 height 28
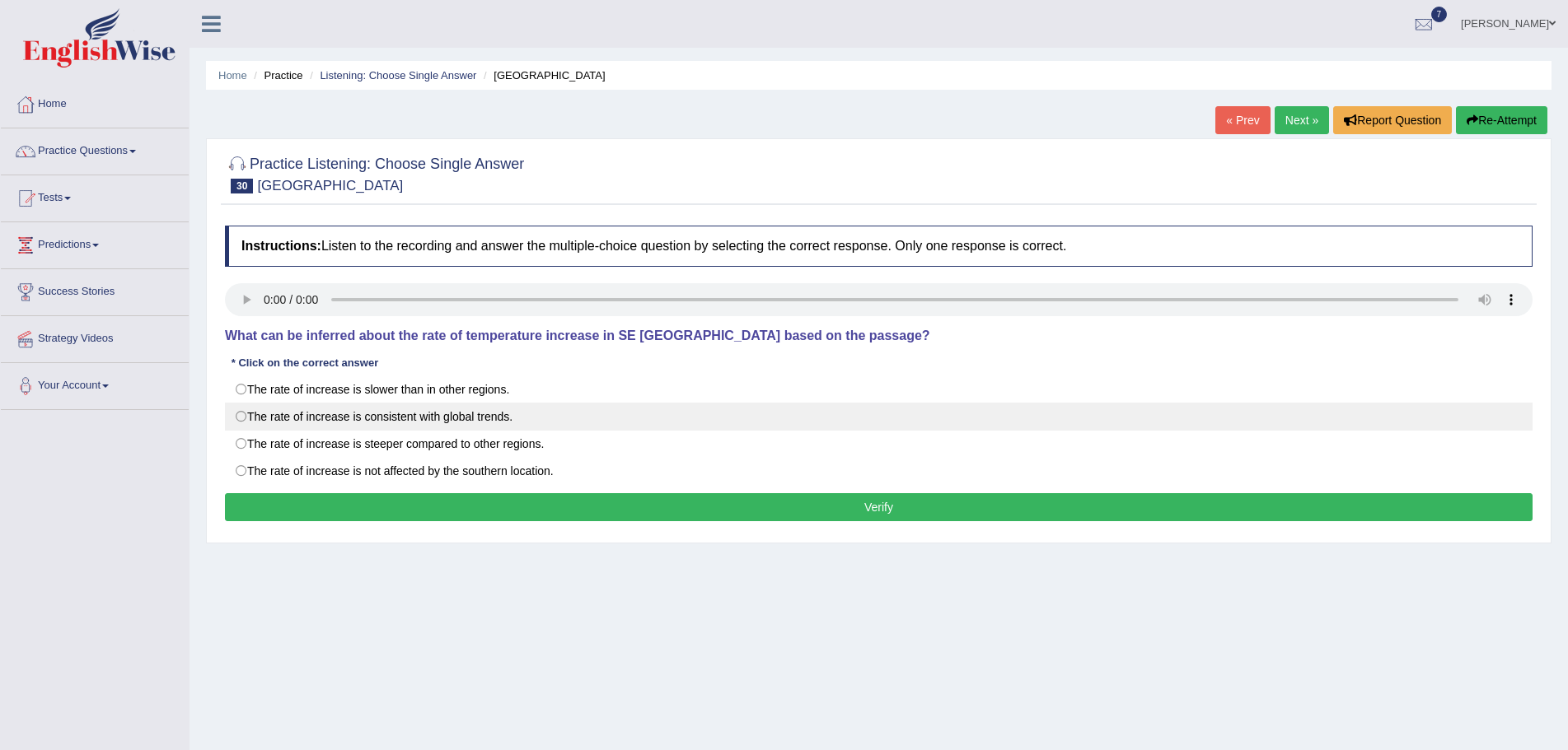
click at [241, 418] on label "The rate of increase is consistent with global trends." at bounding box center [878, 416] width 1307 height 28
radio input "true"
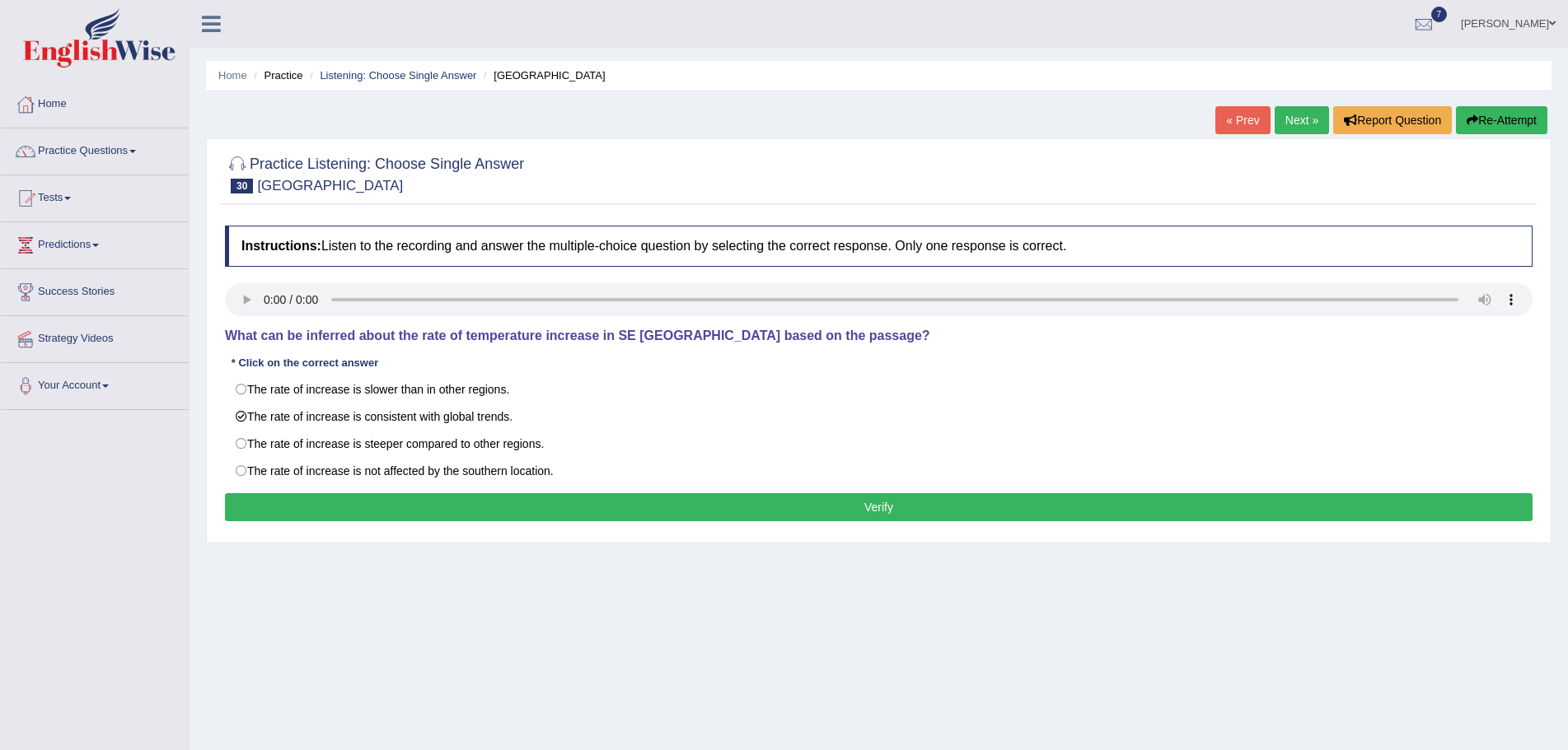
click at [554, 507] on button "Verify" at bounding box center [878, 507] width 1307 height 28
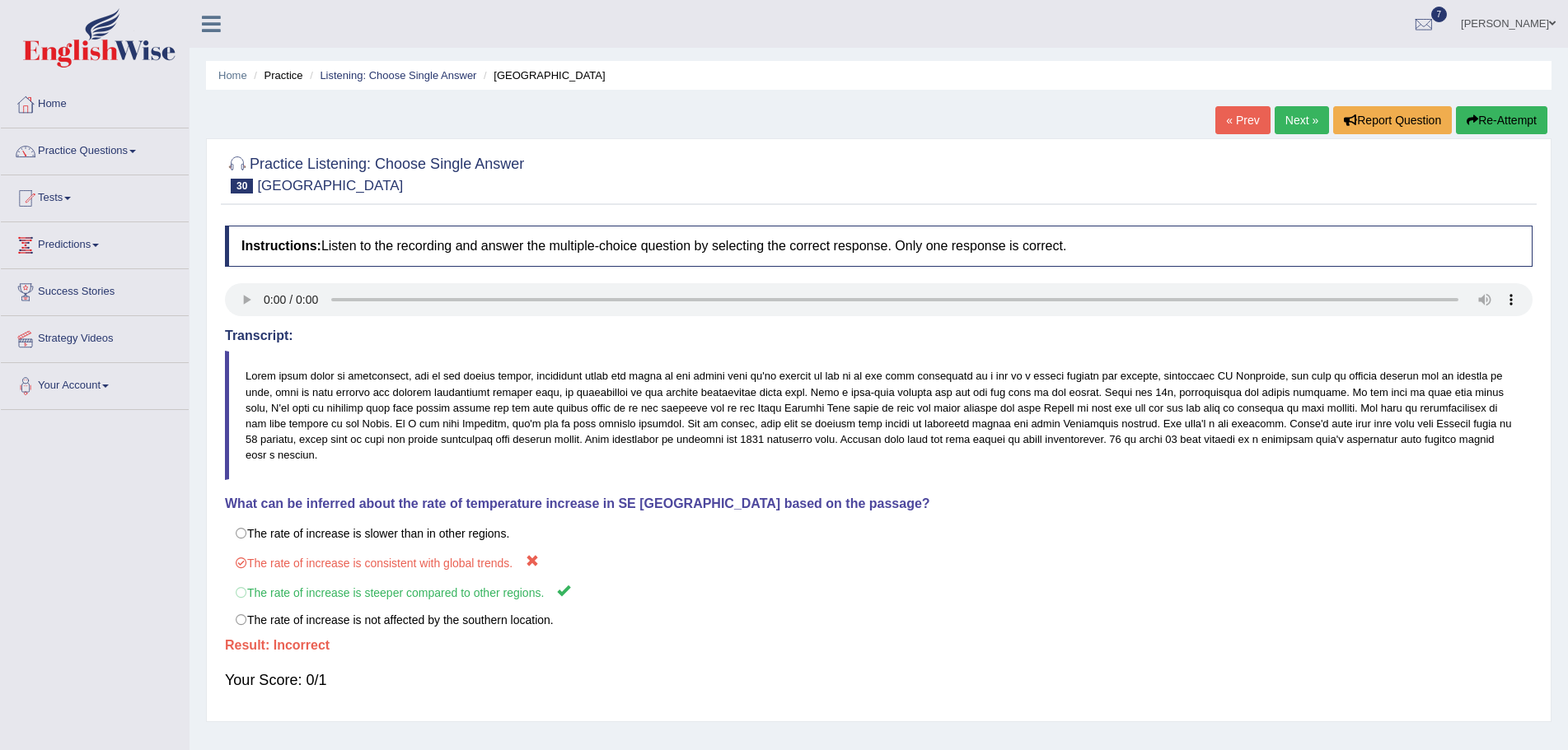
click at [1466, 121] on icon "button" at bounding box center [1471, 120] width 11 height 11
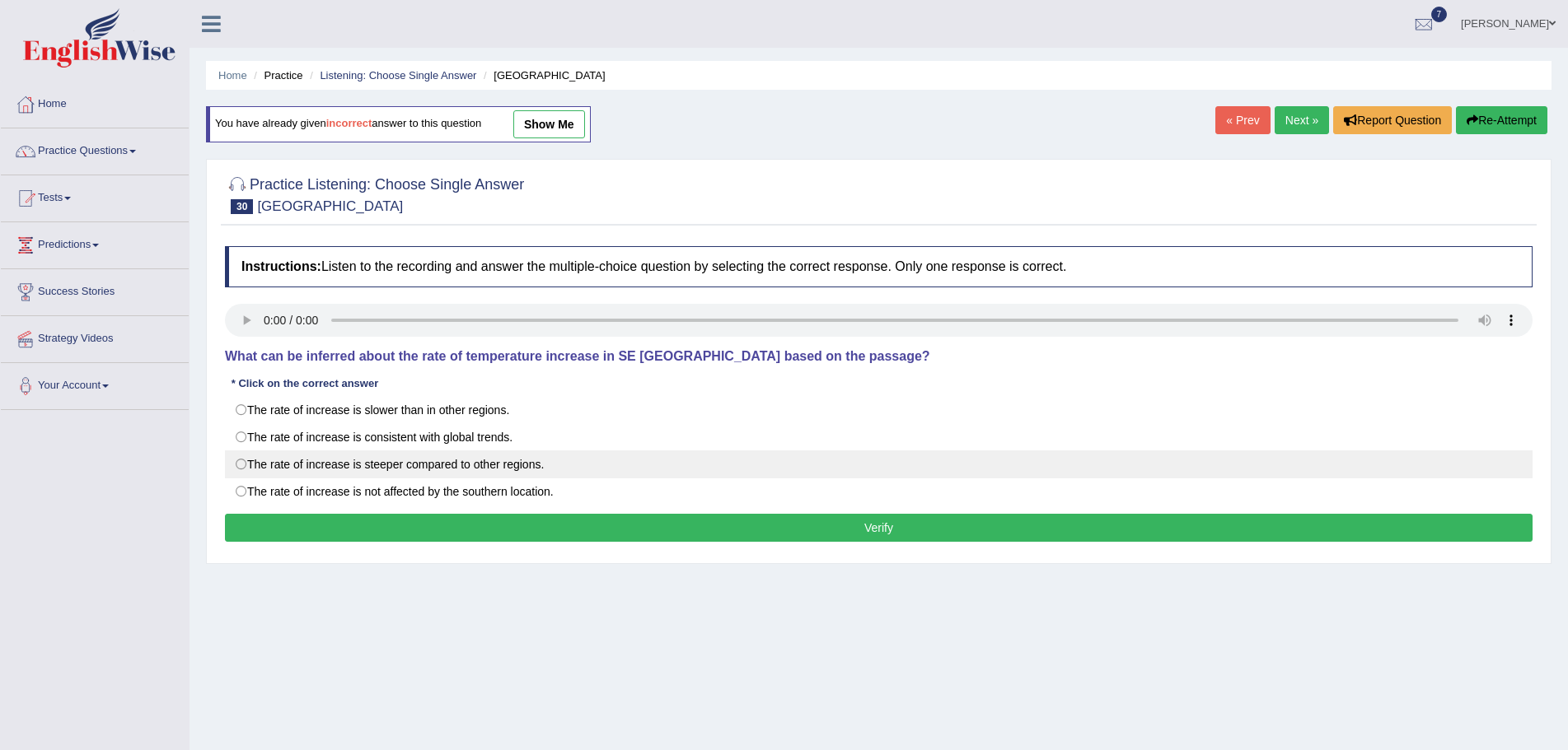
click at [236, 467] on label "The rate of increase is steeper compared to other regions." at bounding box center [878, 464] width 1307 height 28
radio input "true"
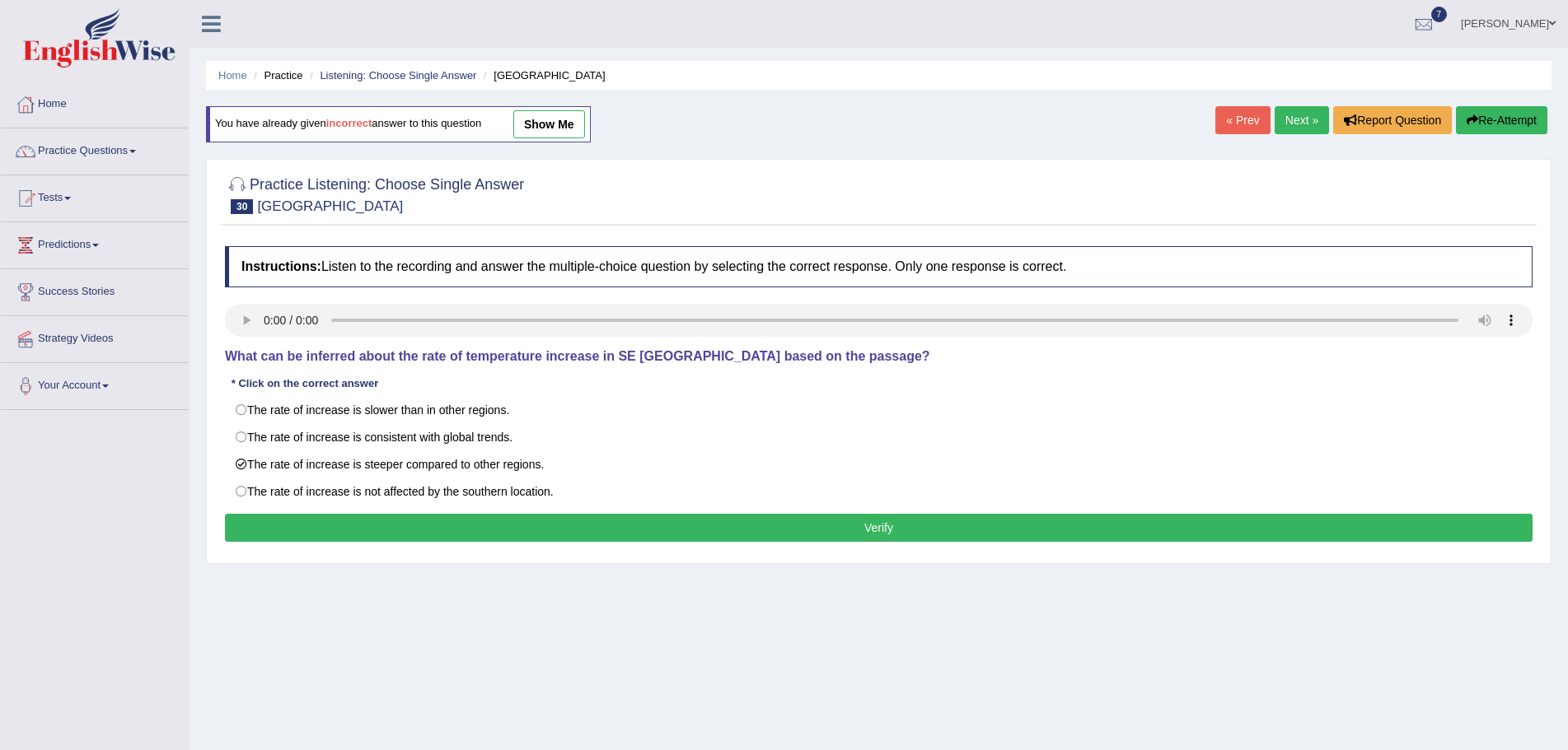
click at [664, 530] on button "Verify" at bounding box center [878, 528] width 1307 height 28
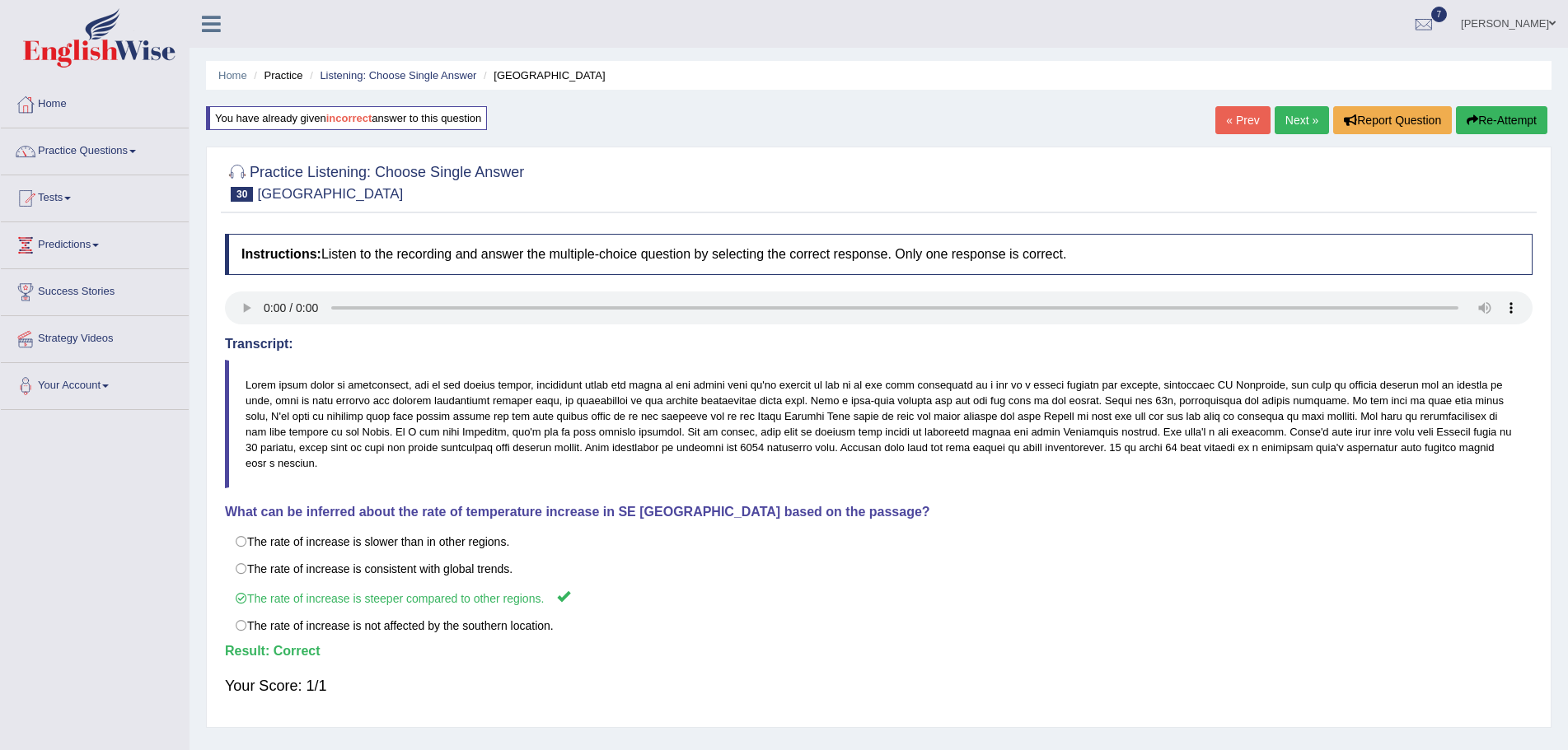
click at [1289, 119] on link "Next »" at bounding box center [1302, 120] width 55 height 28
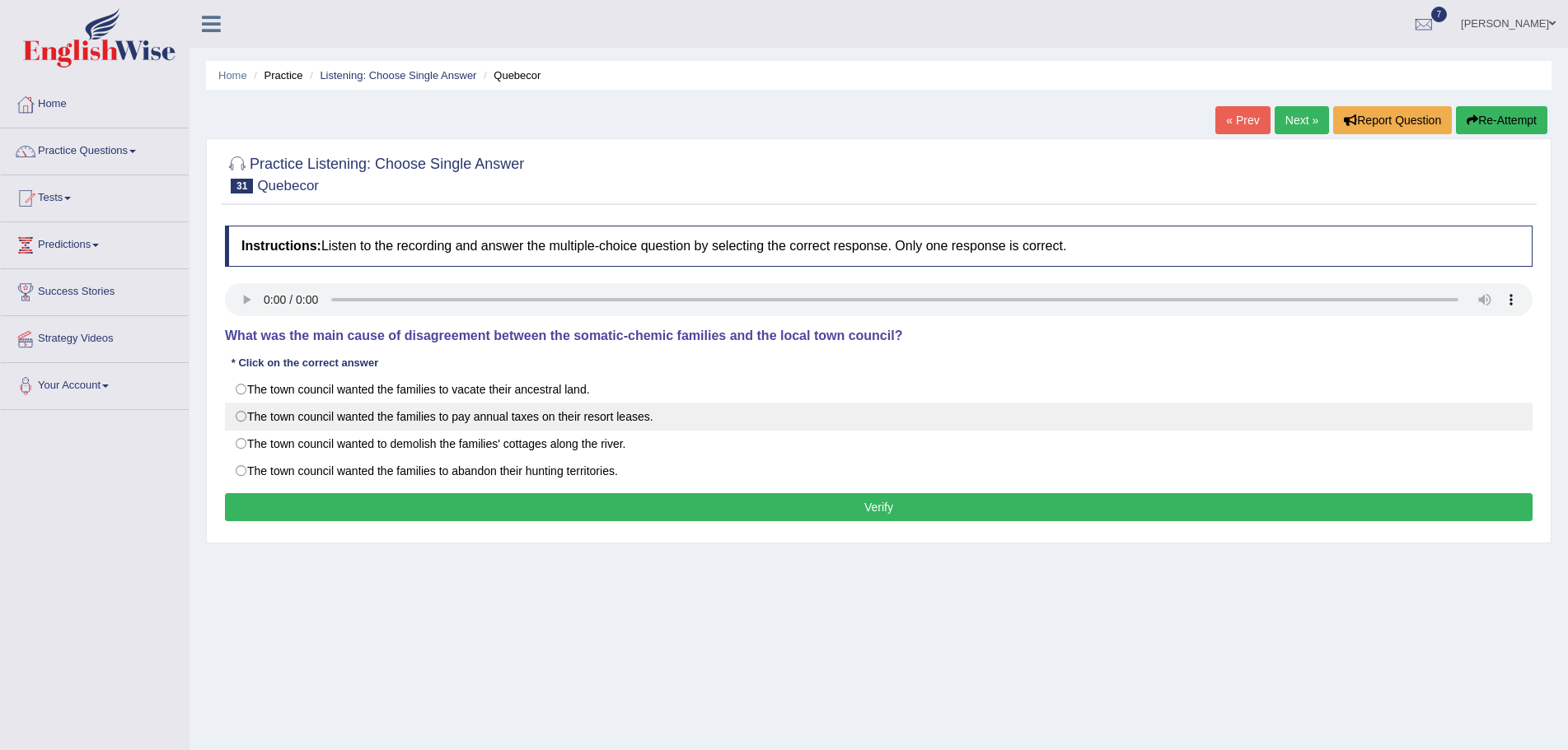
click at [238, 419] on label "The town council wanted the families to pay annual taxes on their resort leases." at bounding box center [878, 416] width 1307 height 28
radio input "true"
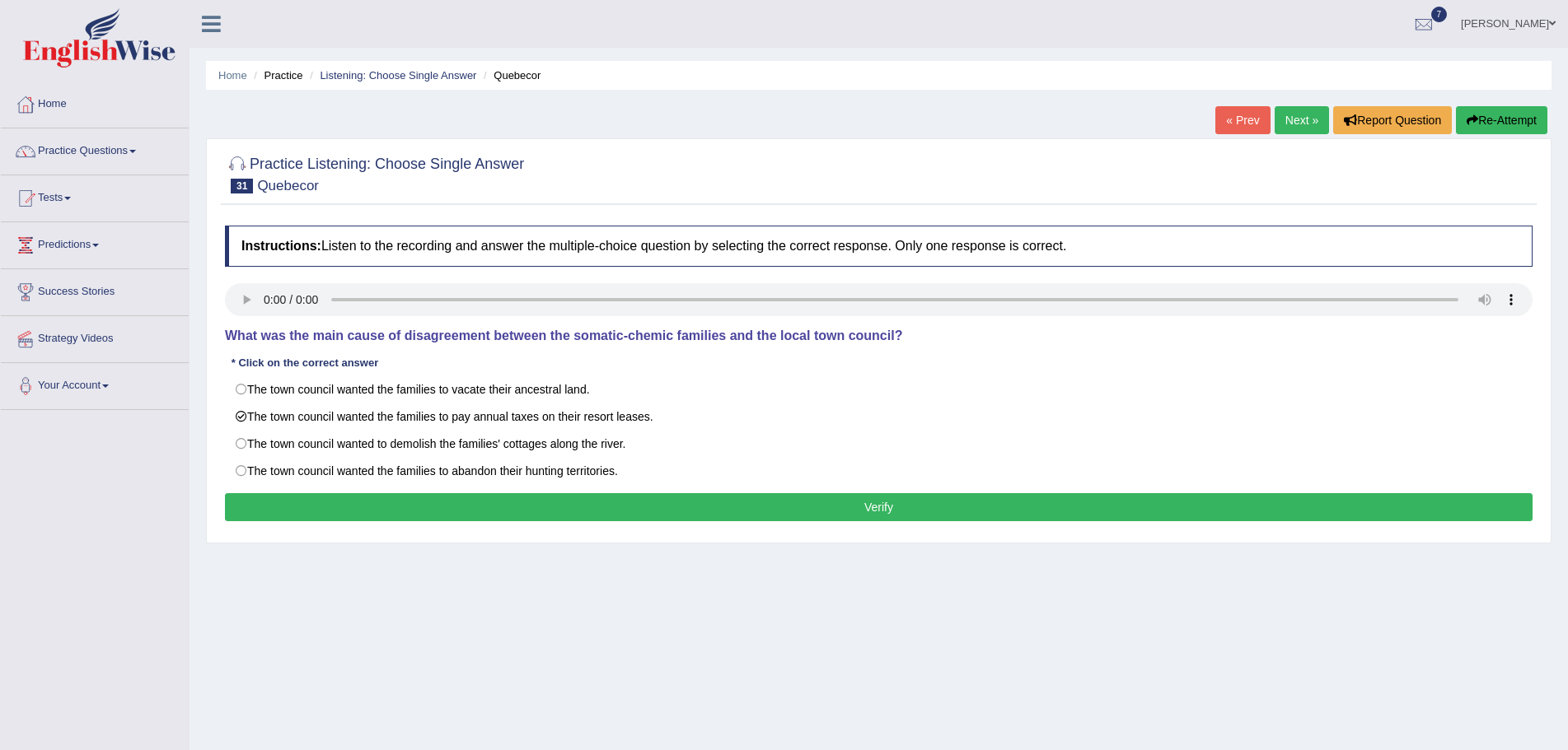
click at [332, 510] on button "Verify" at bounding box center [878, 507] width 1307 height 28
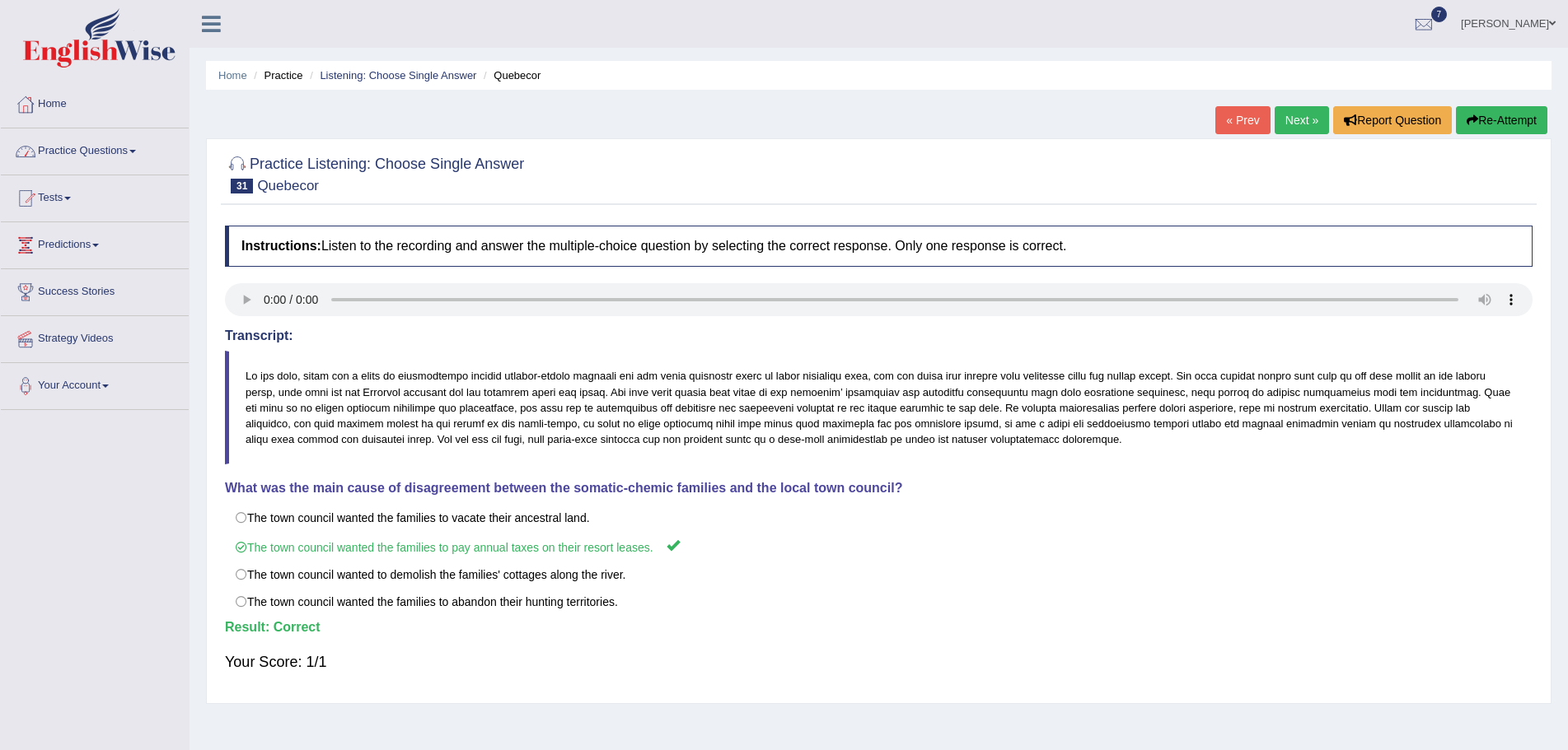
click at [1289, 123] on link "Next »" at bounding box center [1302, 120] width 55 height 28
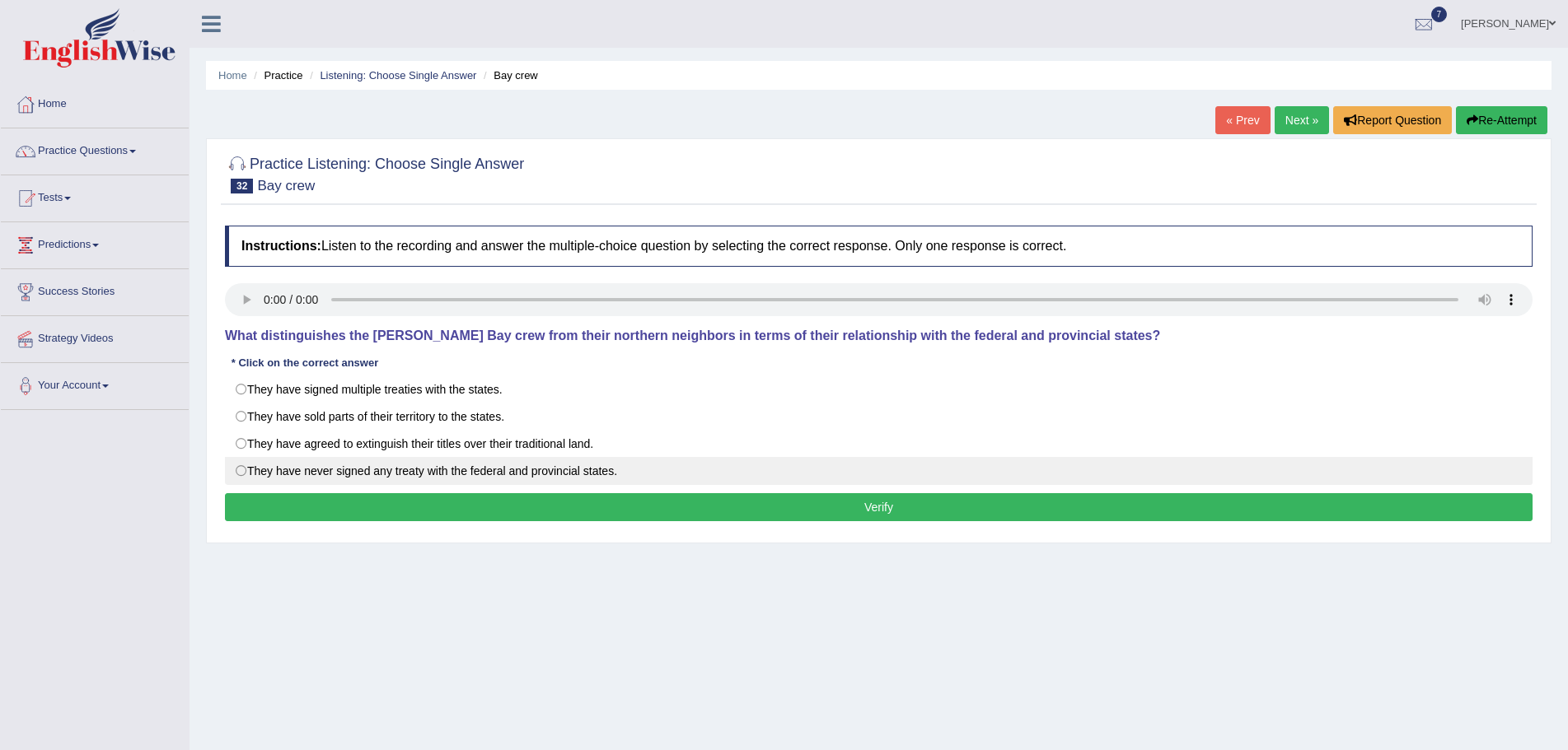
click at [241, 472] on label "They have never signed any treaty with the federal and provincial states." at bounding box center [878, 471] width 1307 height 28
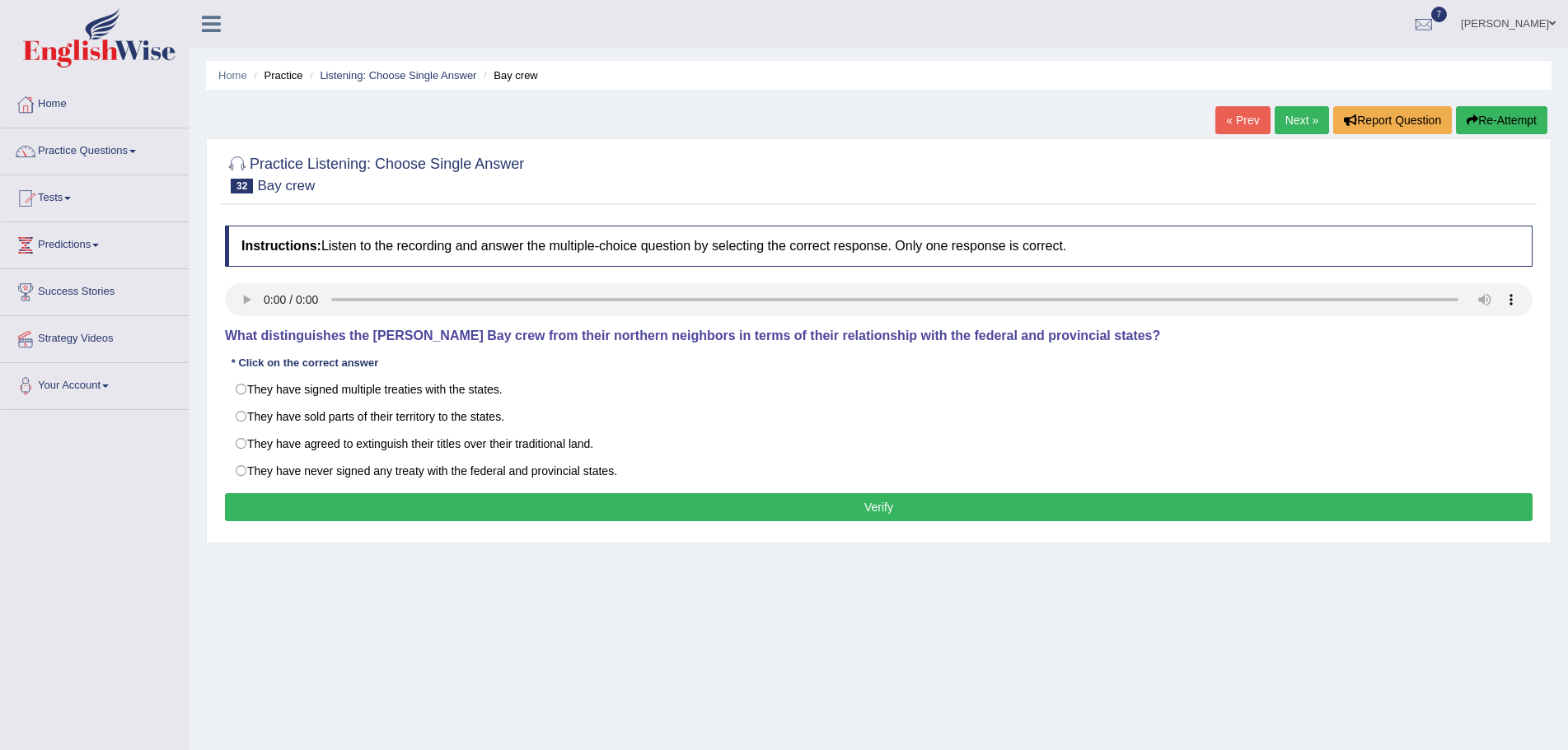
radio input "true"
click at [641, 513] on button "Verify" at bounding box center [878, 507] width 1307 height 28
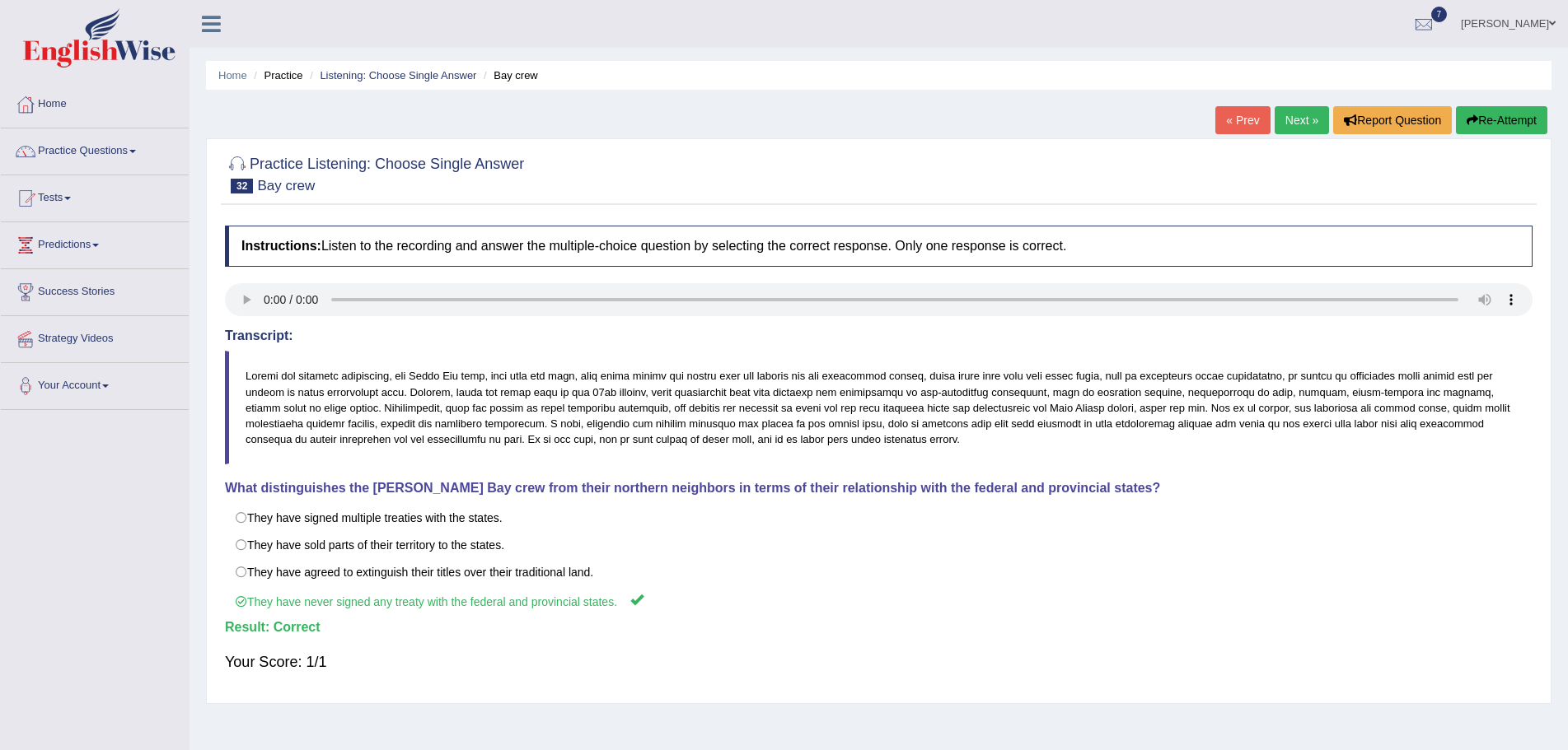
click at [1297, 123] on link "Next »" at bounding box center [1302, 120] width 55 height 28
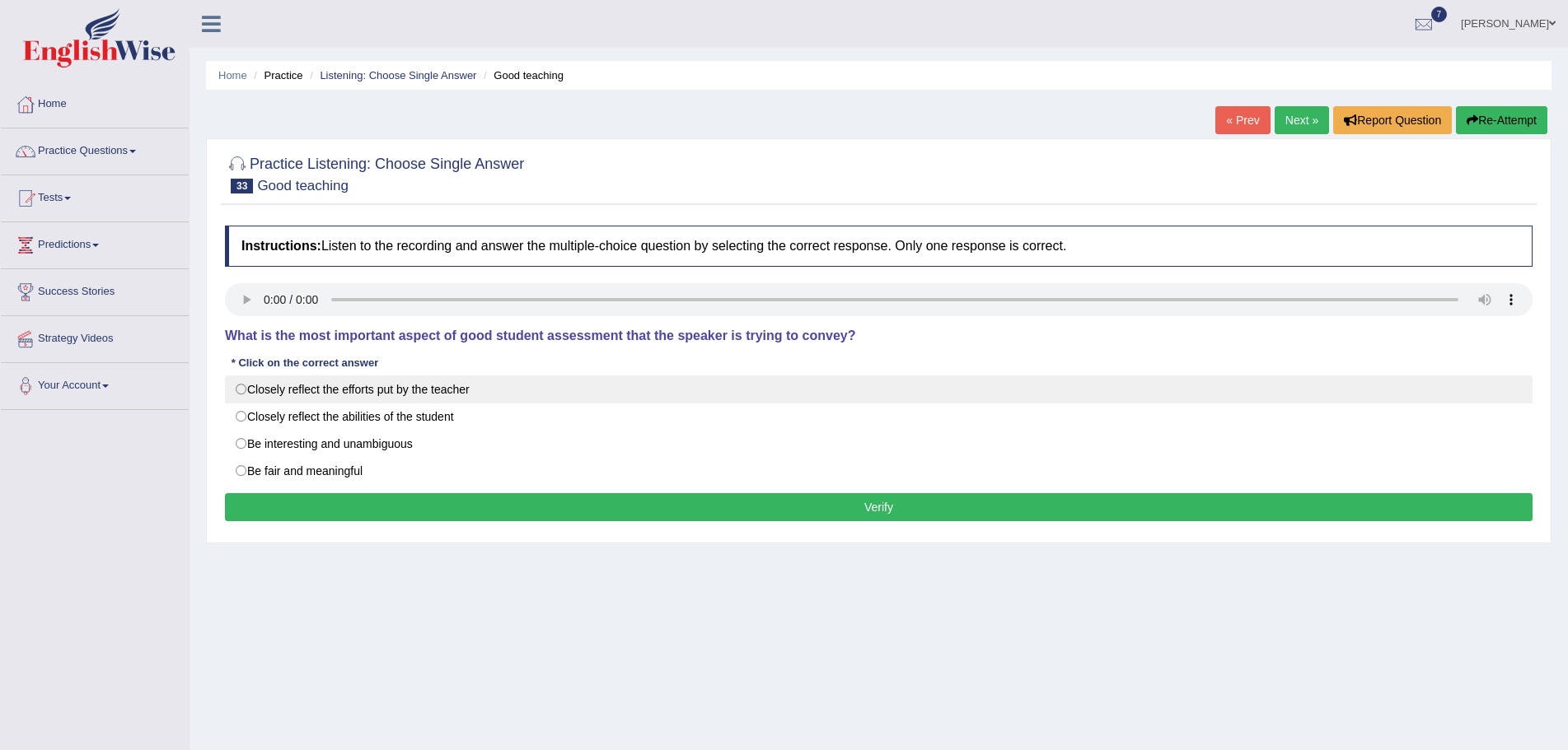
click at [240, 390] on label "Closely reflect the efforts put by the teacher" at bounding box center [878, 390] width 1307 height 28
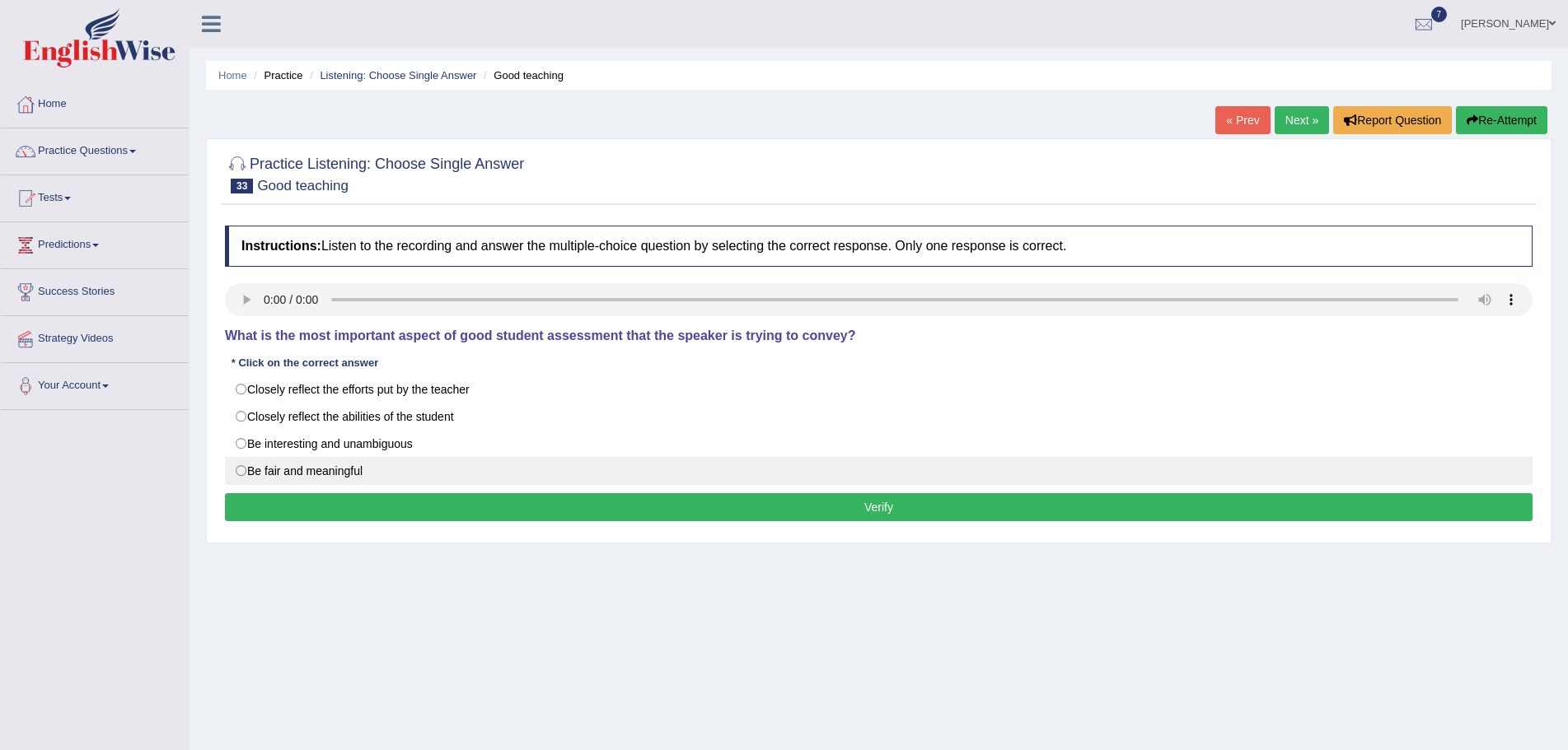
radio input "true"
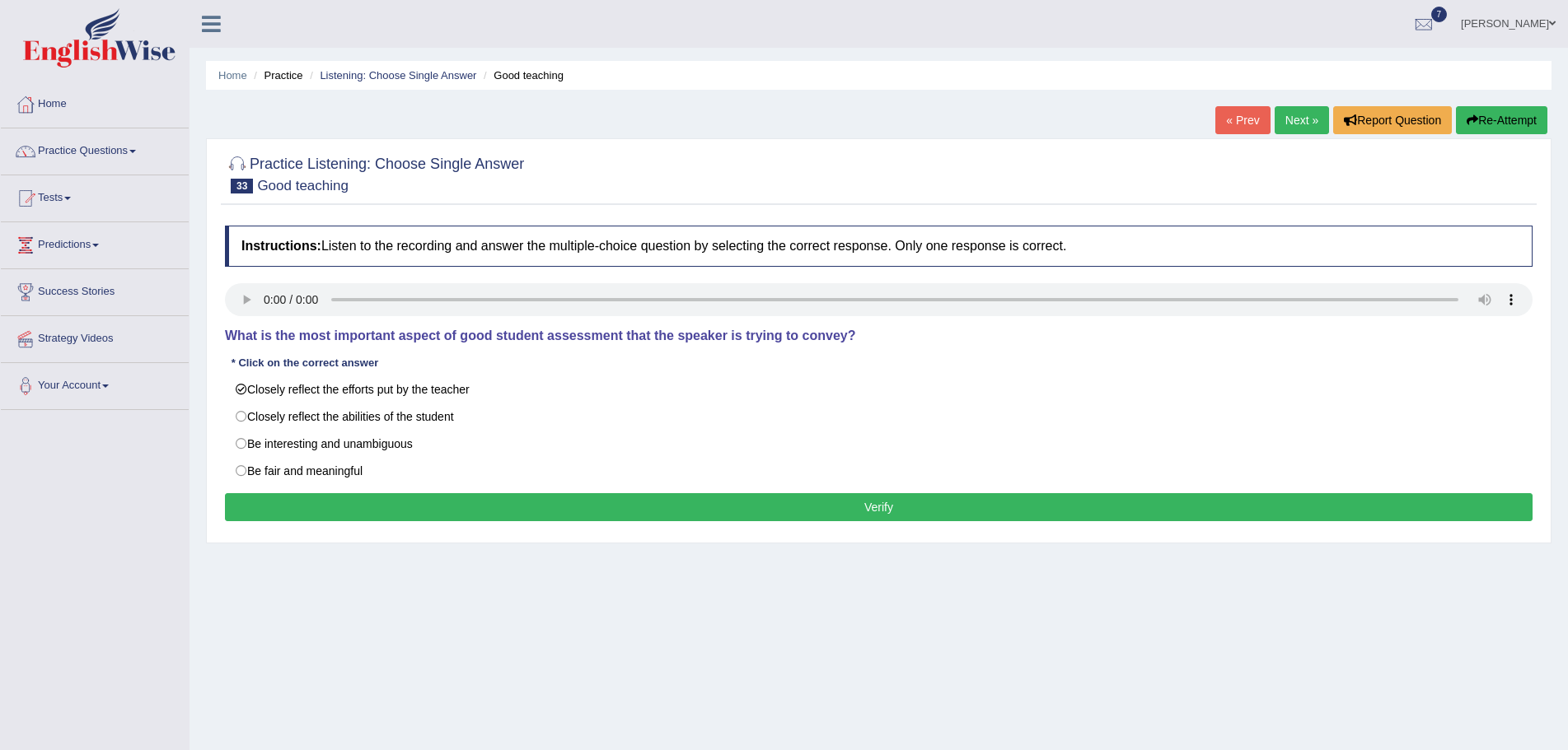
click at [531, 509] on button "Verify" at bounding box center [878, 507] width 1307 height 28
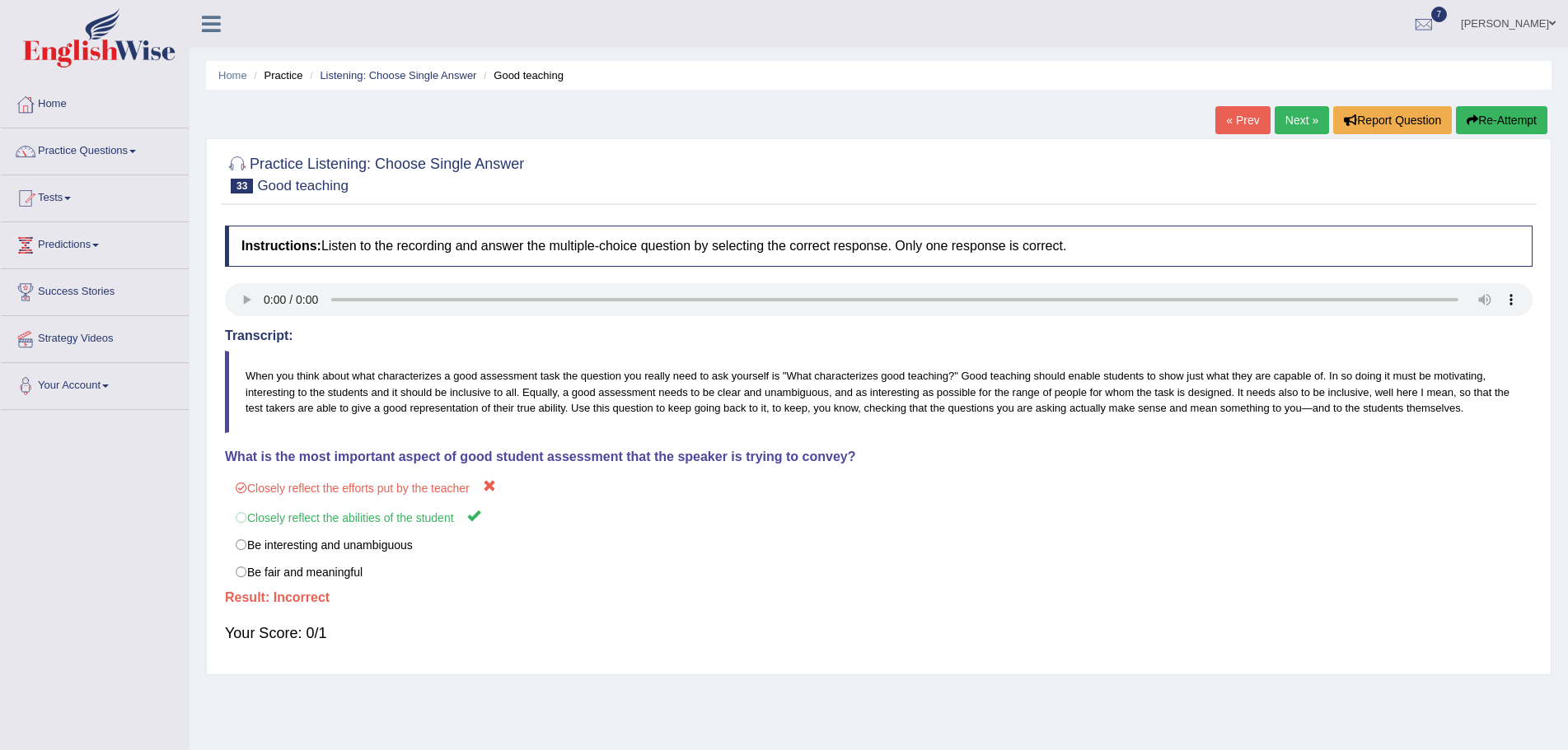
click at [1477, 118] on button "Re-Attempt" at bounding box center [1501, 120] width 91 height 28
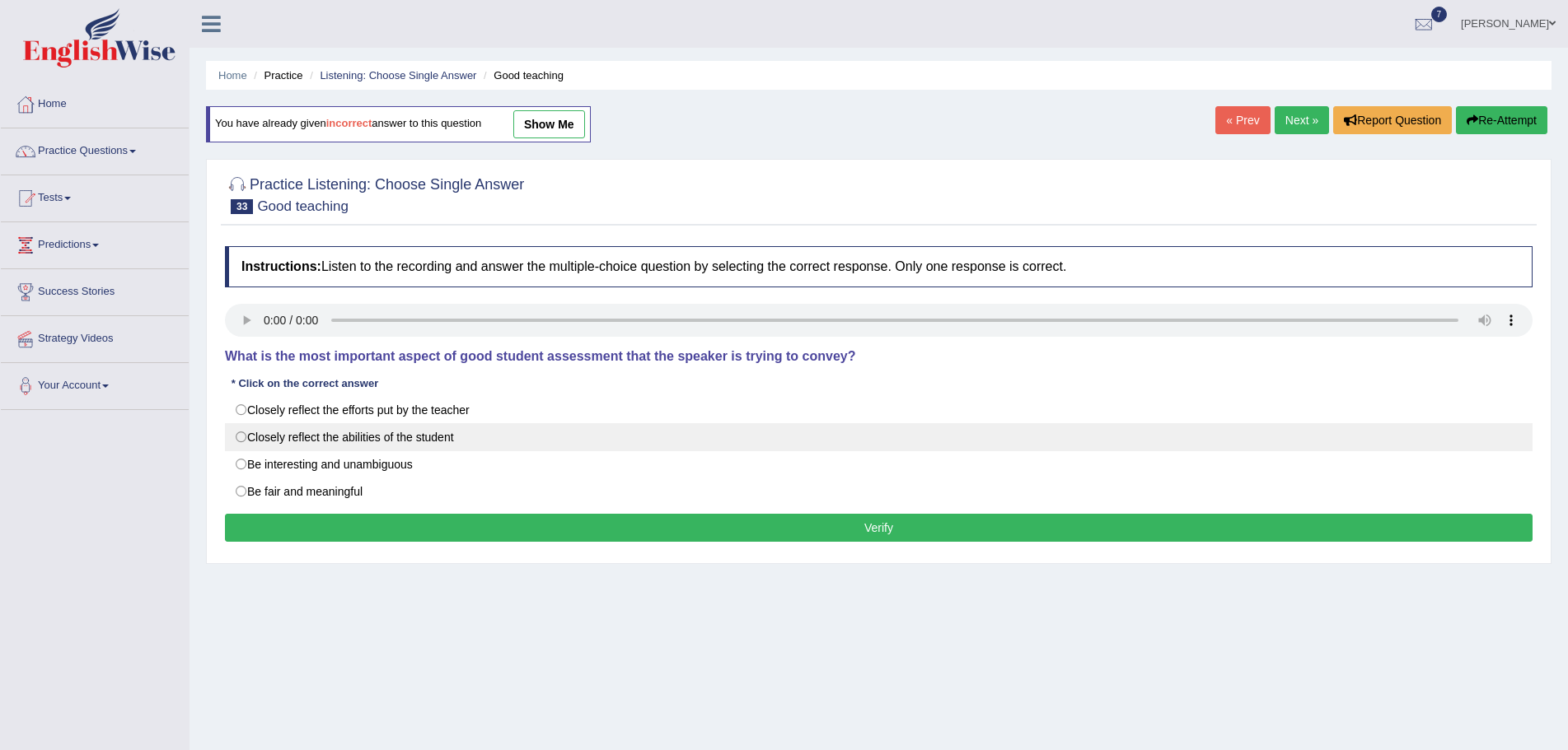
click at [241, 437] on label "Closely reflect the abilities of the student" at bounding box center [878, 437] width 1307 height 28
radio input "true"
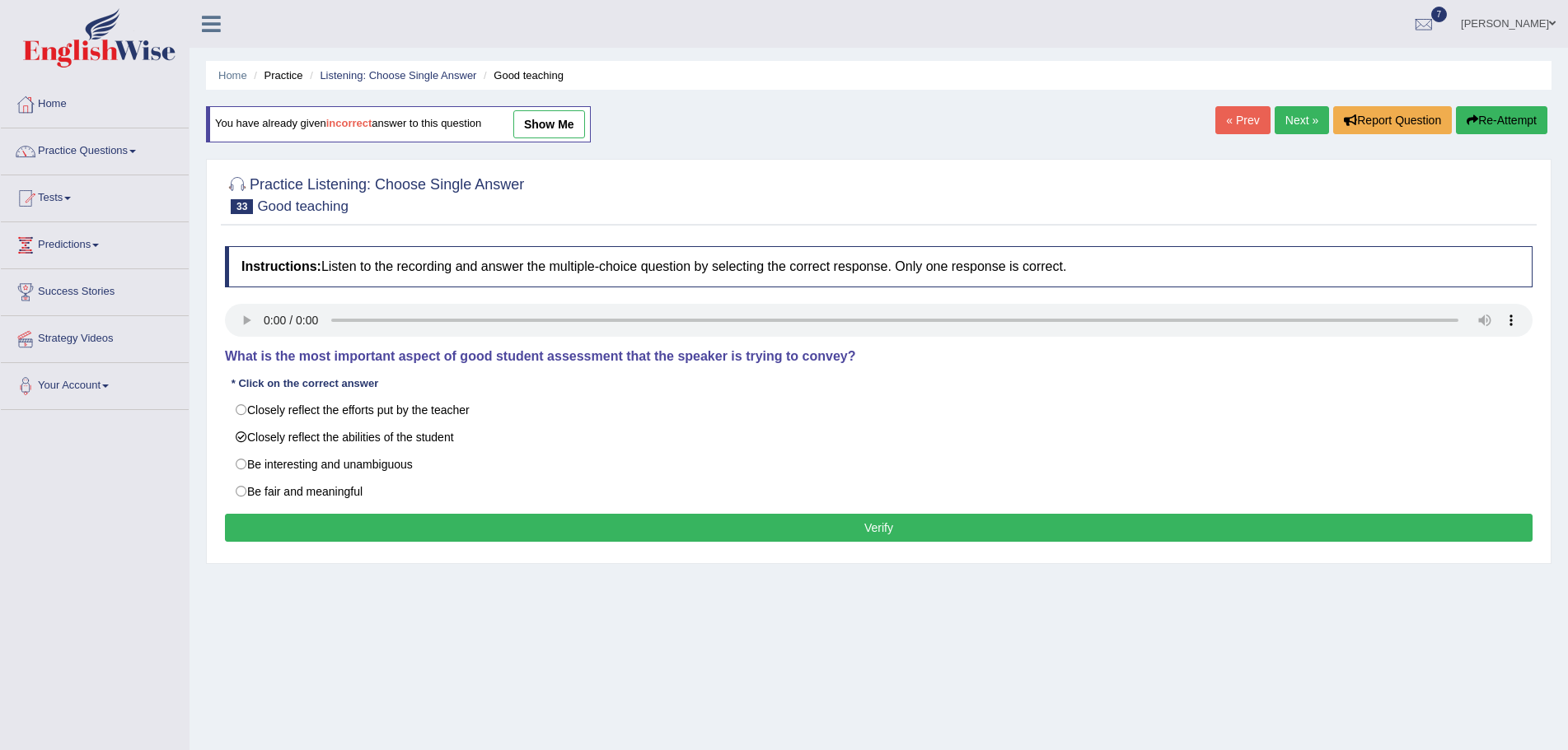
click at [589, 532] on button "Verify" at bounding box center [878, 528] width 1307 height 28
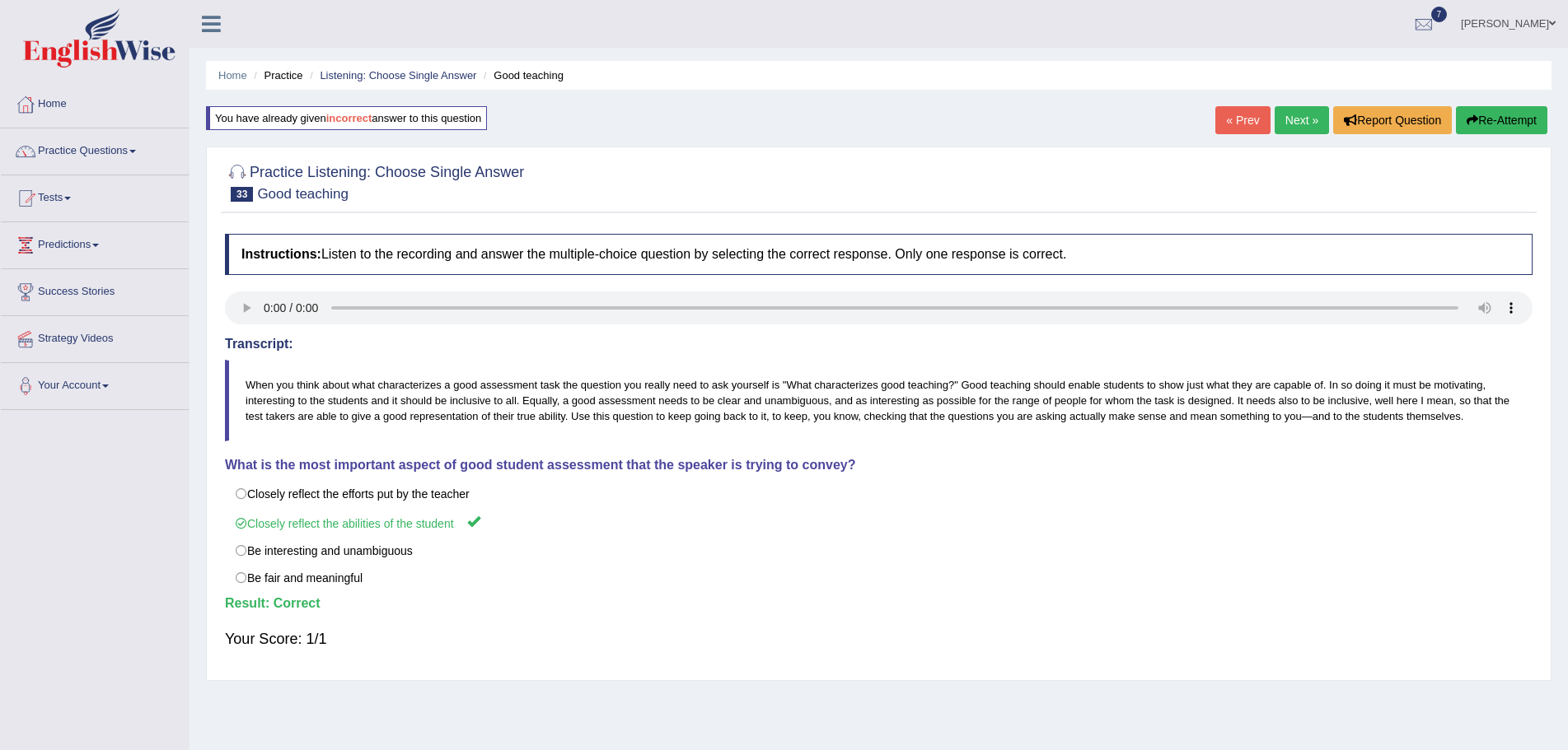
click at [1289, 115] on link "Next »" at bounding box center [1302, 120] width 55 height 28
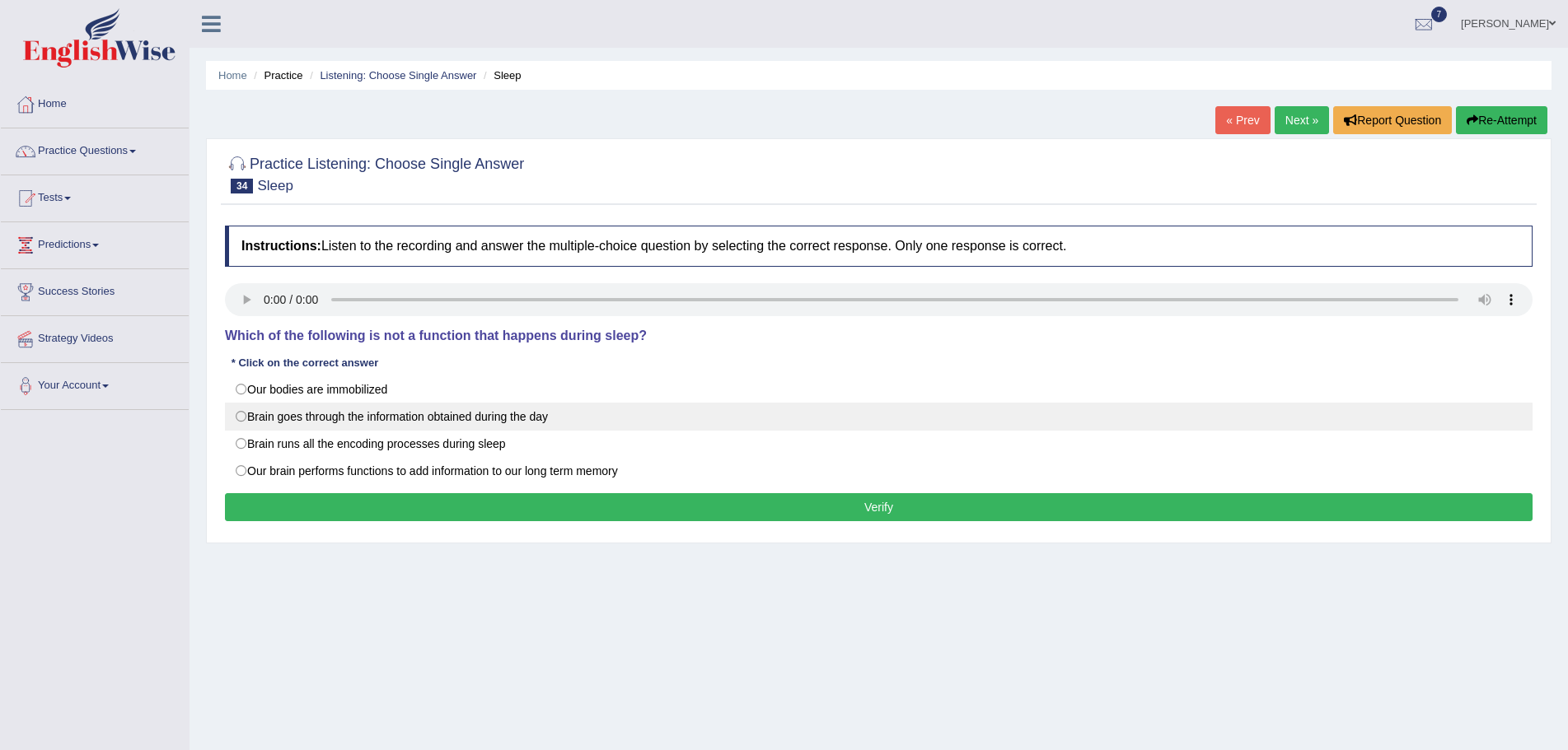
click at [243, 417] on label "Brain goes through the information obtained during the day" at bounding box center [878, 416] width 1307 height 28
radio input "true"
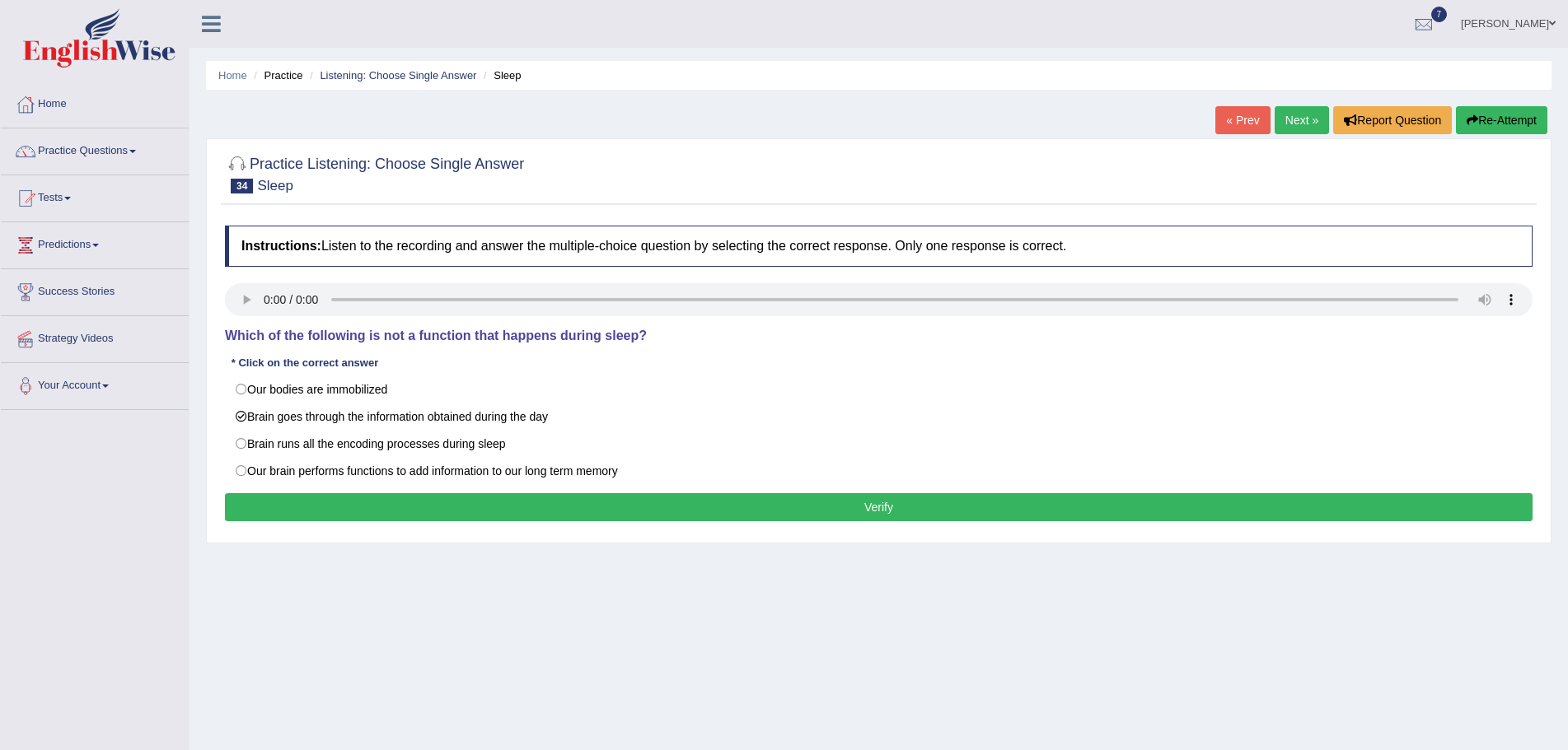
click at [547, 502] on button "Verify" at bounding box center [878, 507] width 1307 height 28
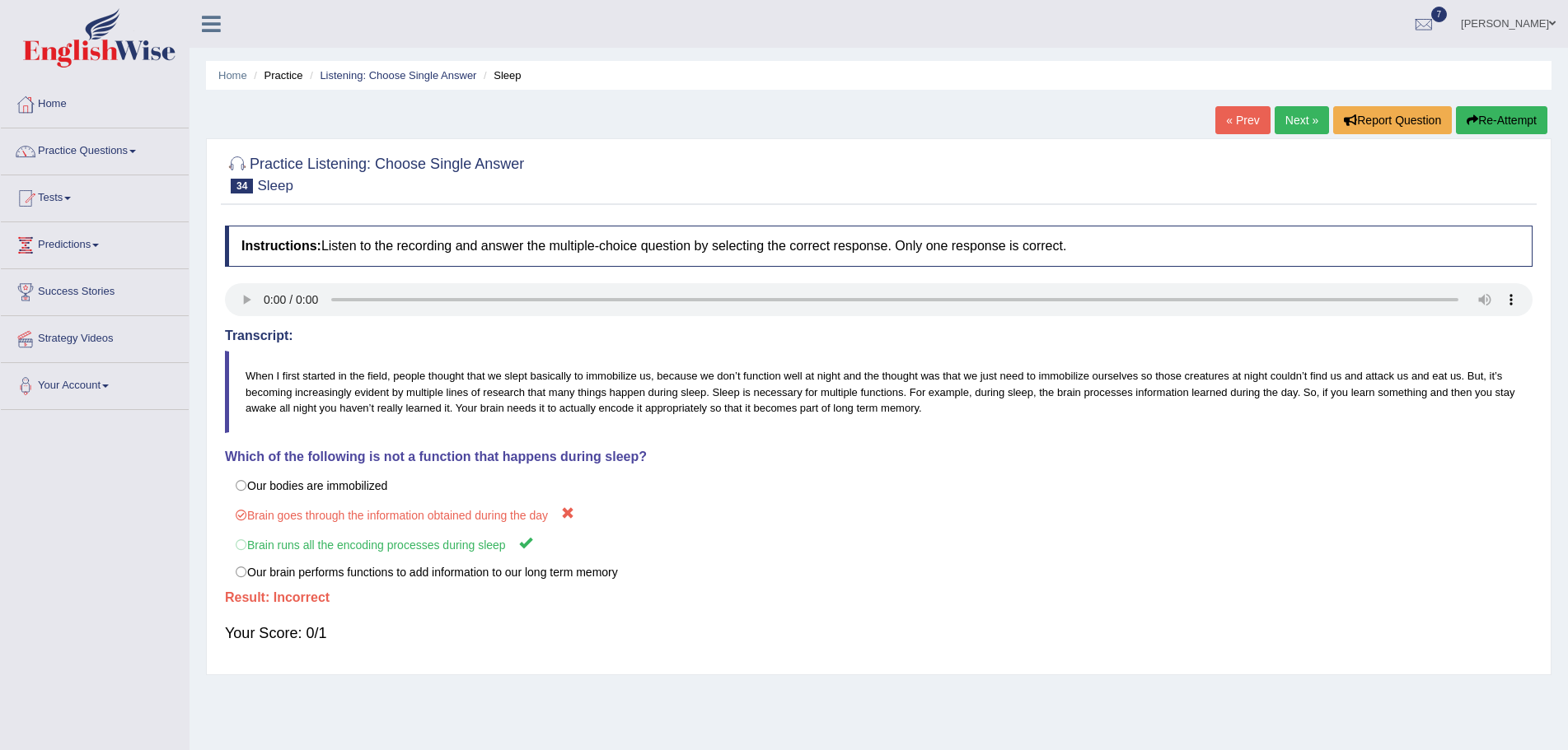
click at [1483, 120] on button "Re-Attempt" at bounding box center [1501, 120] width 91 height 28
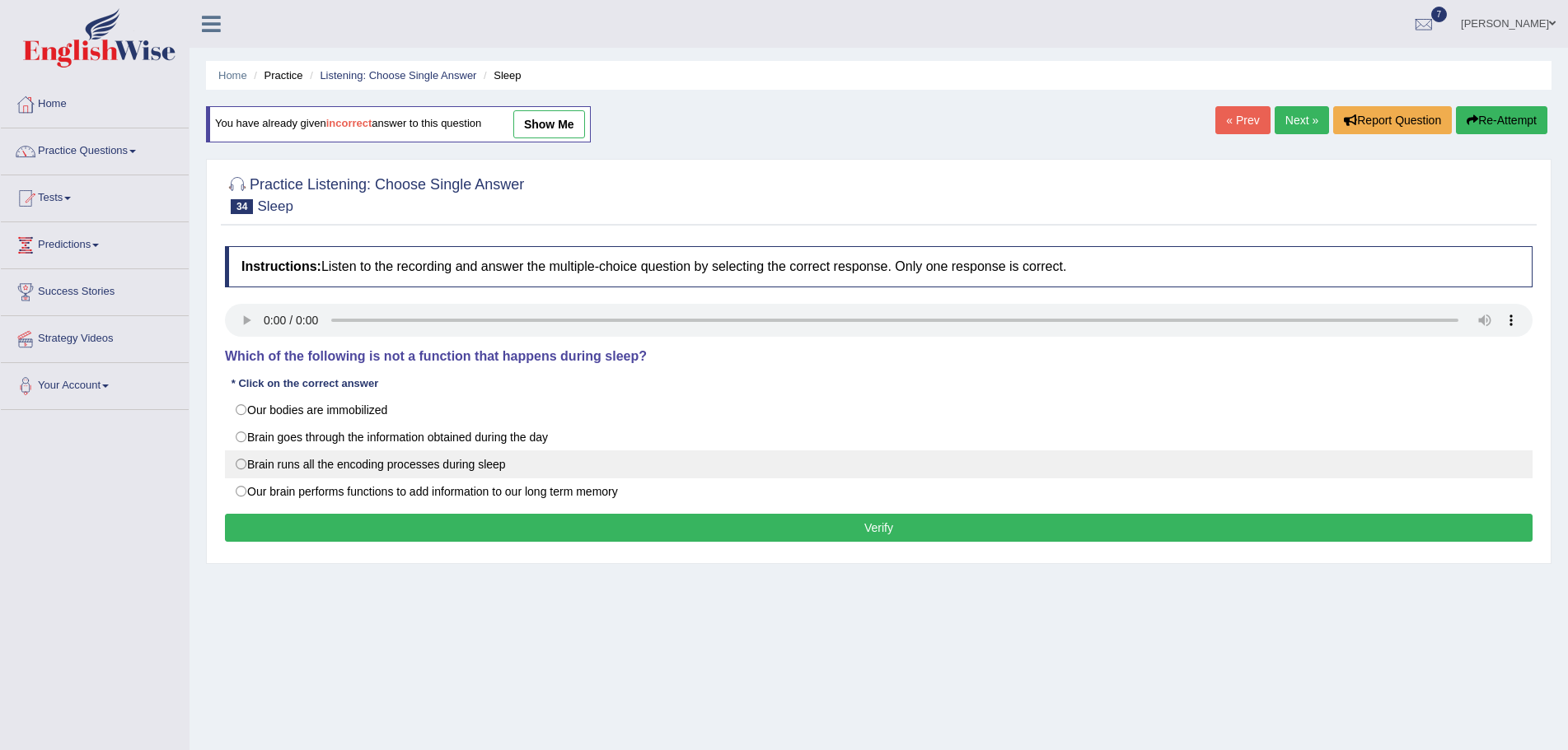
click at [243, 466] on label "Brain runs all the encoding processes during sleep" at bounding box center [878, 464] width 1307 height 28
radio input "true"
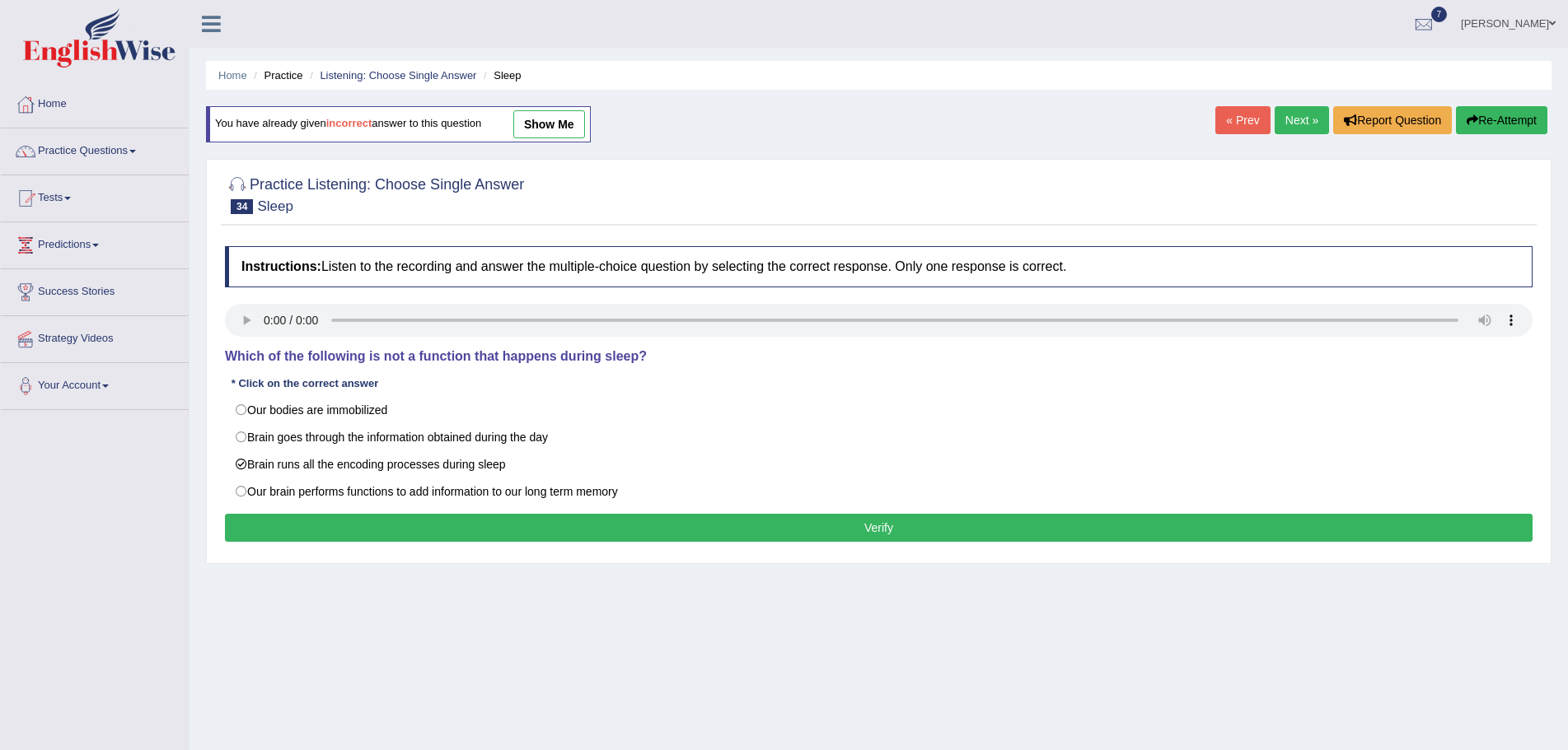
click at [321, 526] on button "Verify" at bounding box center [878, 528] width 1307 height 28
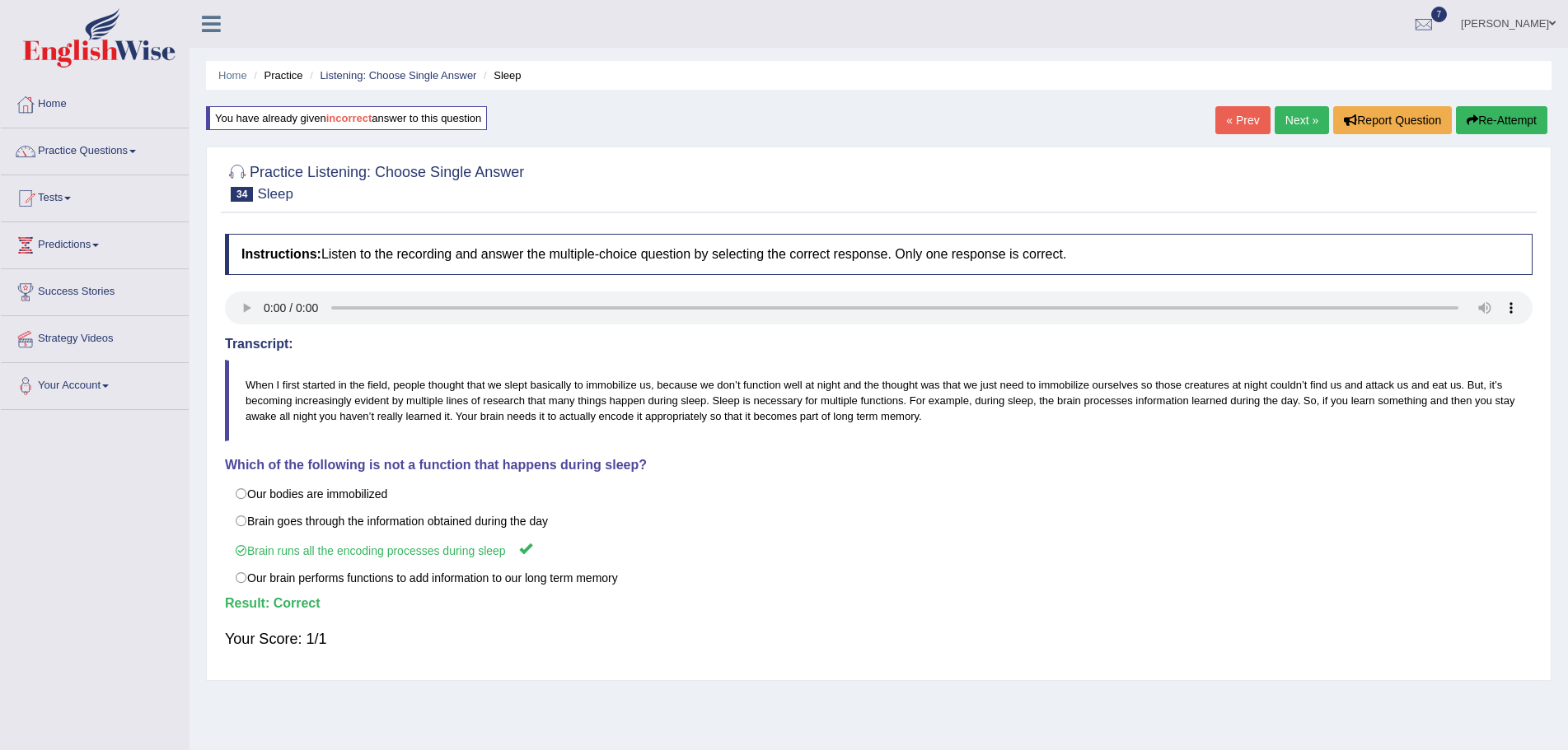
click at [1288, 124] on link "Next »" at bounding box center [1302, 120] width 55 height 28
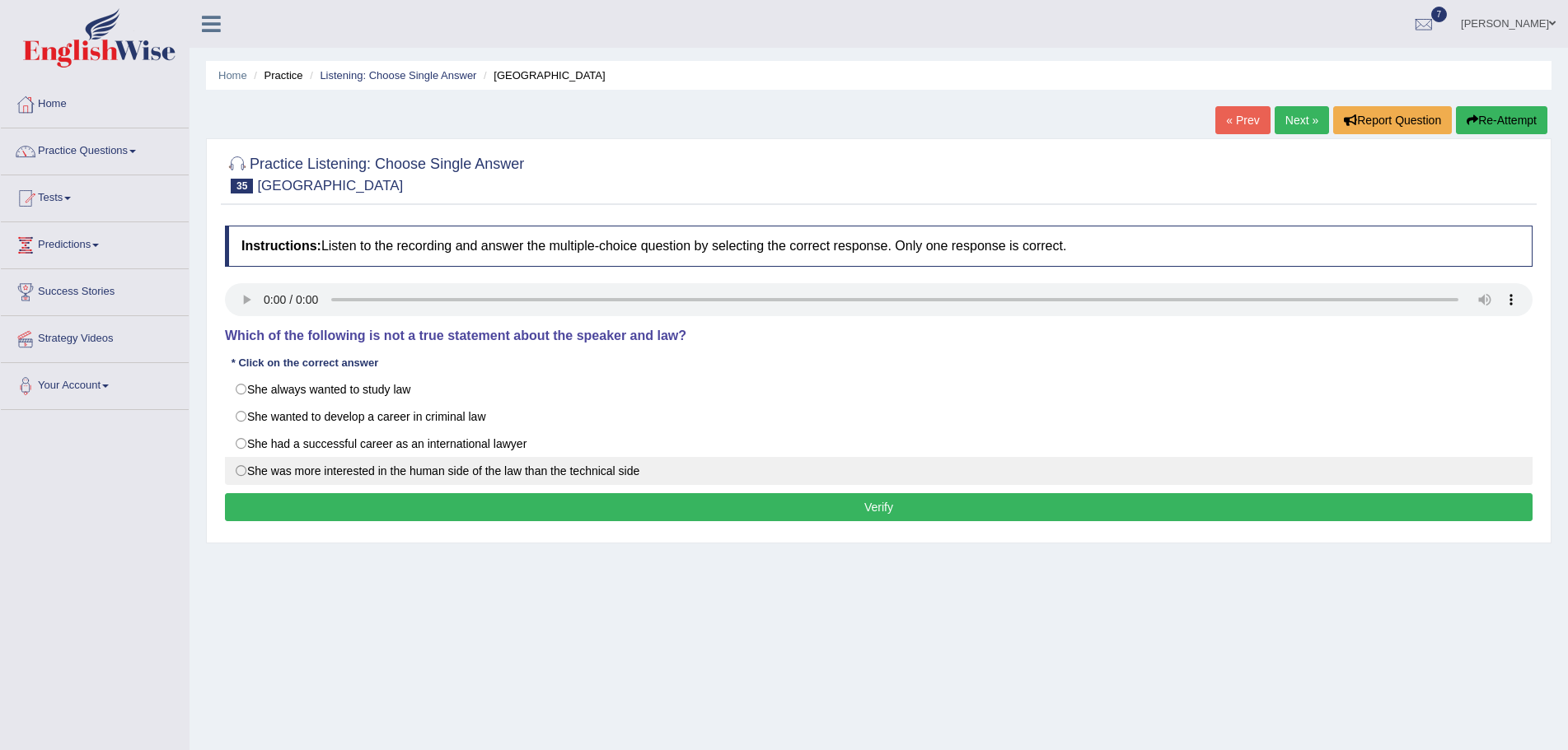
click at [242, 472] on label "She was more interested in the human side of the law than the technical side" at bounding box center [878, 471] width 1307 height 28
radio input "true"
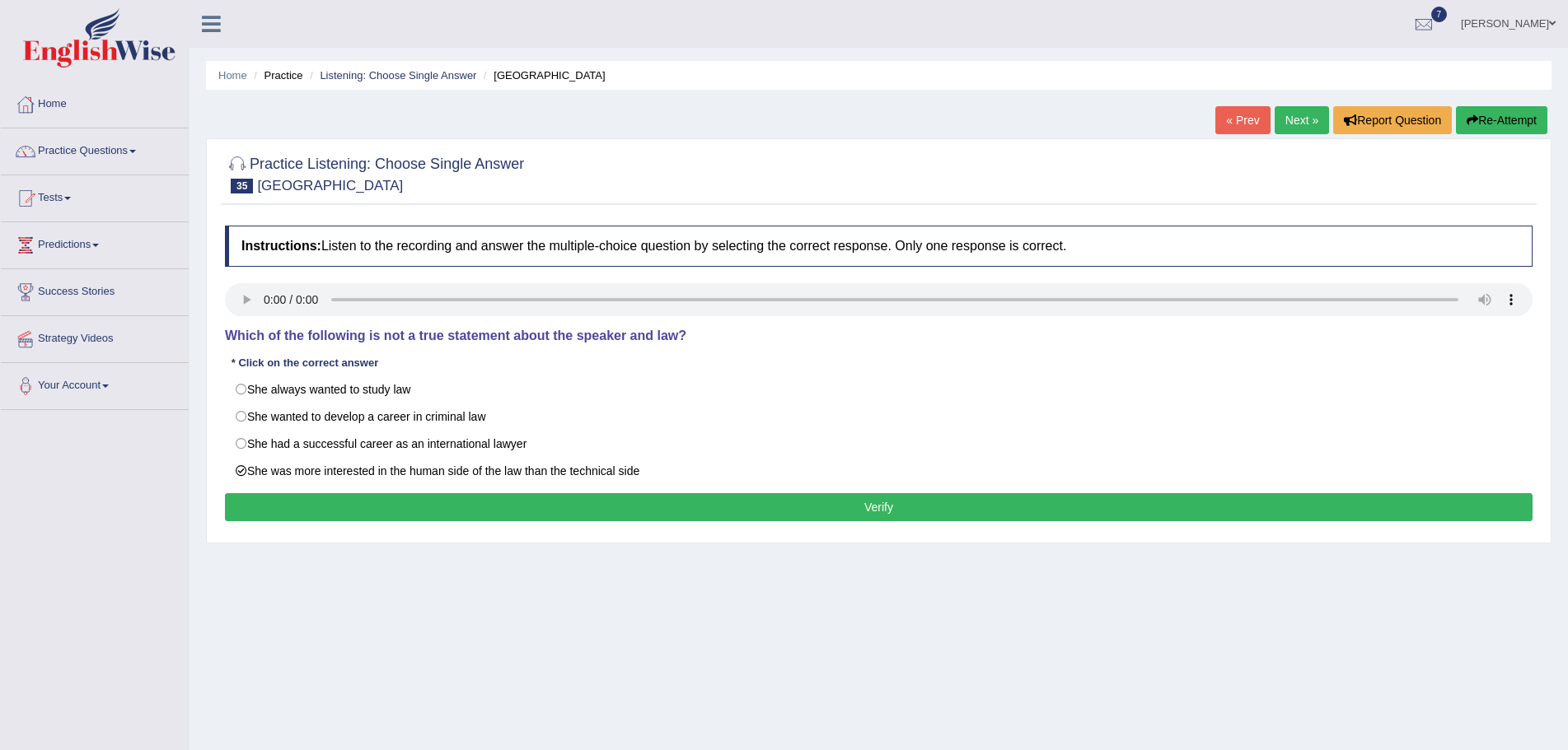
click at [448, 510] on button "Verify" at bounding box center [878, 507] width 1307 height 28
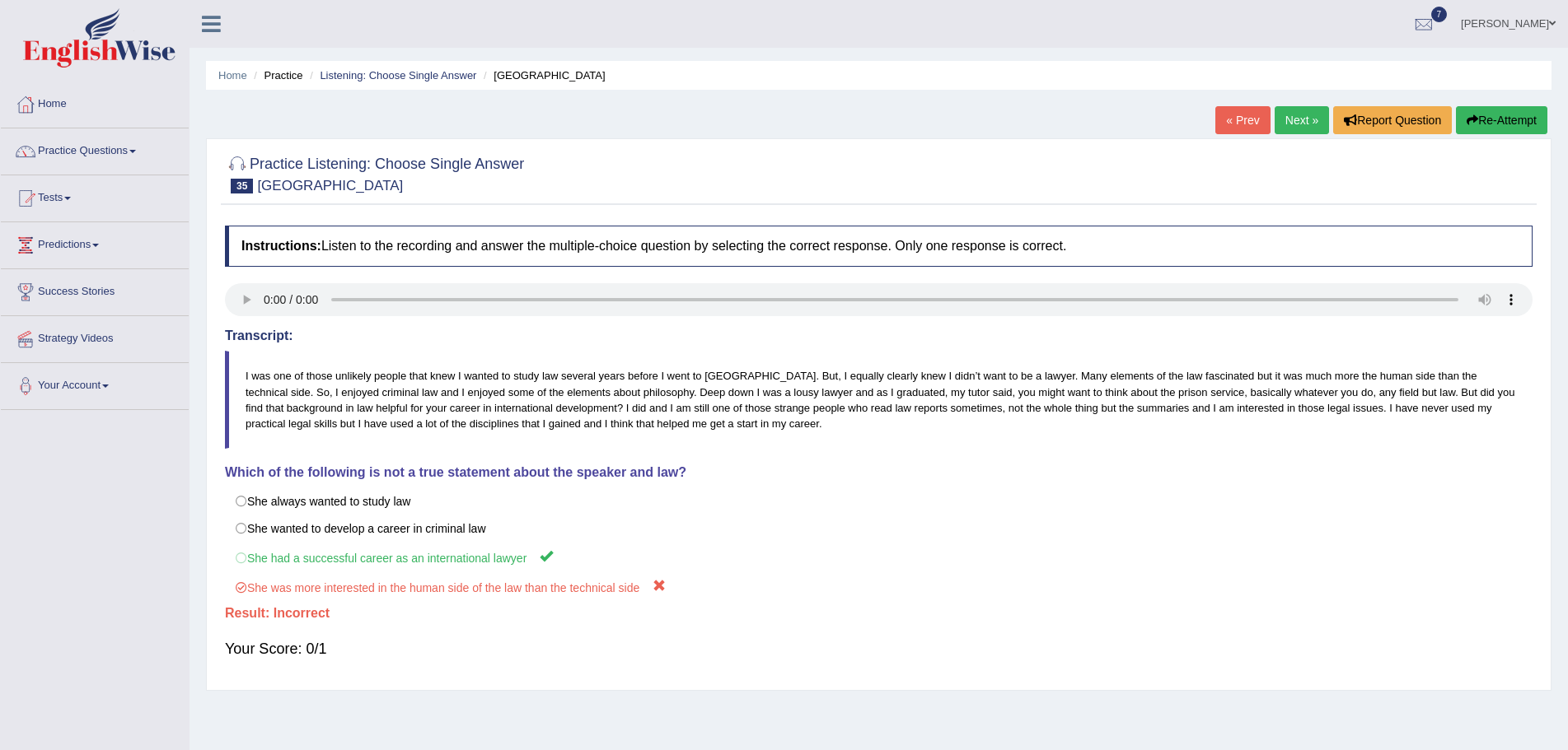
click at [1483, 111] on button "Re-Attempt" at bounding box center [1501, 120] width 91 height 28
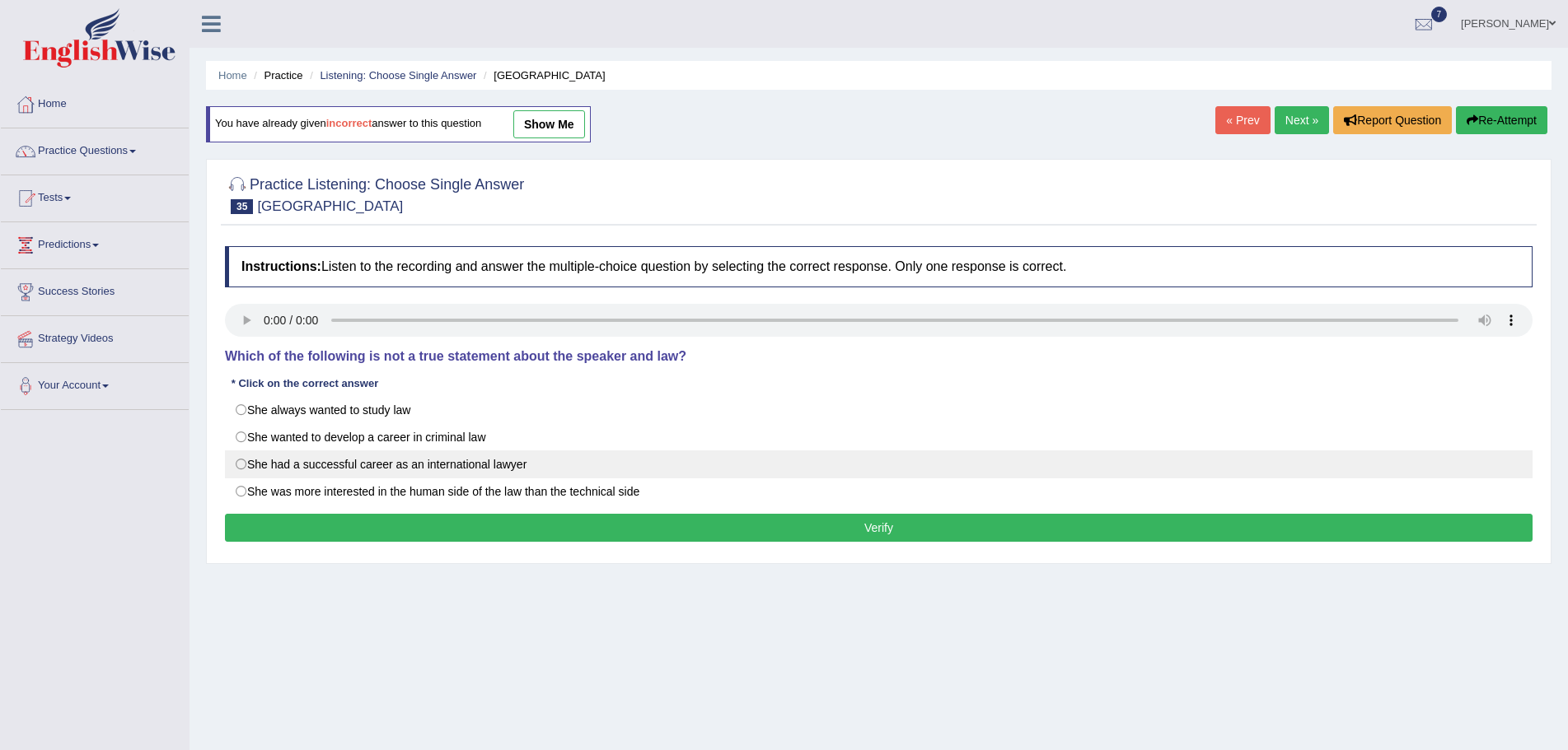
click at [240, 466] on label "She had a successful career as an international lawyer" at bounding box center [878, 464] width 1307 height 28
radio input "true"
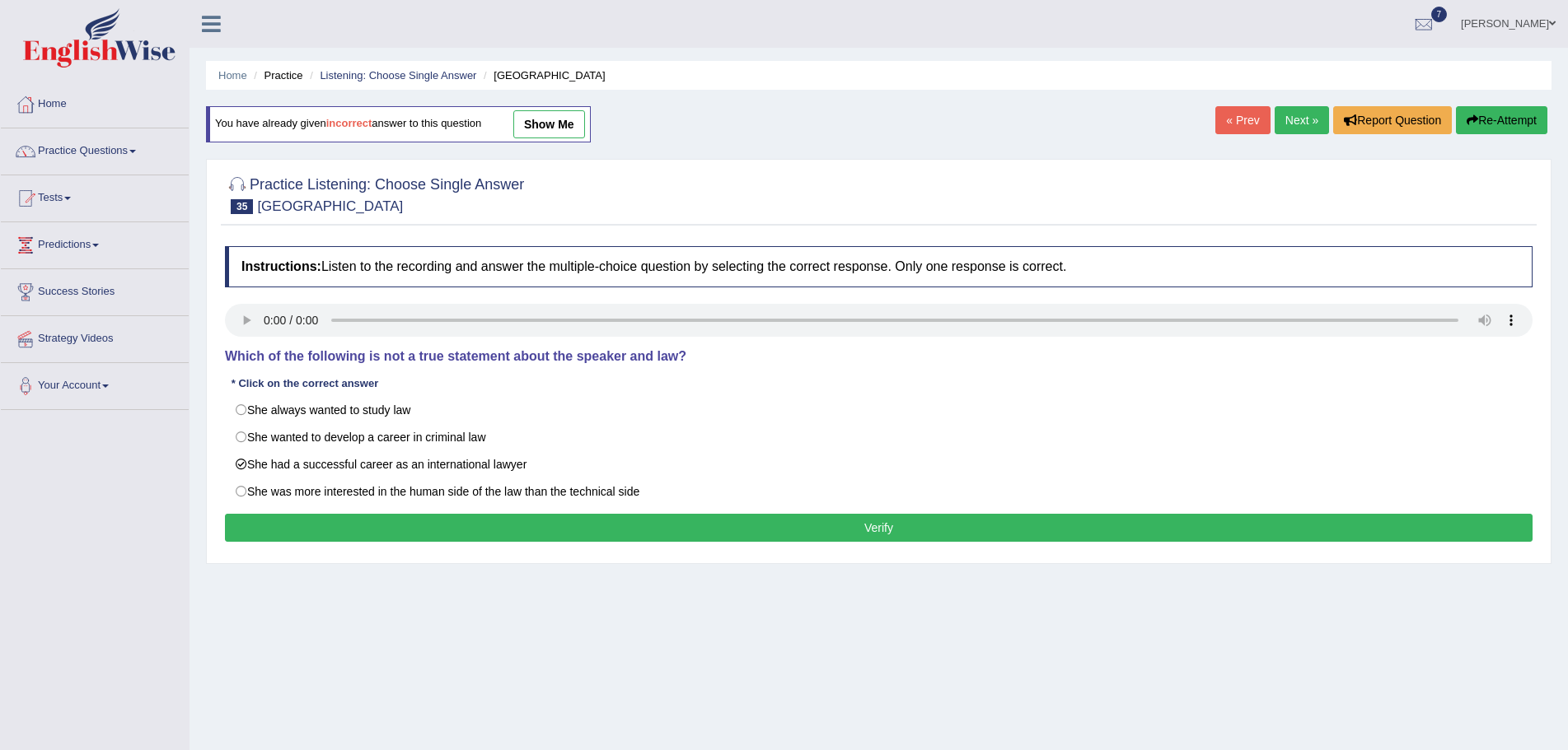
click at [735, 529] on button "Verify" at bounding box center [878, 528] width 1307 height 28
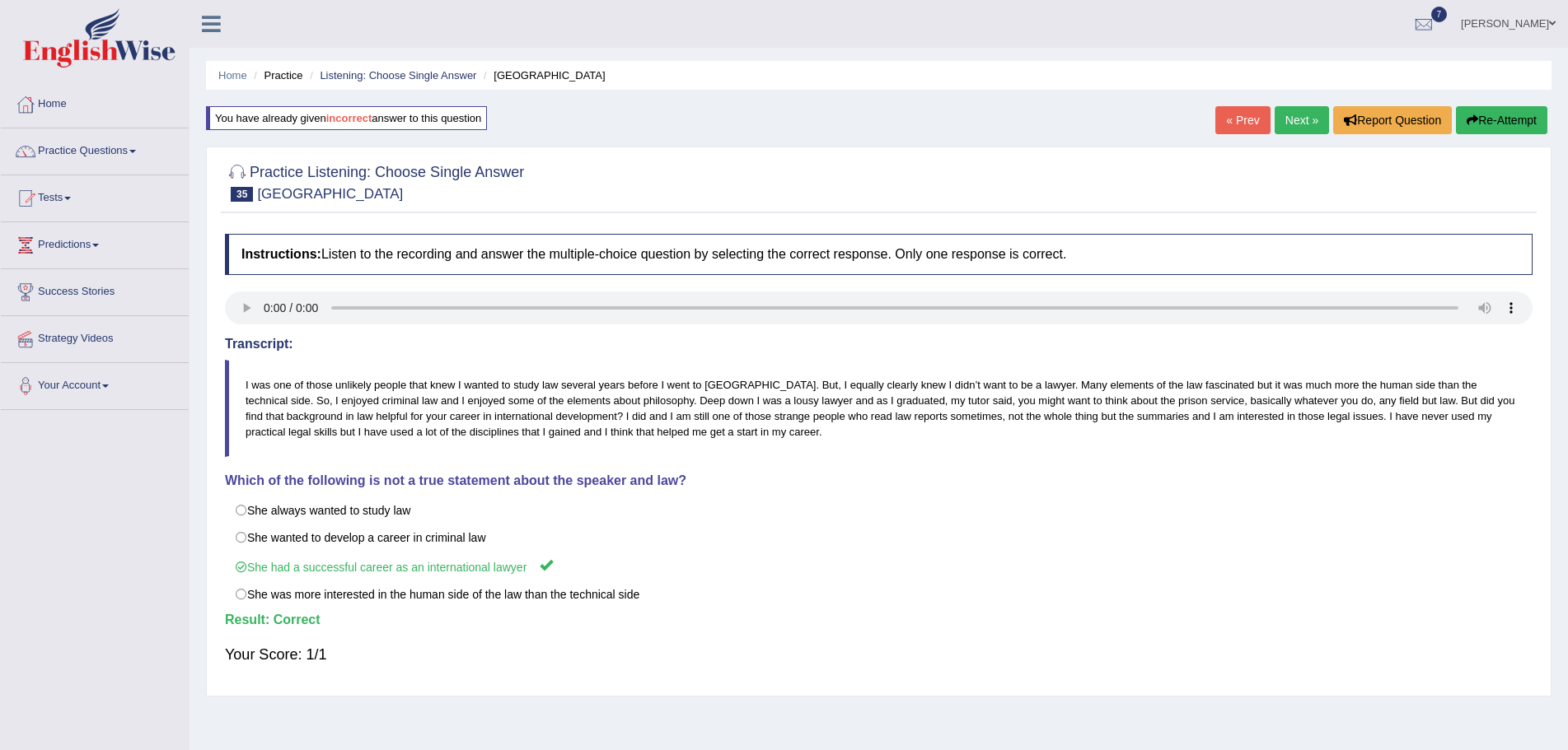
click at [1281, 117] on link "Next »" at bounding box center [1302, 120] width 55 height 28
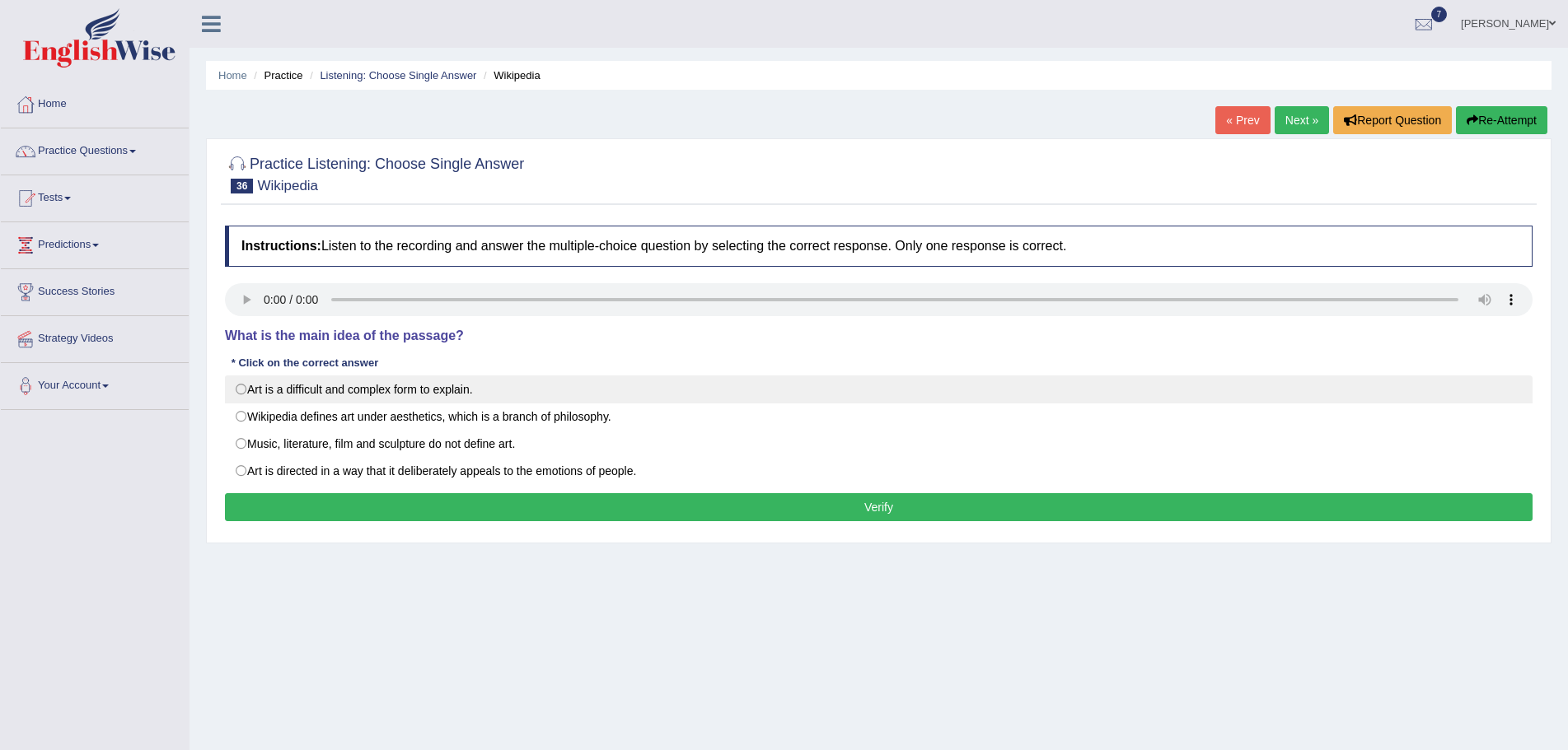
click at [239, 389] on label "Art is a difficult and complex form to explain." at bounding box center [878, 390] width 1307 height 28
radio input "true"
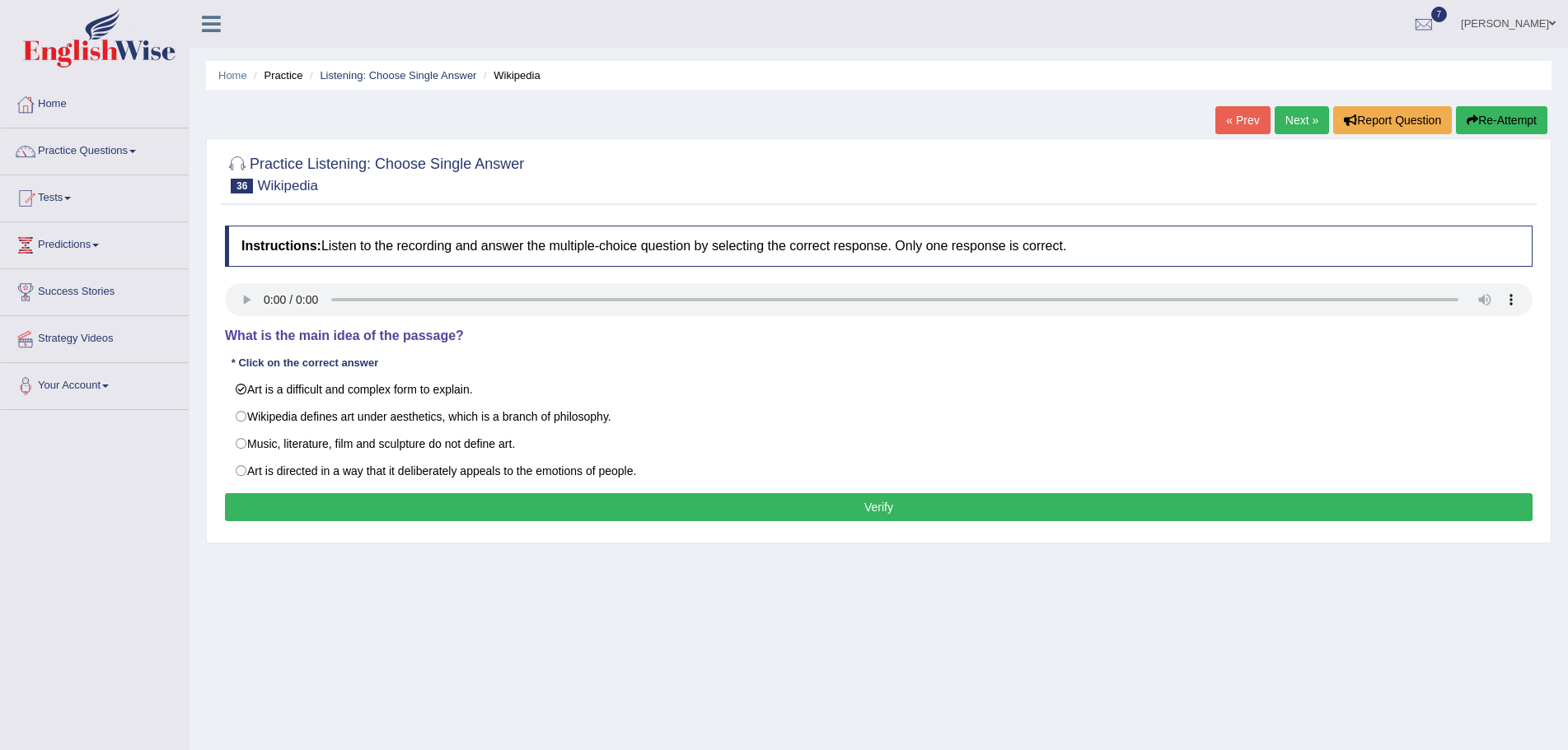
click at [369, 500] on button "Verify" at bounding box center [878, 507] width 1307 height 28
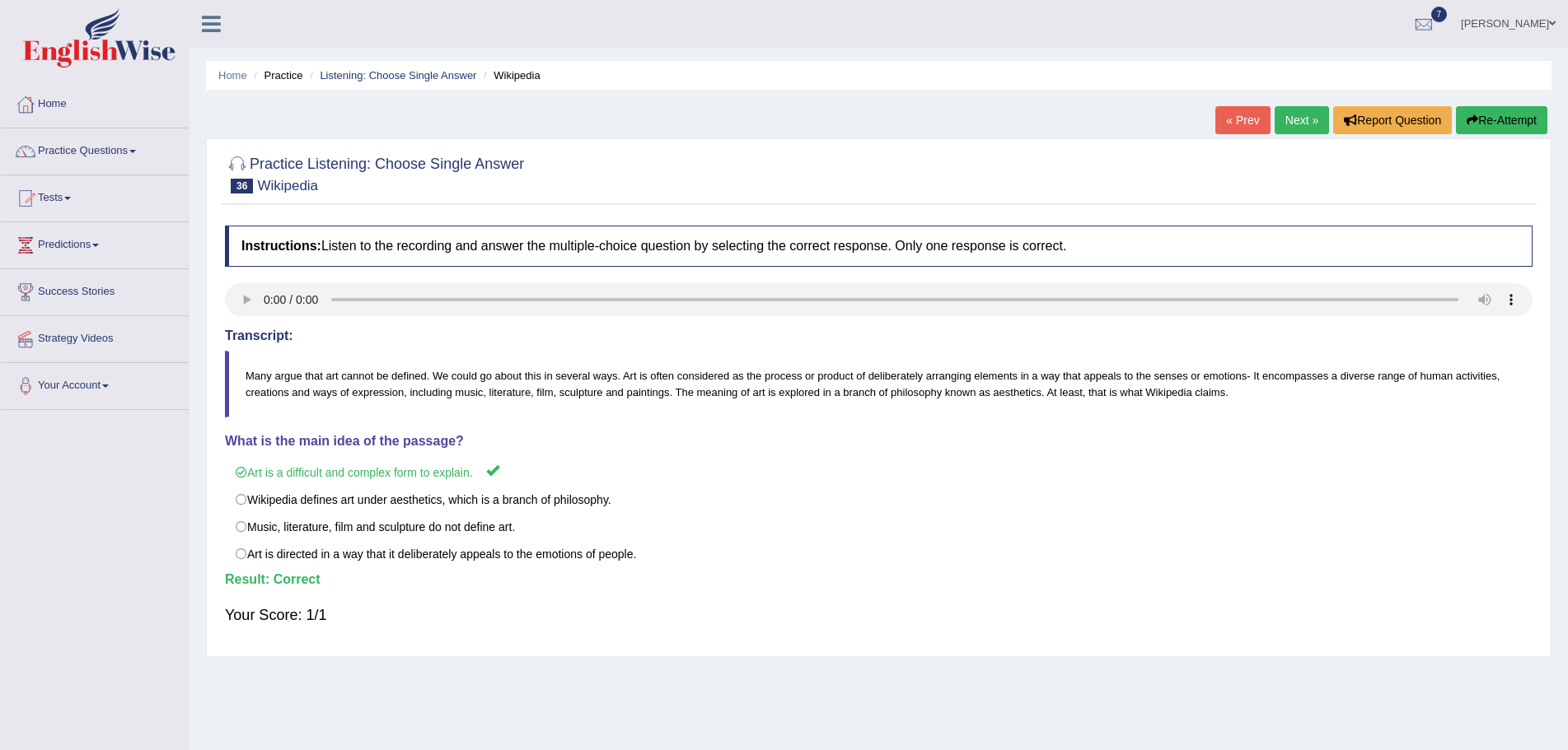
click at [1278, 120] on link "Next »" at bounding box center [1302, 120] width 55 height 28
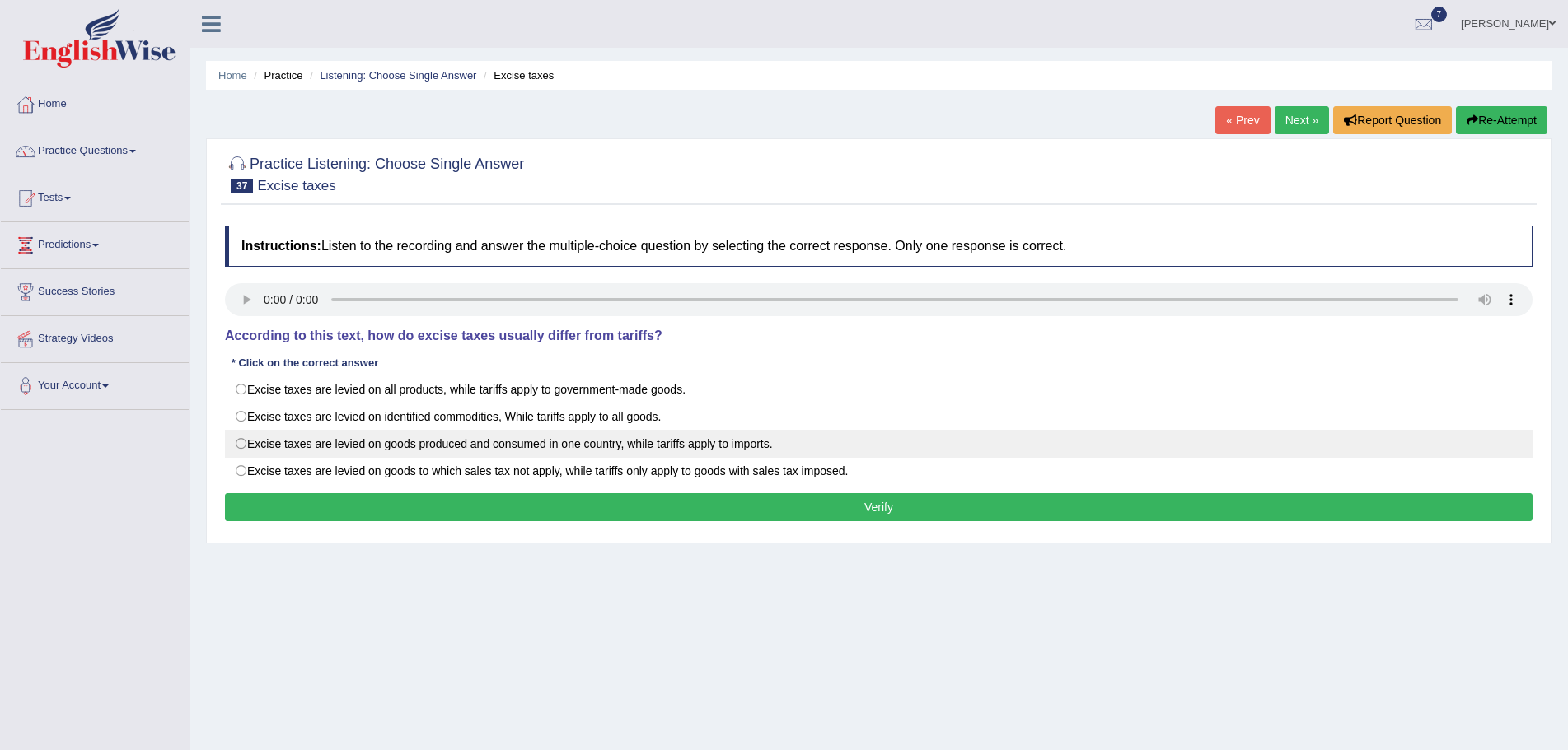
click at [241, 444] on label "Excise taxes are levied on goods produced and consumed in one country, while ta…" at bounding box center [878, 443] width 1307 height 28
radio input "true"
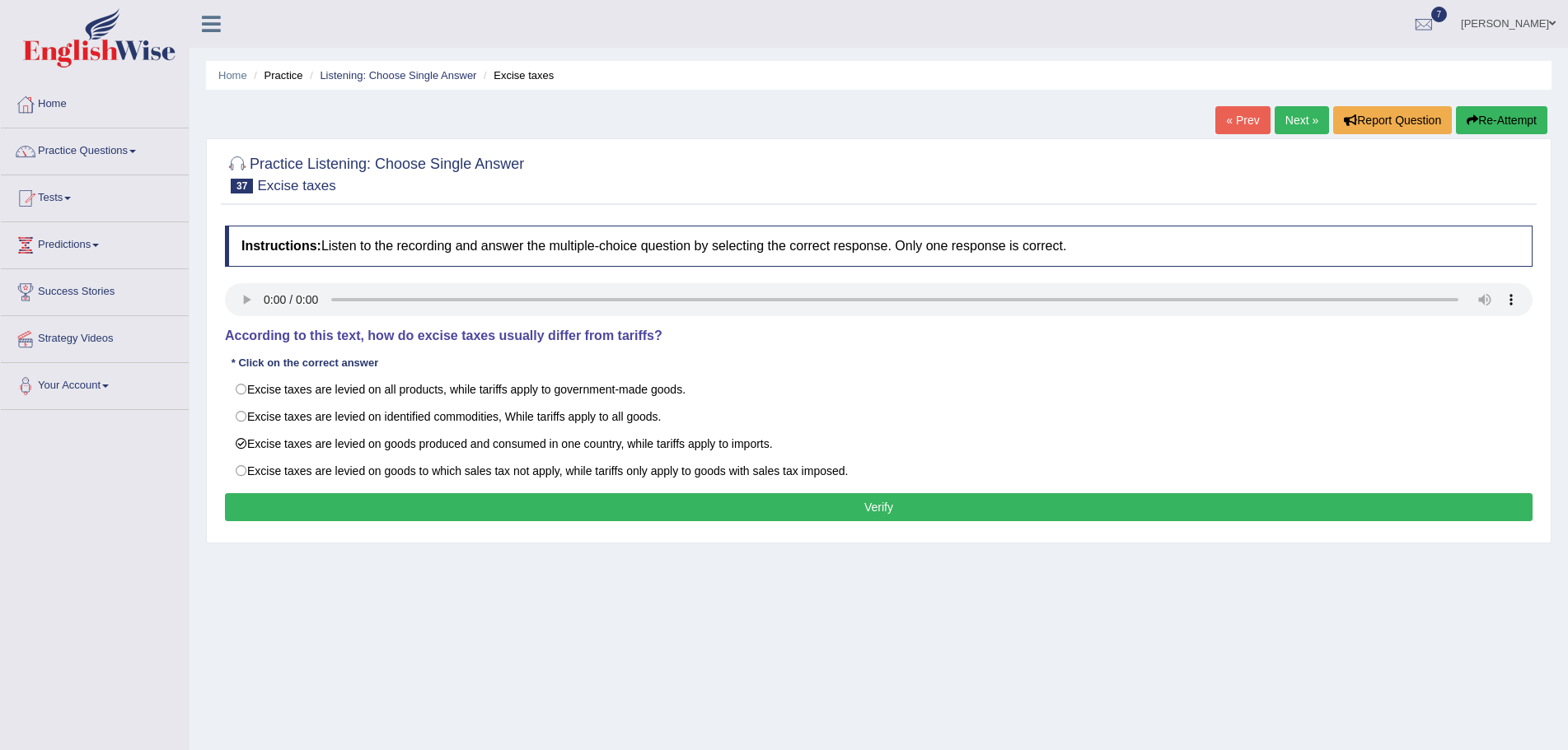
click at [247, 503] on button "Verify" at bounding box center [878, 507] width 1307 height 28
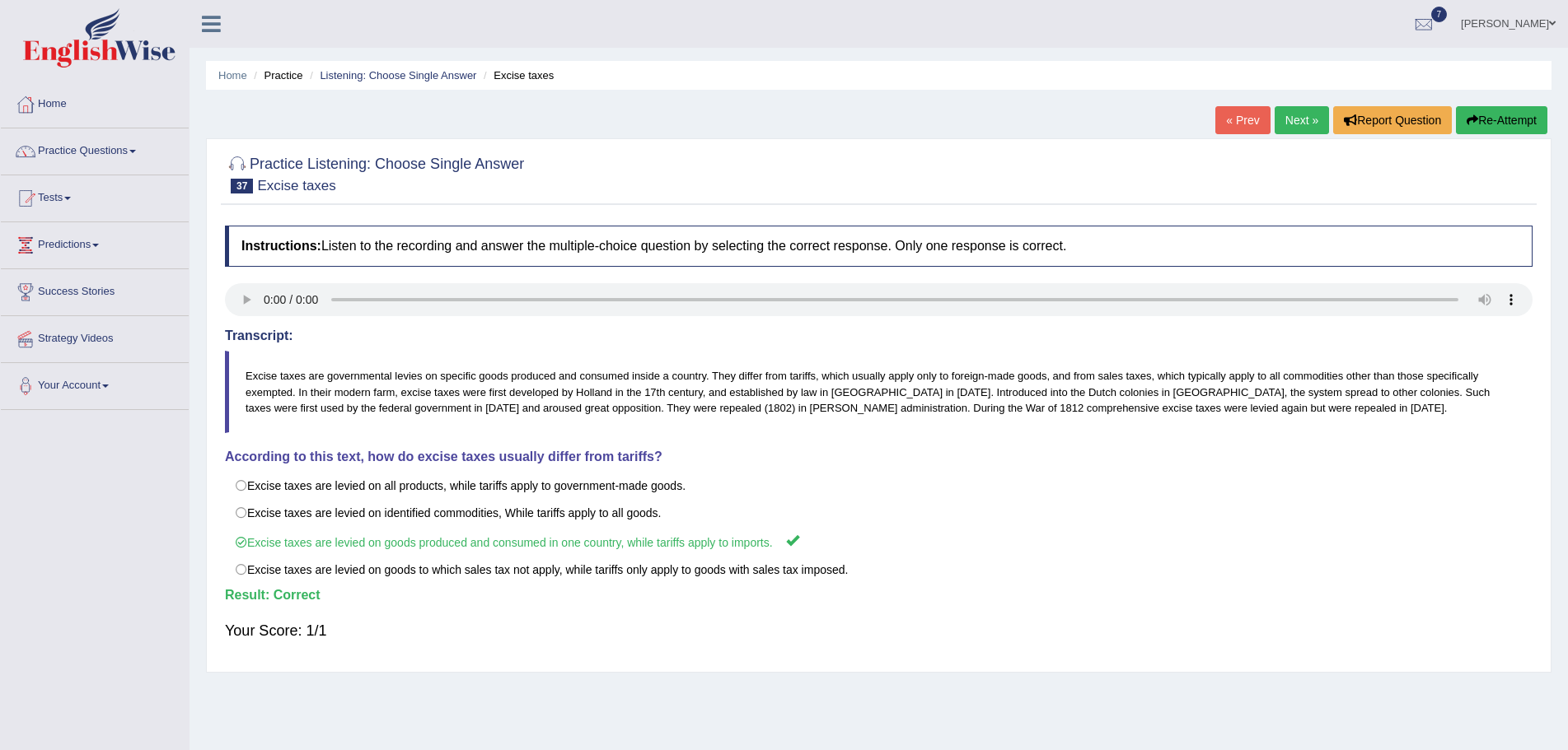
click at [1297, 120] on link "Next »" at bounding box center [1302, 120] width 55 height 28
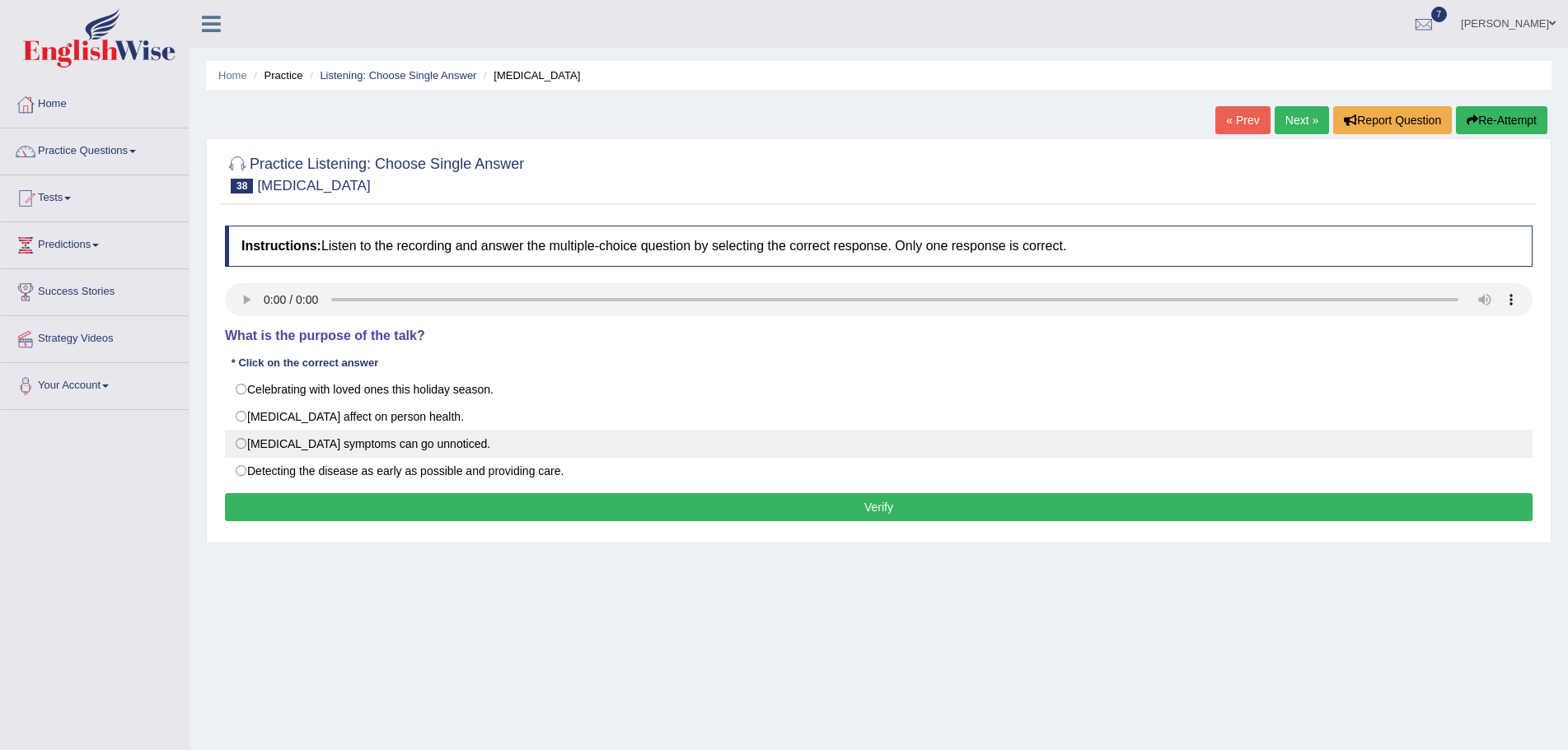
click at [241, 447] on label "Alzheimer's symptoms can go unnoticed." at bounding box center [878, 443] width 1307 height 28
radio input "true"
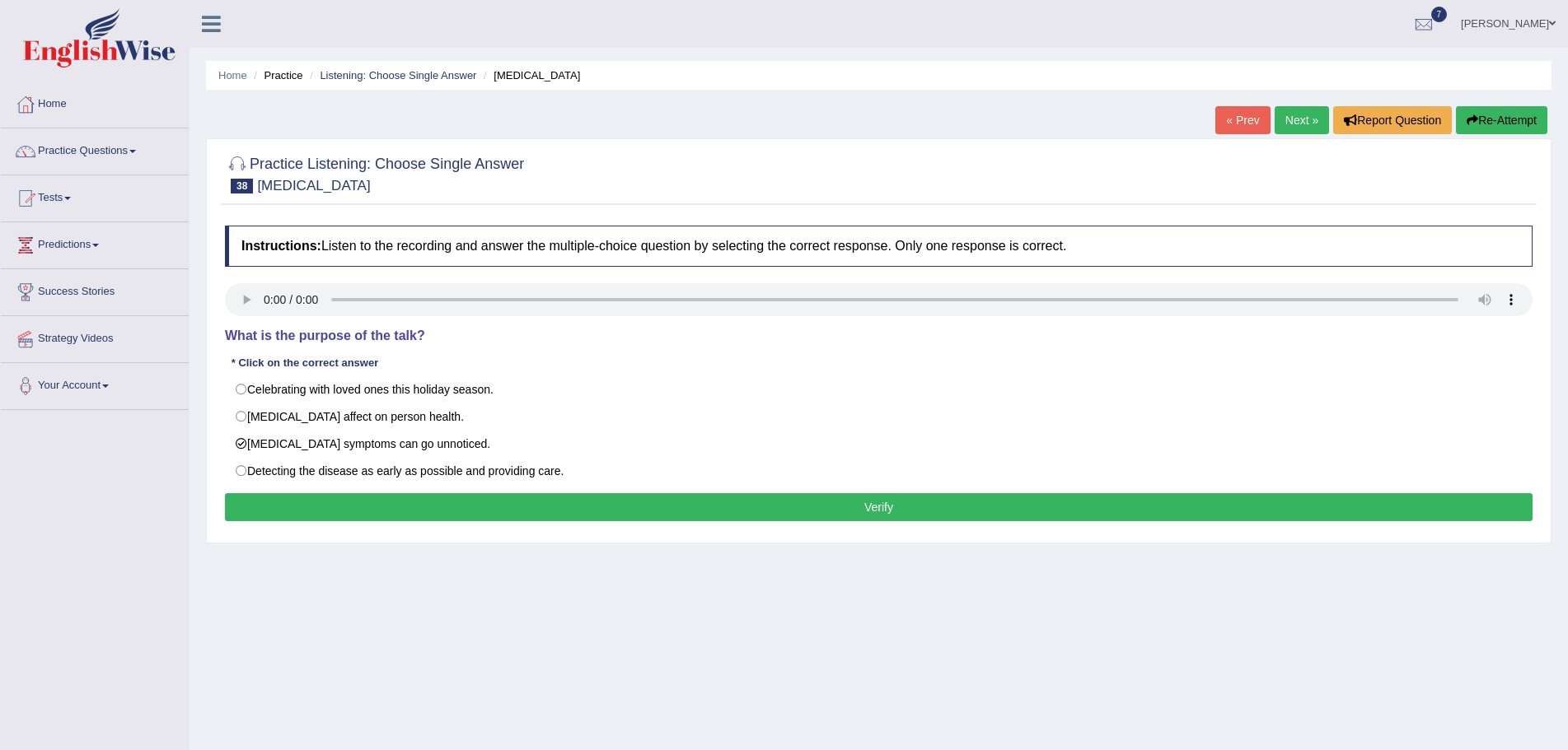
click at [793, 505] on button "Verify" at bounding box center [878, 507] width 1307 height 28
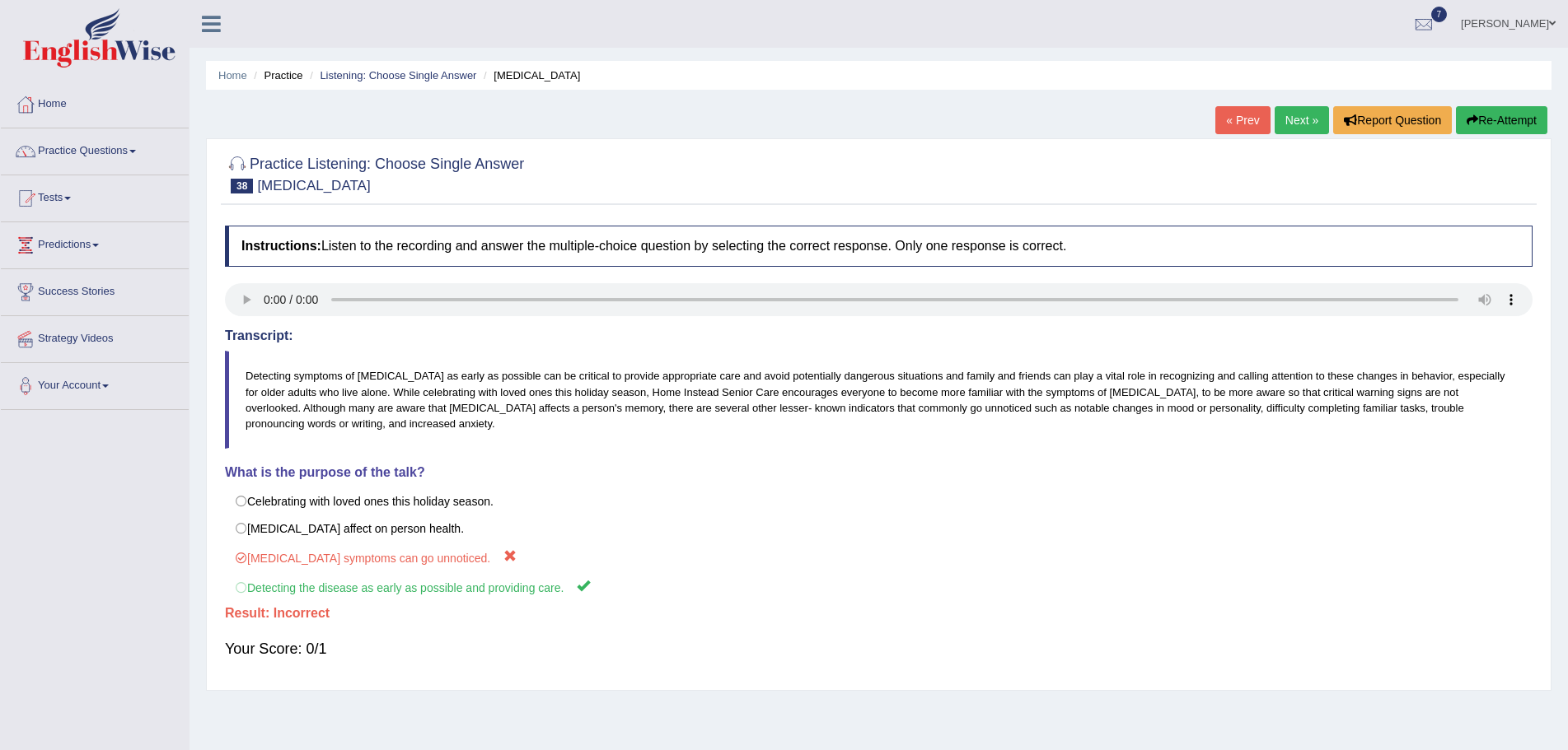
click at [1512, 117] on button "Re-Attempt" at bounding box center [1501, 120] width 91 height 28
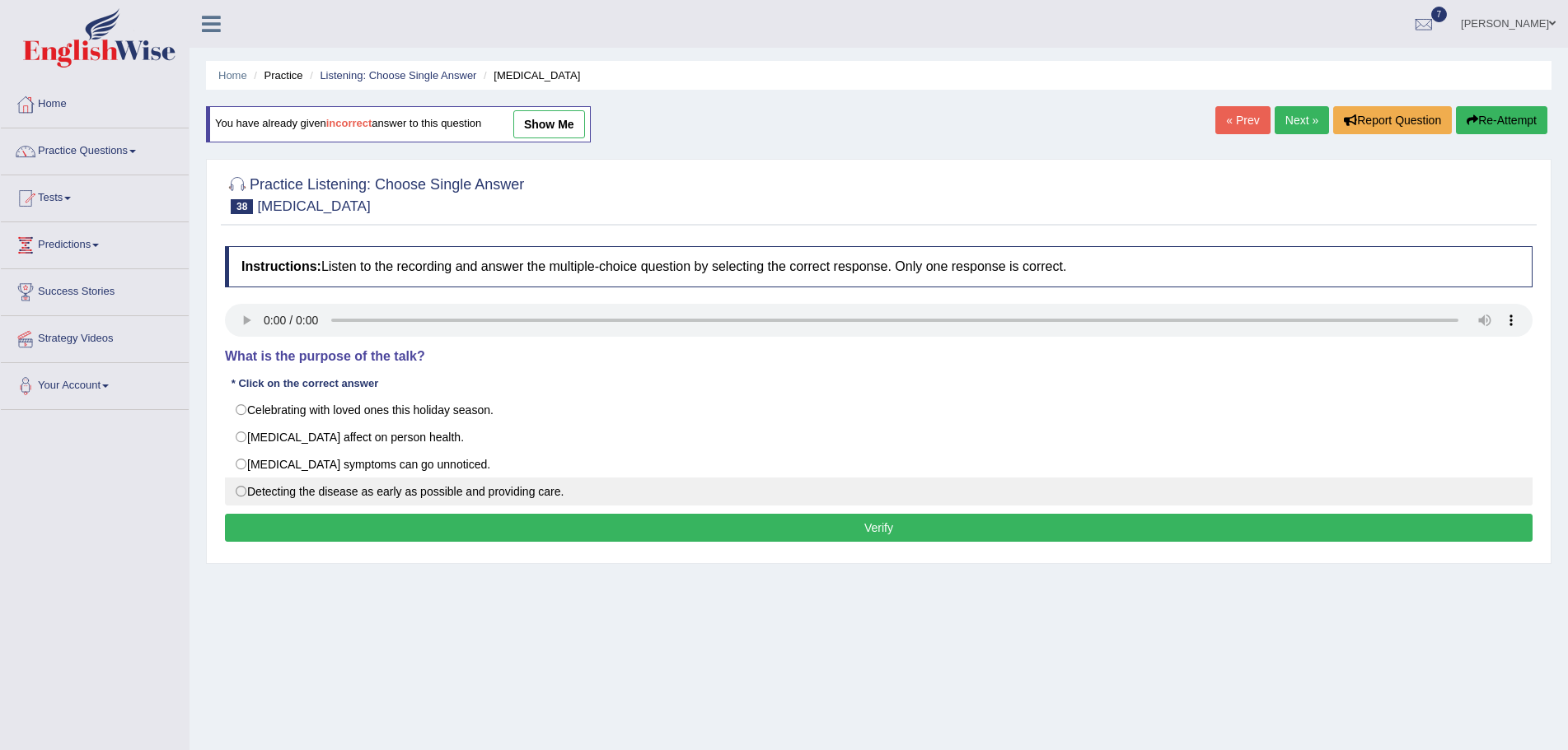
drag, startPoint x: 244, startPoint y: 490, endPoint x: 243, endPoint y: 509, distance: 19.0
click at [242, 493] on label "Detecting the disease as early as possible and providing care." at bounding box center [878, 491] width 1307 height 28
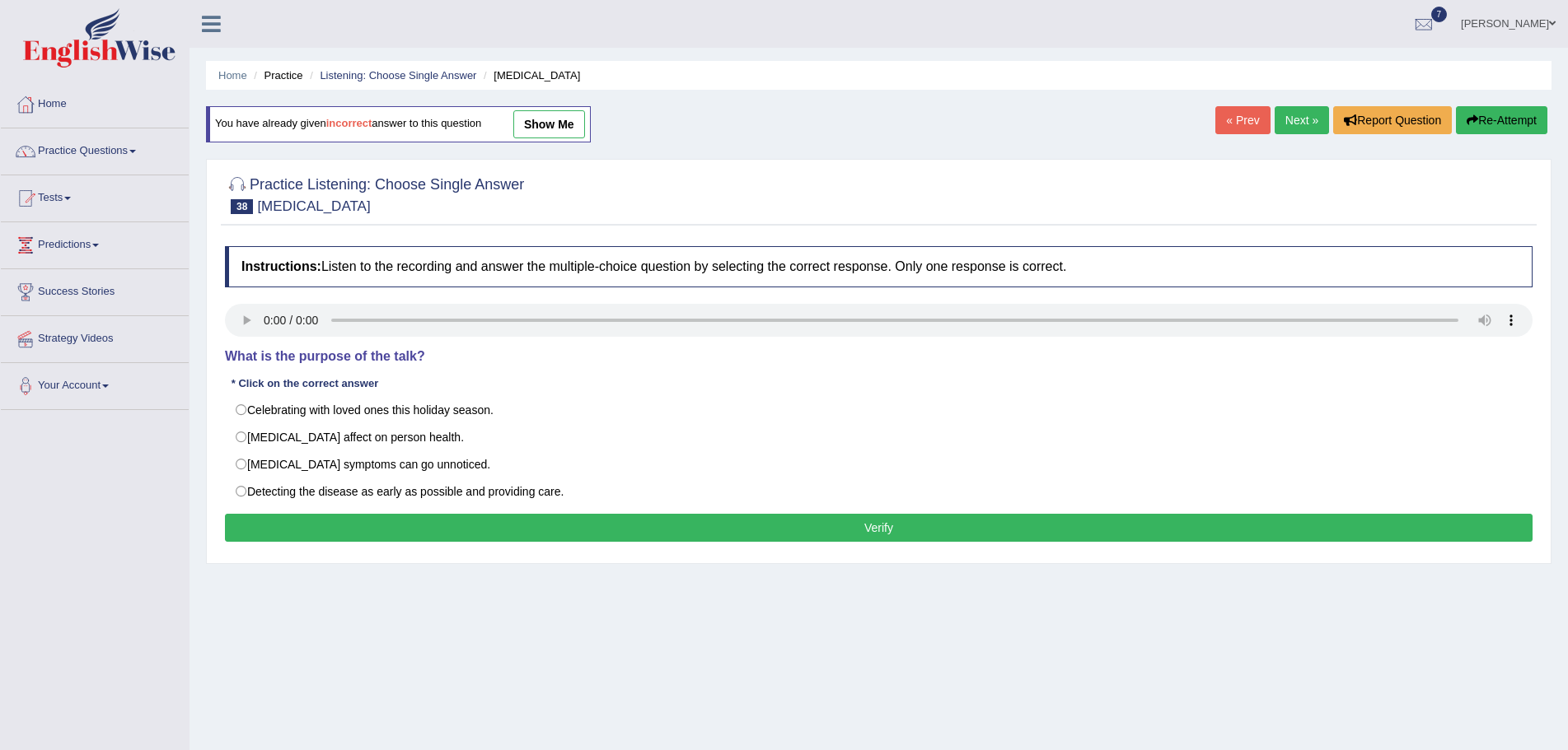
radio input "true"
click at [577, 533] on button "Verify" at bounding box center [878, 528] width 1307 height 28
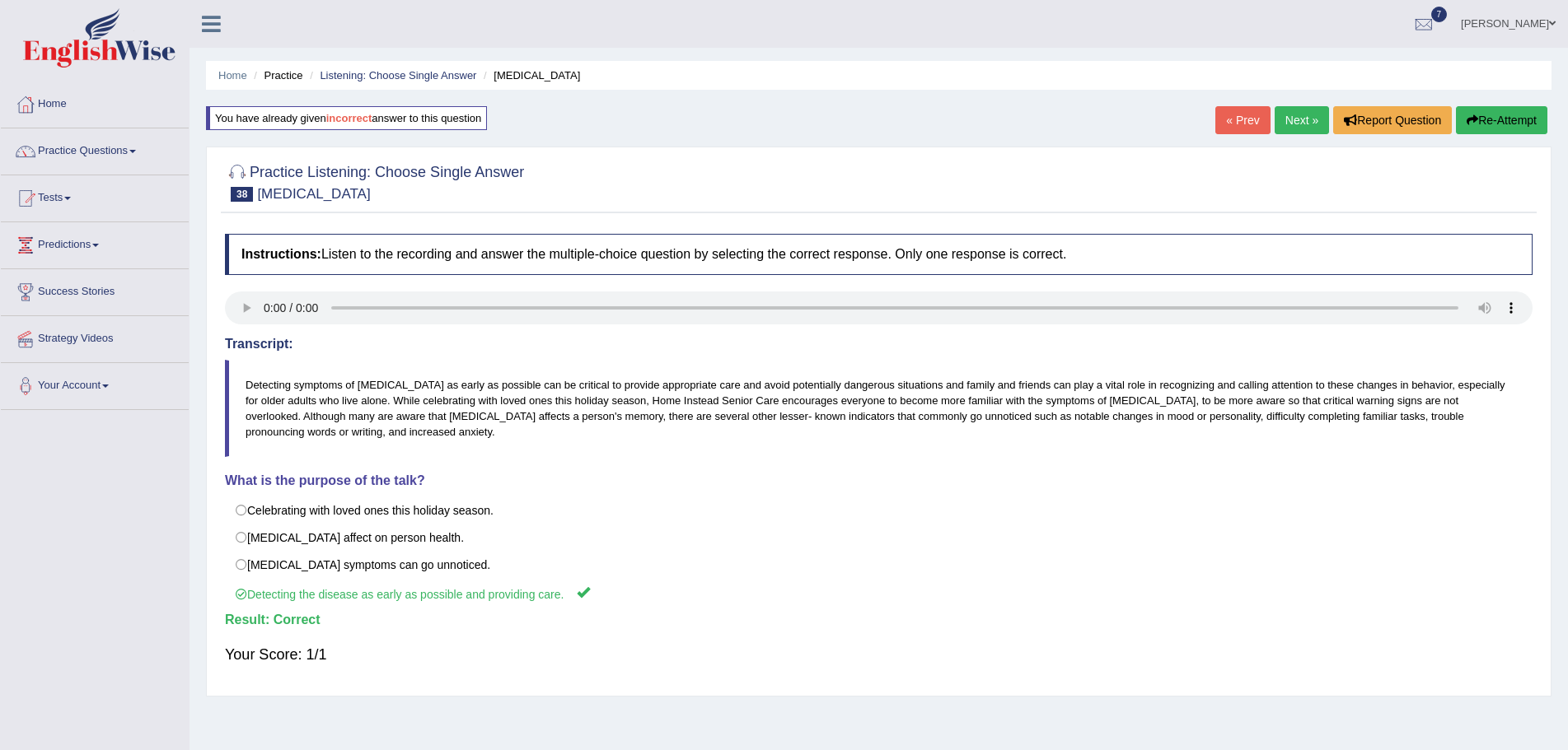
click at [1293, 118] on link "Next »" at bounding box center [1302, 120] width 55 height 28
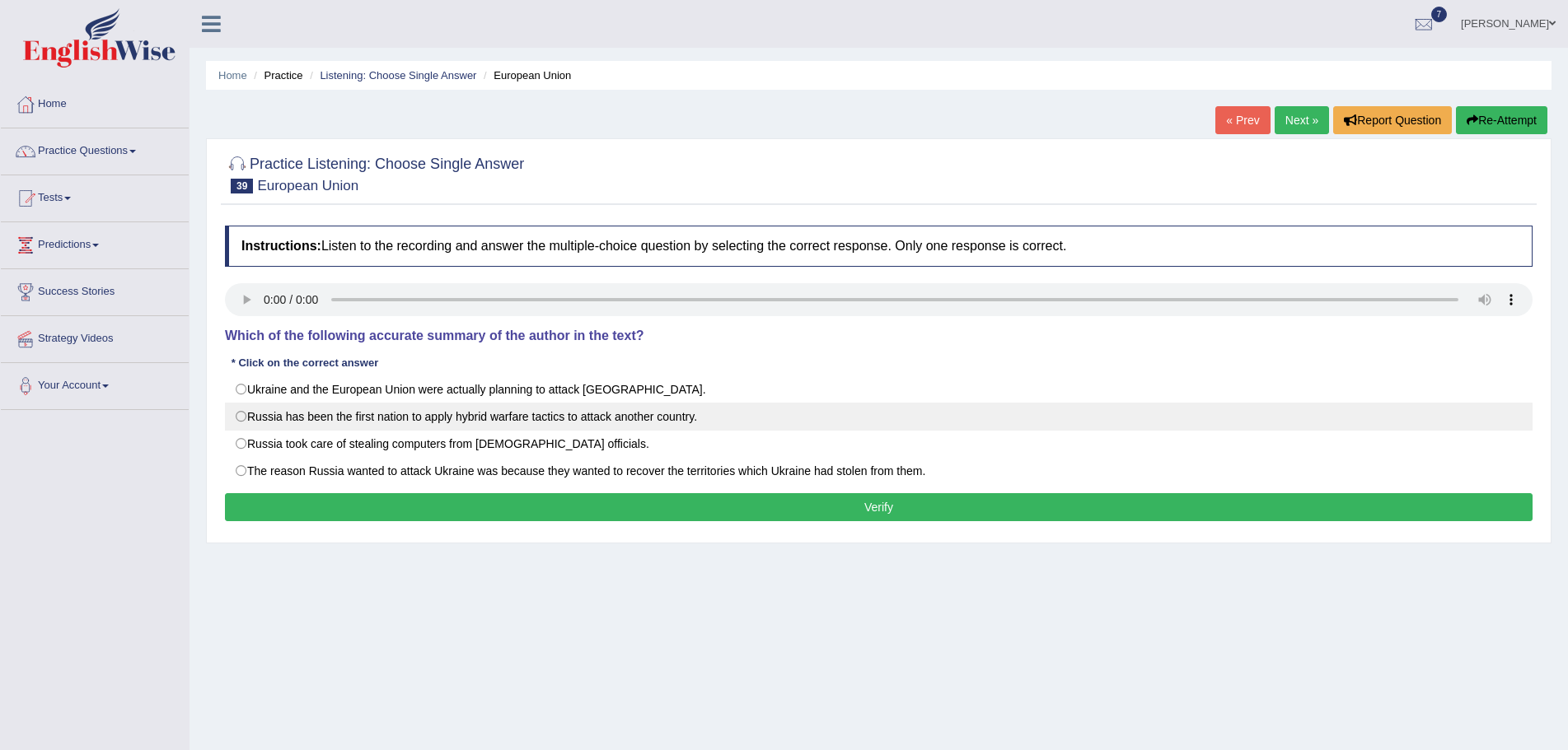
click at [241, 418] on label "Russia has been the first nation to apply hybrid warfare tactics to attack anot…" at bounding box center [878, 416] width 1307 height 28
radio input "true"
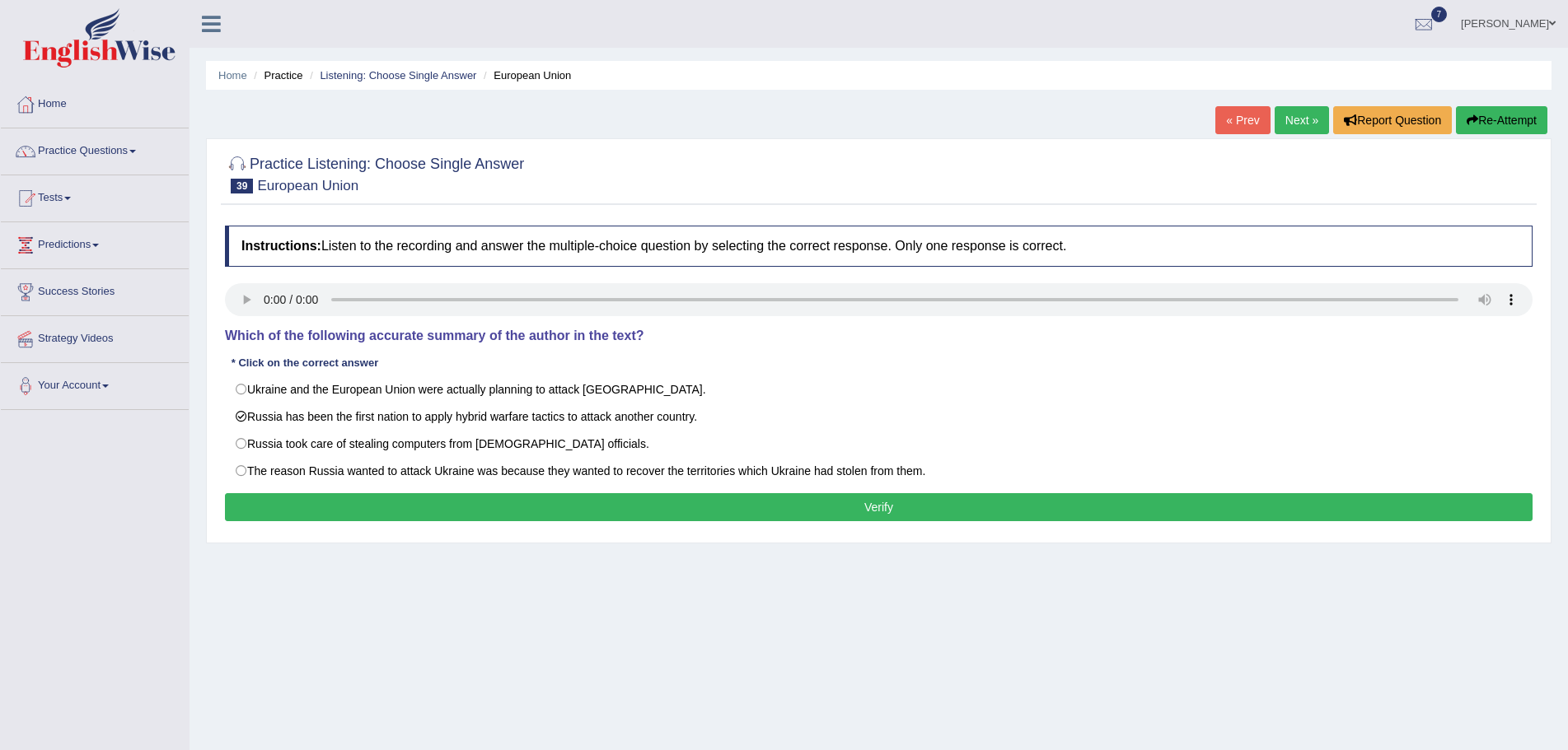
click at [531, 508] on button "Verify" at bounding box center [878, 507] width 1307 height 28
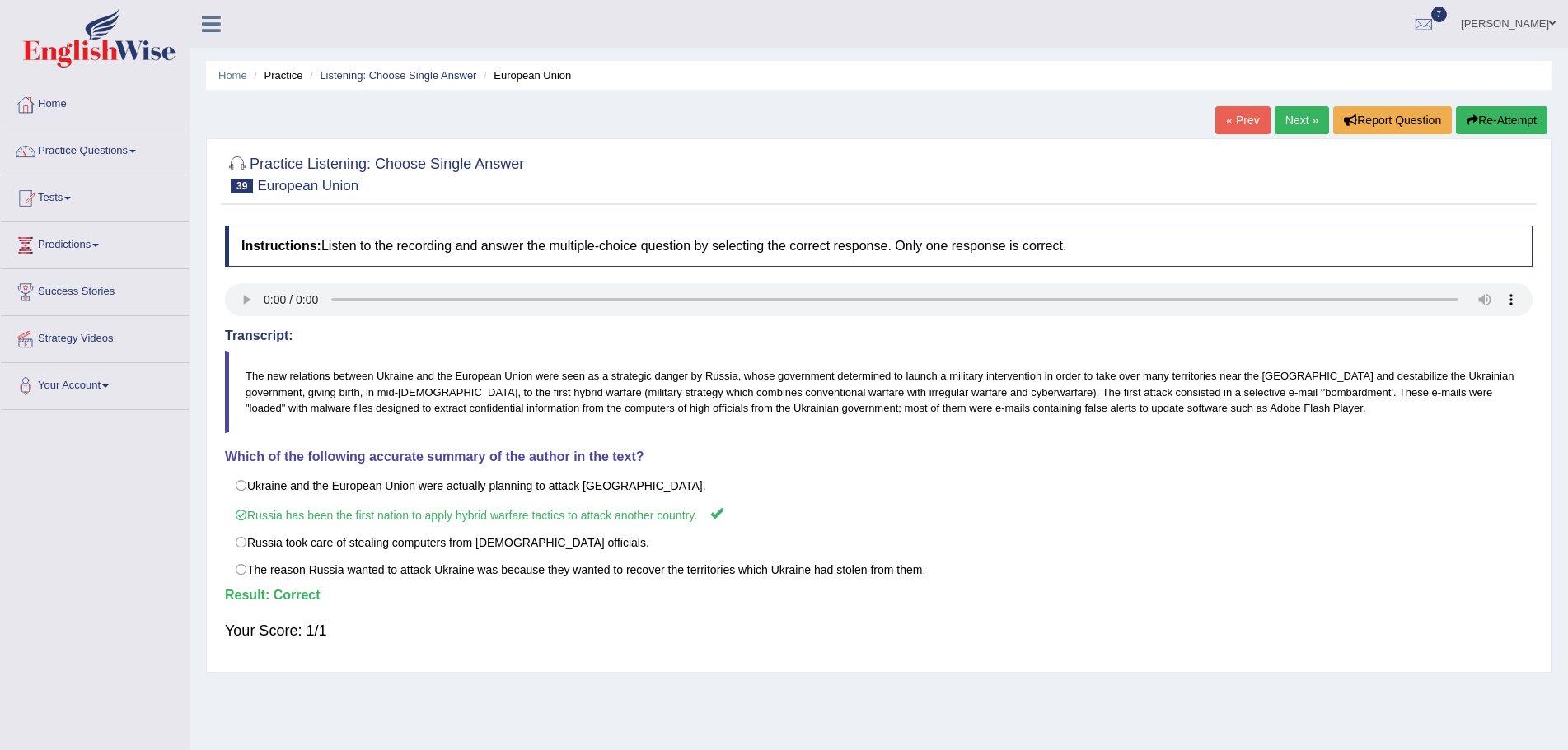
click at [1295, 120] on link "Next »" at bounding box center [1302, 120] width 55 height 28
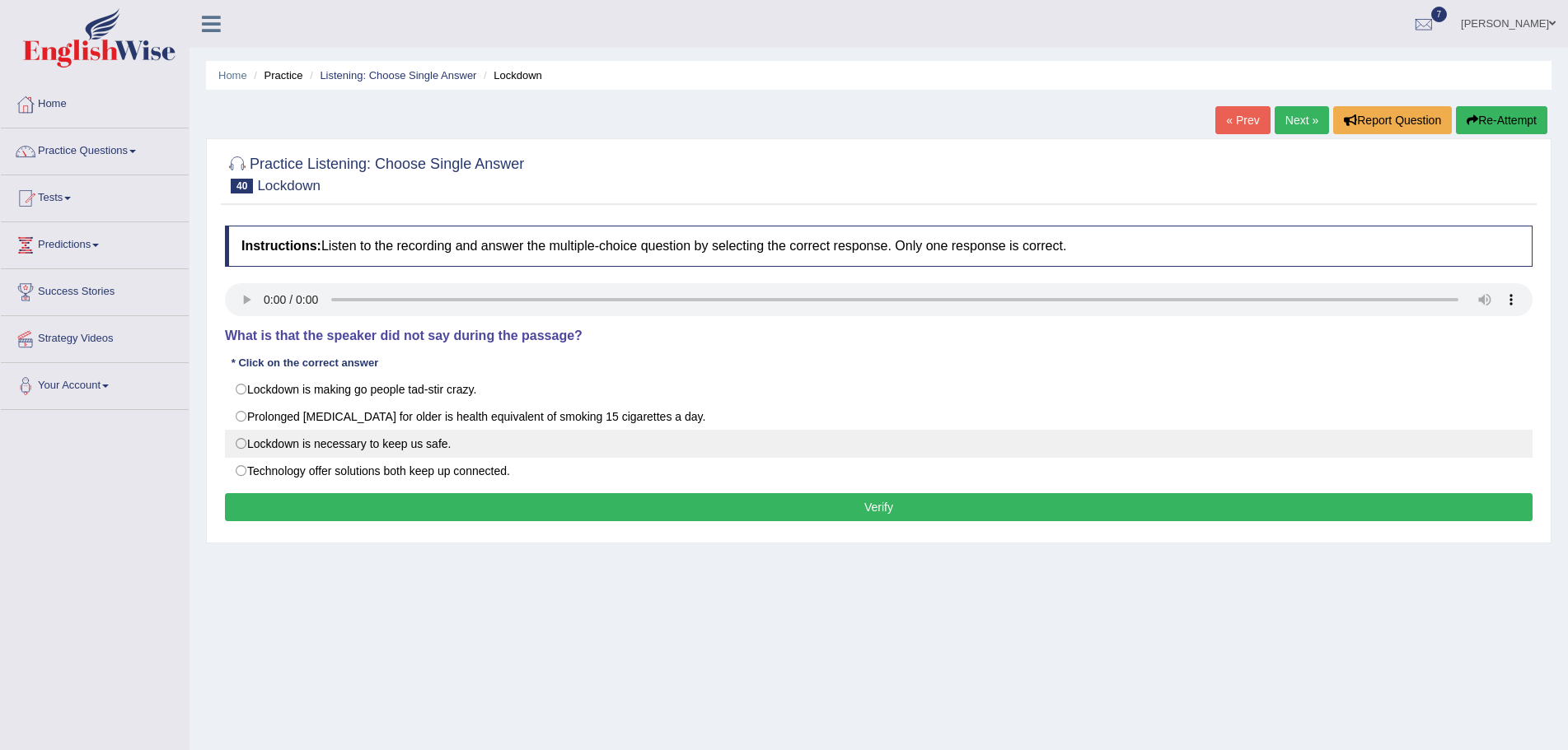
click at [242, 447] on label "Lockdown is necessary to keep us safe." at bounding box center [878, 443] width 1307 height 28
radio input "true"
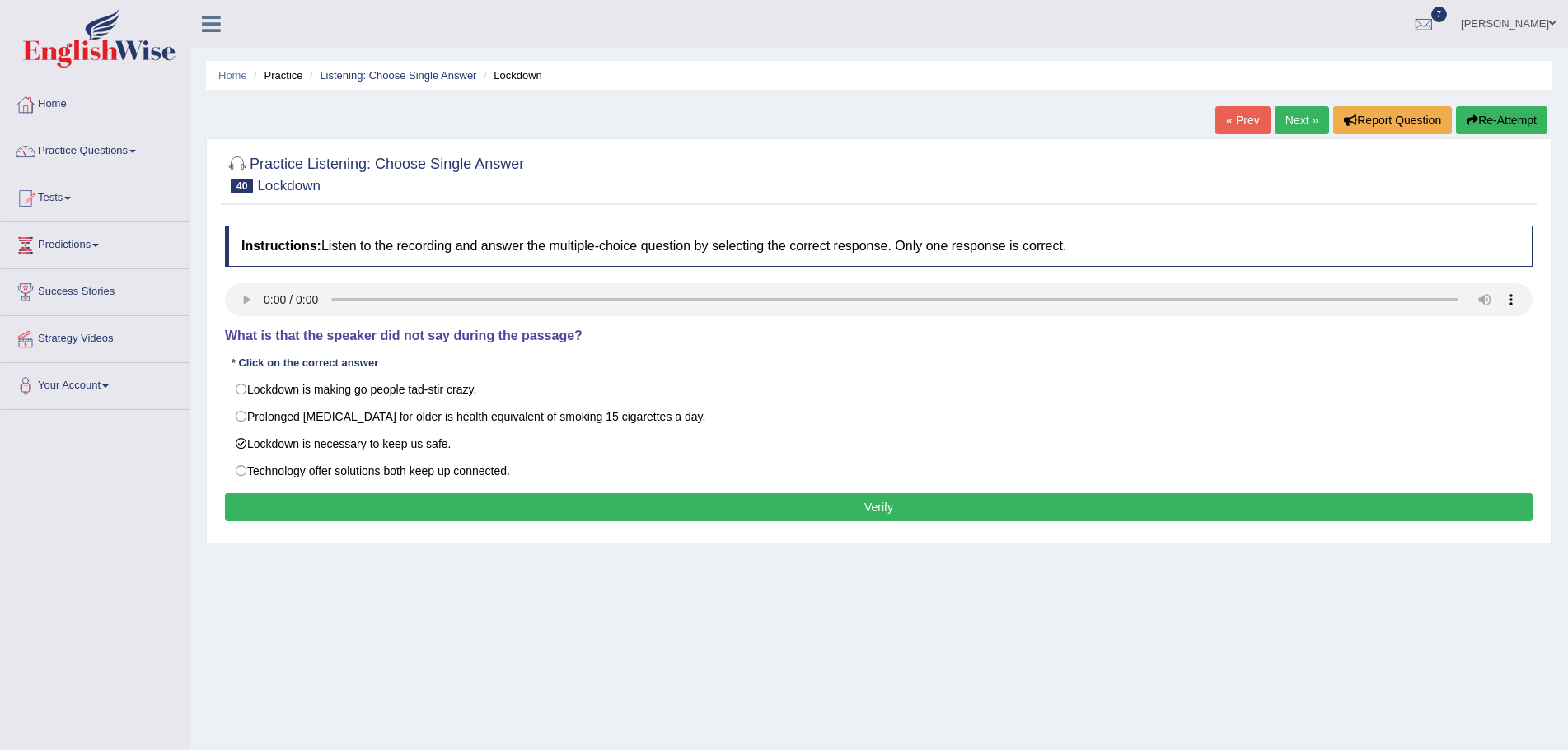
click at [675, 511] on button "Verify" at bounding box center [878, 507] width 1307 height 28
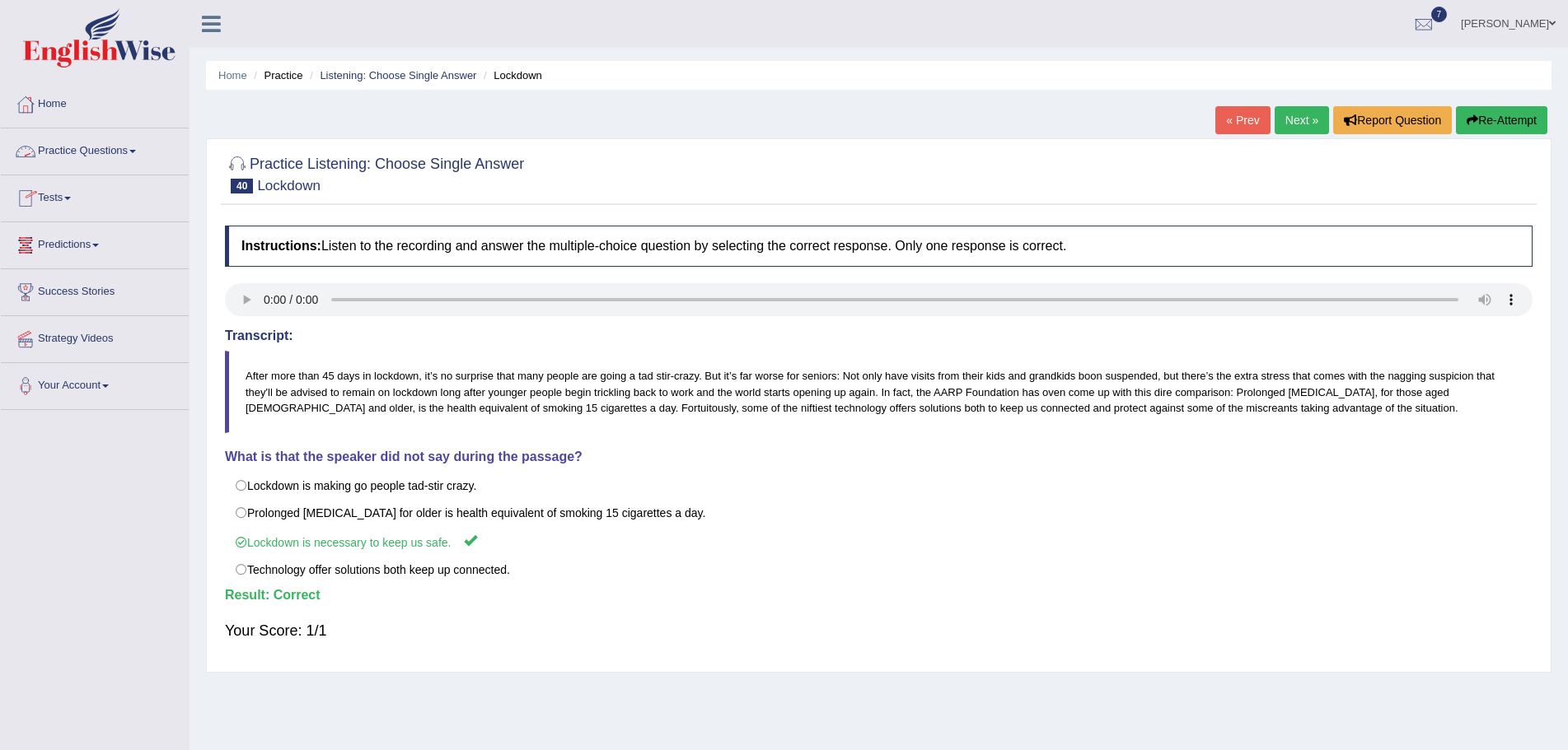
click at [136, 150] on span at bounding box center [132, 151] width 7 height 3
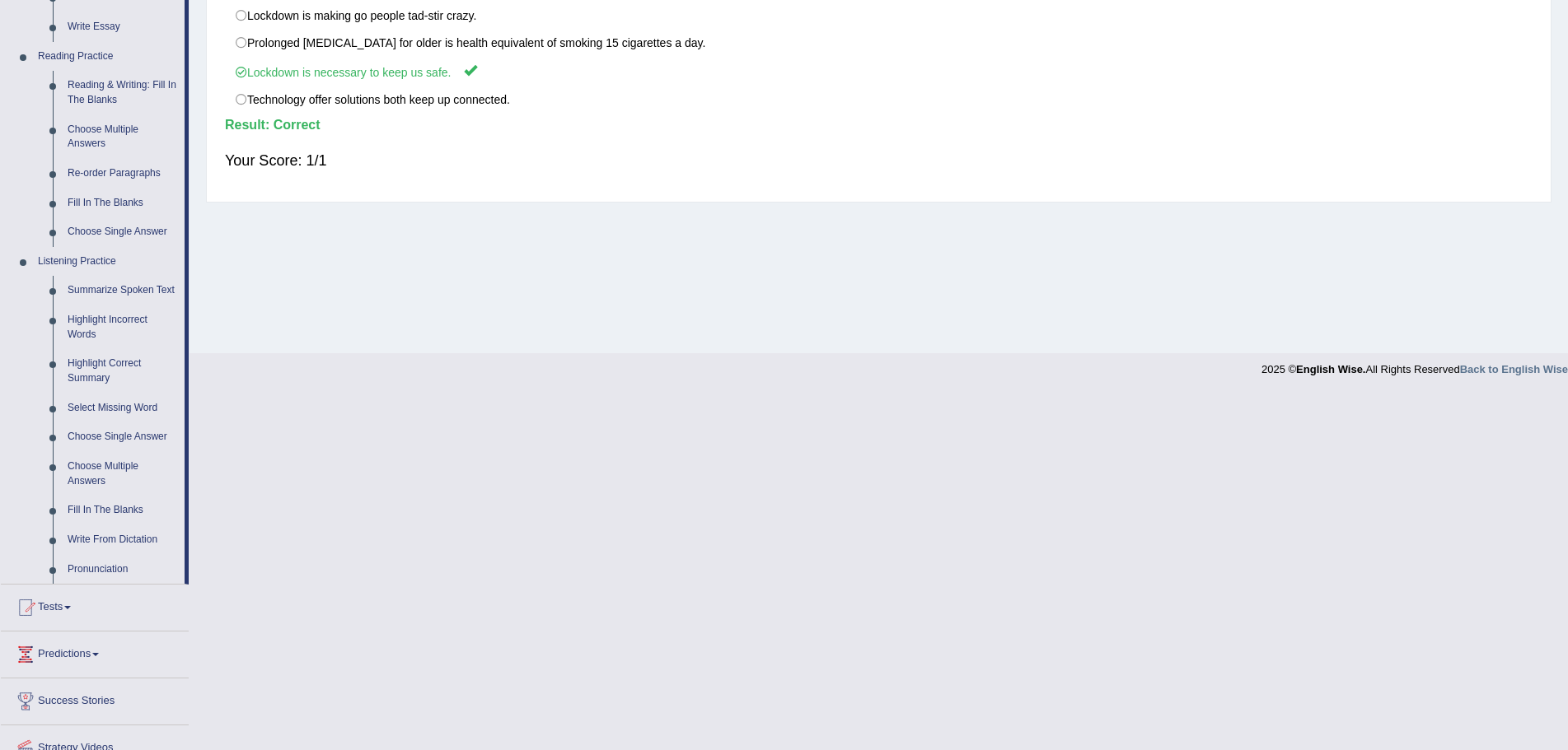
scroll to position [495, 0]
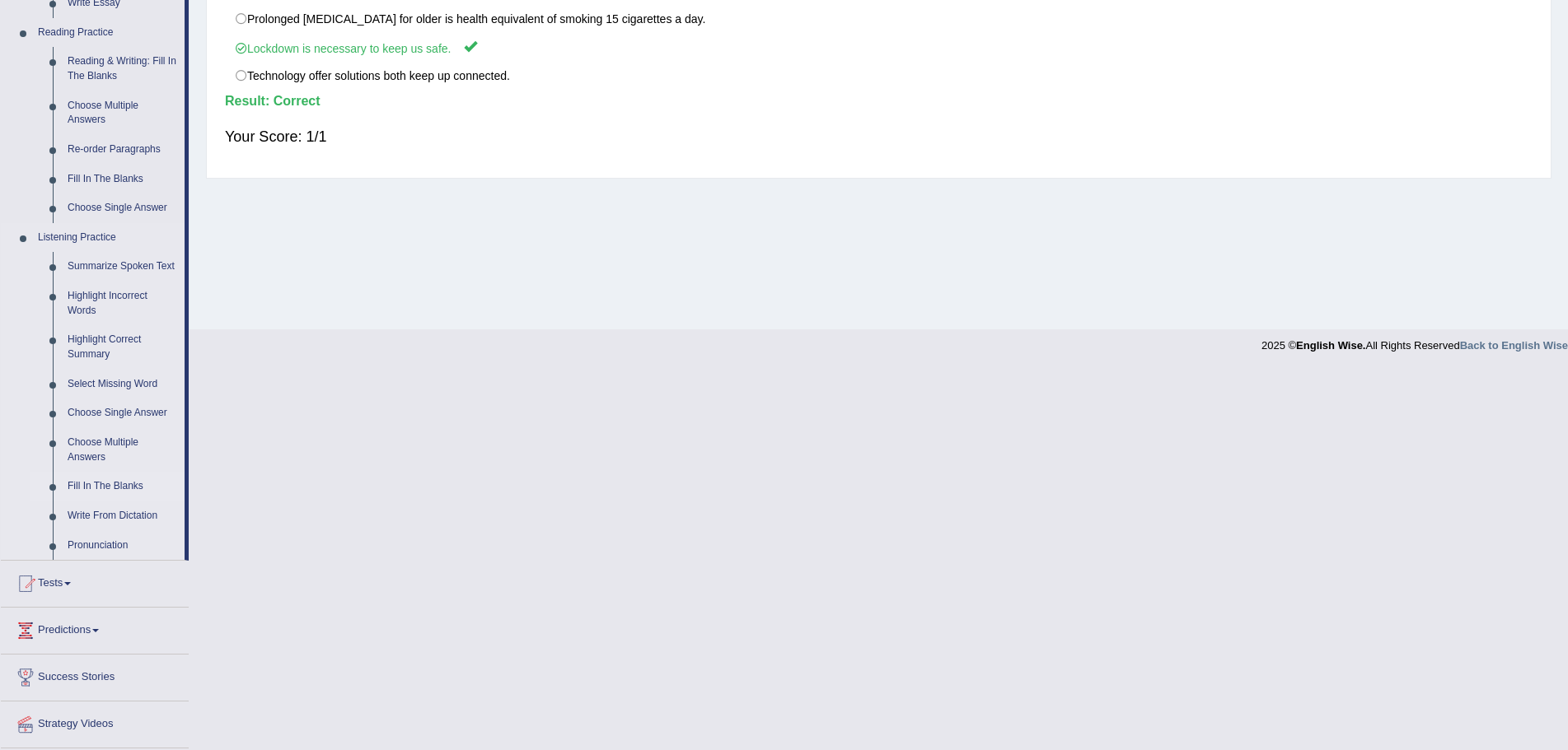
click at [128, 486] on link "Fill In The Blanks" at bounding box center [122, 486] width 125 height 30
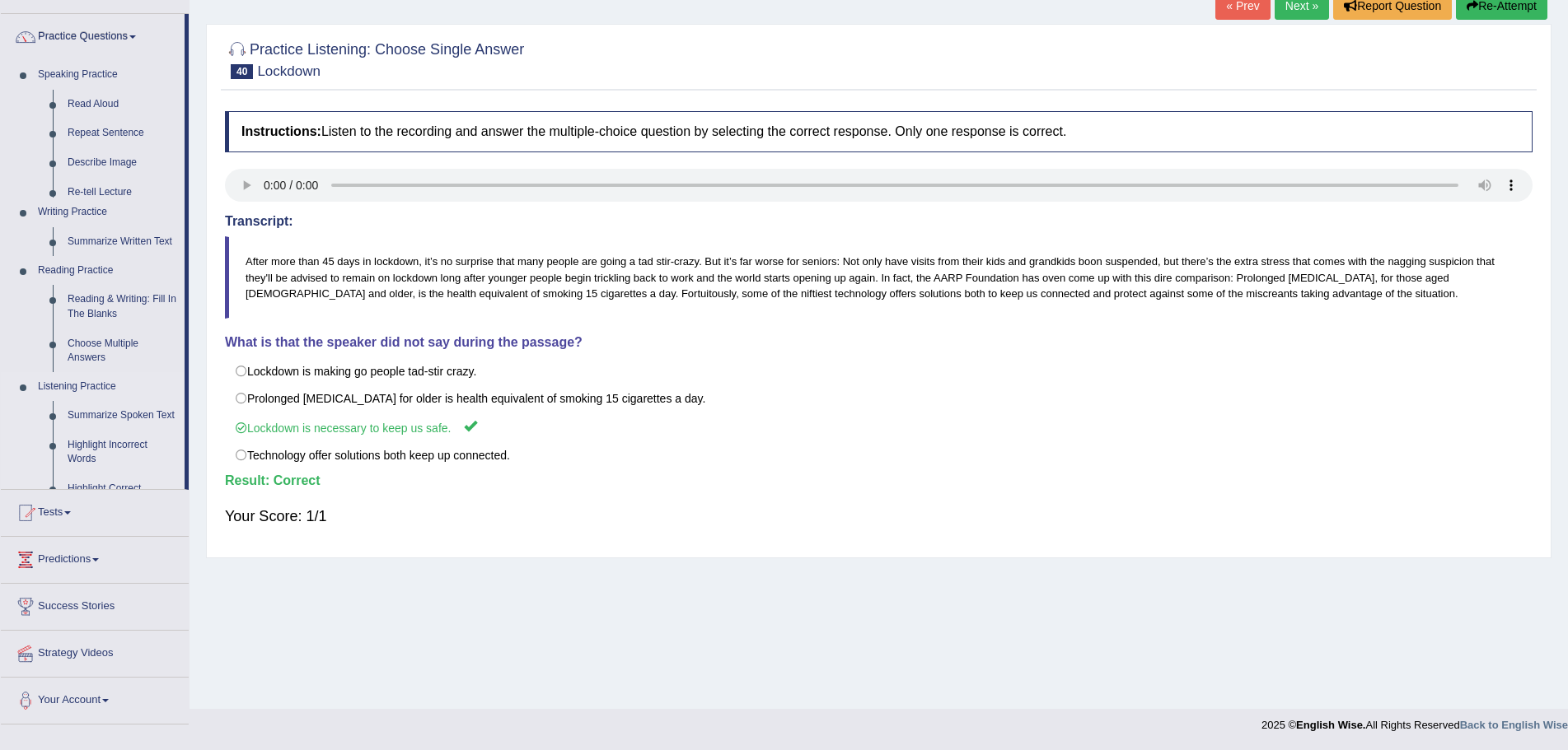
scroll to position [114, 0]
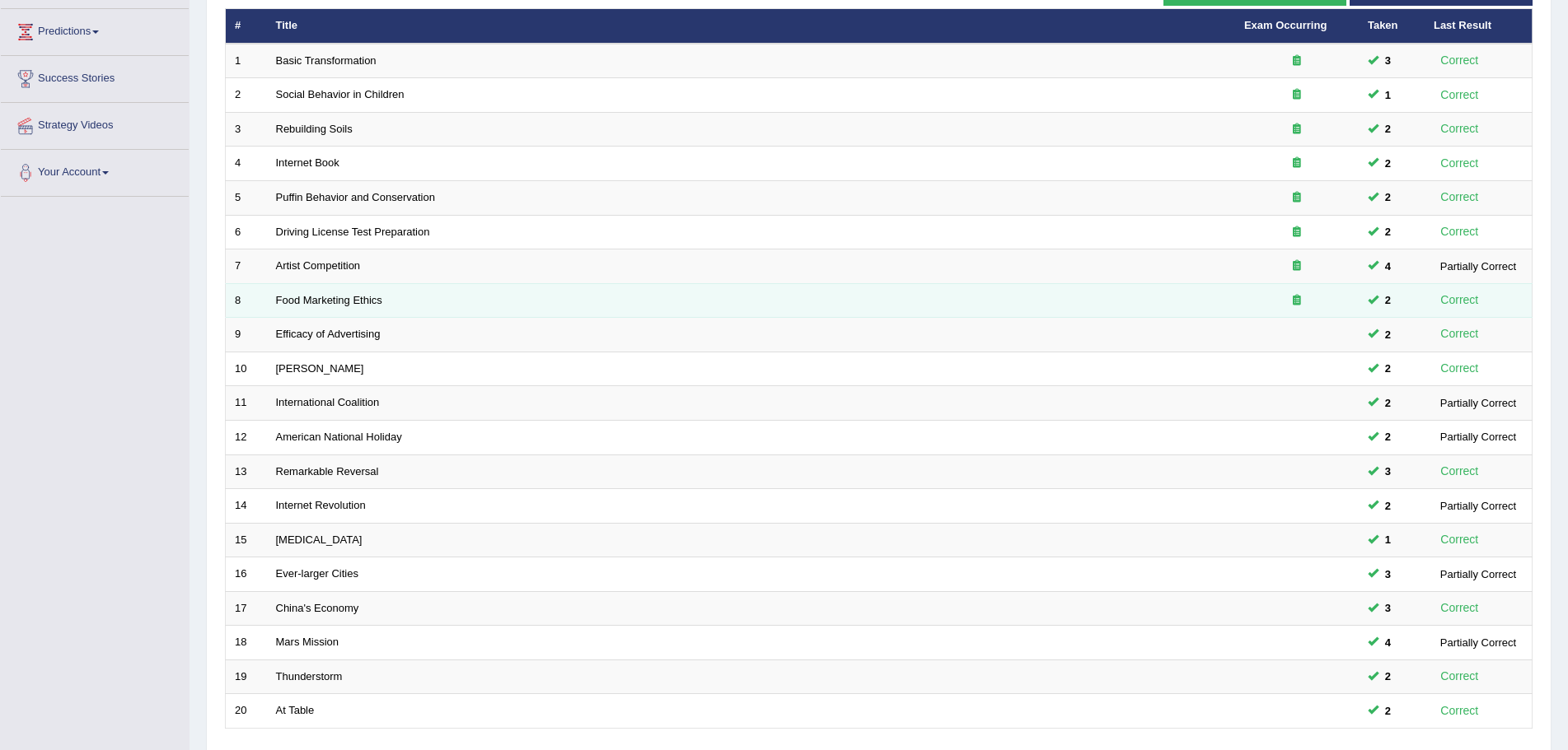
scroll to position [340, 0]
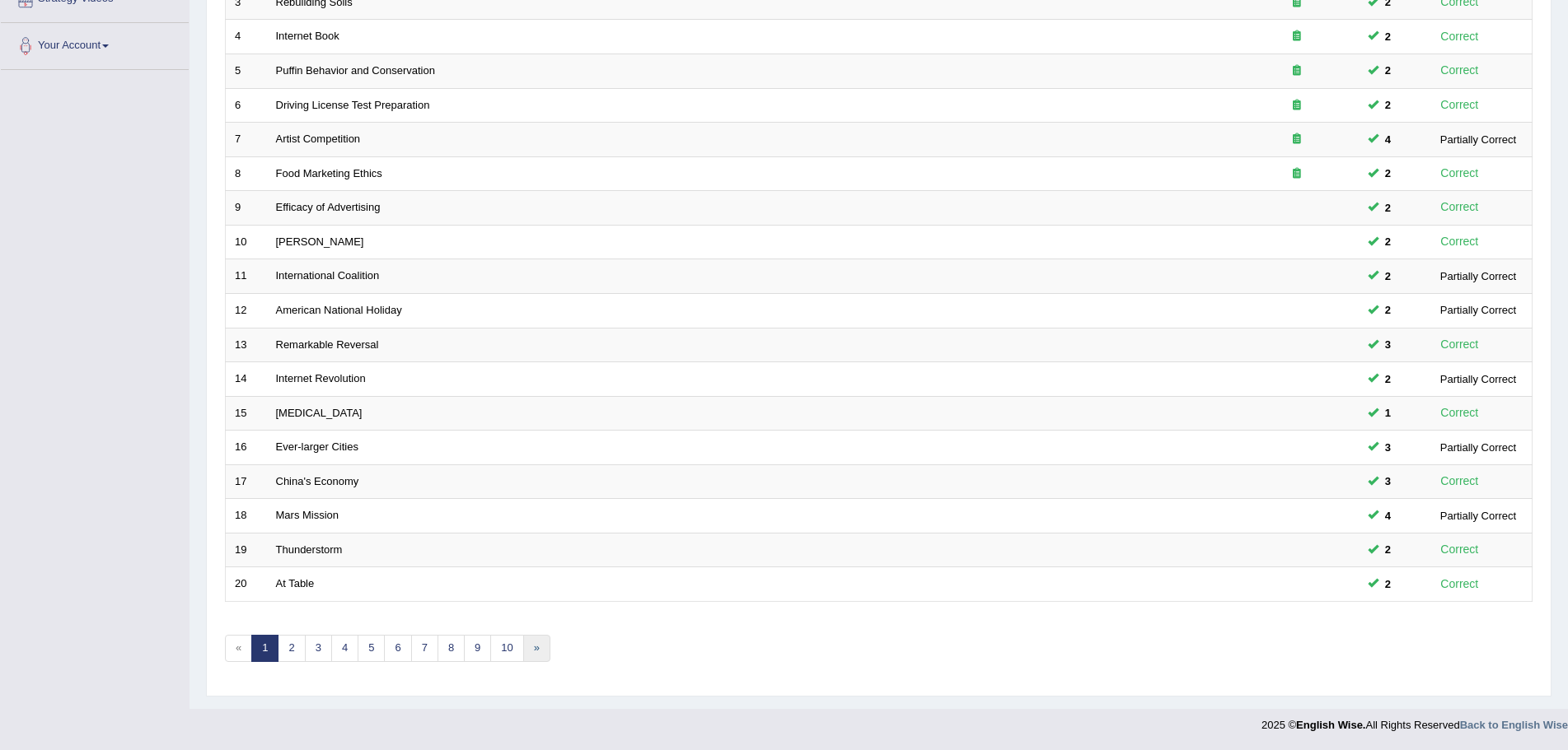
click at [535, 649] on link "»" at bounding box center [537, 648] width 27 height 27
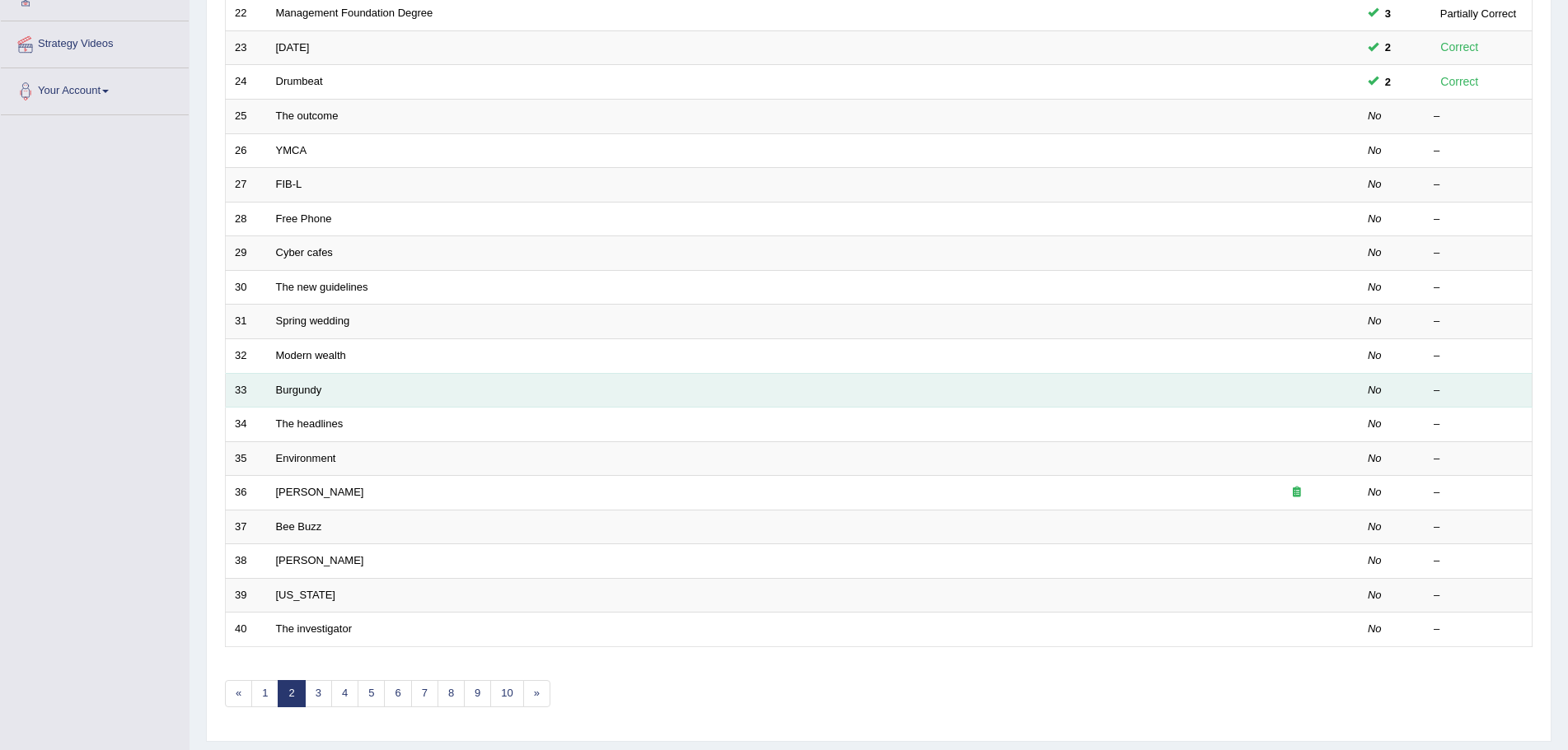
scroll to position [340, 0]
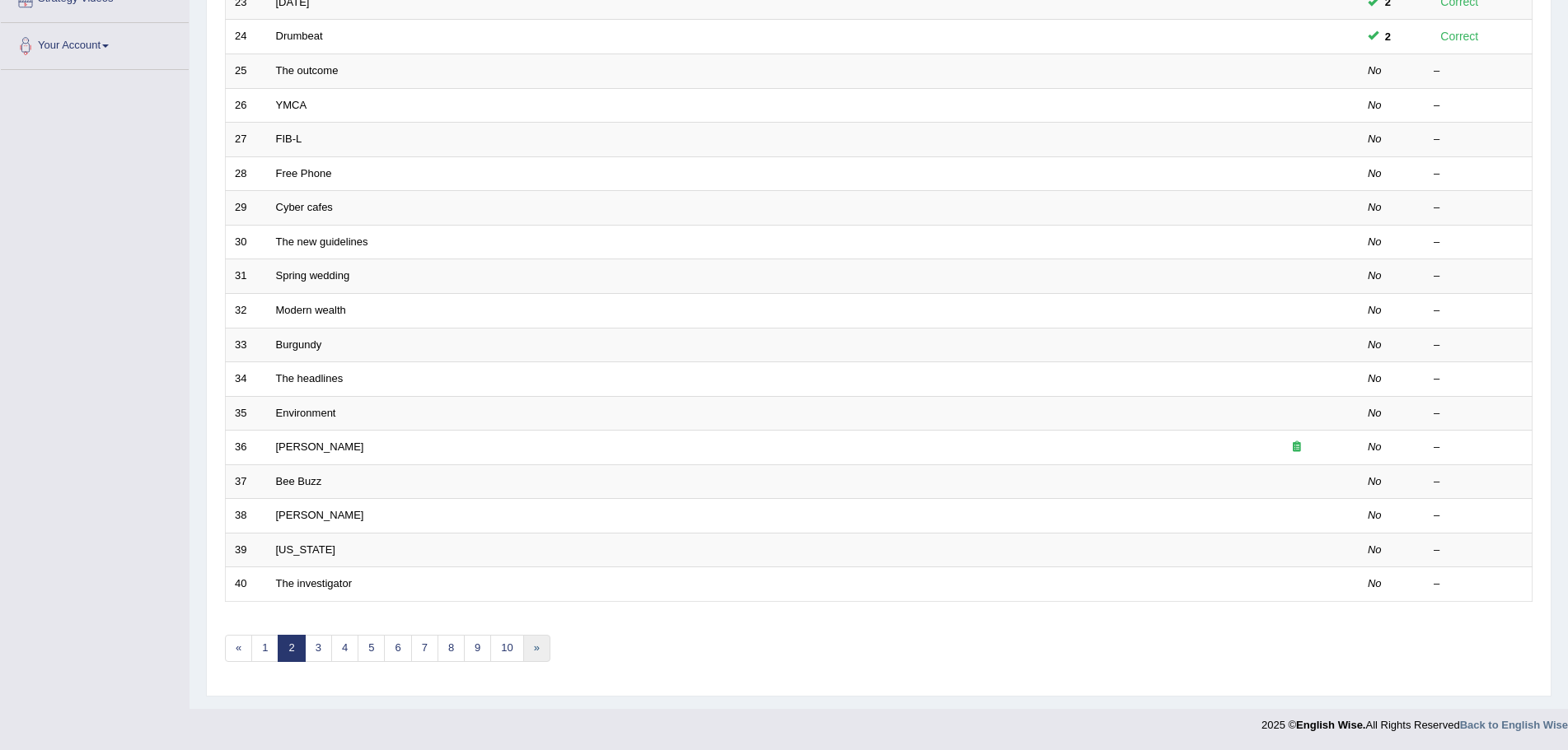
click at [535, 644] on link "»" at bounding box center [537, 648] width 27 height 27
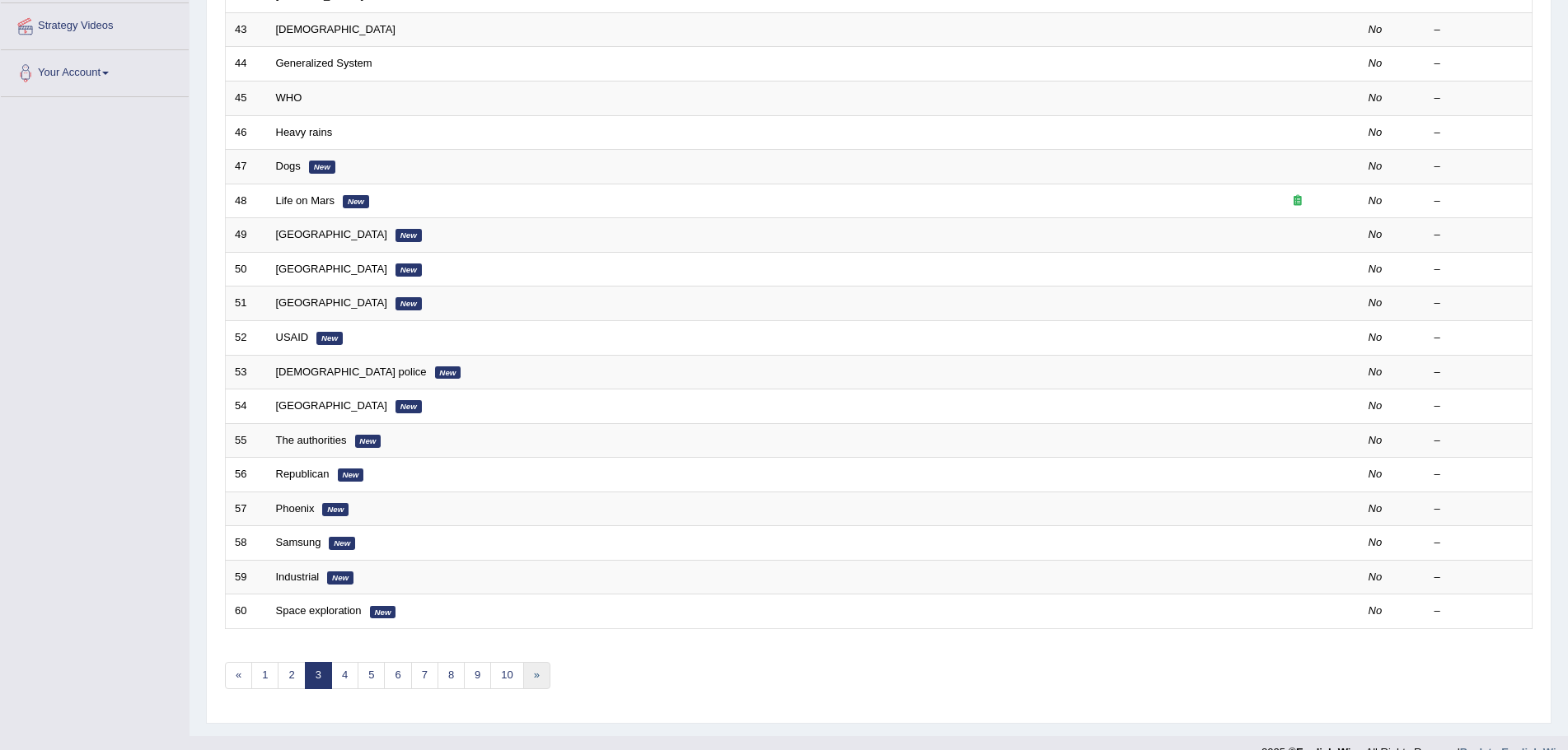
scroll to position [340, 0]
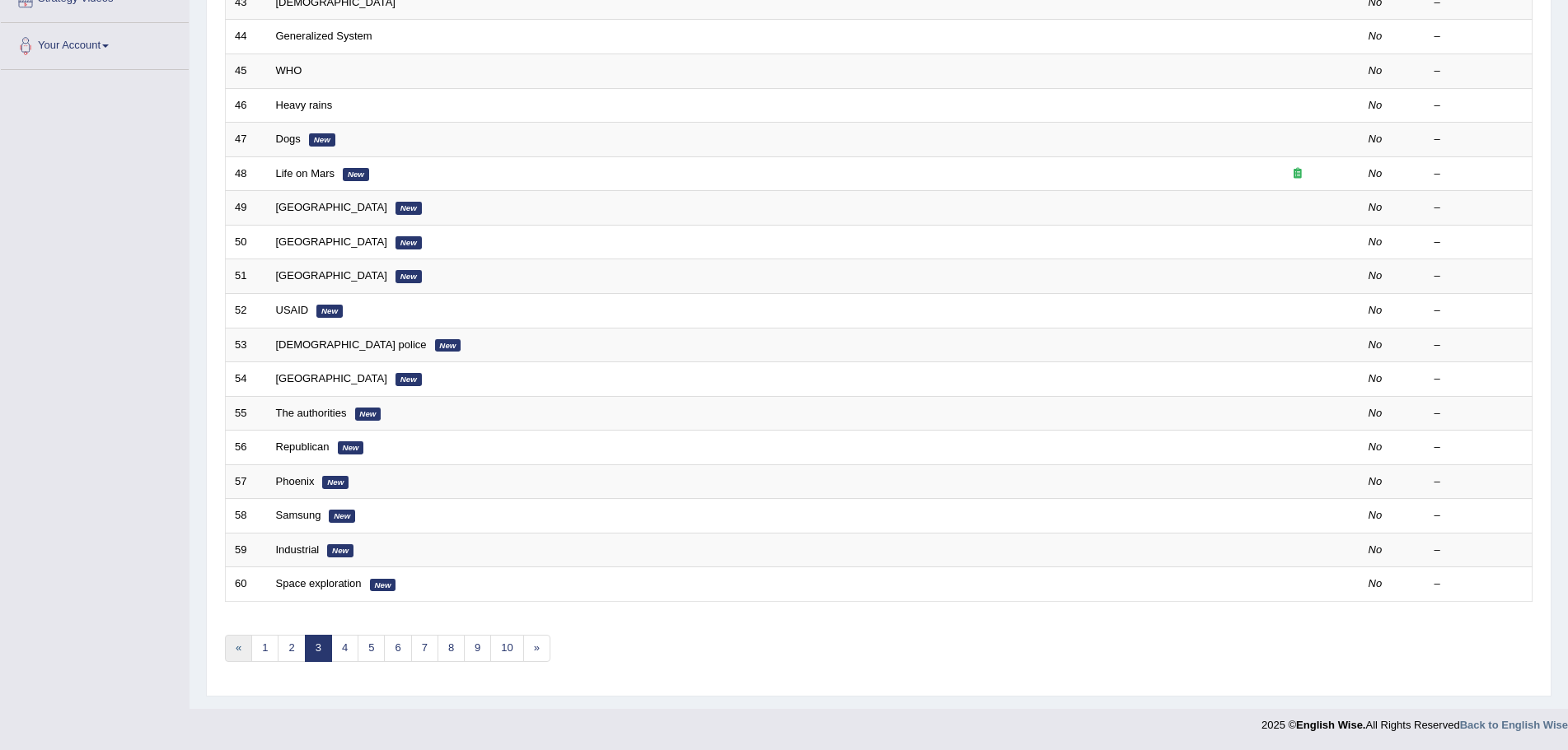
click at [234, 648] on link "«" at bounding box center [238, 648] width 27 height 27
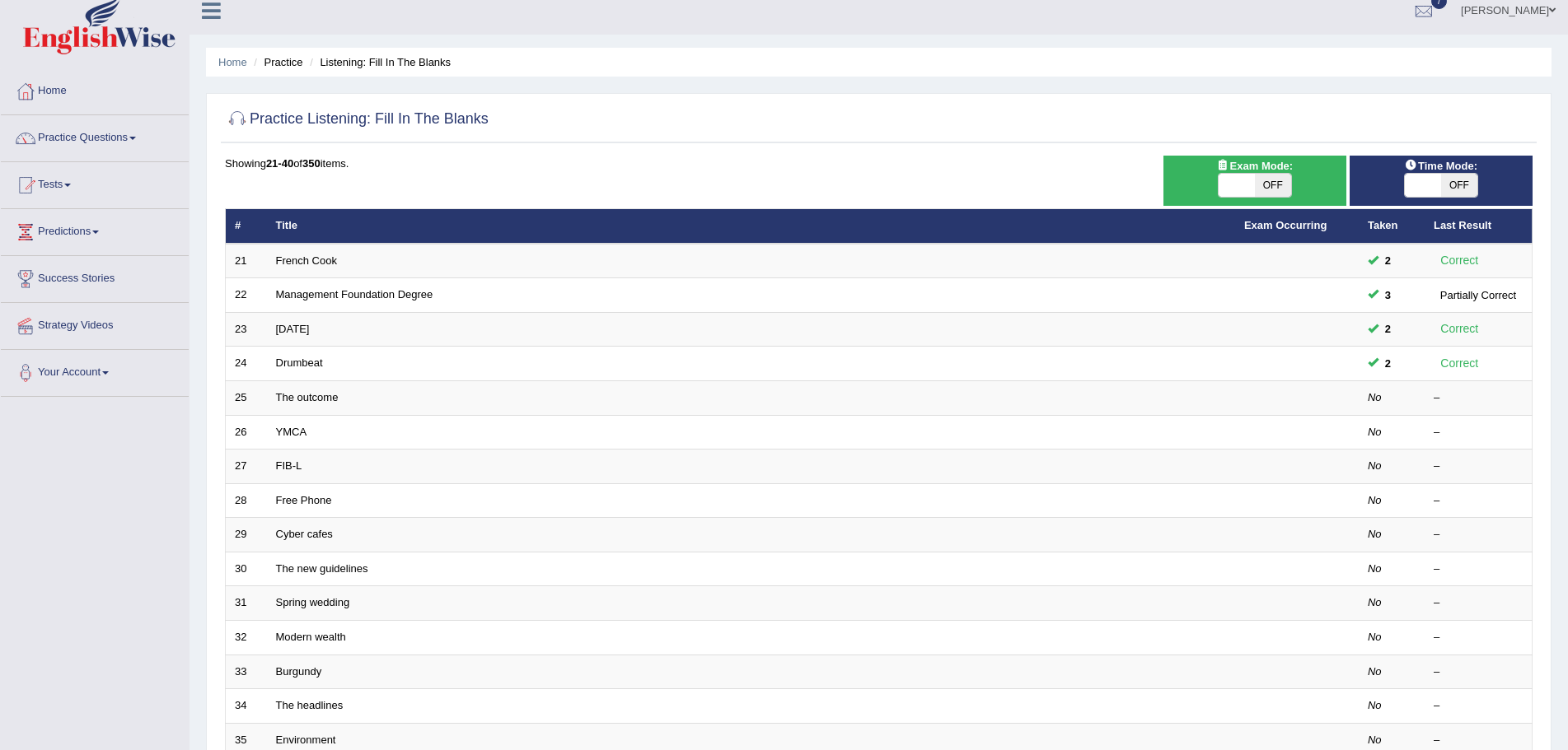
scroll to position [11, 0]
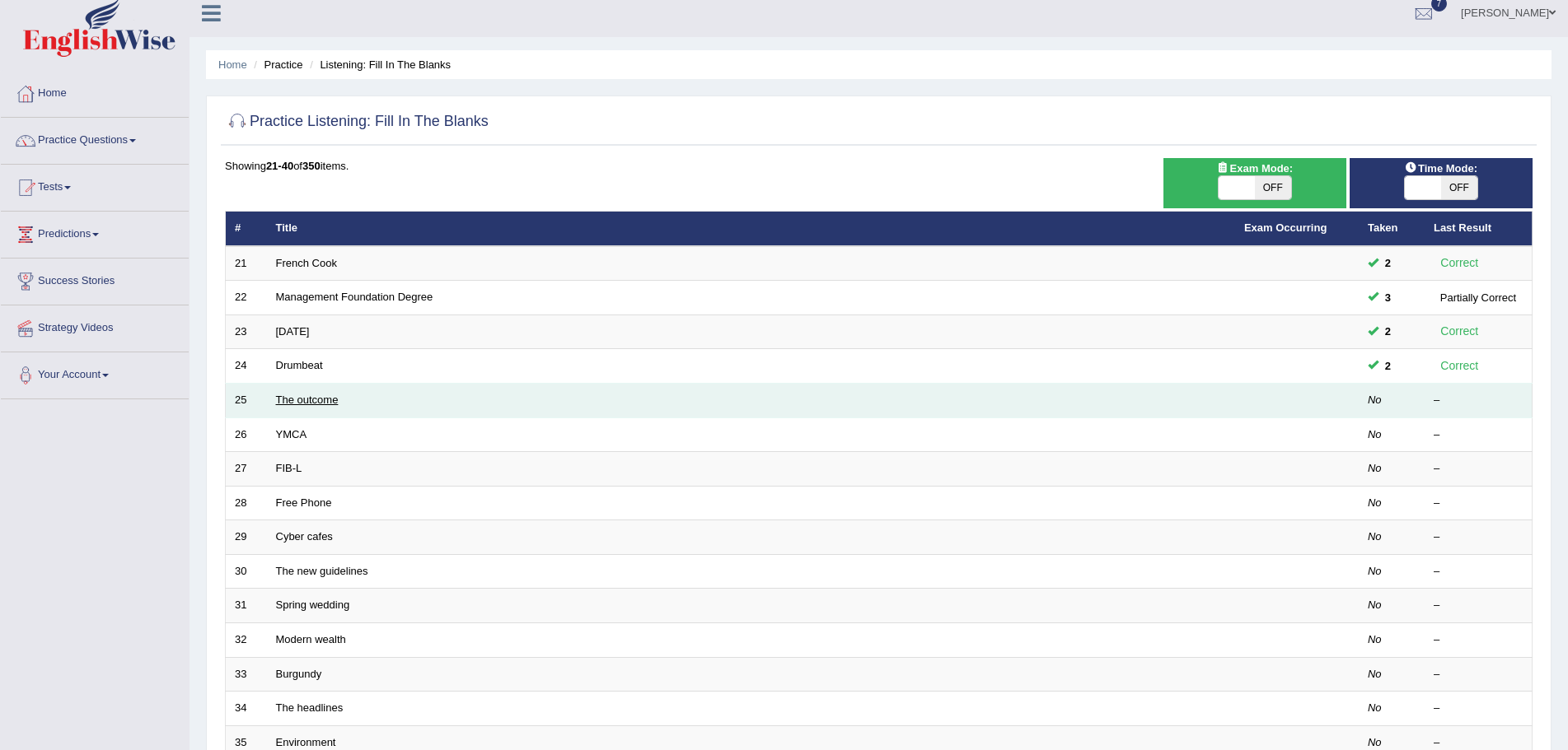
click at [301, 401] on link "The outcome" at bounding box center [307, 400] width 62 height 12
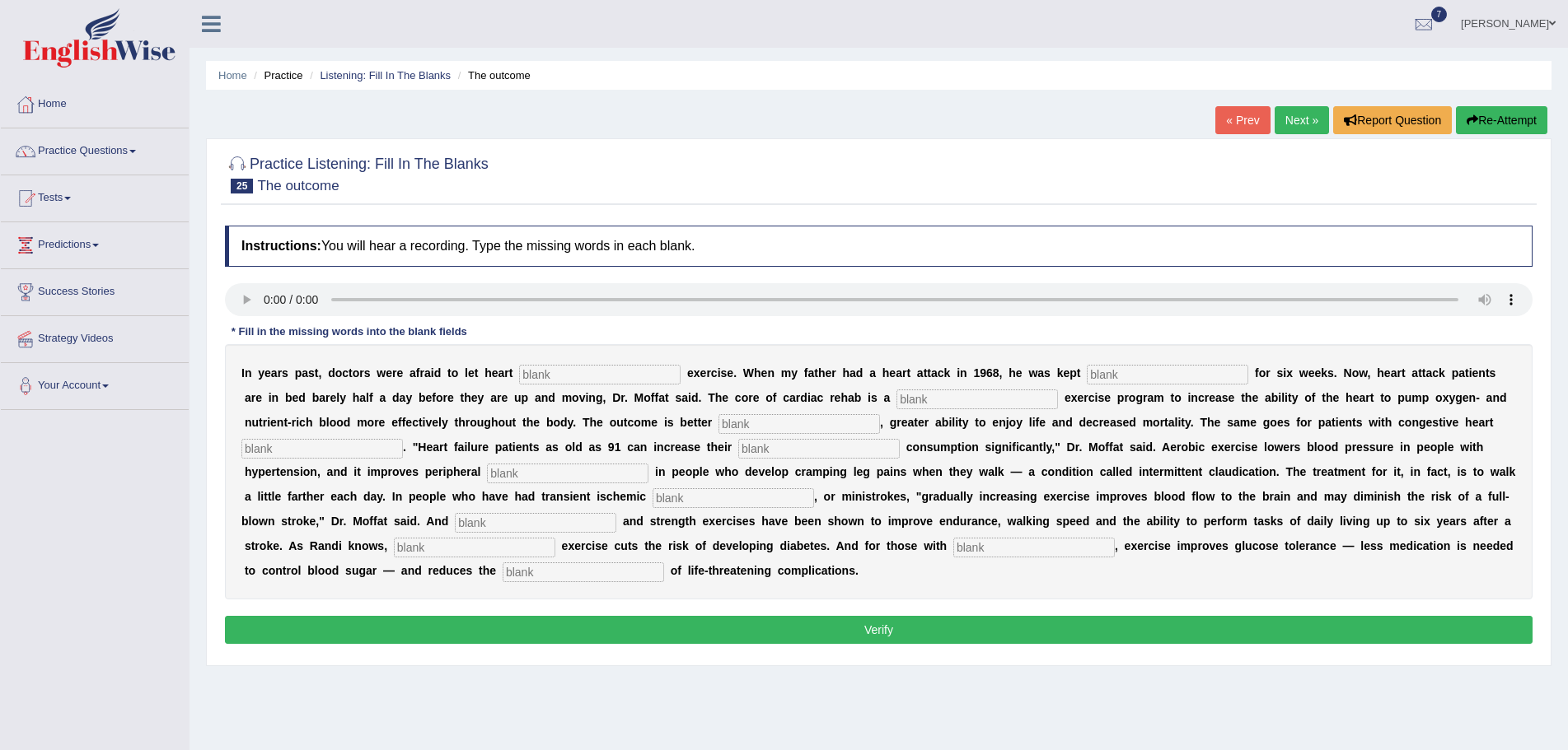
click at [563, 374] on input "text" at bounding box center [599, 374] width 161 height 20
type input "patients"
click at [1176, 379] on input "text" at bounding box center [1167, 374] width 161 height 20
type input "sedentary"
click at [941, 402] on input "text" at bounding box center [977, 399] width 161 height 20
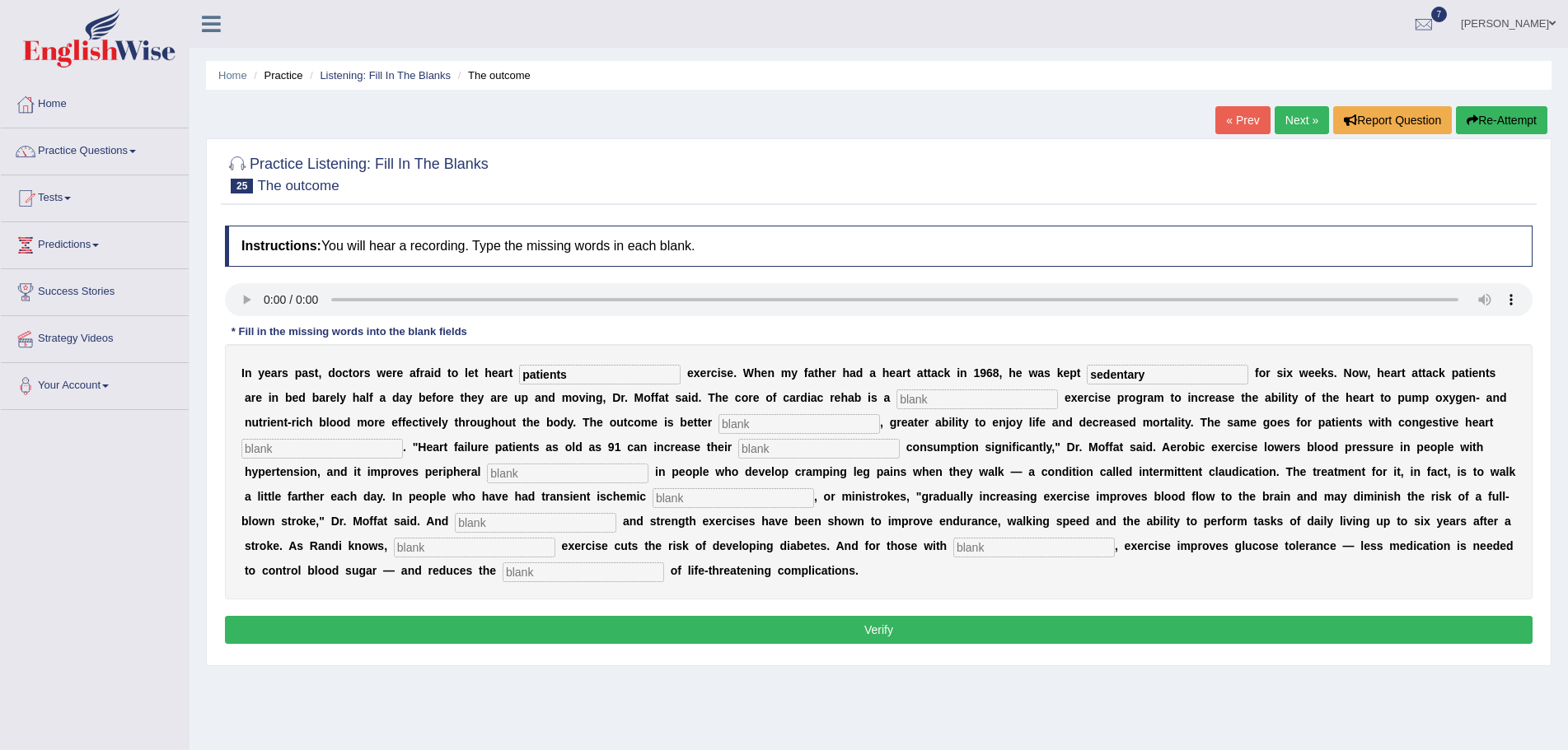
click at [762, 425] on input "text" at bounding box center [799, 424] width 161 height 20
click at [790, 449] on input "text" at bounding box center [819, 448] width 161 height 20
drag, startPoint x: 549, startPoint y: 378, endPoint x: 620, endPoint y: 383, distance: 71.2
click at [561, 378] on input "patients" at bounding box center [599, 374] width 161 height 20
click at [543, 472] on input "text" at bounding box center [567, 473] width 161 height 20
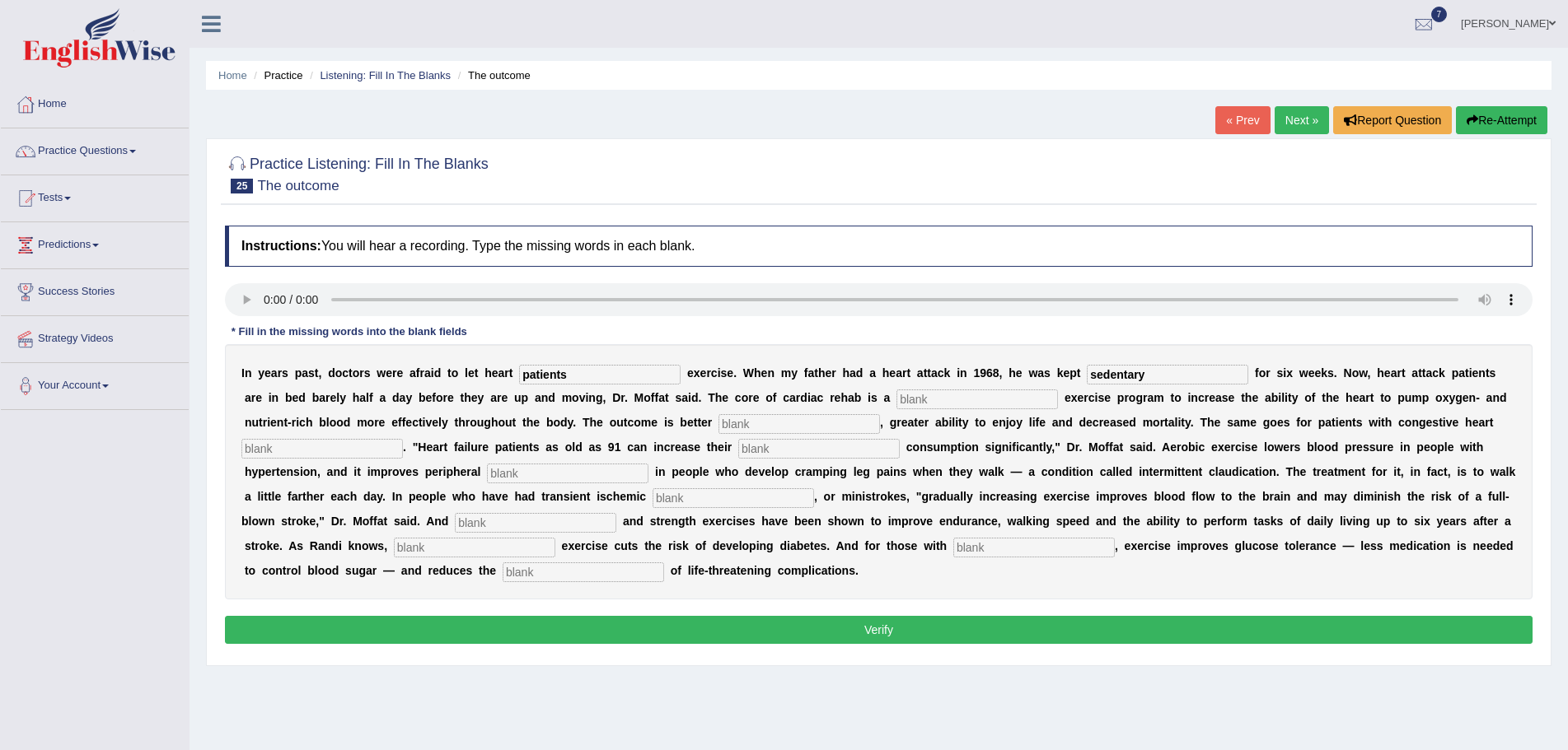
click at [731, 506] on input "text" at bounding box center [733, 498] width 161 height 20
click at [535, 526] on input "text" at bounding box center [535, 523] width 161 height 20
click at [514, 551] on input "text" at bounding box center [474, 548] width 161 height 20
click at [971, 398] on input "text" at bounding box center [977, 399] width 161 height 20
type input "progressive"
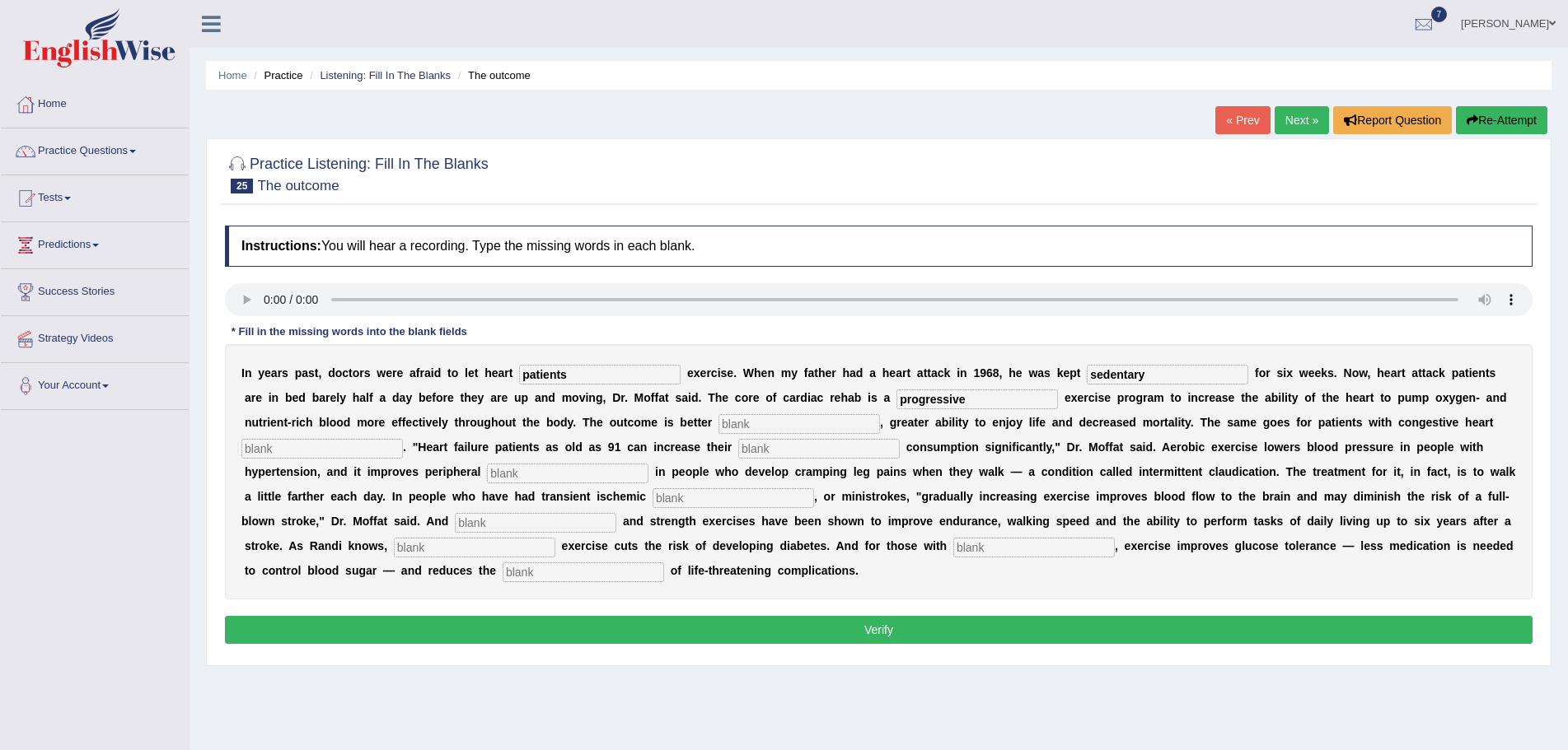
click at [827, 421] on input "text" at bounding box center [799, 424] width 161 height 20
type input "endurance"
click at [365, 448] on input "text" at bounding box center [322, 448] width 161 height 20
type input "failure"
click at [770, 453] on input "text" at bounding box center [819, 448] width 161 height 20
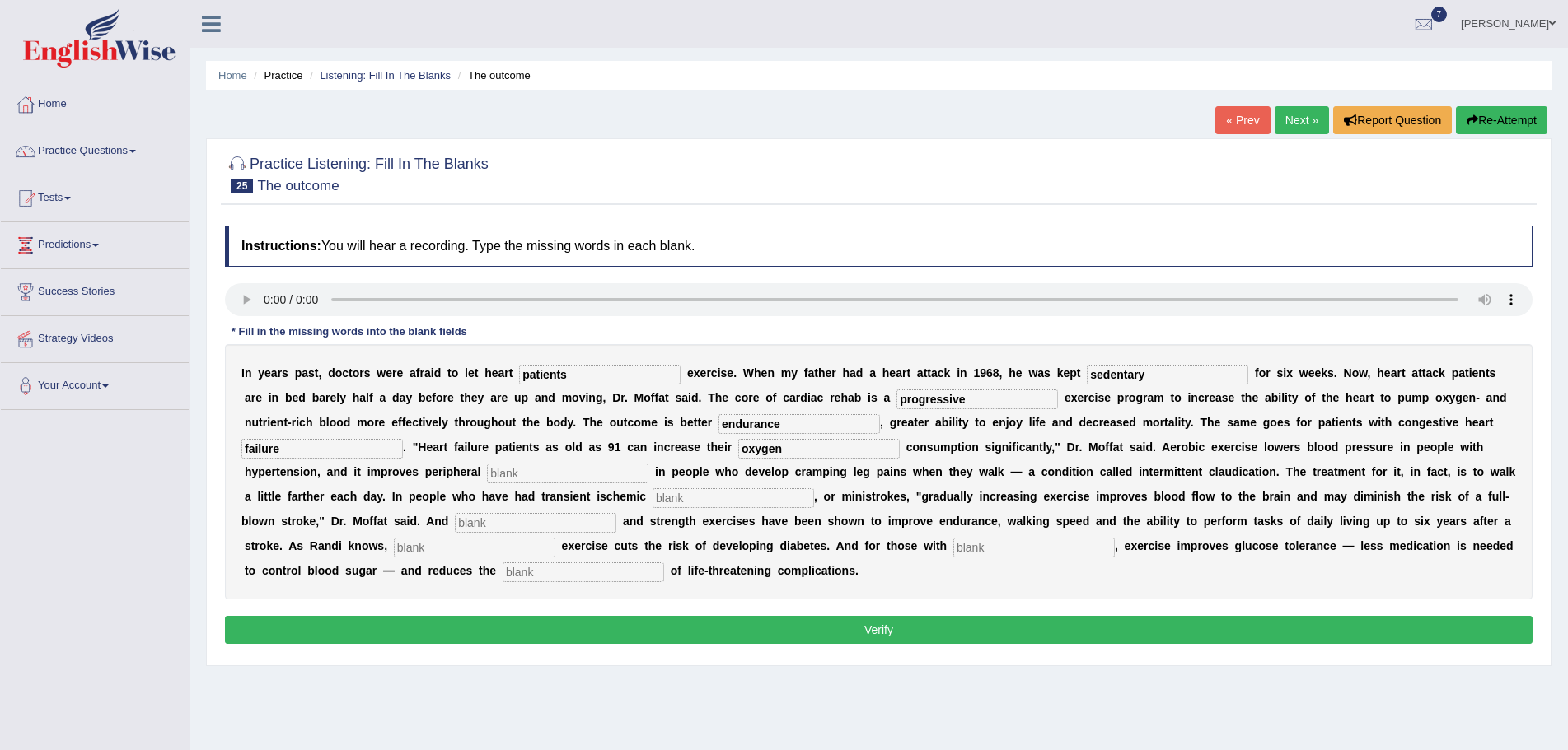
type input "oxygen"
click at [606, 475] on input "text" at bounding box center [567, 473] width 161 height 20
type input "circulation"
click at [725, 499] on input "text" at bounding box center [733, 498] width 161 height 20
click at [696, 497] on input "atack" at bounding box center [733, 498] width 161 height 20
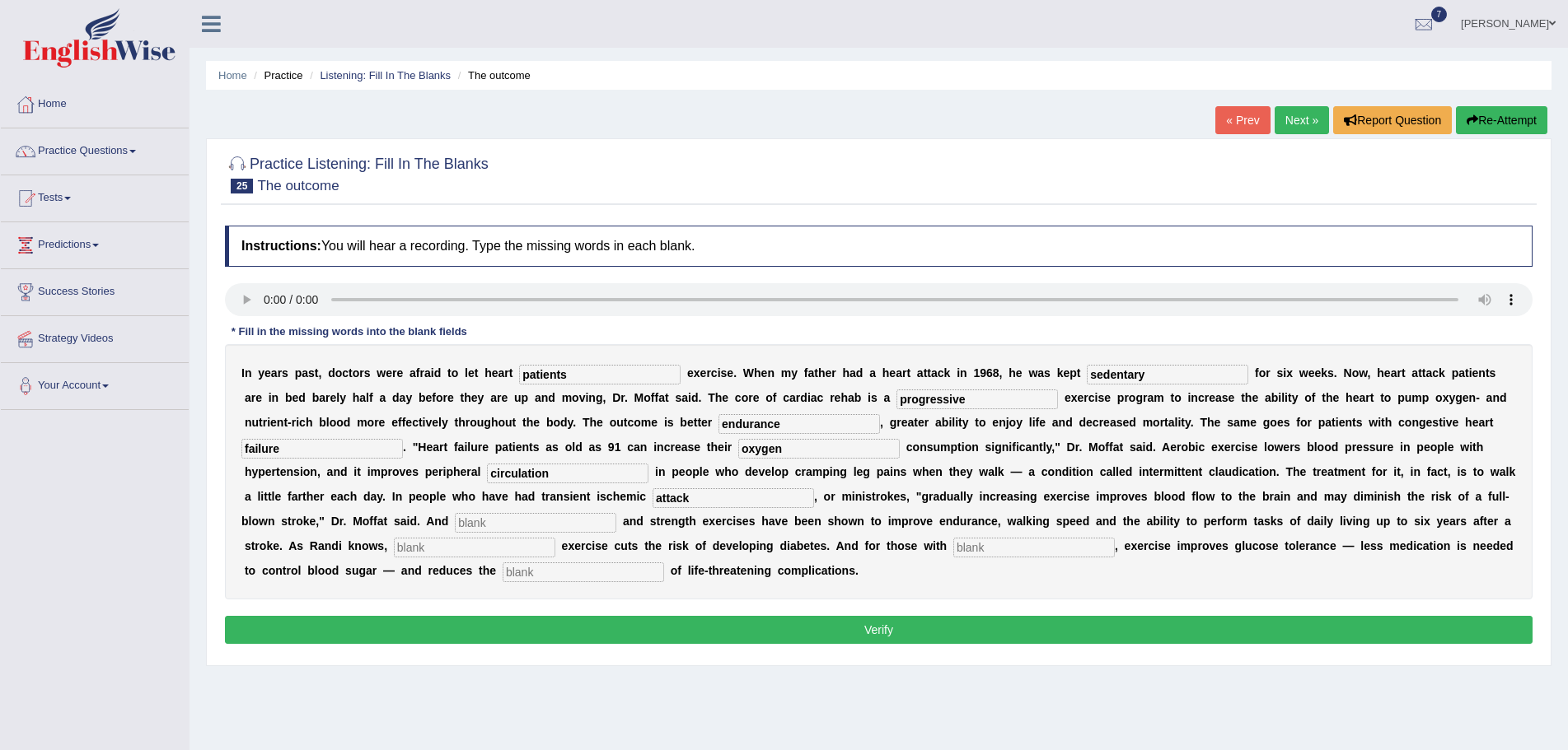
type input "attack"
click at [541, 521] on input "text" at bounding box center [535, 523] width 161 height 20
type input "robots"
click at [499, 552] on input "text" at bounding box center [474, 548] width 161 height 20
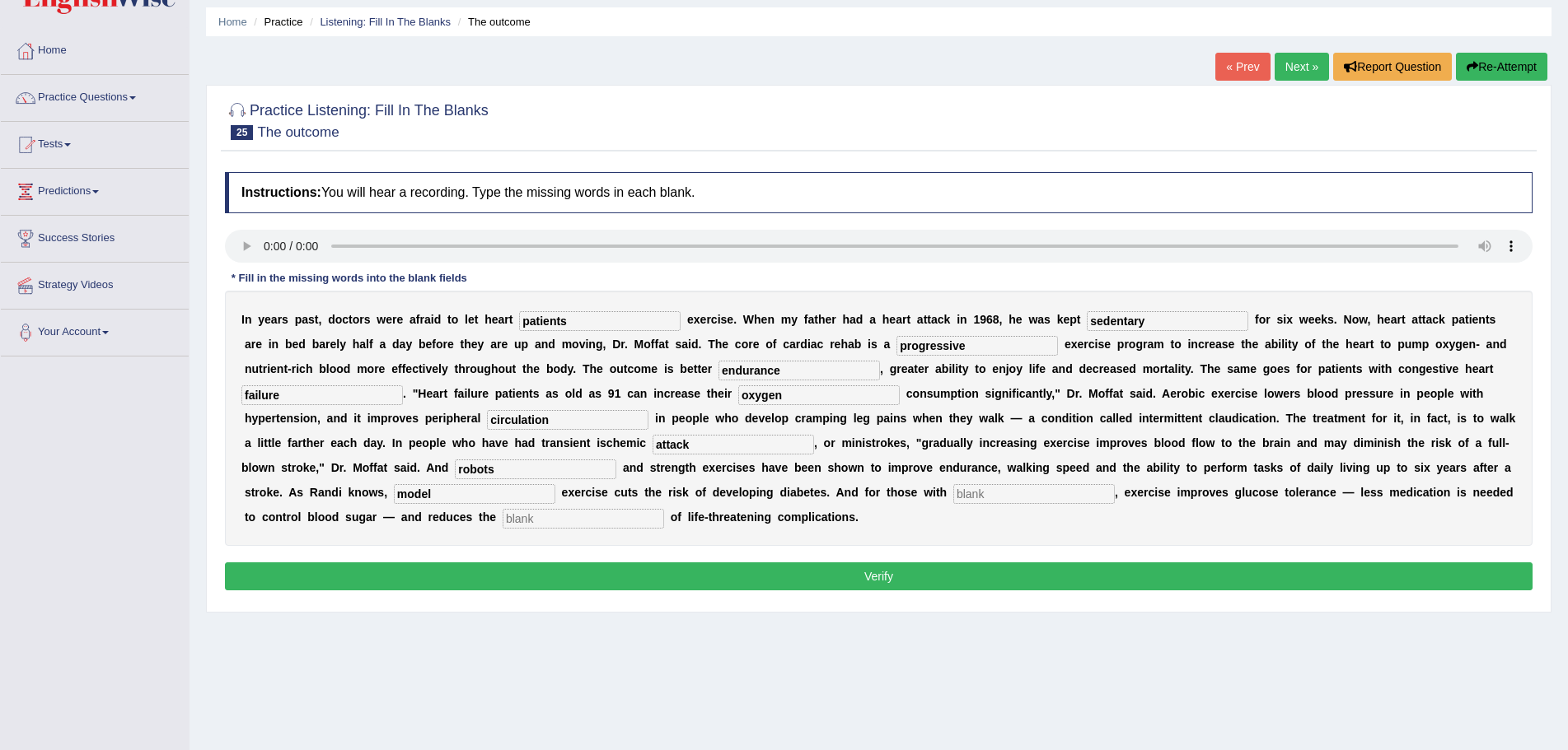
scroll to position [82, 0]
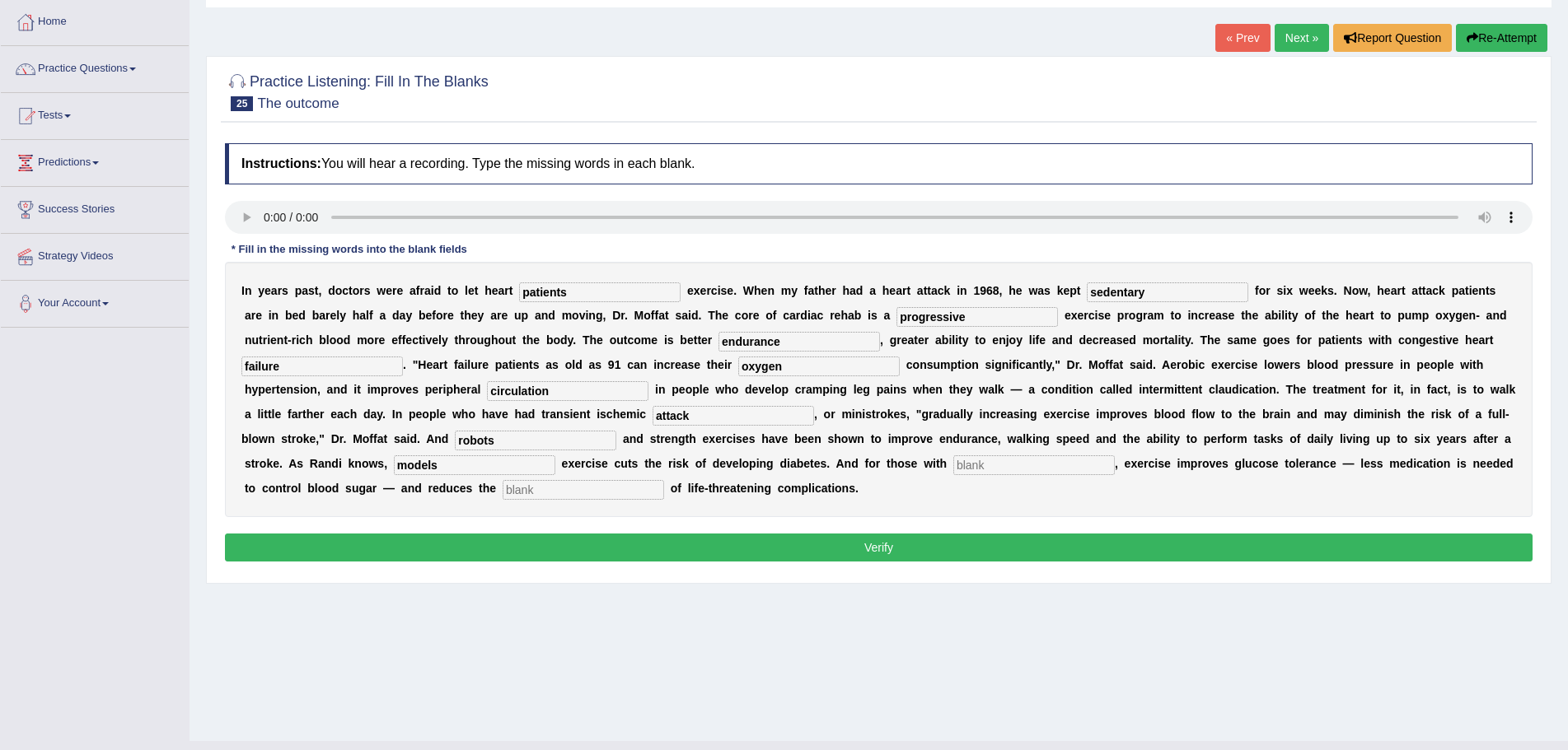
type input "models"
click at [1024, 469] on input "text" at bounding box center [1034, 465] width 161 height 20
type input "diabetics"
click at [649, 495] on input "text" at bounding box center [583, 489] width 161 height 20
type input "risk"
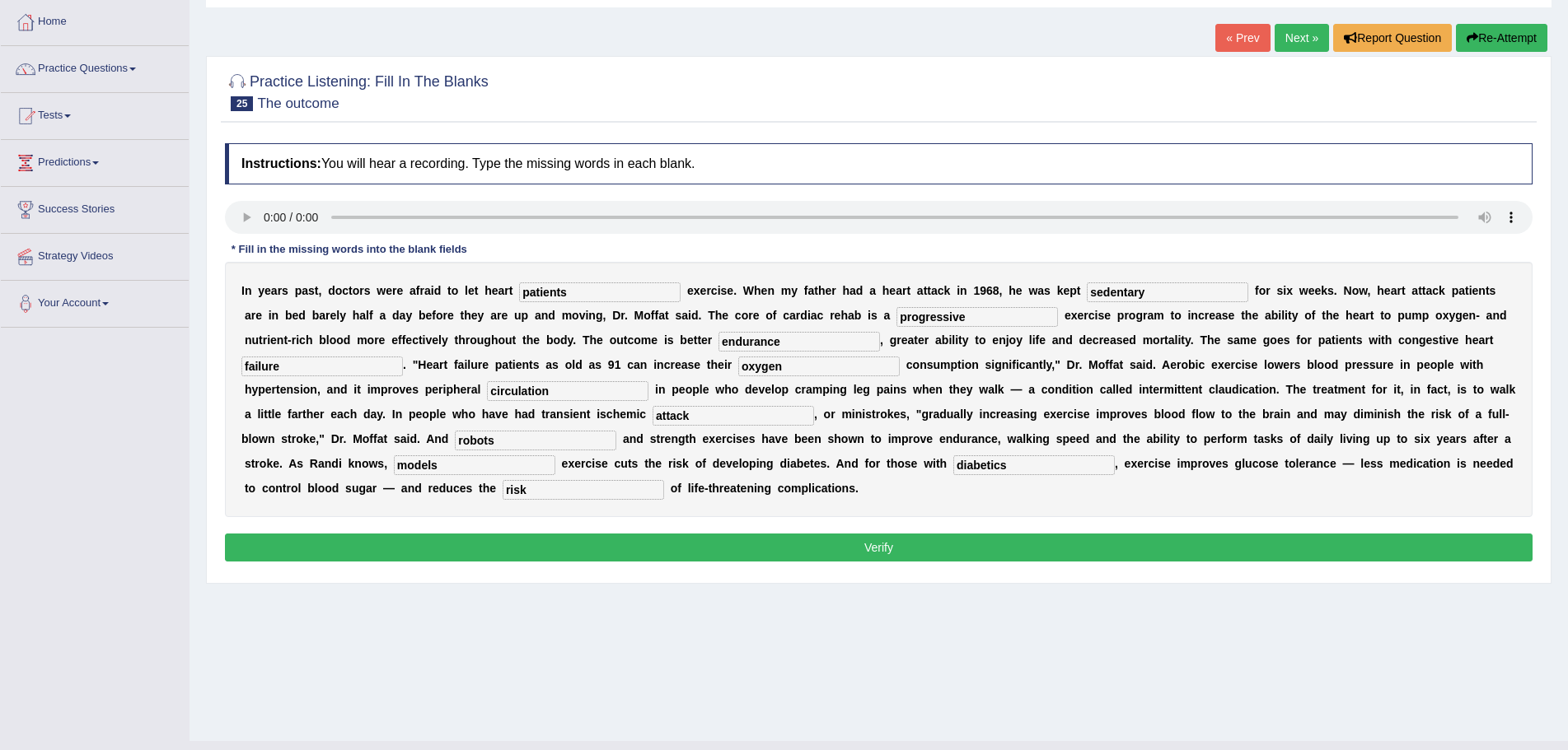
click at [487, 467] on input "models" at bounding box center [474, 465] width 161 height 20
type input "model"
click at [594, 547] on button "Verify" at bounding box center [878, 548] width 1307 height 28
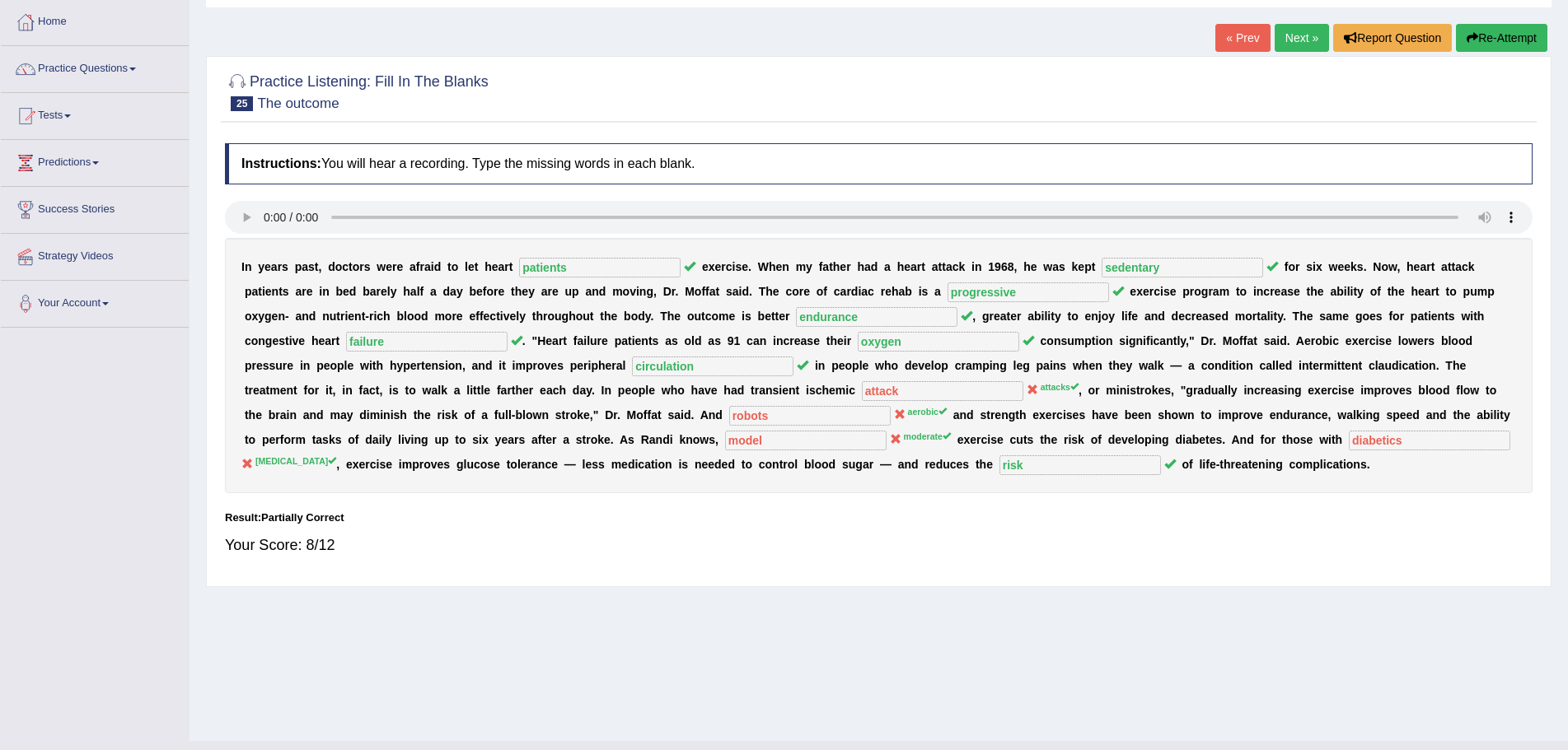
click at [1511, 38] on button "Re-Attempt" at bounding box center [1501, 38] width 91 height 28
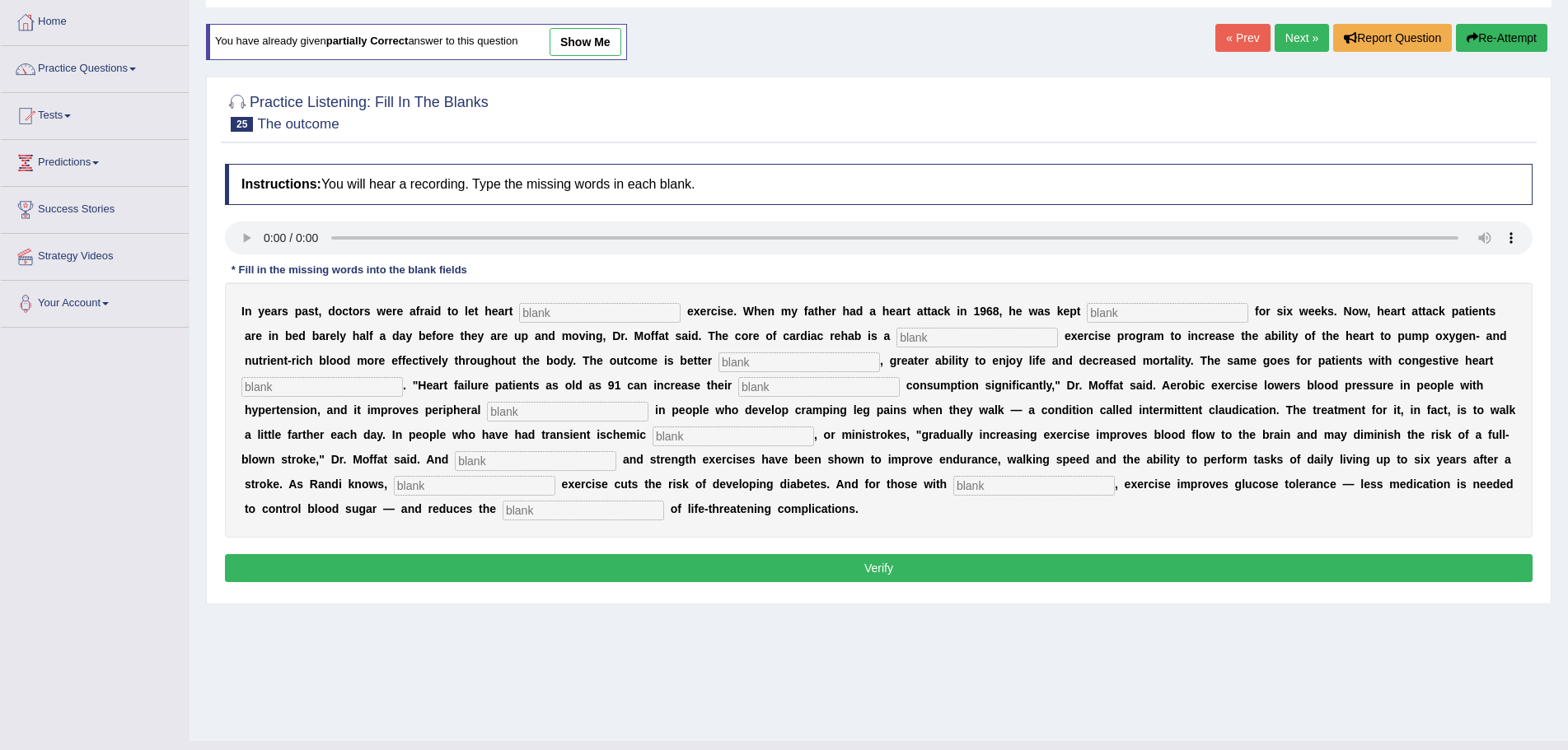
click at [578, 312] on input "text" at bounding box center [599, 313] width 161 height 20
click at [1567, 668] on html "Toggle navigation Home Practice Questions Speaking Practice Read Aloud Repeat S…" at bounding box center [784, 293] width 1568 height 750
click at [634, 314] on input "text" at bounding box center [599, 313] width 161 height 20
type input "patients"
click at [1132, 320] on input "text" at bounding box center [1167, 313] width 161 height 20
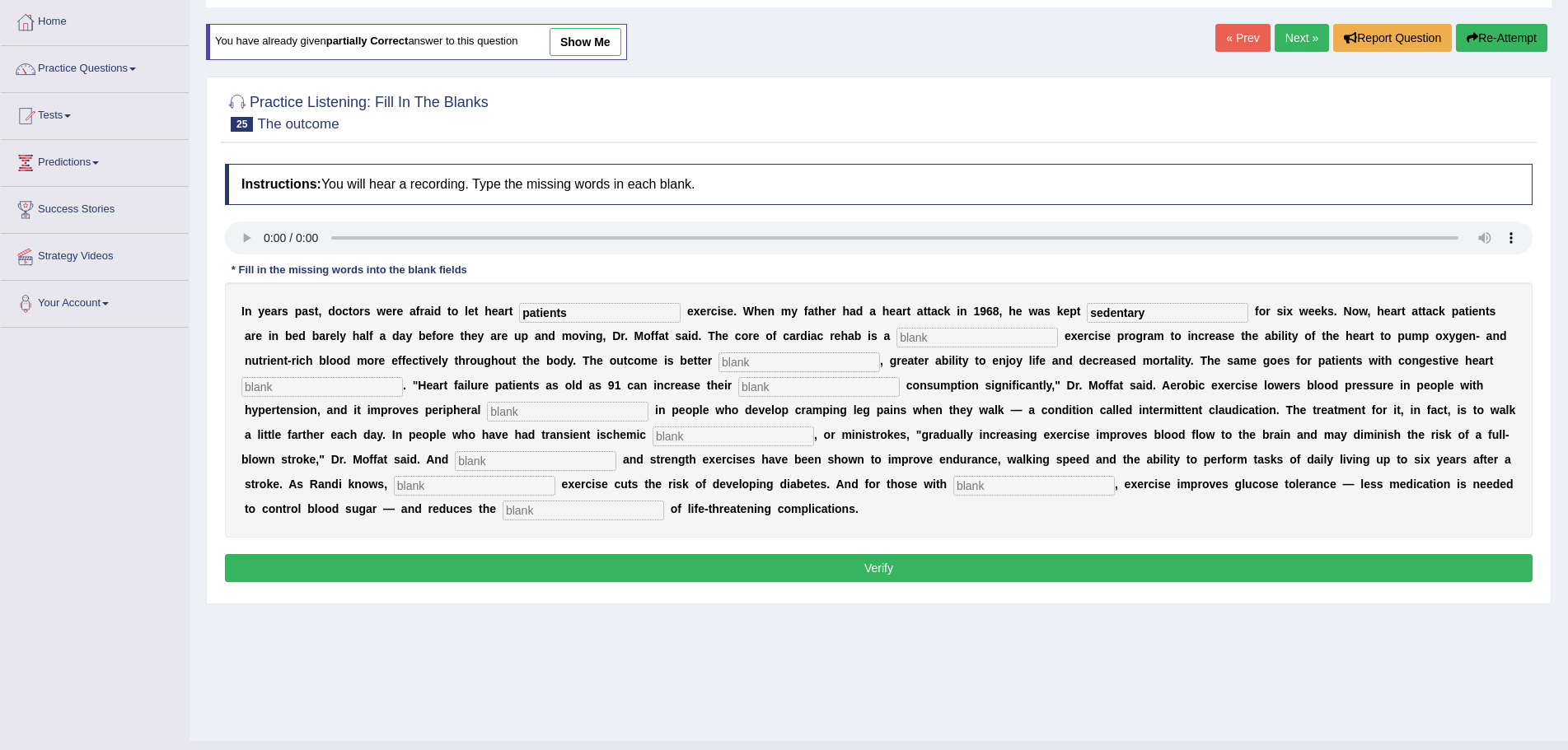
type input "sedentary"
click at [942, 334] on input "text" at bounding box center [977, 337] width 161 height 20
type input "progresive"
click at [766, 361] on input "text" at bounding box center [799, 362] width 161 height 20
type input "endurance"
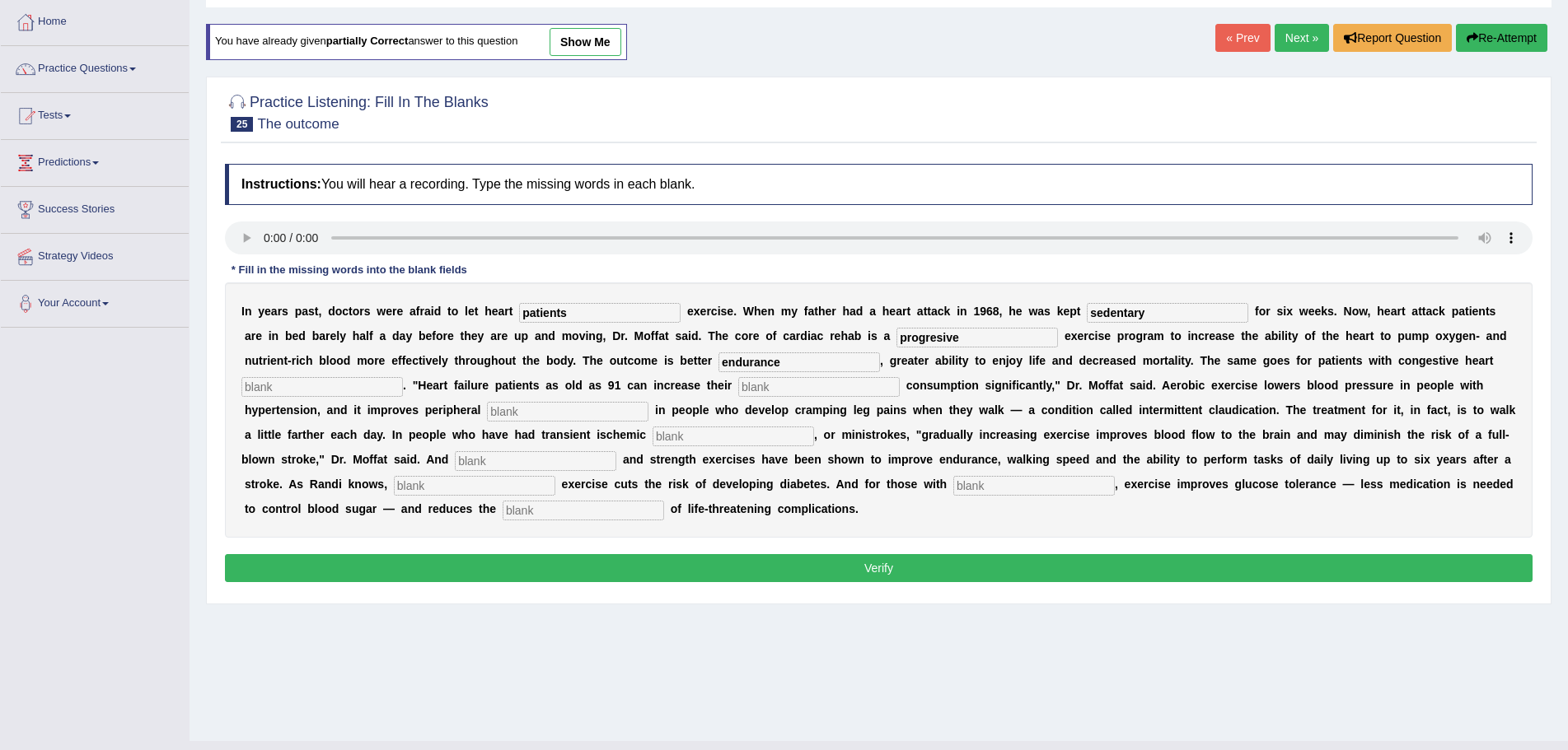
click at [351, 387] on input "text" at bounding box center [322, 387] width 161 height 20
type input "failure"
click at [796, 390] on input "text" at bounding box center [819, 387] width 161 height 20
type input "oxygen"
click at [546, 416] on input "text" at bounding box center [567, 412] width 161 height 20
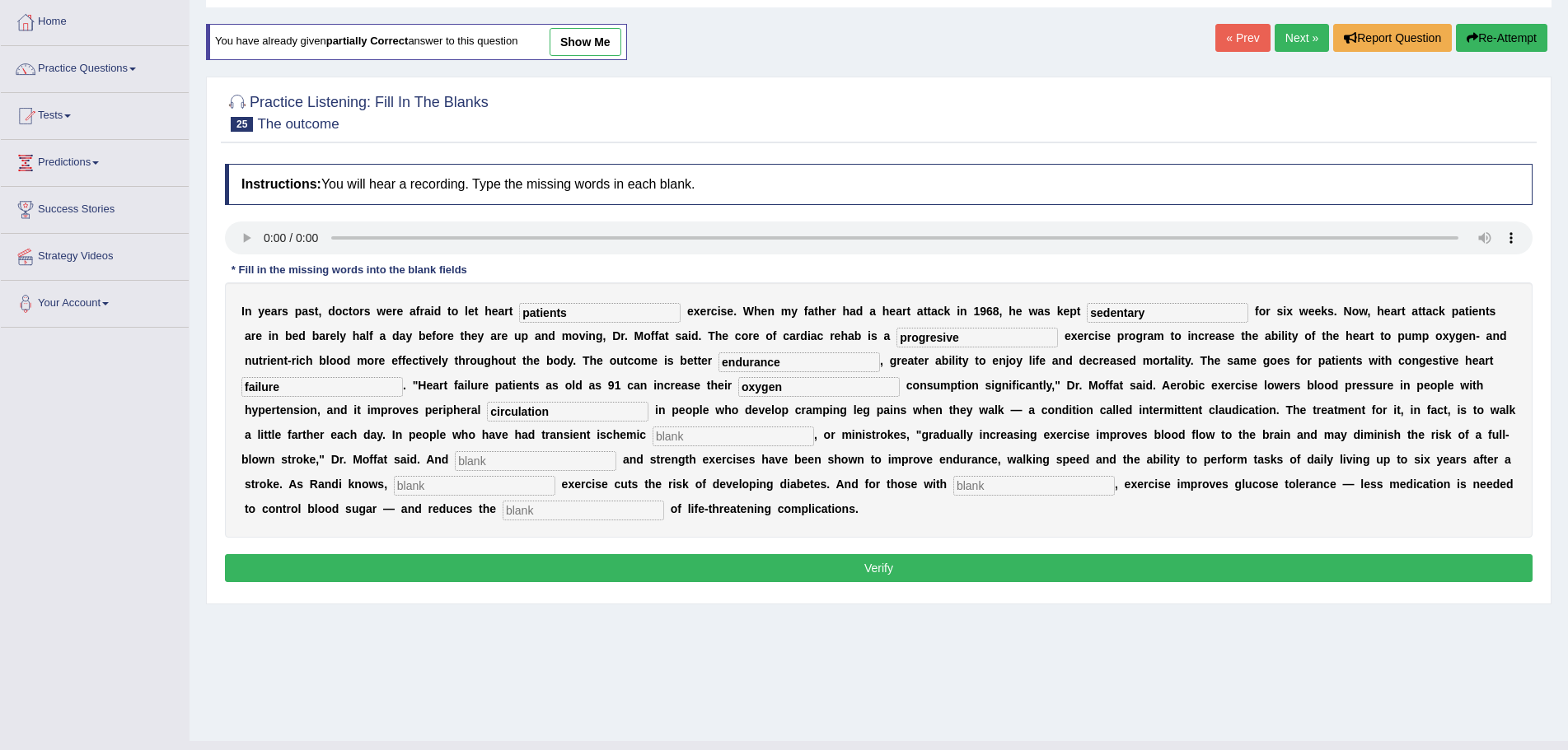
type input "circulation"
click at [721, 436] on input "text" at bounding box center [733, 436] width 161 height 20
type input "attacks"
click at [535, 459] on input "text" at bounding box center [535, 460] width 161 height 20
type input "aerobic"
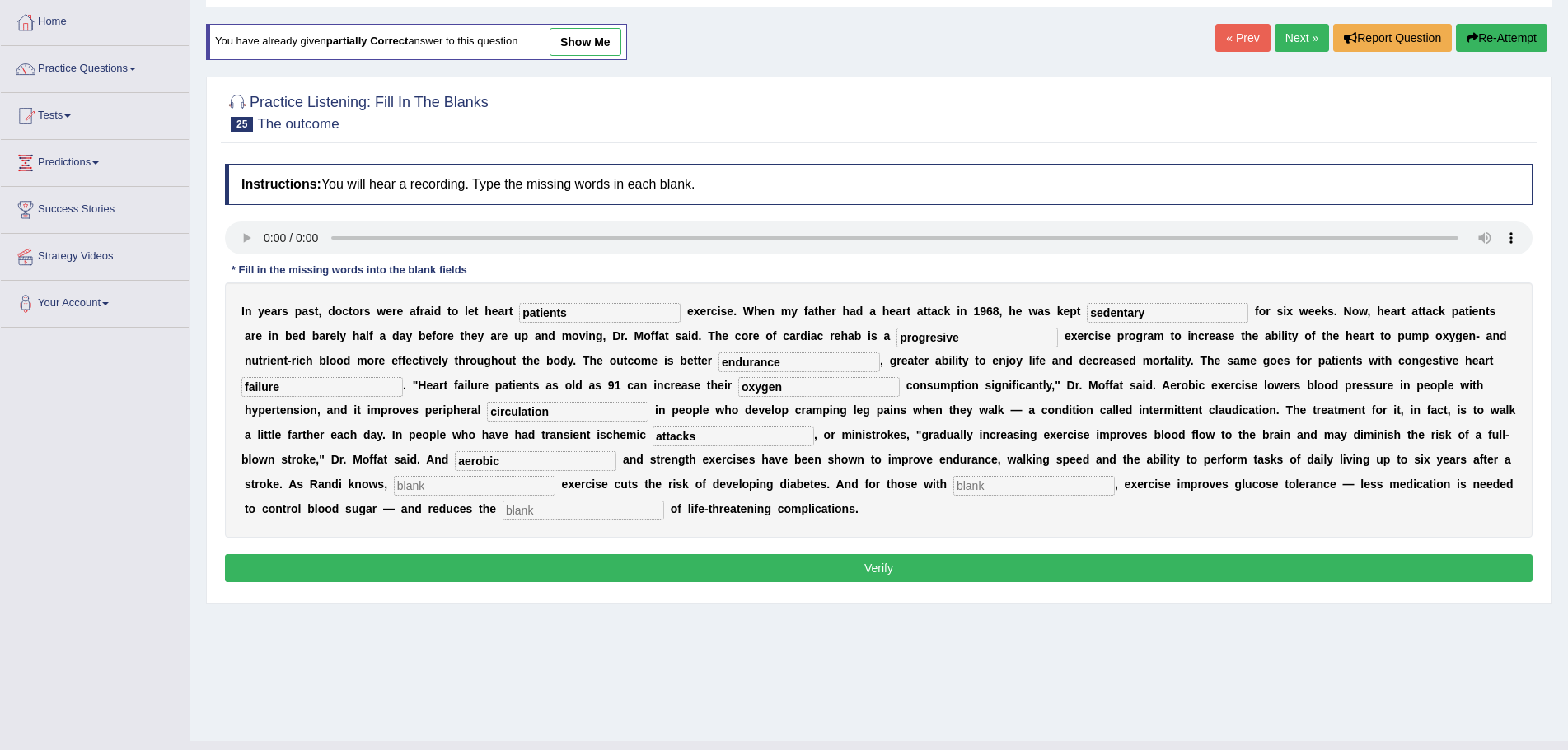
drag, startPoint x: 472, startPoint y: 484, endPoint x: 484, endPoint y: 487, distance: 12.4
click at [477, 487] on input "text" at bounding box center [474, 485] width 161 height 20
type input "n"
type input "moderate"
click at [1040, 489] on input "text" at bounding box center [1034, 485] width 161 height 20
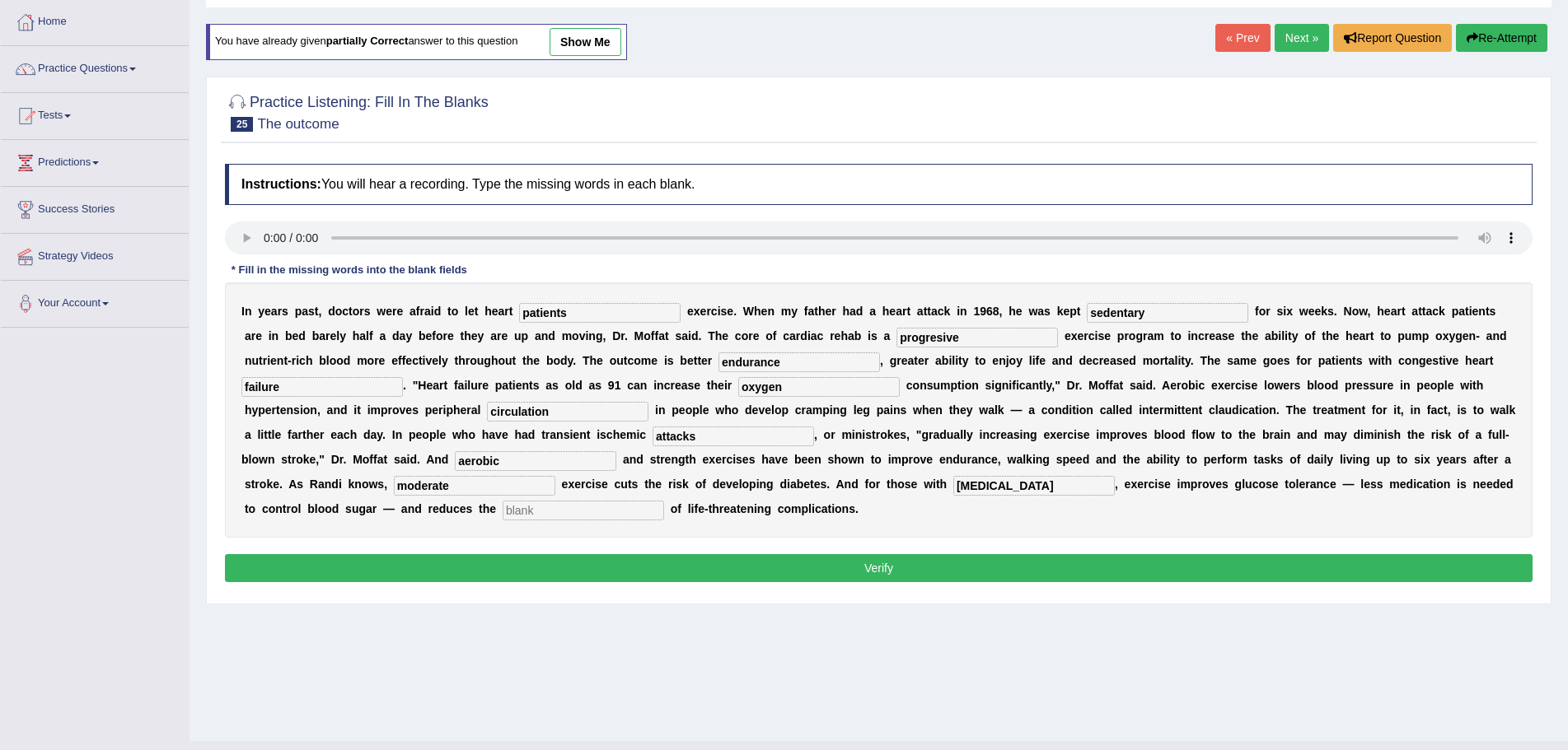
type input "diabetes"
click at [616, 512] on input "text" at bounding box center [583, 510] width 161 height 20
type input "risk"
click at [905, 569] on button "Verify" at bounding box center [878, 568] width 1307 height 28
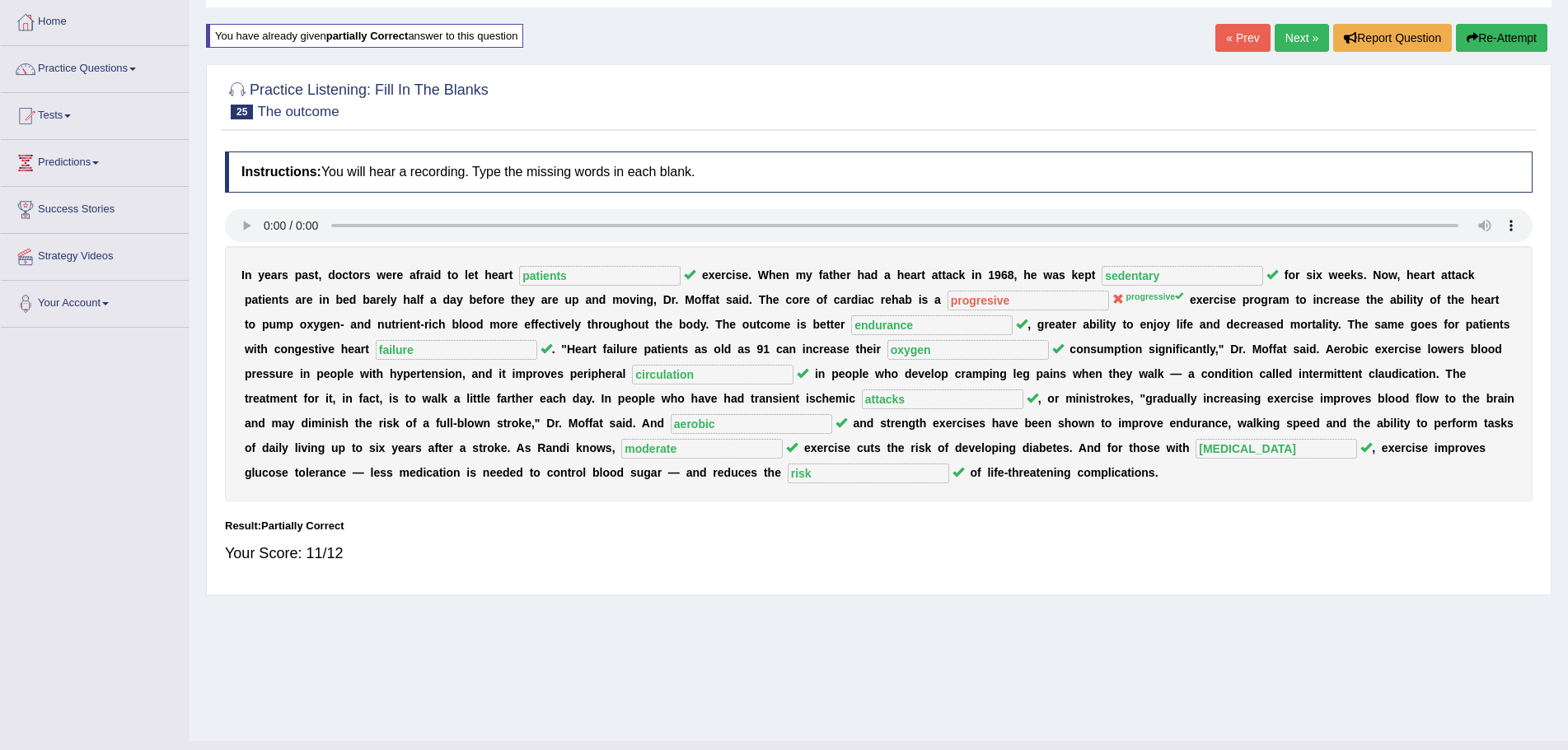
click at [1280, 36] on link "Next »" at bounding box center [1302, 38] width 55 height 28
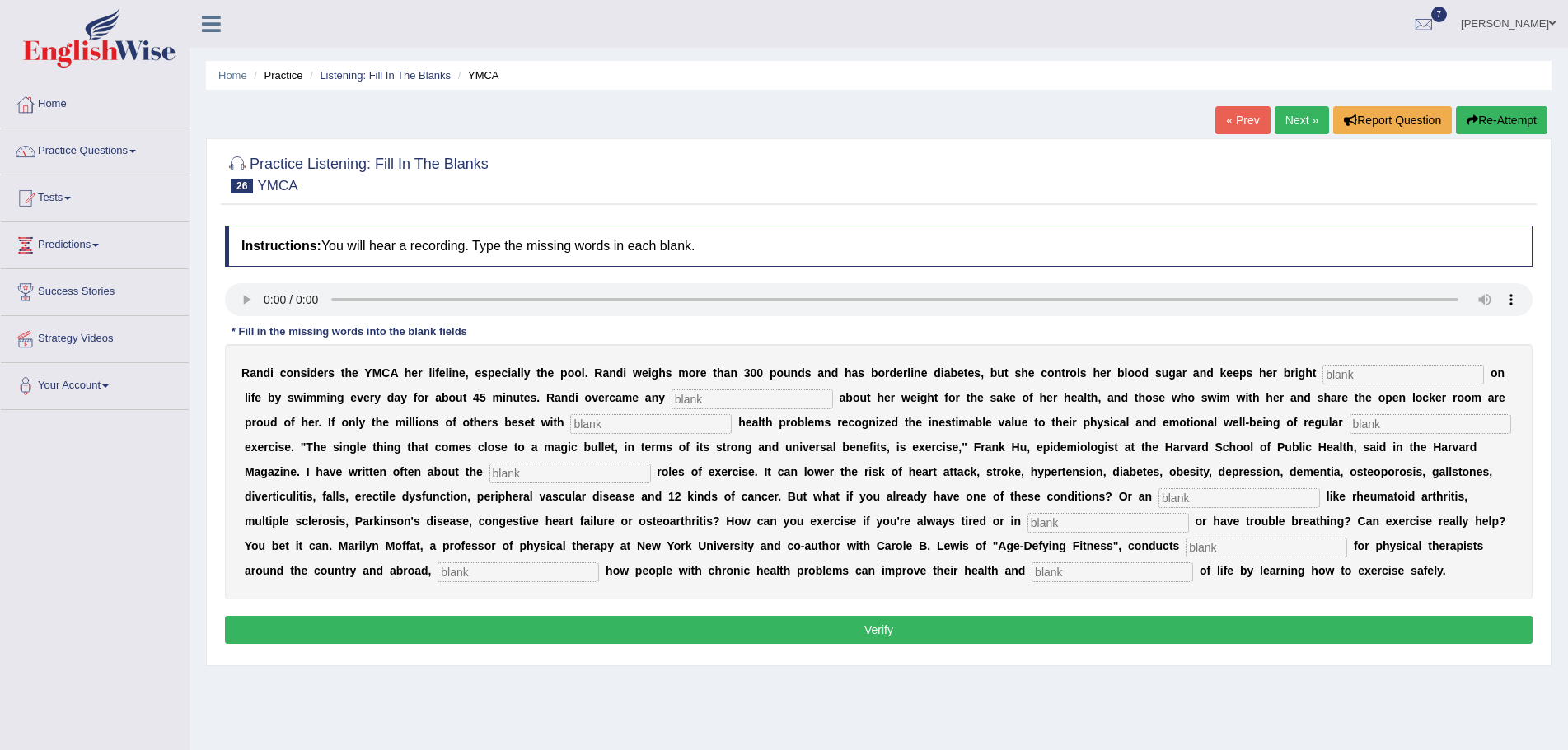
click at [1360, 376] on input "text" at bounding box center [1403, 374] width 161 height 20
click at [1374, 426] on input "text" at bounding box center [1430, 424] width 161 height 20
click at [556, 476] on input "text" at bounding box center [570, 473] width 161 height 20
click at [1193, 497] on input "text" at bounding box center [1239, 498] width 161 height 20
drag, startPoint x: 1064, startPoint y: 524, endPoint x: 1035, endPoint y: 513, distance: 31.0
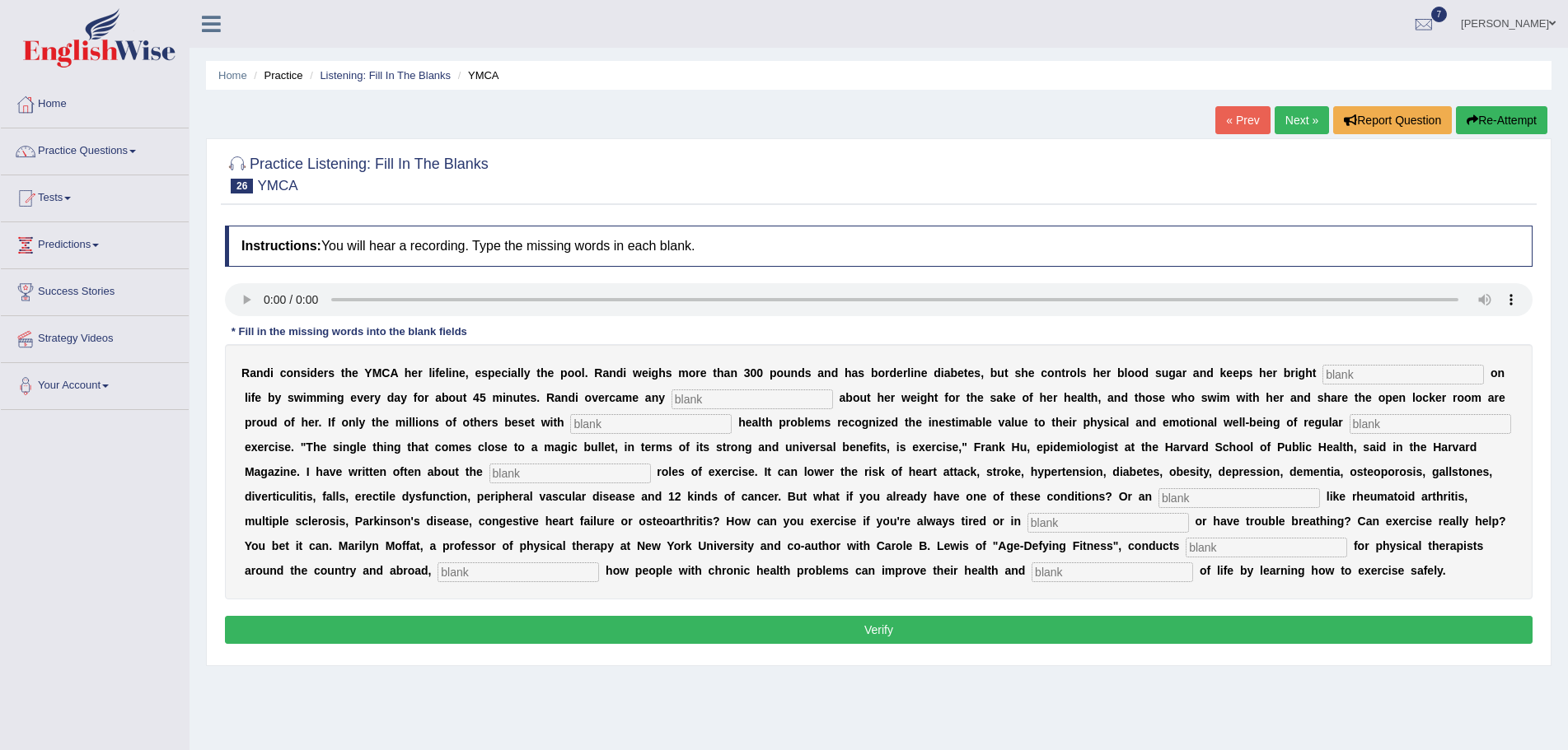
click at [1064, 524] on input "text" at bounding box center [1107, 523] width 161 height 20
click at [1222, 553] on input "text" at bounding box center [1266, 548] width 161 height 20
click at [1348, 373] on input "text" at bounding box center [1403, 374] width 161 height 20
type input "outlook"
click at [794, 398] on input "text" at bounding box center [752, 399] width 161 height 20
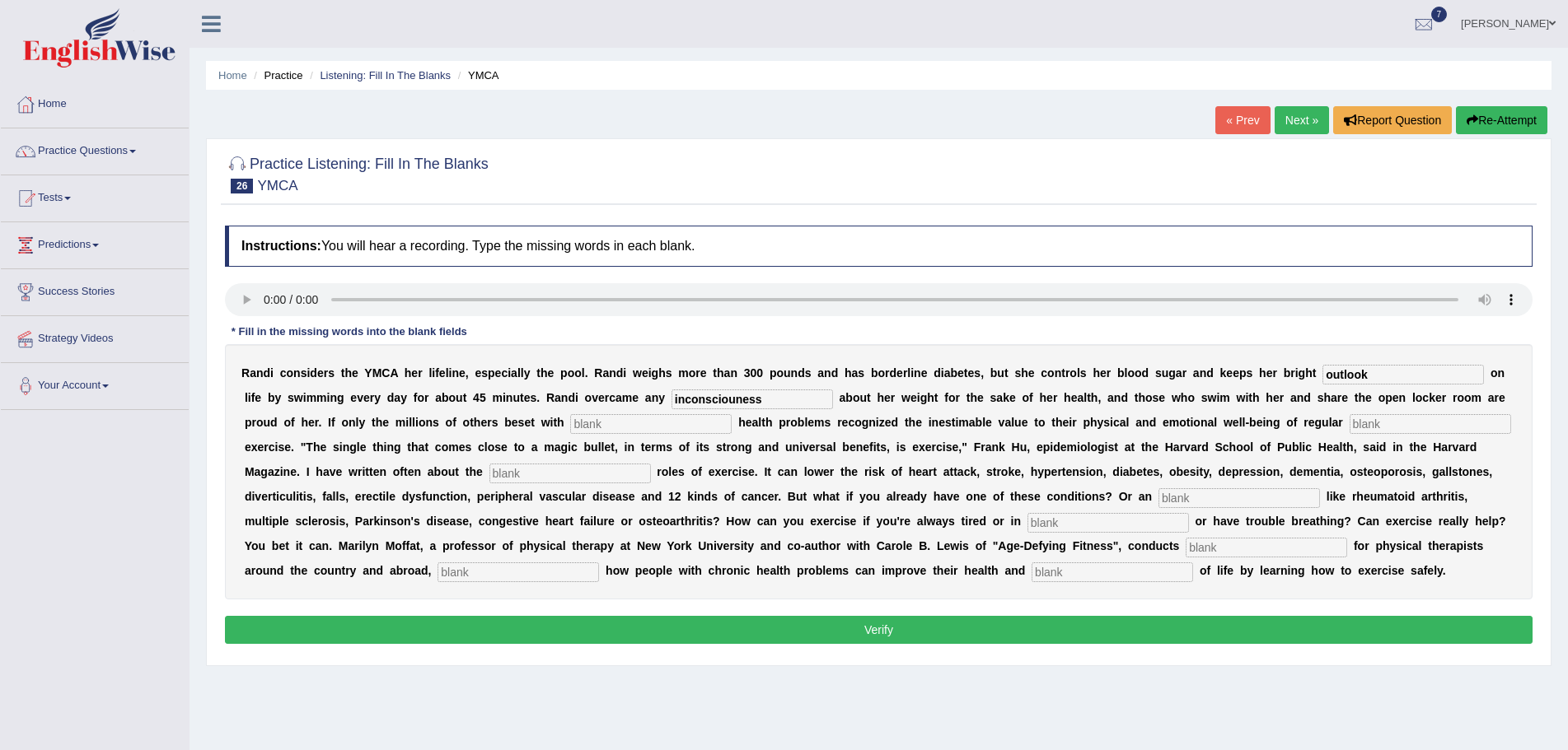
type input "inconsciouness"
click at [710, 431] on input "text" at bounding box center [650, 424] width 161 height 20
type input "p"
click at [578, 425] on input "cronic" at bounding box center [650, 424] width 161 height 20
type input "coronic"
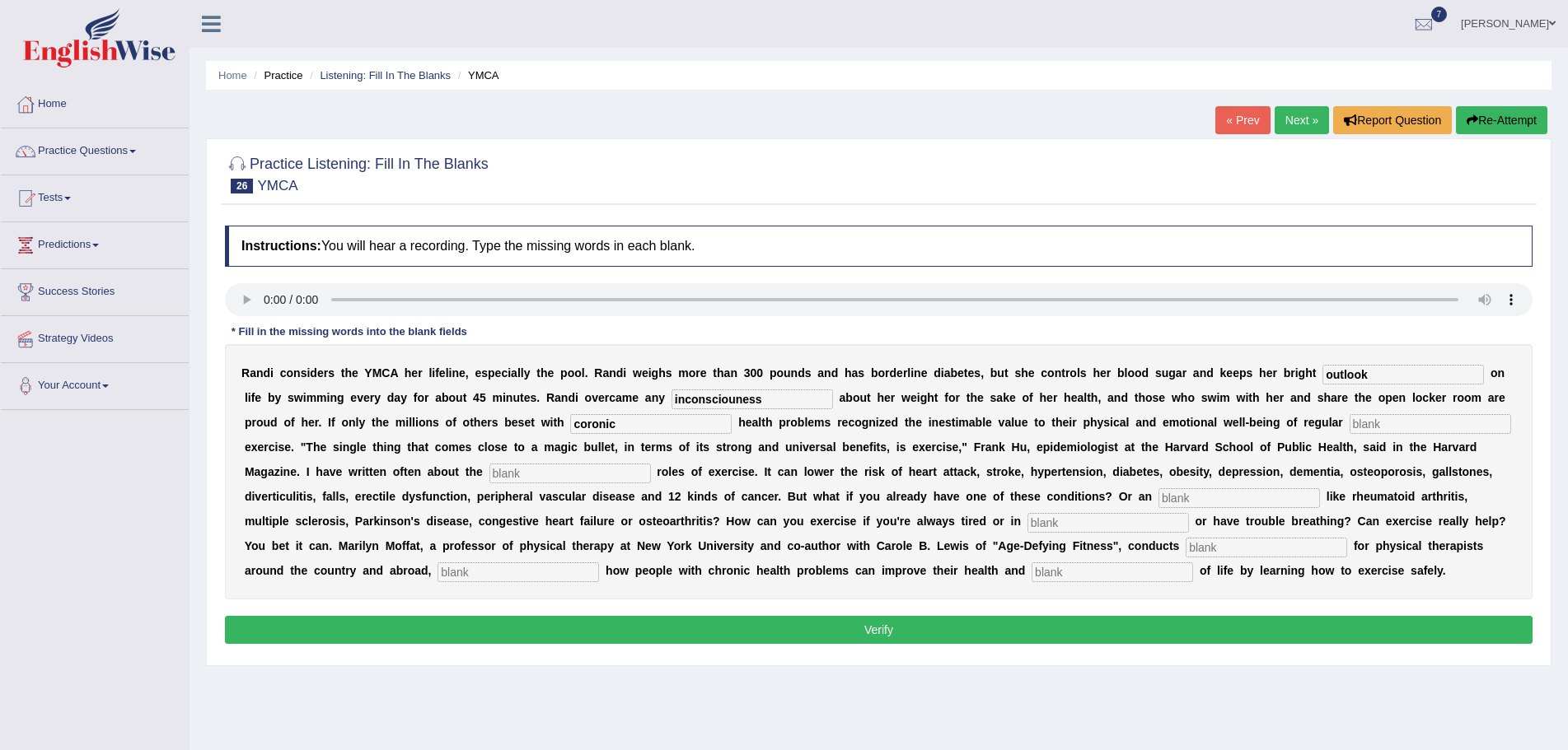
click at [1381, 419] on input "text" at bounding box center [1430, 424] width 161 height 20
type input "physical"
click at [550, 471] on input "text" at bounding box center [570, 473] width 161 height 20
type input "protective"
click at [1189, 496] on input "text" at bounding box center [1239, 498] width 161 height 20
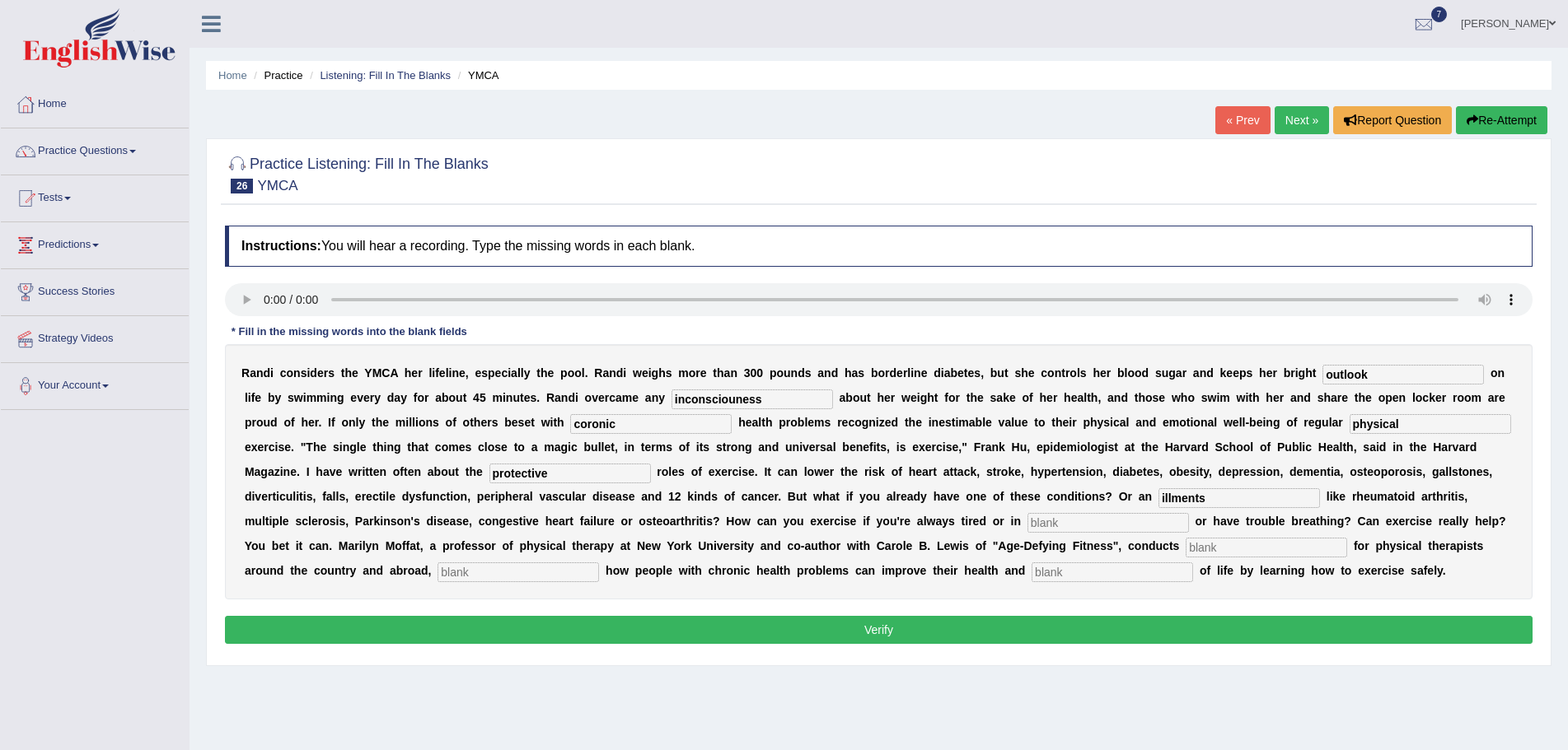
type input "illments"
click at [1069, 524] on input "text" at bounding box center [1107, 523] width 161 height 20
type input "pain"
click at [1216, 548] on input "text" at bounding box center [1266, 548] width 161 height 20
type input "workshops"
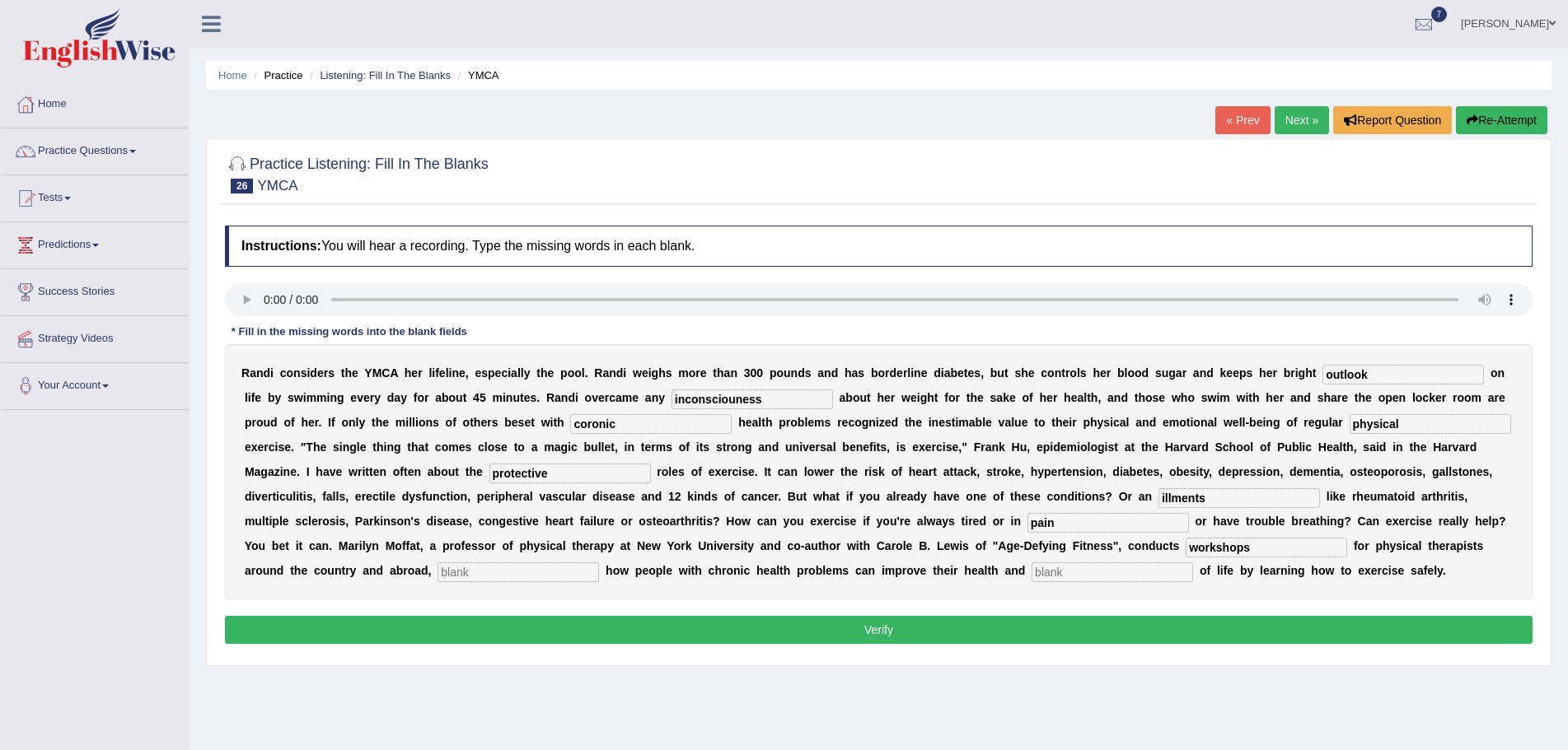
click at [522, 574] on input "text" at bounding box center [518, 572] width 161 height 20
click at [498, 571] on input "demonstarting" at bounding box center [518, 572] width 161 height 20
click at [489, 574] on input "demonstating" at bounding box center [518, 572] width 161 height 20
type input "demonstrating"
click at [1063, 570] on input "text" at bounding box center [1112, 572] width 161 height 20
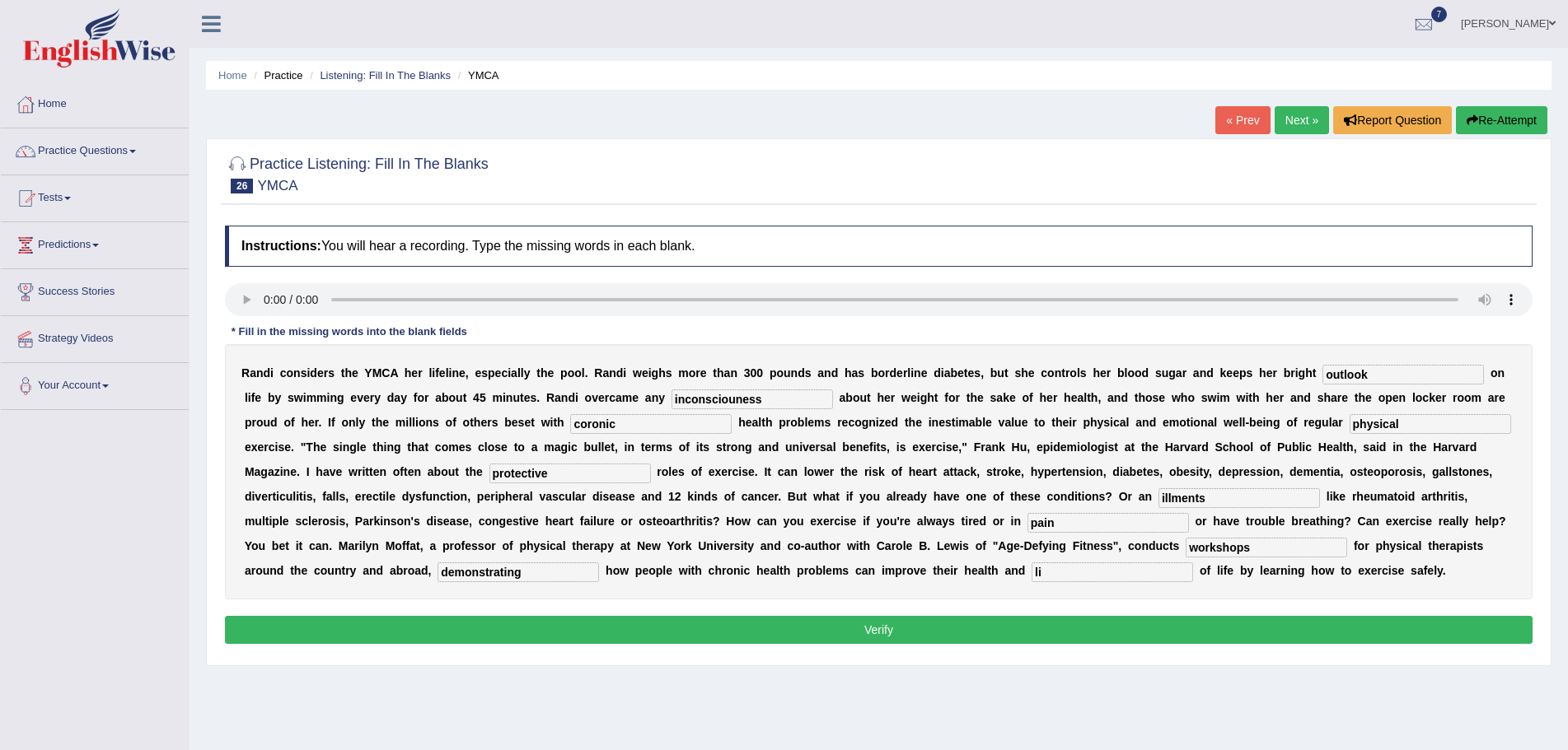
type input "l"
click at [1173, 573] on input "text" at bounding box center [1112, 572] width 161 height 20
type input "quality"
click at [621, 422] on input "coronic" at bounding box center [650, 424] width 161 height 20
type input "chronic"
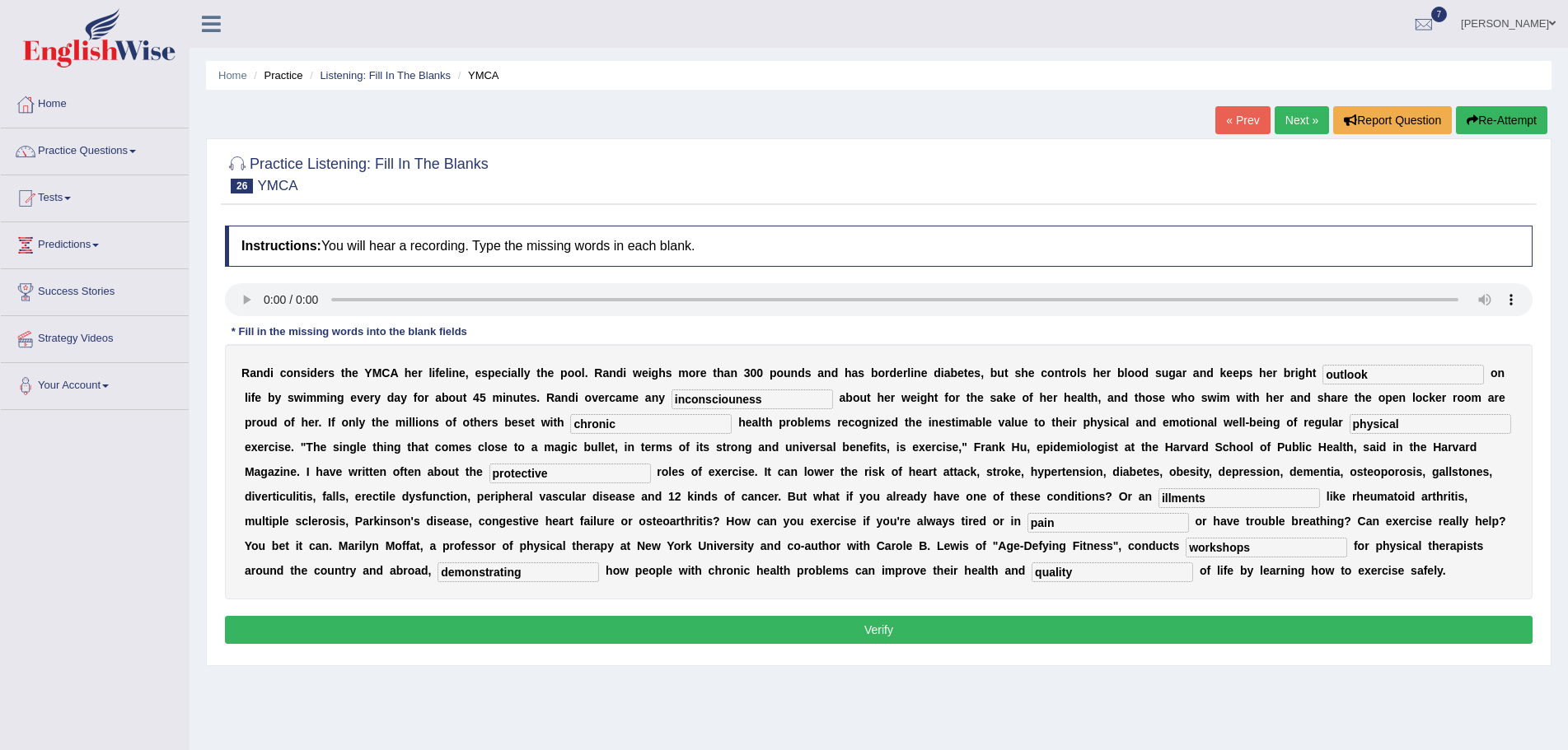
click at [892, 632] on button "Verify" at bounding box center [878, 630] width 1307 height 28
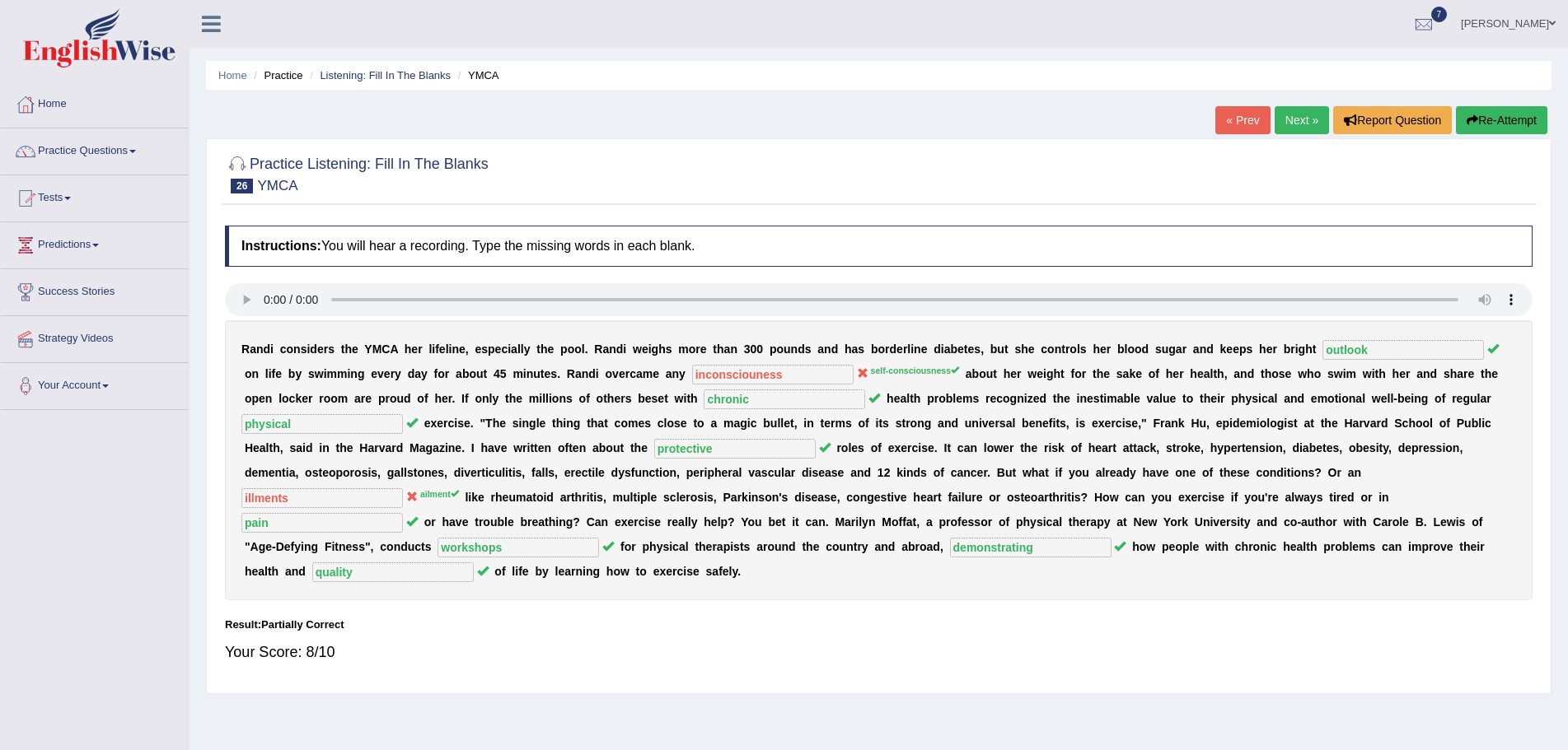
click at [1493, 119] on button "Re-Attempt" at bounding box center [1501, 120] width 91 height 28
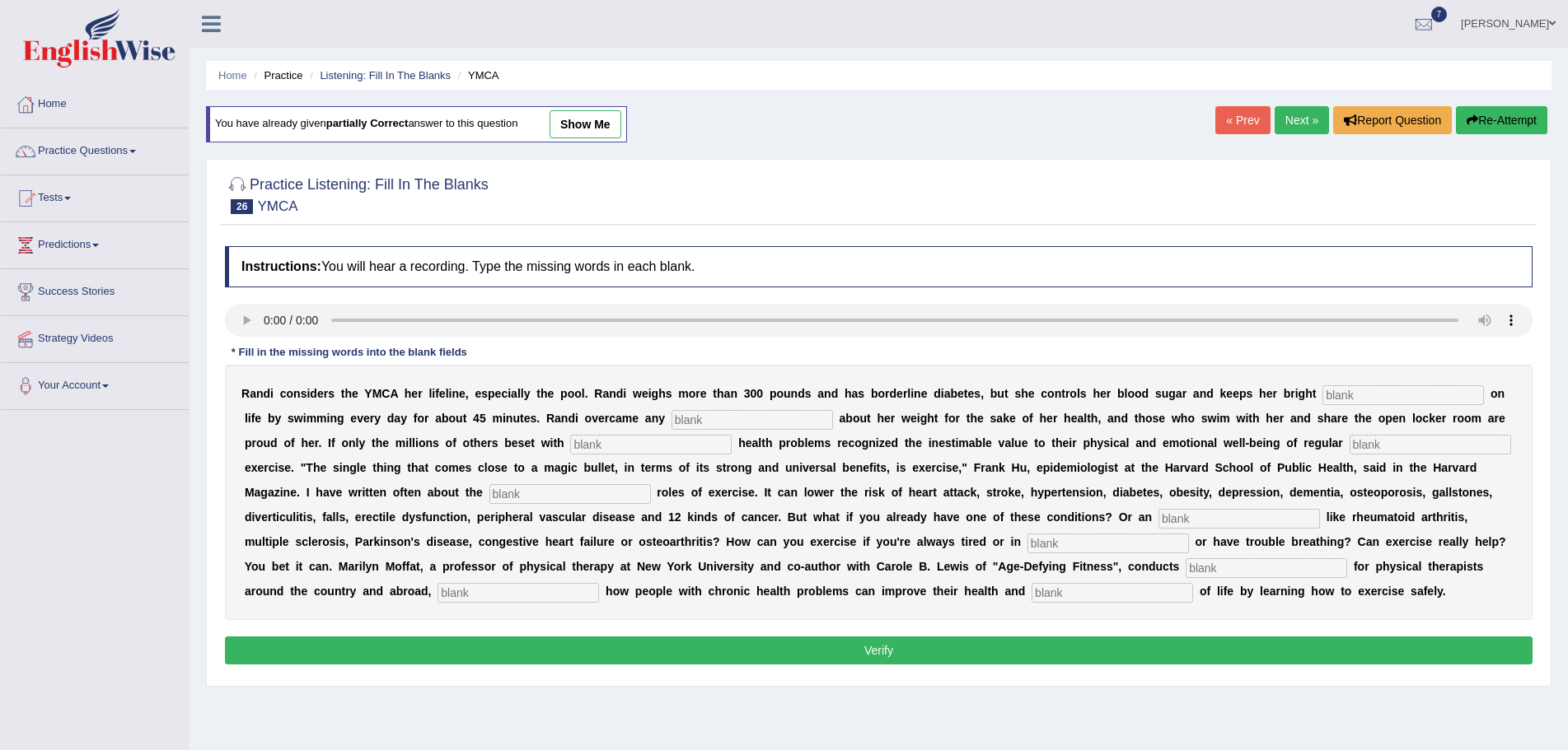
click at [279, 338] on div at bounding box center [878, 322] width 1307 height 37
click at [735, 417] on input "text" at bounding box center [752, 419] width 161 height 20
click at [1353, 395] on input "text" at bounding box center [1403, 395] width 161 height 20
type input "outlook"
click at [710, 417] on input "text" at bounding box center [752, 419] width 161 height 20
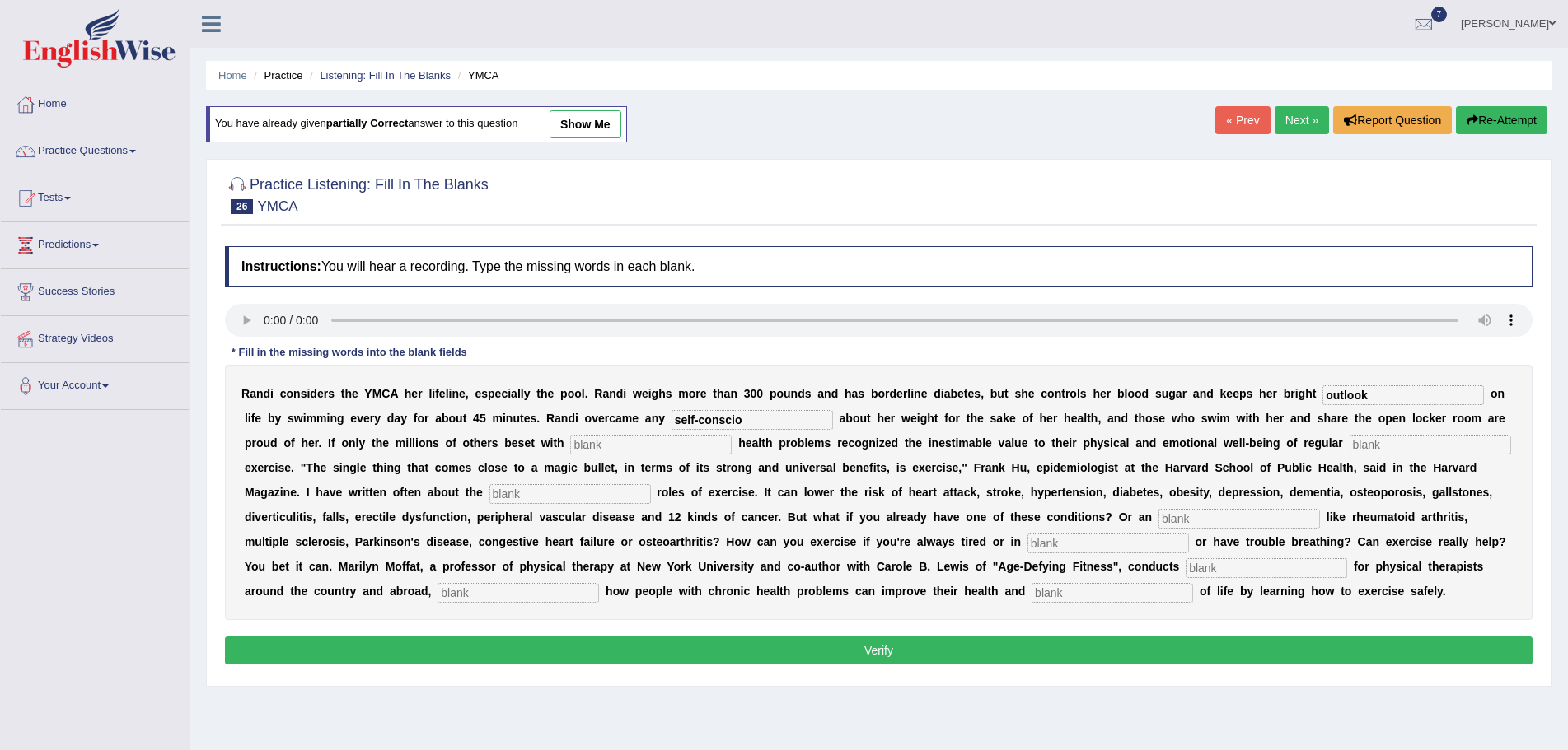
type input "self-conscio"
click at [623, 448] on input "text" at bounding box center [650, 444] width 161 height 20
type input "chronic"
click at [1408, 447] on input "text" at bounding box center [1430, 444] width 161 height 20
type input "physical"
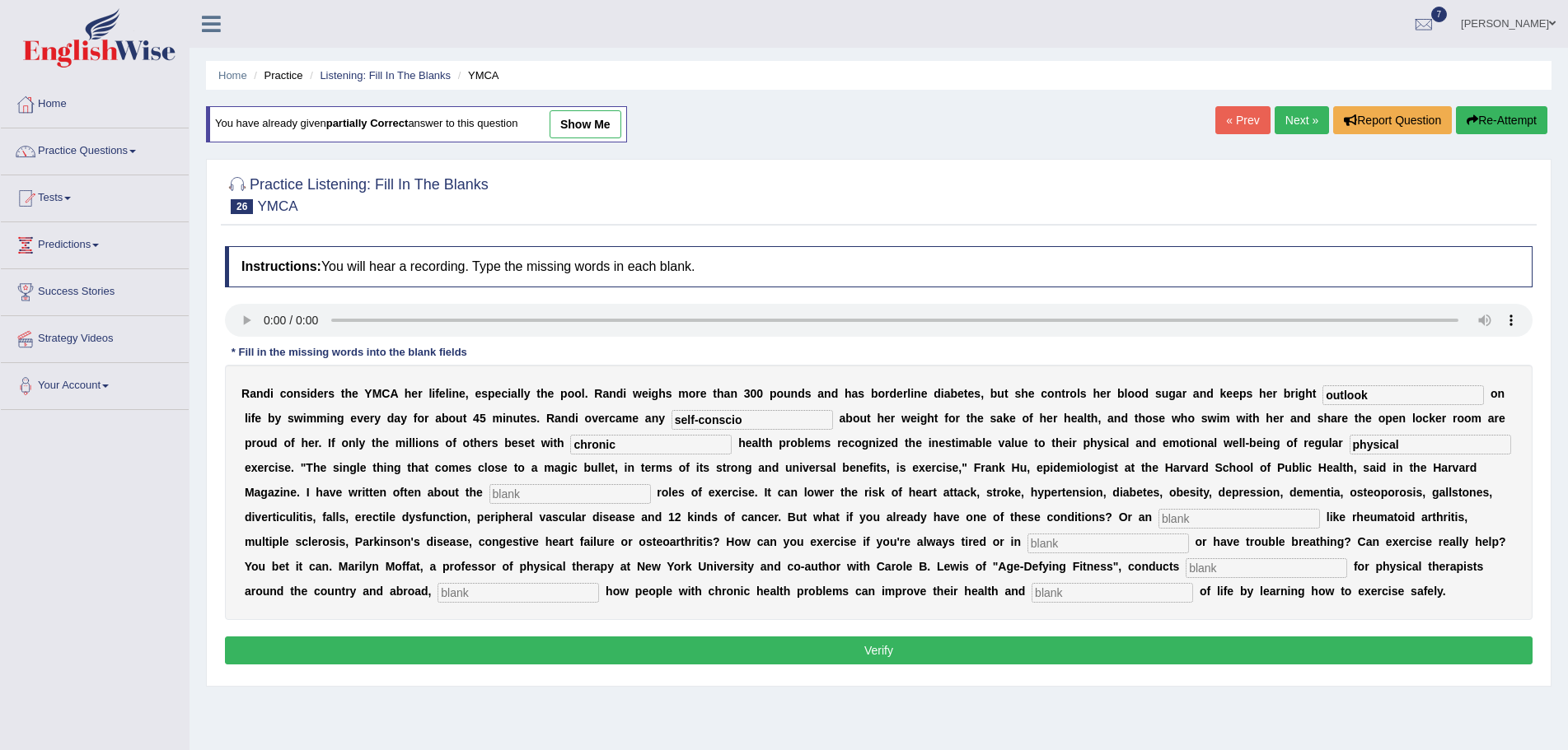
click at [577, 495] on input "text" at bounding box center [570, 494] width 161 height 20
type input "protective"
click at [1207, 518] on input "text" at bounding box center [1239, 519] width 161 height 20
type input "ailment"
drag, startPoint x: 1074, startPoint y: 544, endPoint x: 1078, endPoint y: 564, distance: 20.4
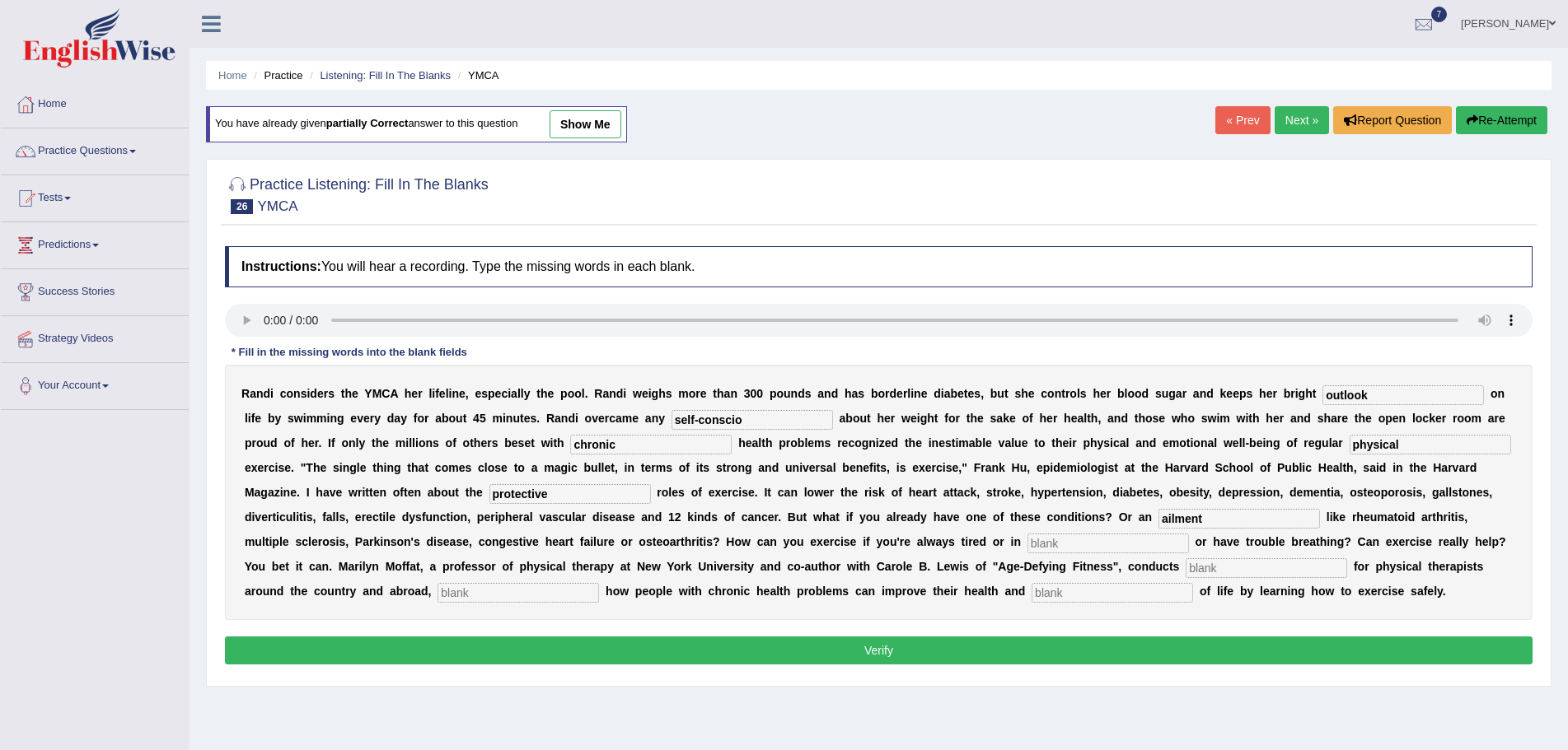
click at [1076, 545] on input "text" at bounding box center [1107, 543] width 161 height 20
type input "pain"
click at [1245, 566] on input "text" at bounding box center [1266, 568] width 161 height 20
type input "work"
click at [570, 595] on input "text" at bounding box center [518, 593] width 161 height 20
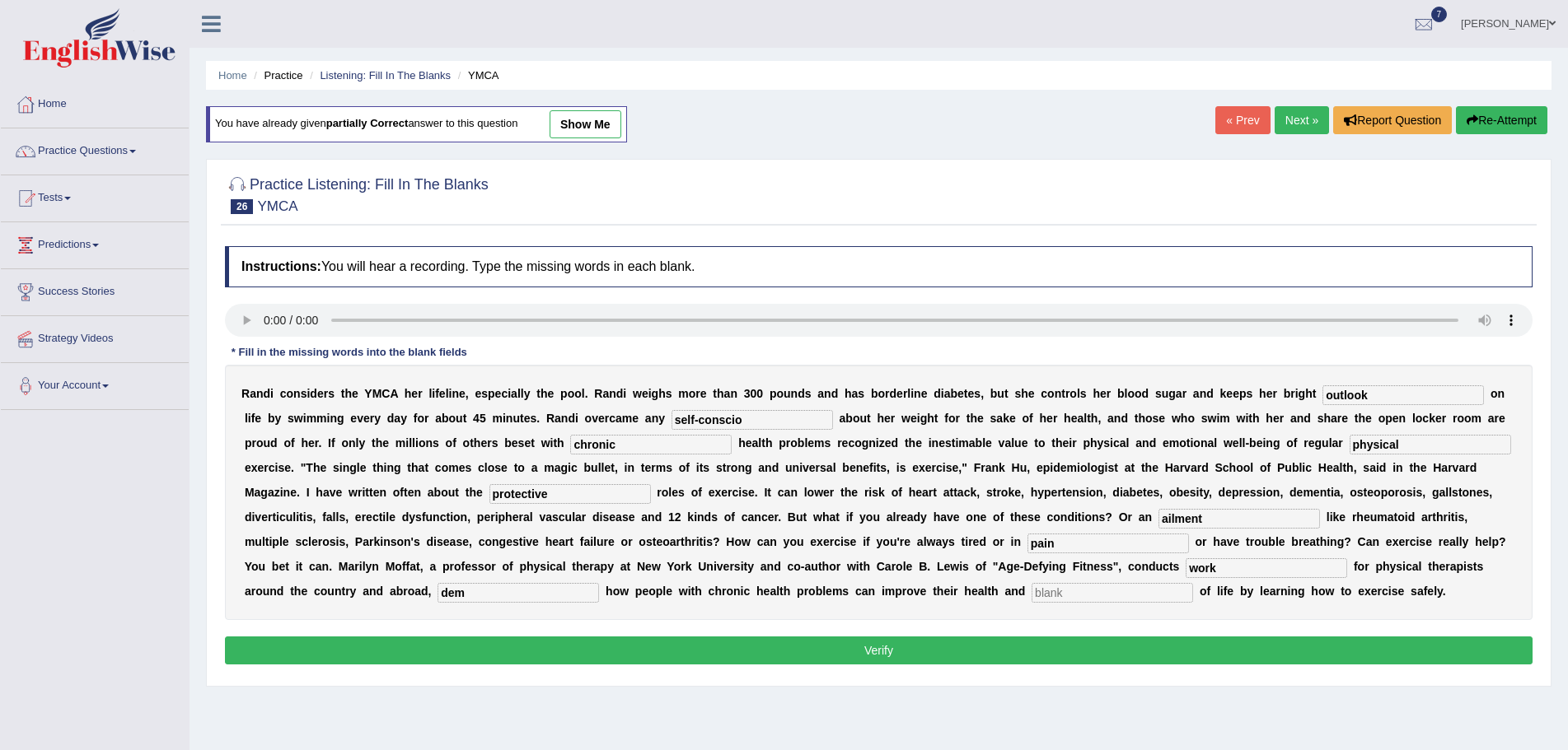
type input "dem"
click at [1064, 587] on input "text" at bounding box center [1112, 593] width 161 height 20
type input "quality"
click at [1219, 567] on input "work" at bounding box center [1266, 568] width 161 height 20
type input "workshops"
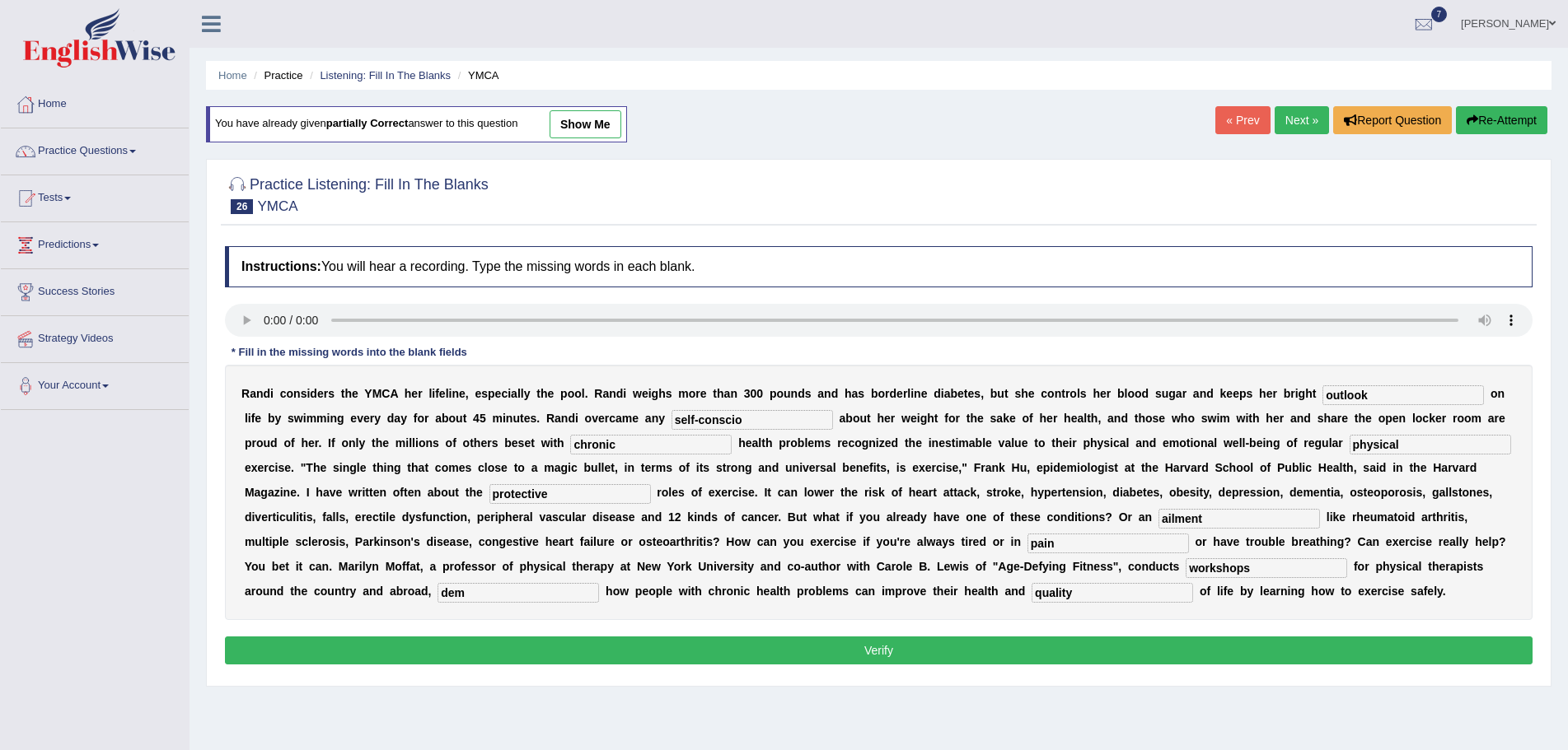
click at [541, 591] on input "dem" at bounding box center [518, 593] width 161 height 20
type input "demonstrating"
click at [749, 420] on input "self-conscio" at bounding box center [752, 419] width 161 height 20
type input "self-consciousness"
click at [816, 657] on button "Verify" at bounding box center [878, 650] width 1307 height 28
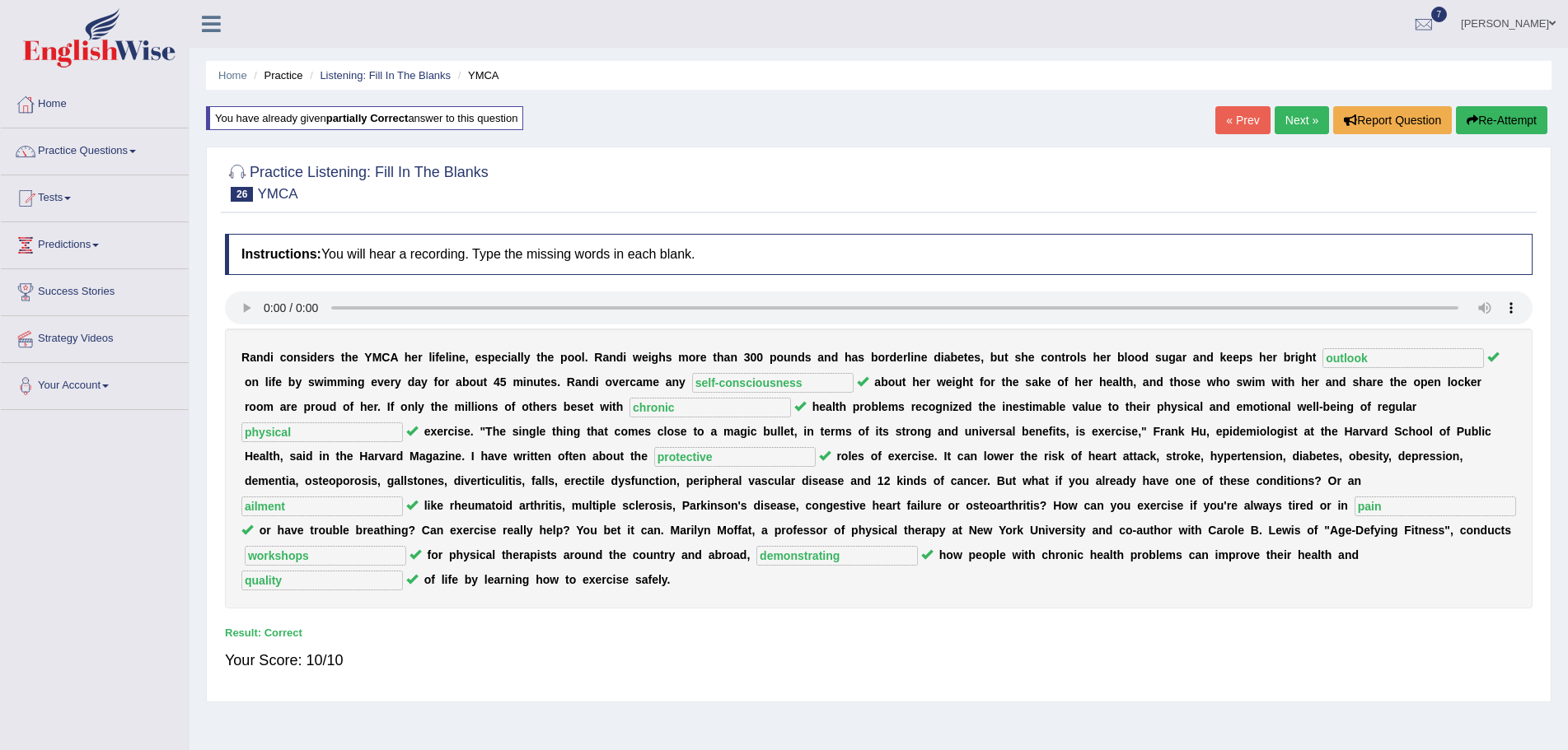
click at [1285, 118] on link "Next »" at bounding box center [1302, 120] width 55 height 28
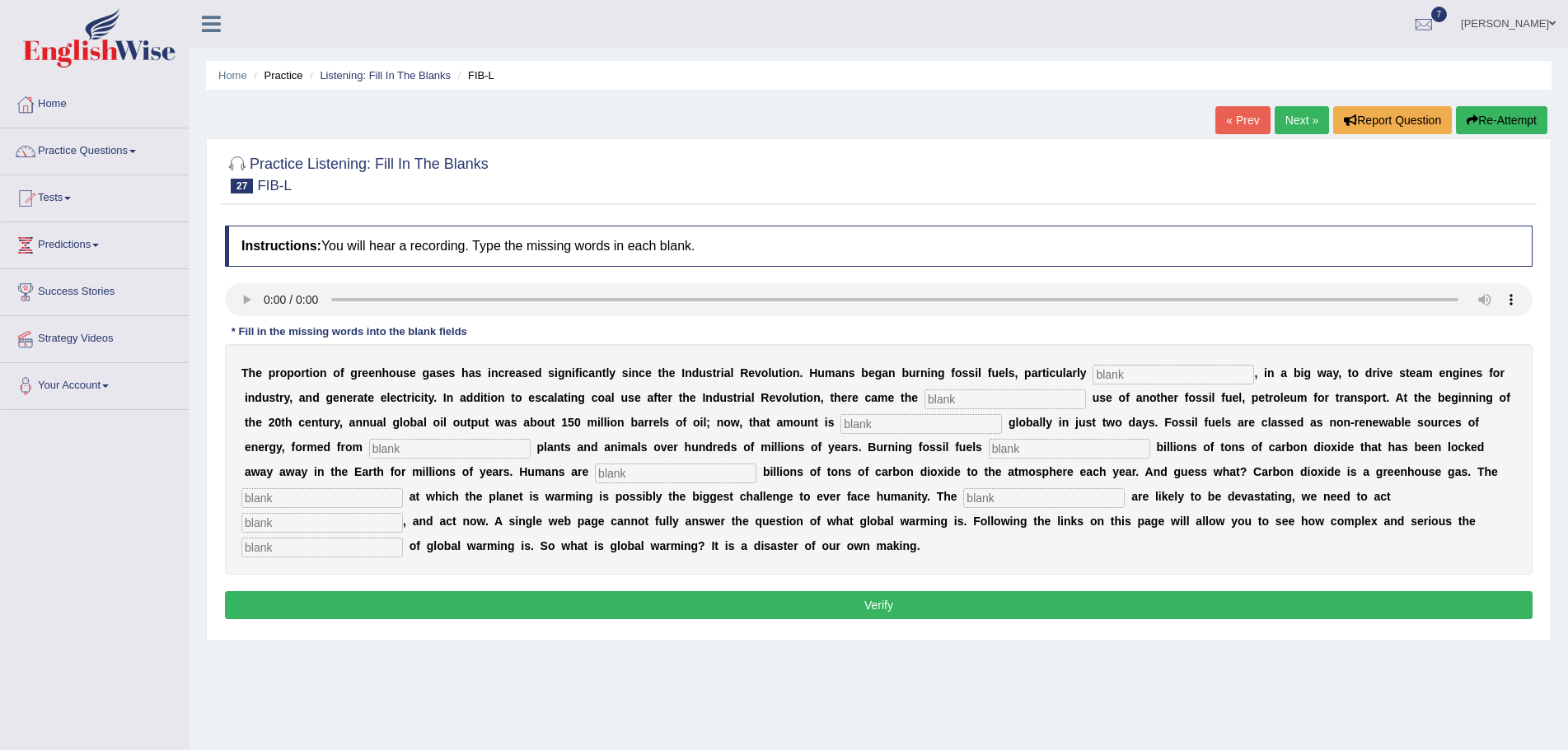
click at [1122, 375] on input "text" at bounding box center [1173, 374] width 161 height 20
click at [1144, 379] on input "text" at bounding box center [1173, 374] width 161 height 20
click at [966, 399] on input "text" at bounding box center [1005, 399] width 161 height 20
click at [901, 425] on input "text" at bounding box center [920, 424] width 161 height 20
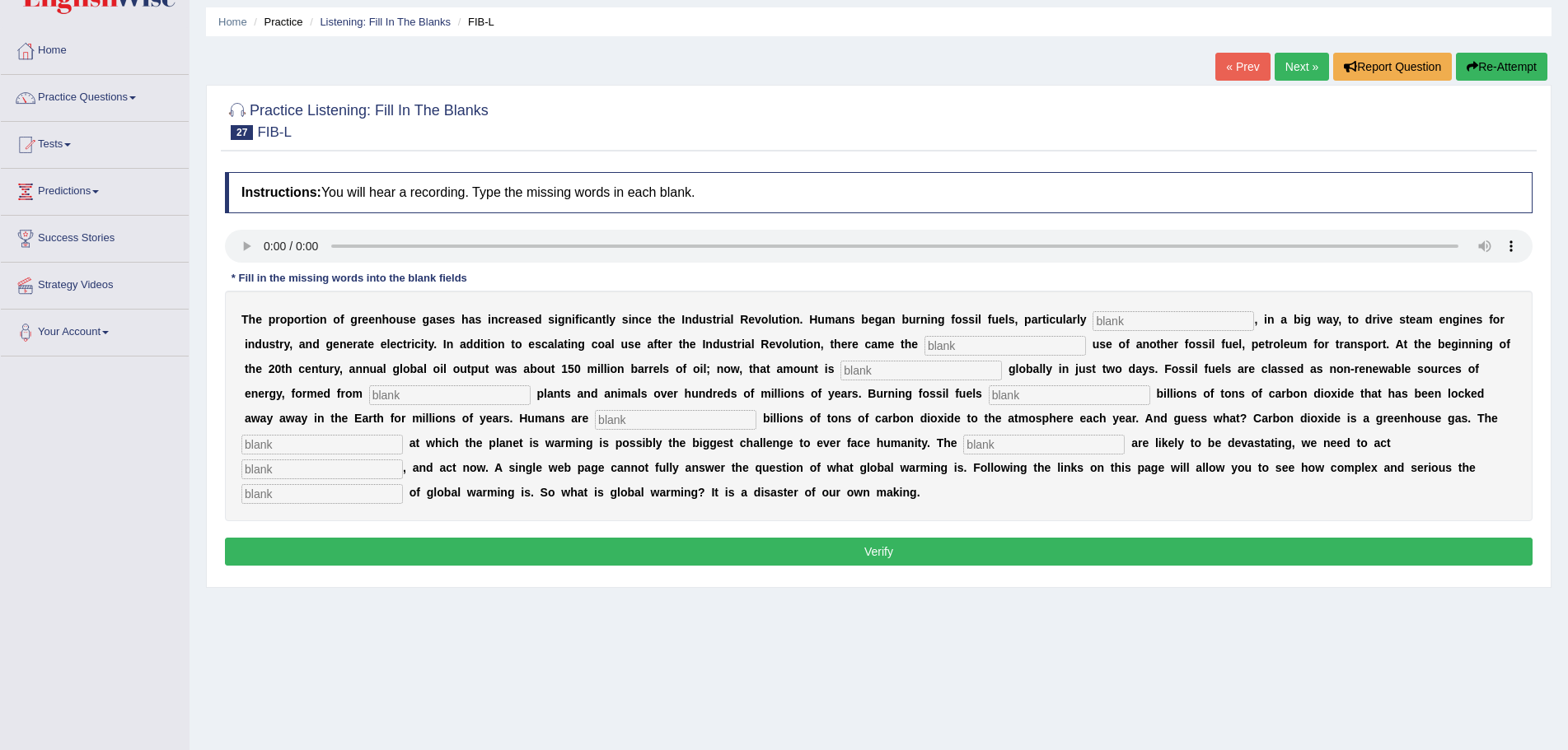
scroll to position [82, 0]
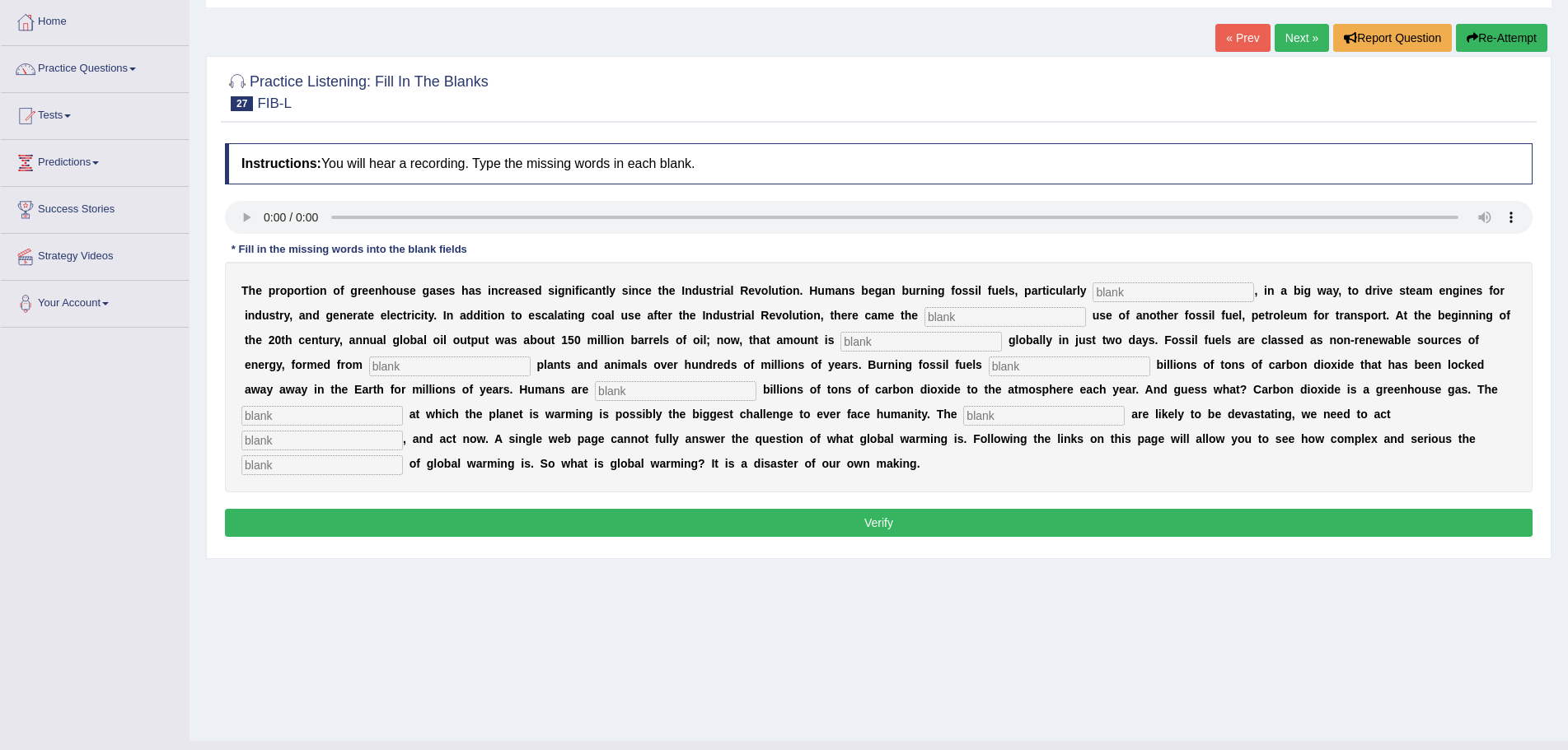
click at [443, 366] on input "text" at bounding box center [449, 366] width 161 height 20
click at [1019, 369] on input "text" at bounding box center [1069, 366] width 161 height 20
click at [642, 392] on input "text" at bounding box center [675, 390] width 161 height 20
click at [318, 468] on input "text" at bounding box center [322, 465] width 161 height 20
click at [1132, 292] on input "text" at bounding box center [1173, 292] width 161 height 20
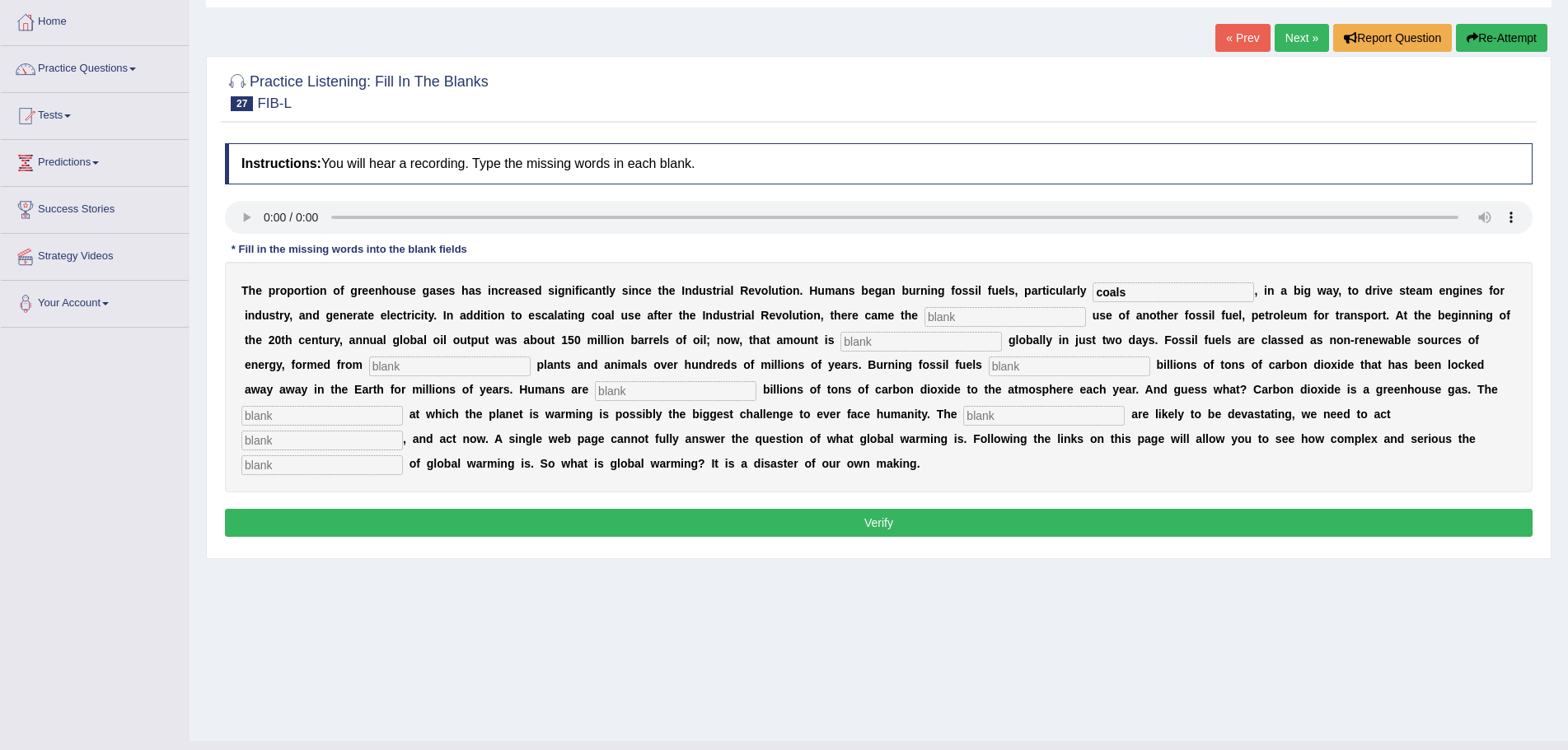
type input "coals"
click at [987, 318] on input "text" at bounding box center [1005, 317] width 161 height 20
type input "wide"
click at [930, 348] on input "text" at bounding box center [920, 342] width 161 height 20
type input "d"
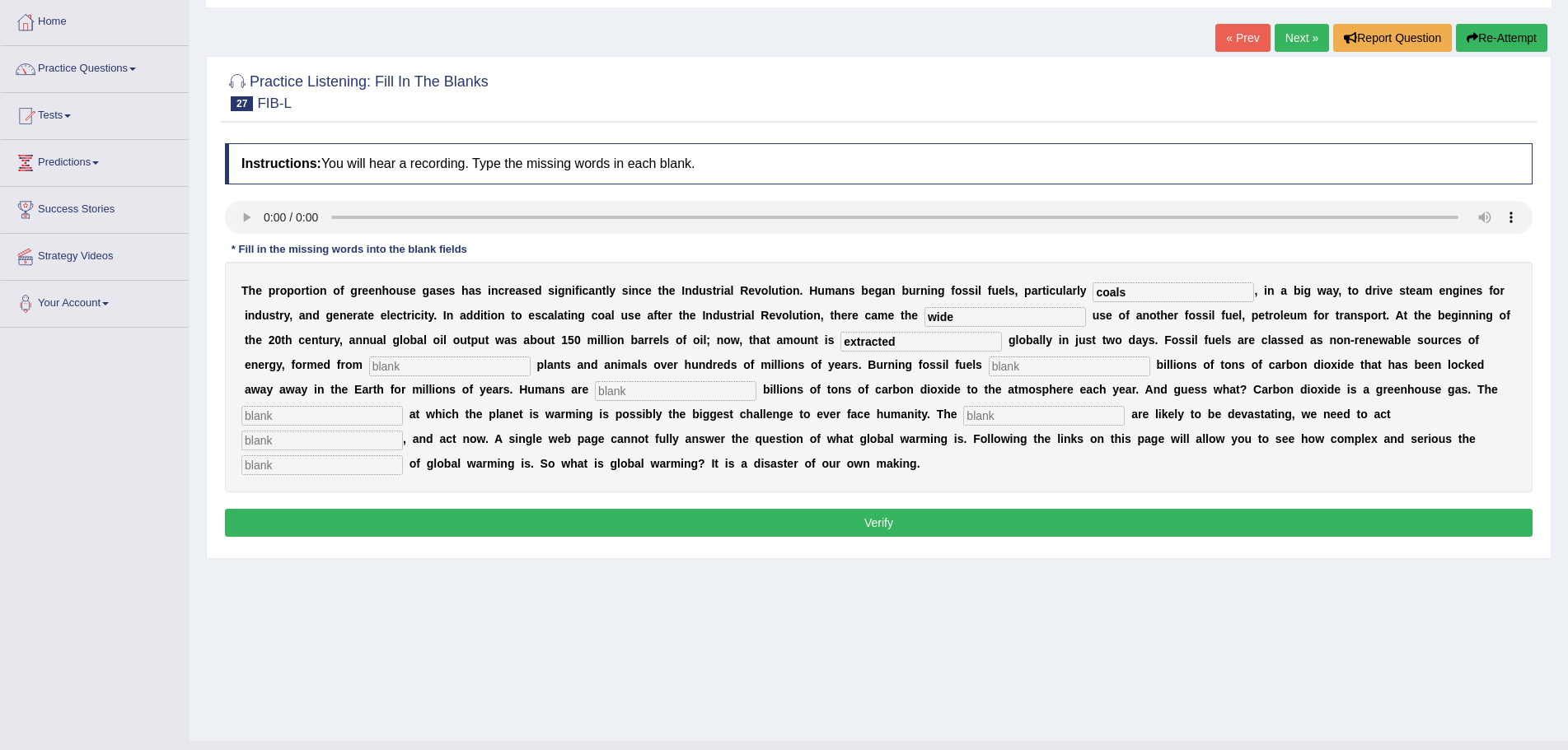
type input "extracted"
click at [424, 367] on input "text" at bounding box center [449, 366] width 161 height 20
type input "decaded"
click at [1025, 369] on input "text" at bounding box center [1069, 366] width 161 height 20
type input "releases"
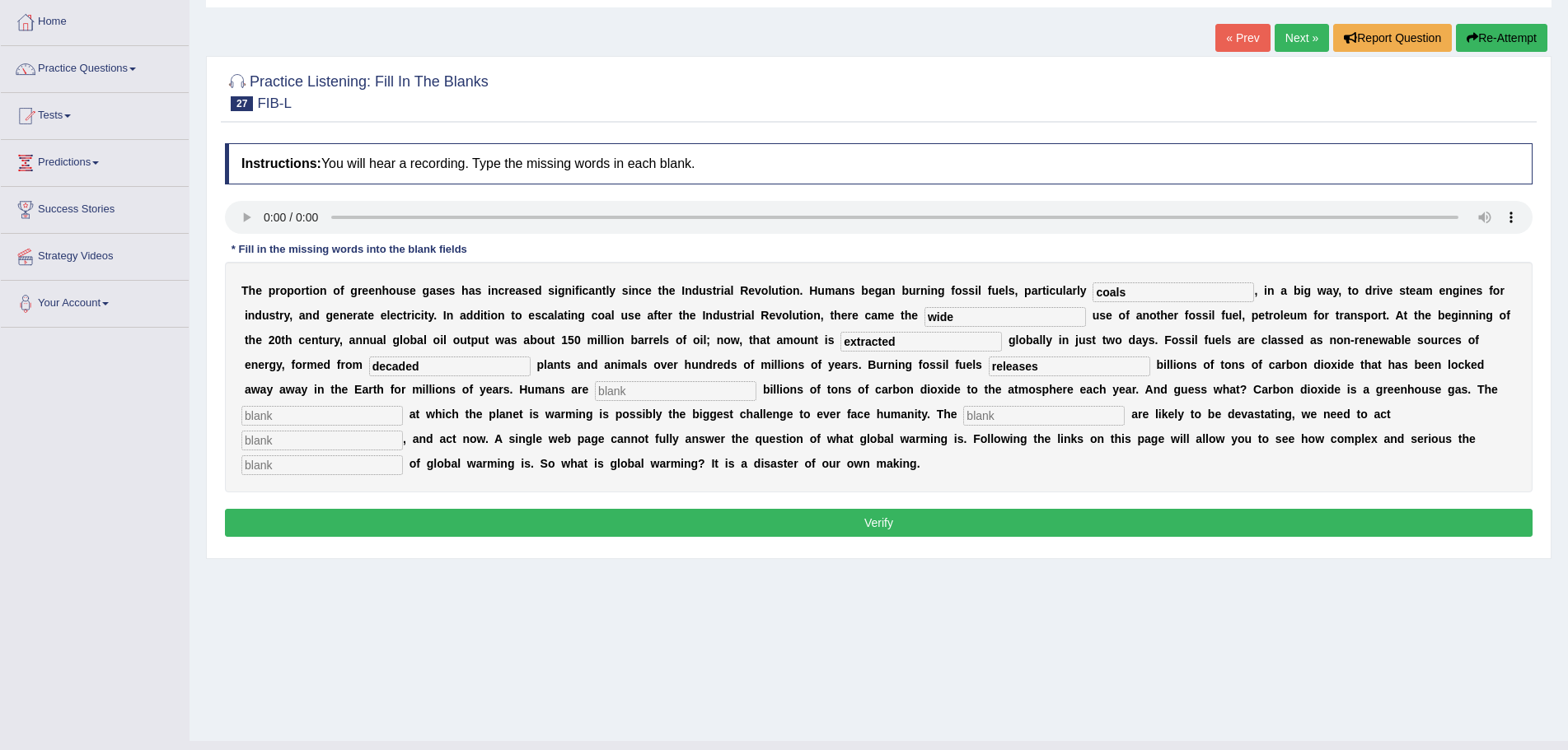
click at [664, 392] on input "text" at bounding box center [675, 390] width 161 height 20
type input "adding"
click at [339, 418] on input "text" at bounding box center [322, 415] width 161 height 20
type input "rate"
click at [995, 412] on input "text" at bounding box center [1043, 415] width 161 height 20
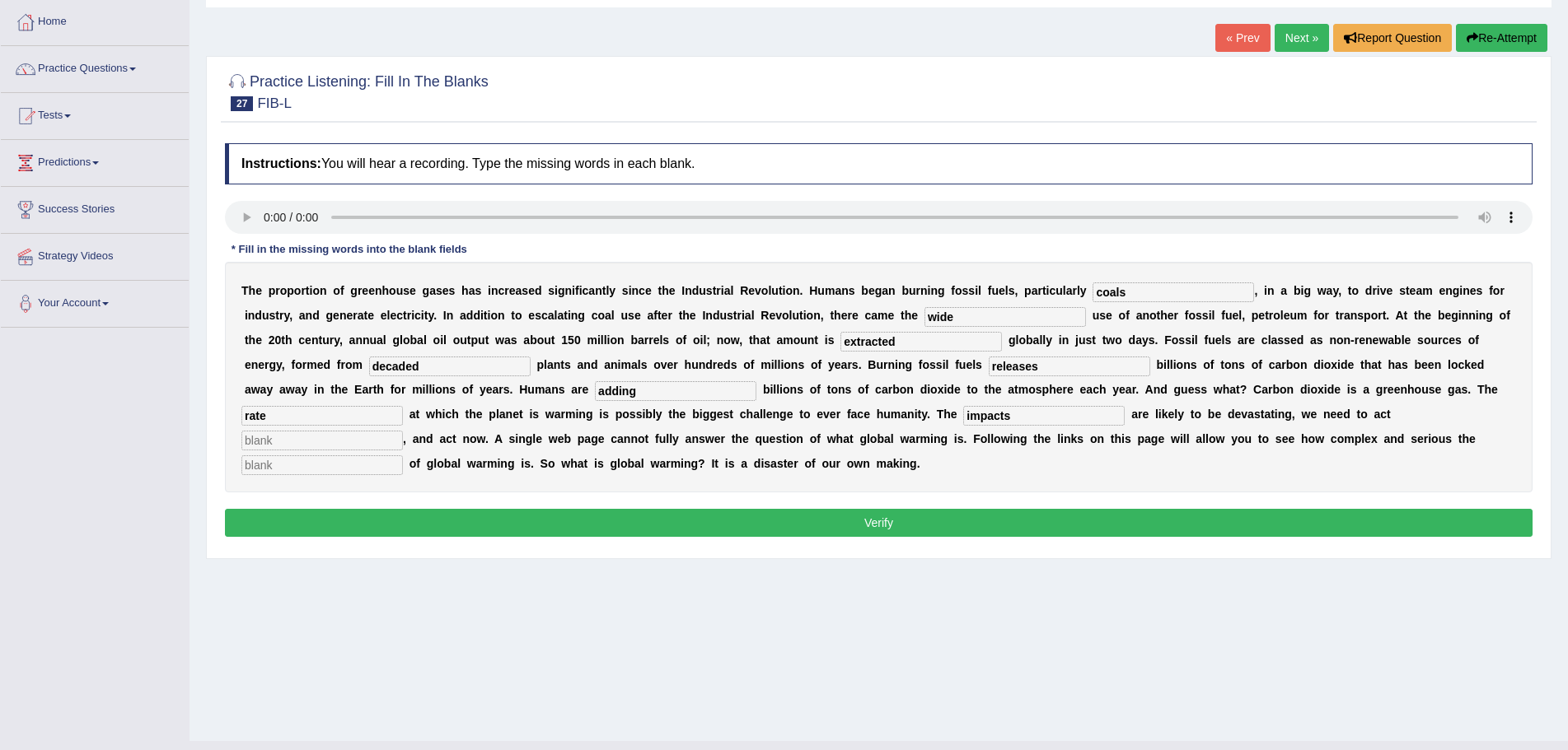
type input "impacts"
click at [370, 438] on input "text" at bounding box center [322, 440] width 161 height 20
type input "sensiblely"
click at [367, 466] on input "text" at bounding box center [322, 465] width 161 height 20
type input "issues"
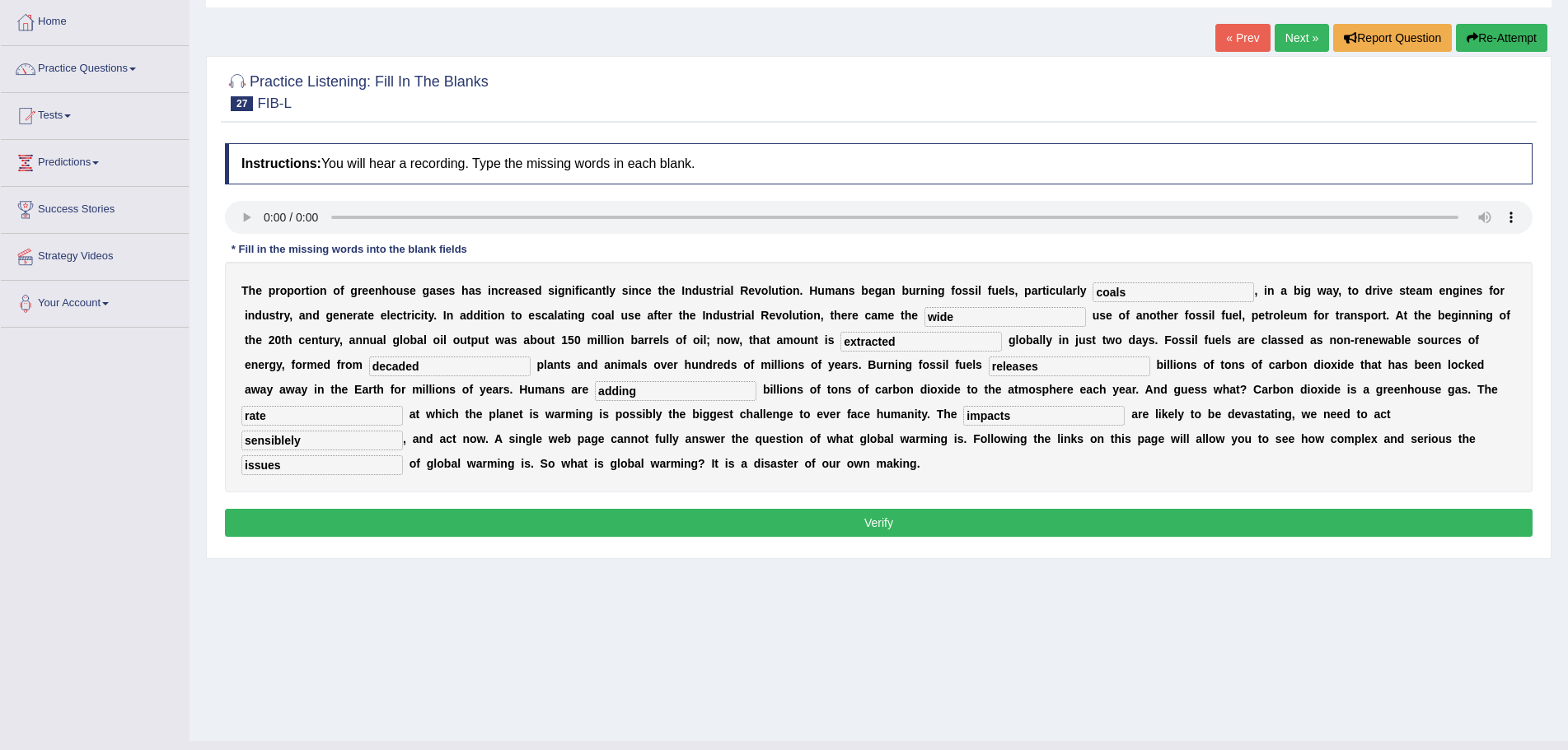
click at [405, 366] on input "decaded" at bounding box center [449, 366] width 161 height 20
type input "decayed"
click at [697, 524] on button "Verify" at bounding box center [878, 523] width 1307 height 28
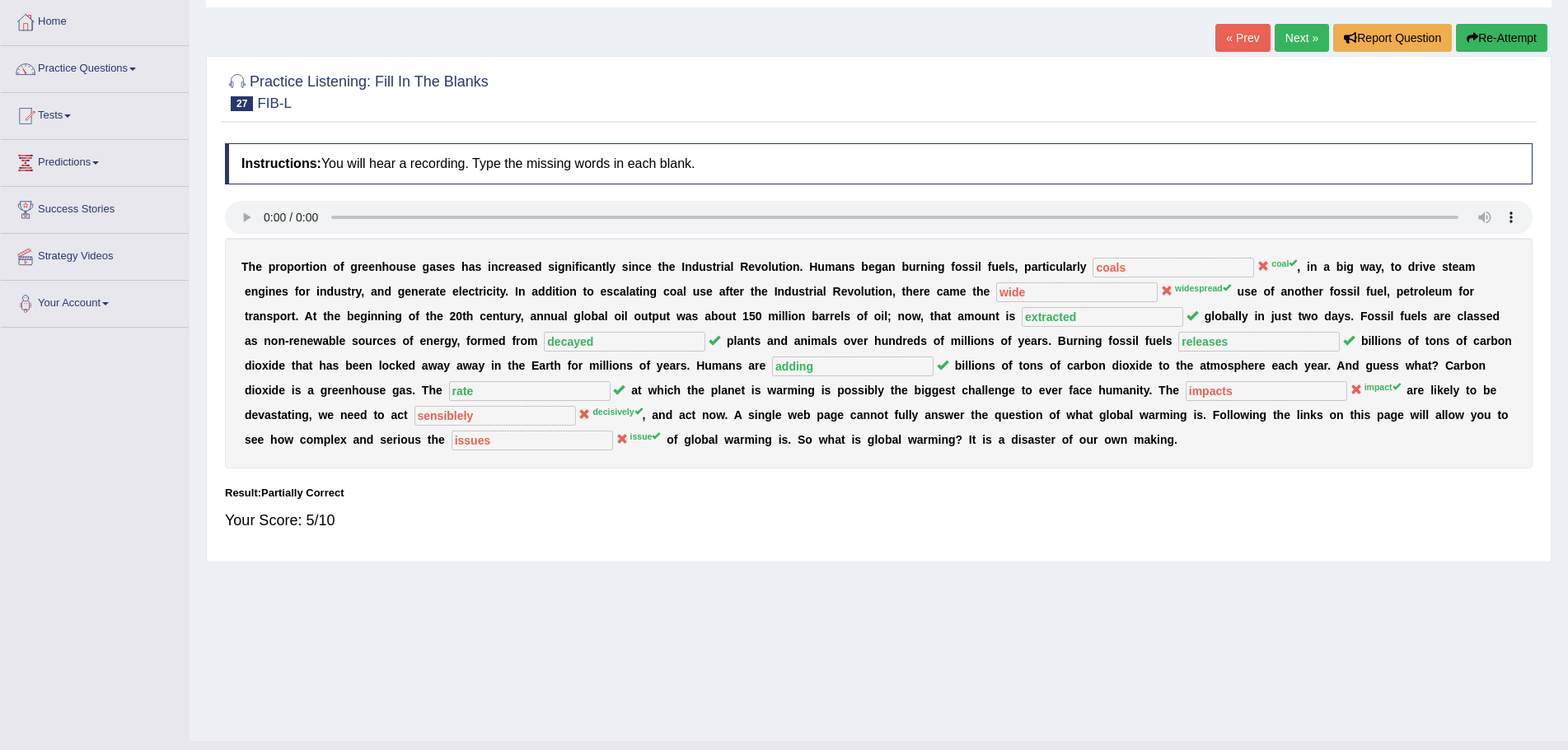
click at [1518, 34] on button "Re-Attempt" at bounding box center [1501, 38] width 91 height 28
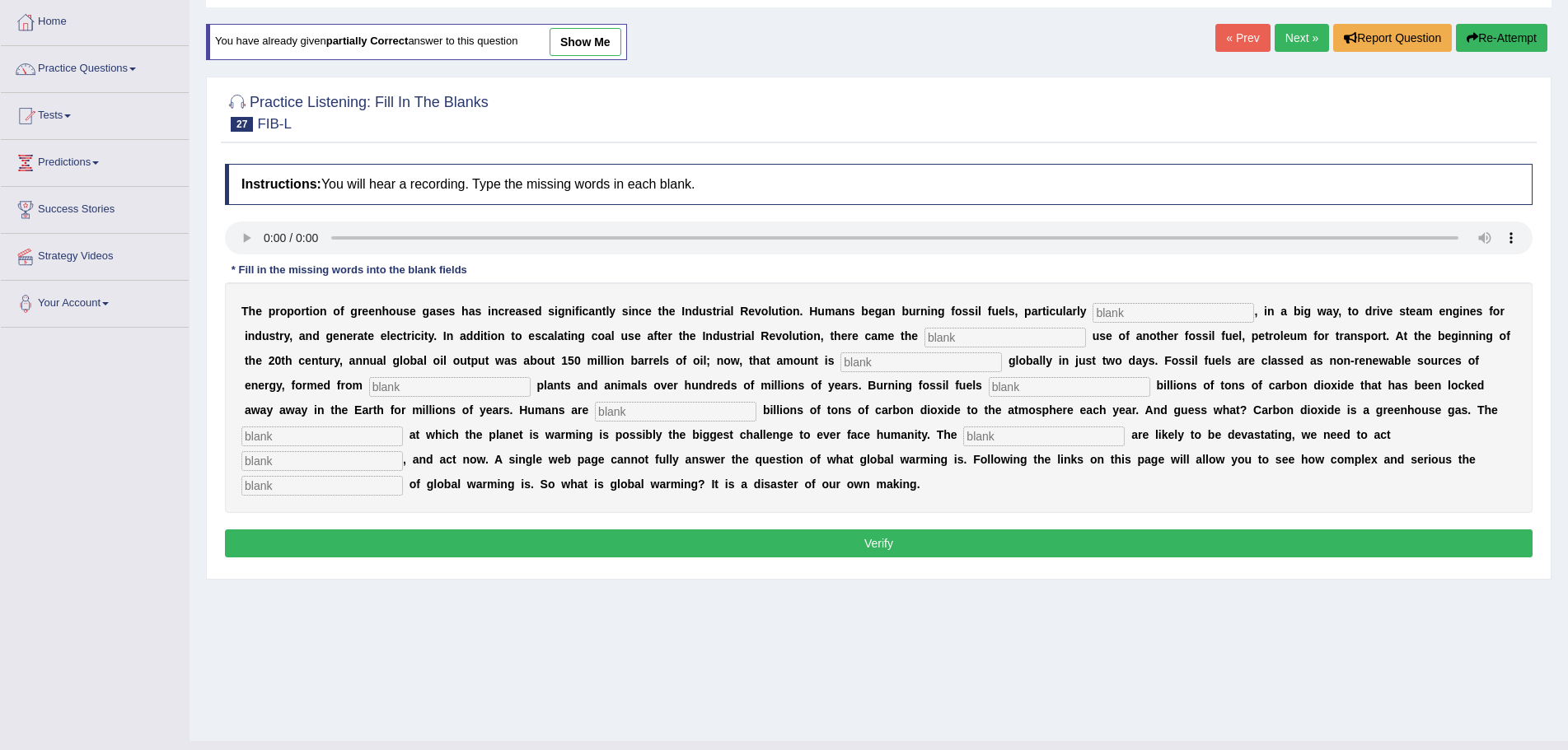
click at [1142, 311] on input "text" at bounding box center [1173, 313] width 161 height 20
click at [1130, 313] on input "text" at bounding box center [1173, 313] width 161 height 20
type input "coal"
click at [1019, 334] on input "text" at bounding box center [1005, 337] width 161 height 20
type input "widespread"
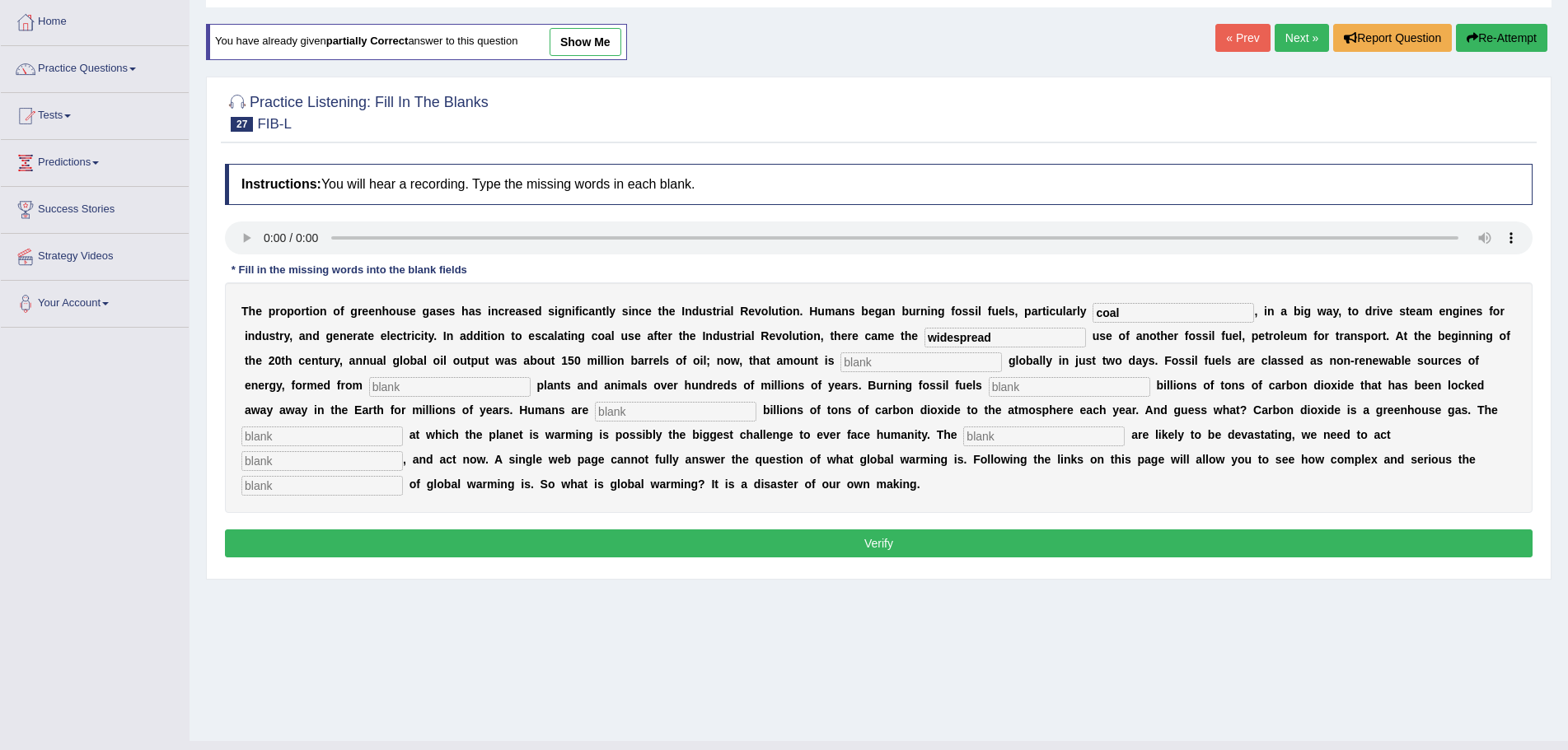
click at [883, 361] on input "text" at bounding box center [920, 362] width 161 height 20
type input "extracted"
click at [424, 390] on input "text" at bounding box center [449, 387] width 161 height 20
type input "decayed"
click at [1032, 388] on input "text" at bounding box center [1069, 387] width 161 height 20
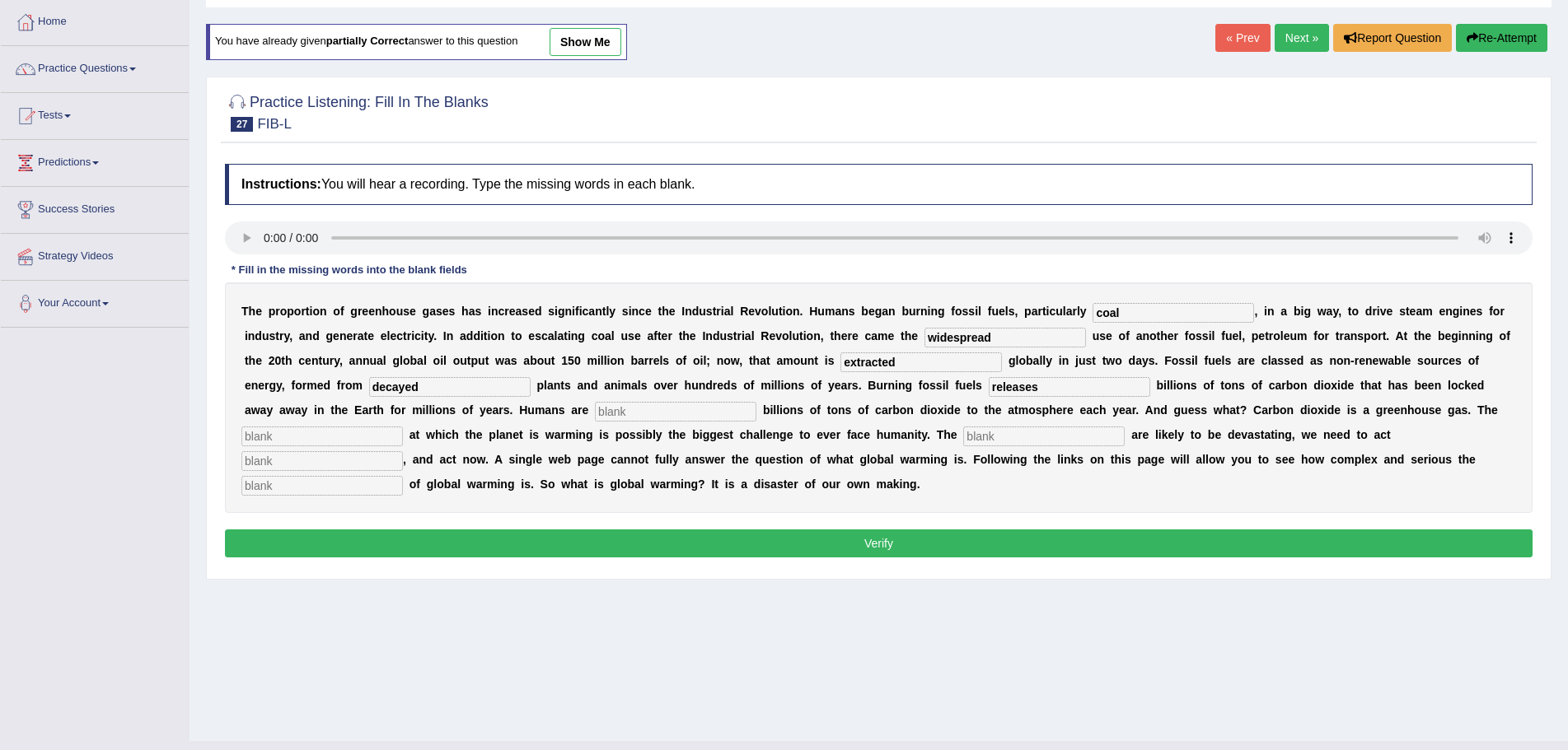
type input "releases"
click at [672, 411] on input "text" at bounding box center [675, 412] width 161 height 20
type input "adding"
drag, startPoint x: 359, startPoint y: 438, endPoint x: 390, endPoint y: 454, distance: 34.9
click at [363, 439] on input "text" at bounding box center [322, 436] width 161 height 20
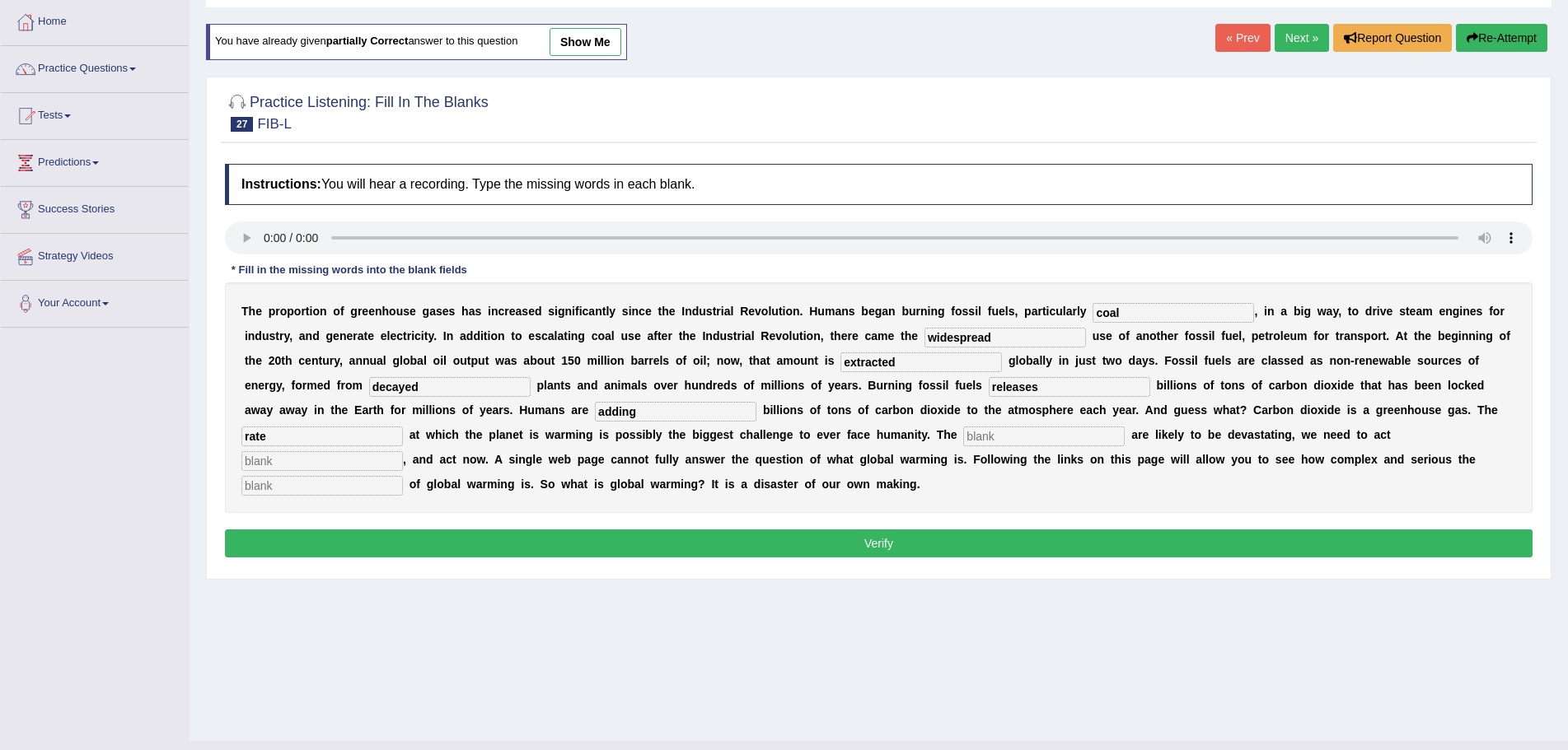
type input "rate"
click at [1004, 437] on input "text" at bounding box center [1043, 436] width 161 height 20
type input "impact"
click at [381, 457] on input "text" at bounding box center [322, 460] width 161 height 20
type input "sen"
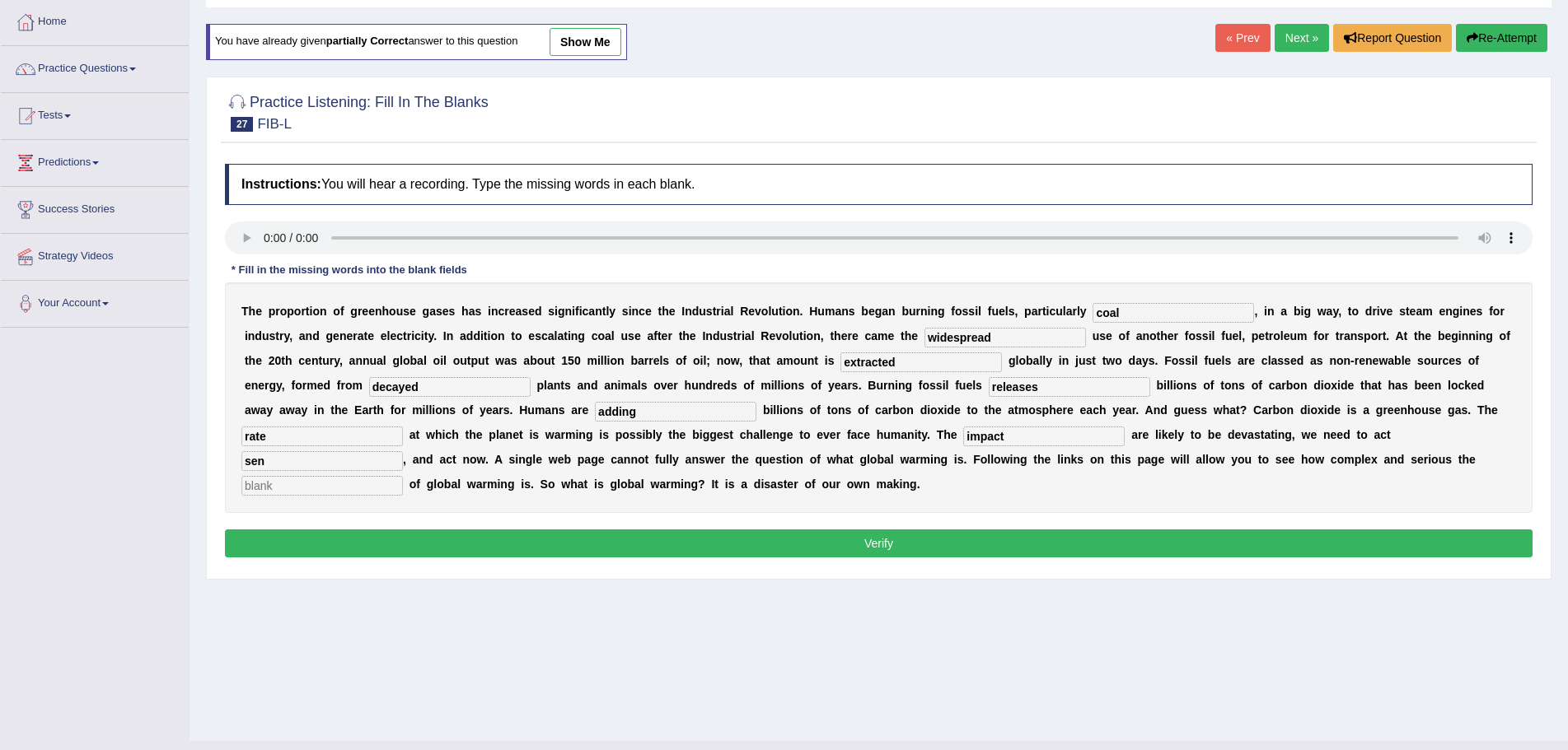
click at [357, 483] on input "text" at bounding box center [322, 485] width 161 height 20
type input "issue"
click at [317, 464] on input "sen" at bounding box center [322, 460] width 161 height 20
type input "s"
type input "decisively"
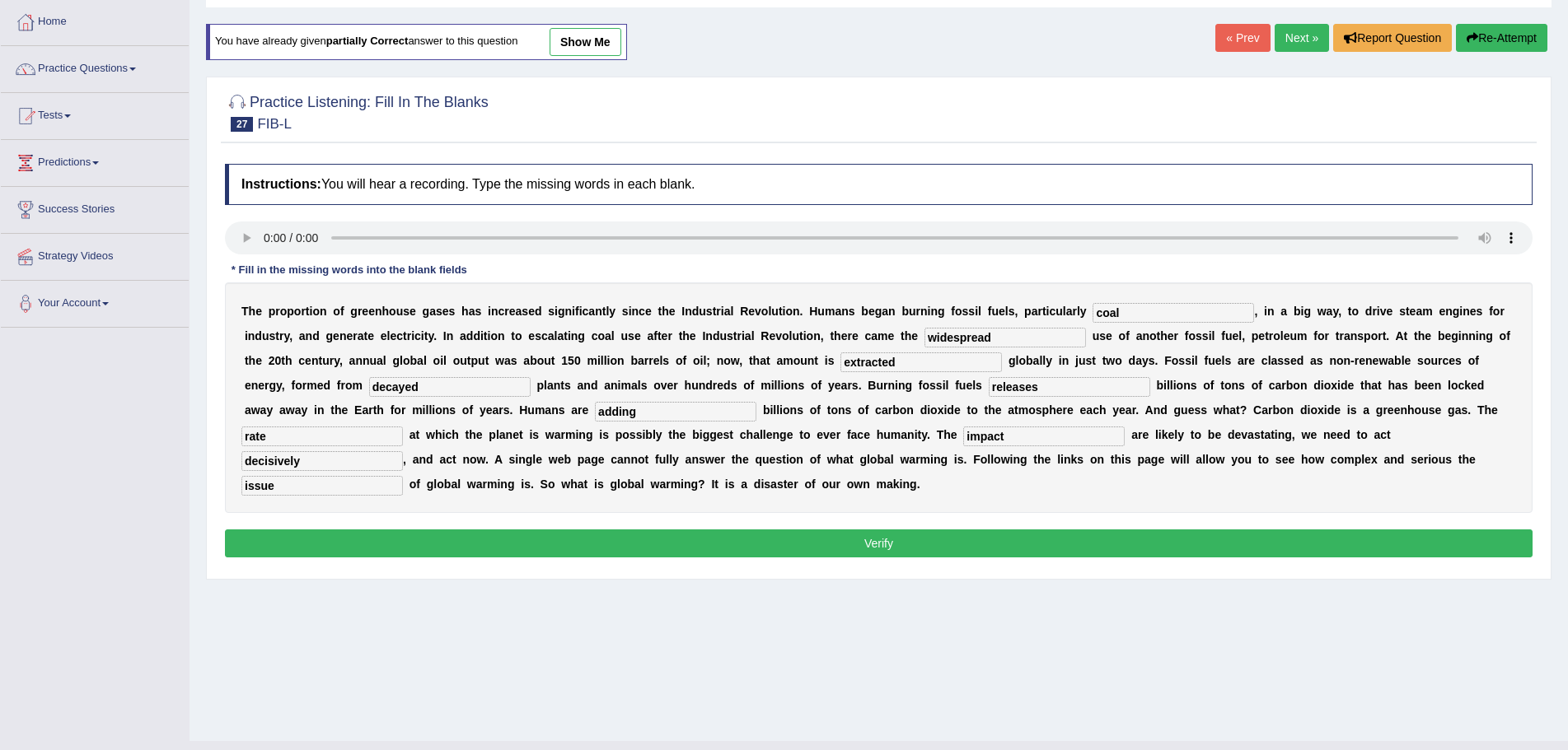
click at [1045, 387] on input "releases" at bounding box center [1069, 387] width 161 height 20
type input "release"
click at [866, 545] on button "Verify" at bounding box center [878, 543] width 1307 height 28
